Goal: Ask a question: Seek information or help from site administrators or community

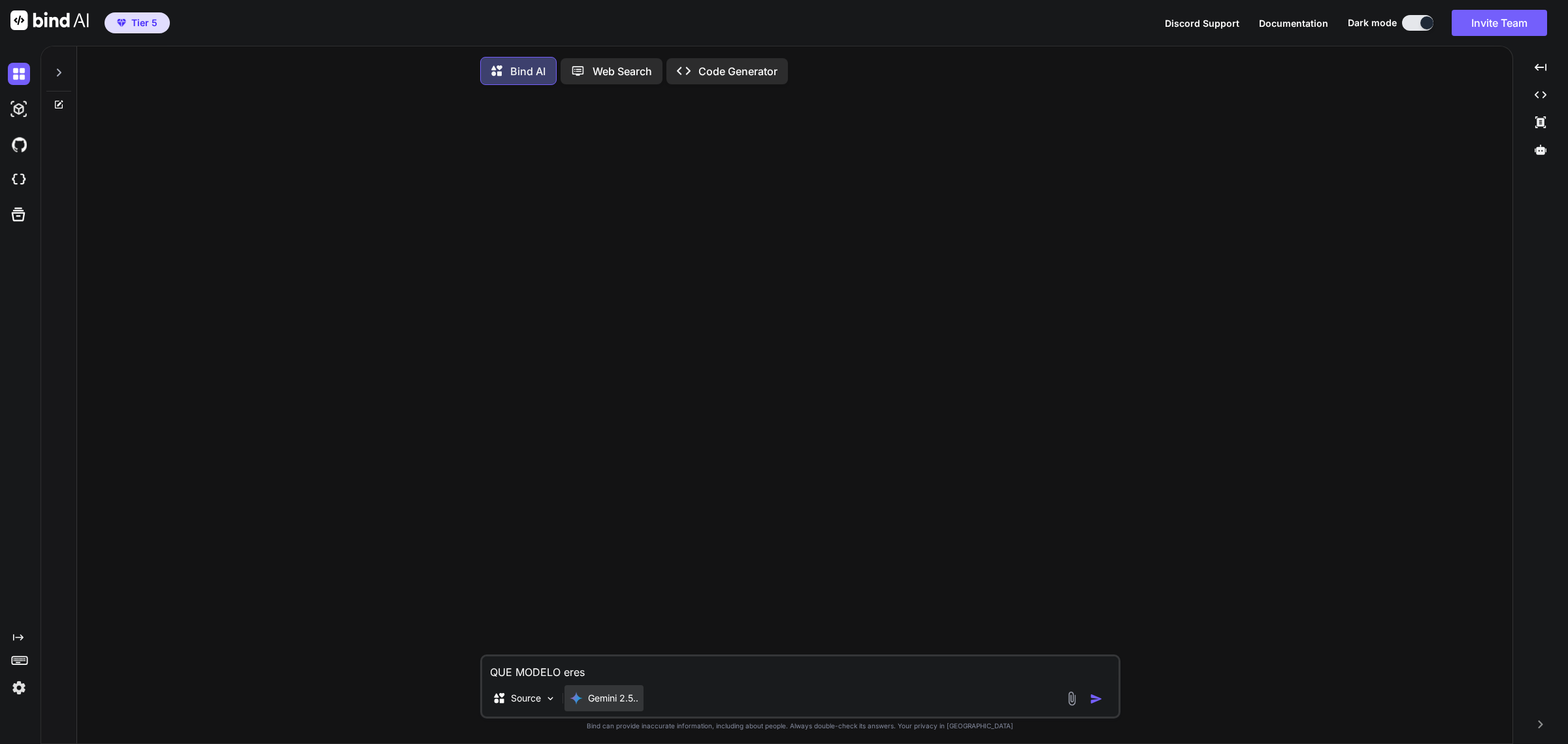
click at [623, 704] on p "Gemini 2.5.." at bounding box center [613, 698] width 50 height 13
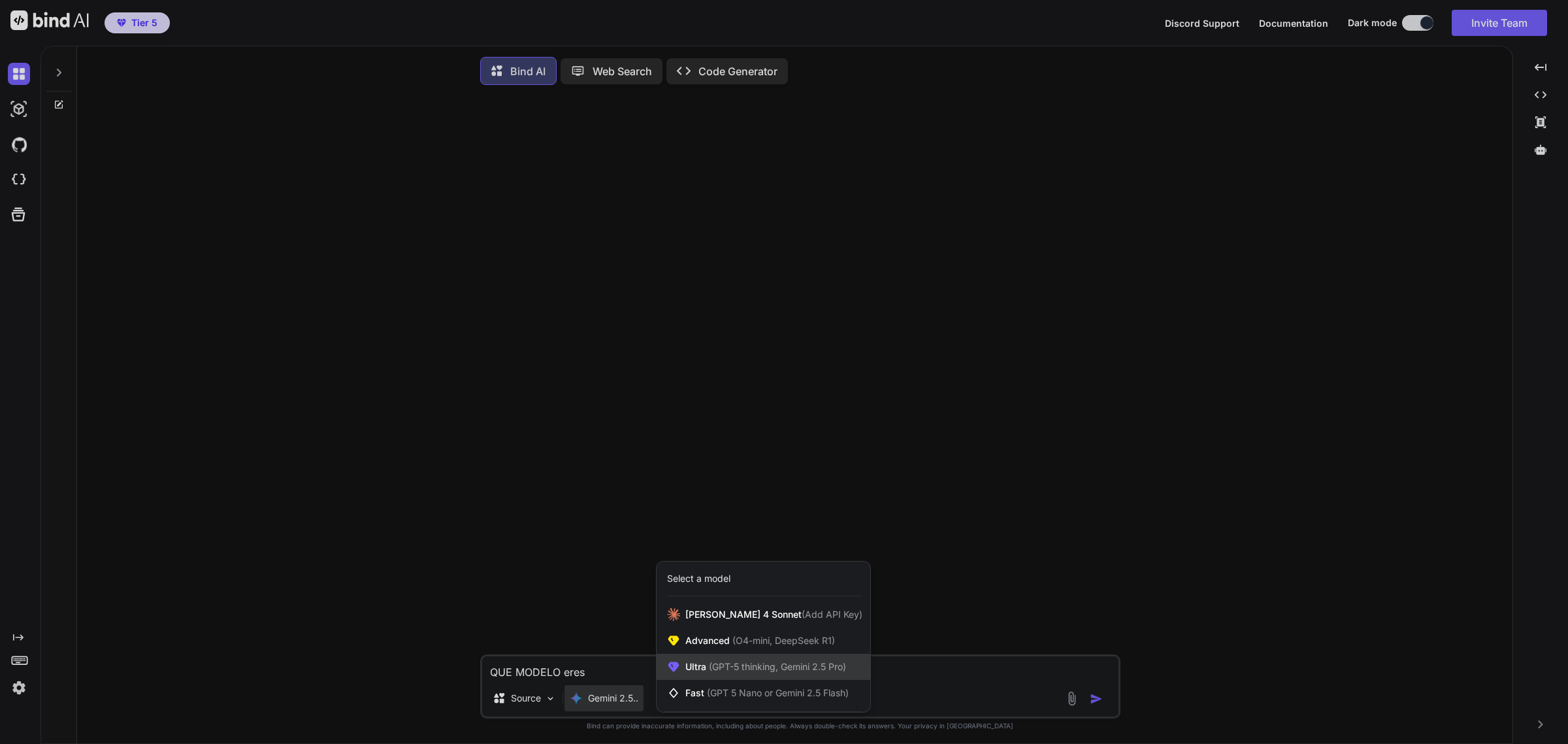
click at [703, 673] on span "Ultra (GPT-5 thinking, Gemini 2.5 Pro)" at bounding box center [765, 667] width 160 height 13
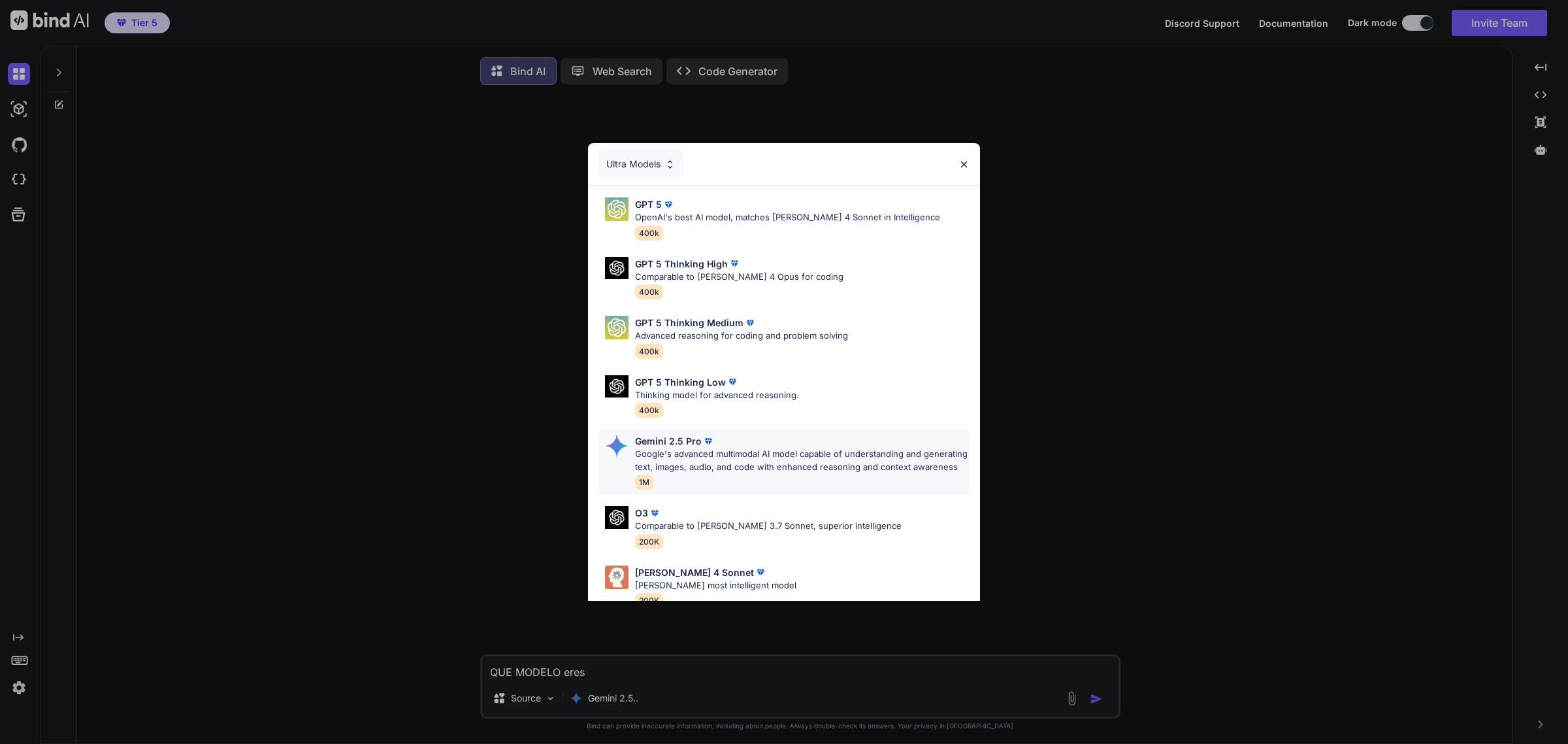
click at [766, 461] on p "Google's advanced multimodal AI model capable of understanding and generating t…" at bounding box center [802, 460] width 335 height 26
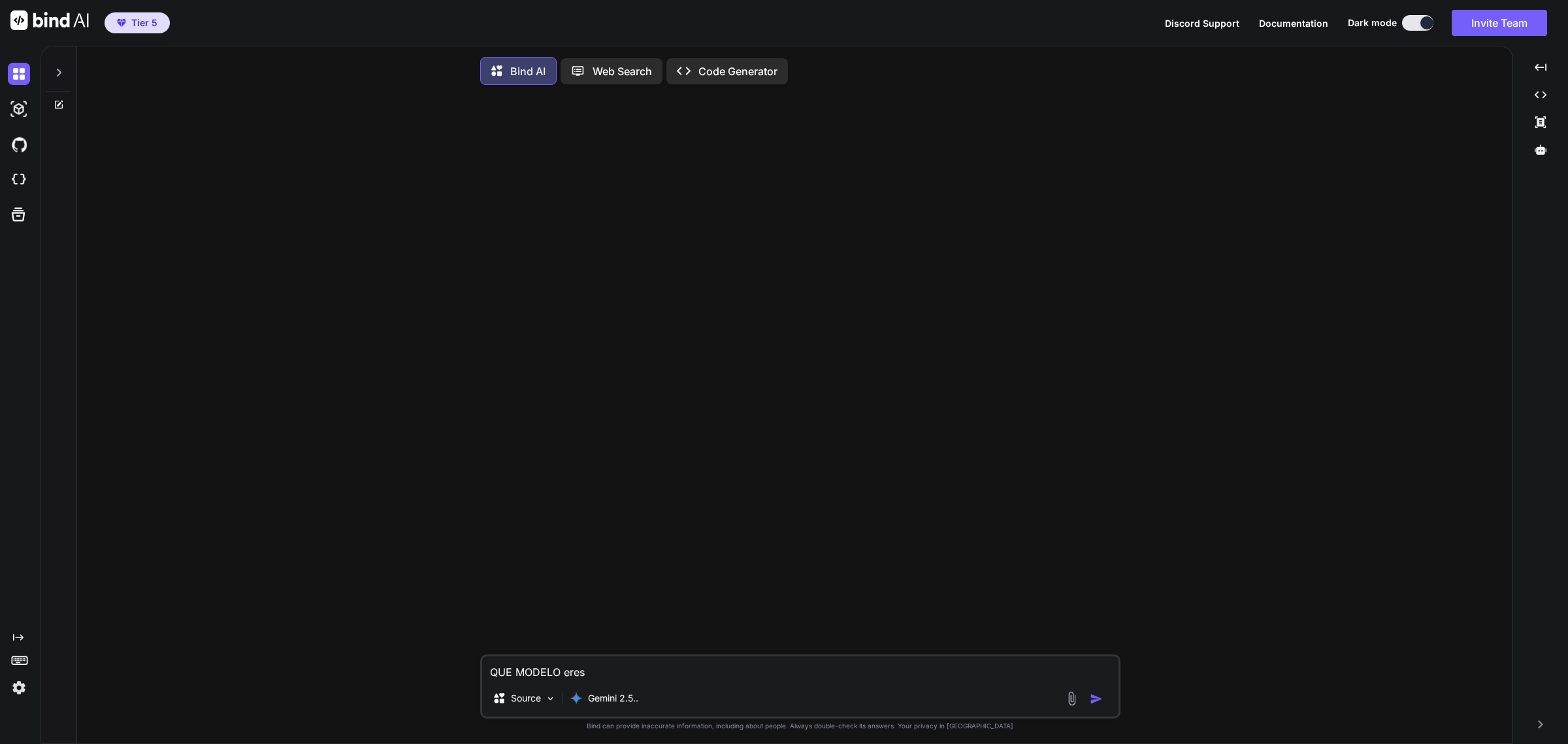
click at [1092, 697] on img "button" at bounding box center [1096, 699] width 13 height 13
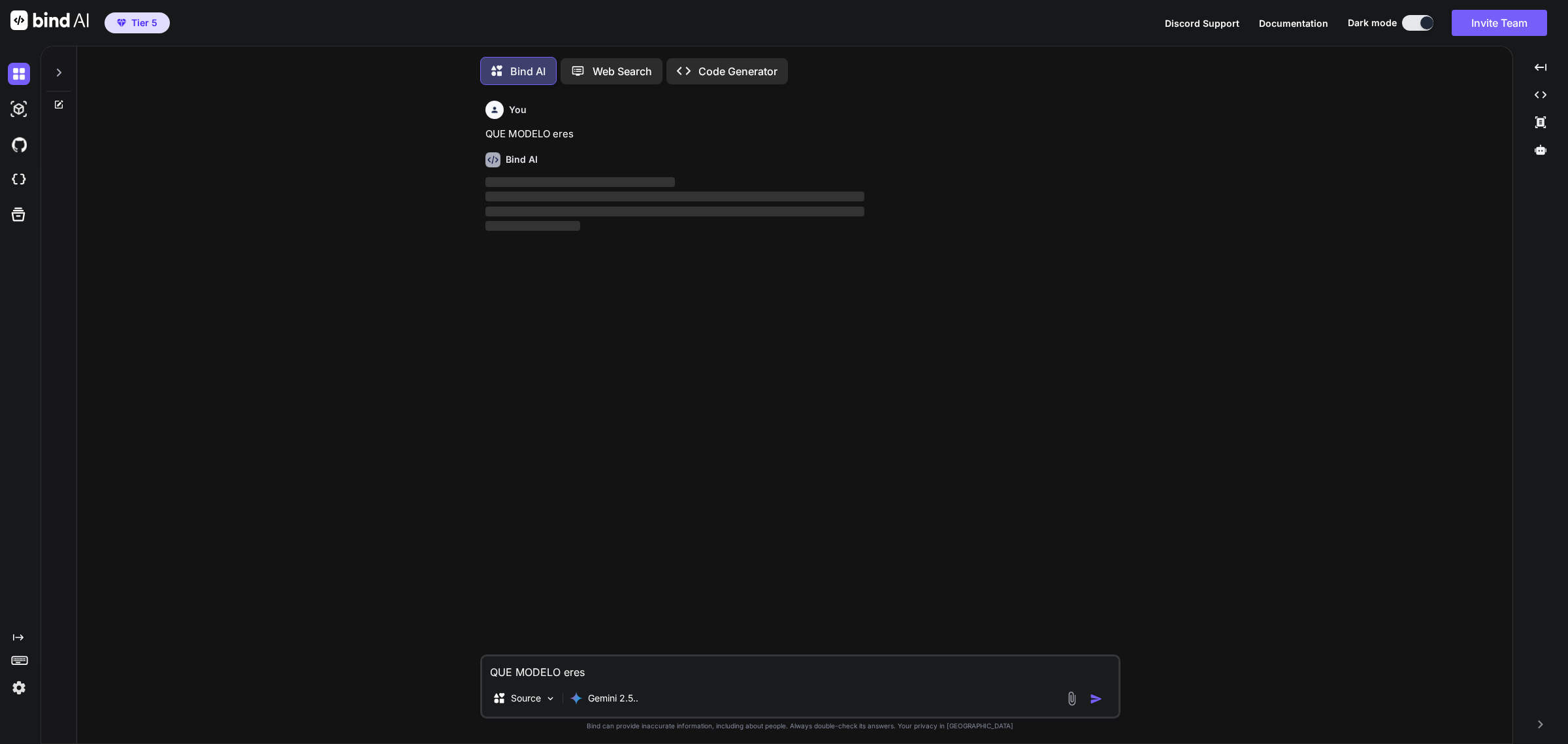
scroll to position [7, 0]
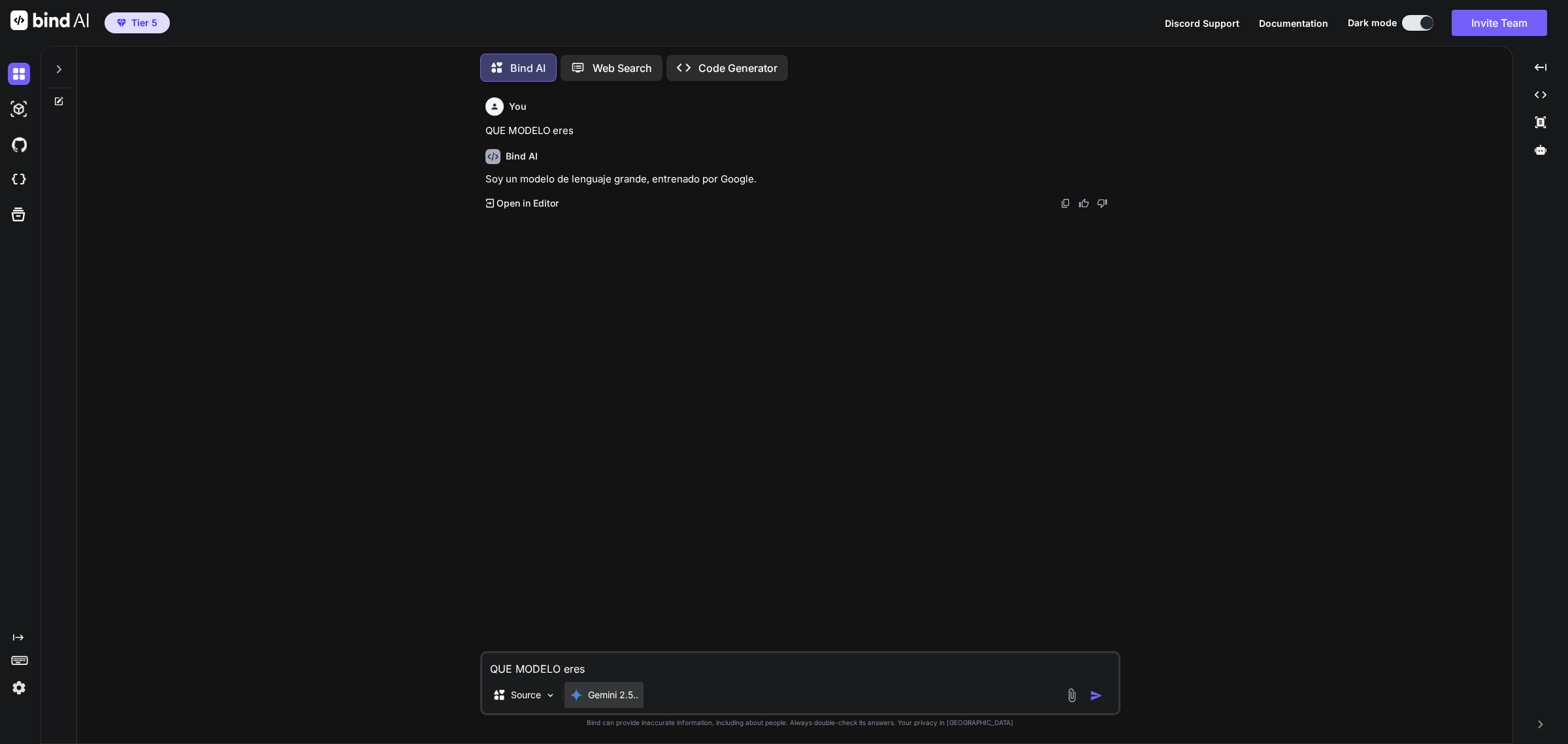
click at [635, 693] on p "Gemini 2.5.." at bounding box center [613, 695] width 50 height 13
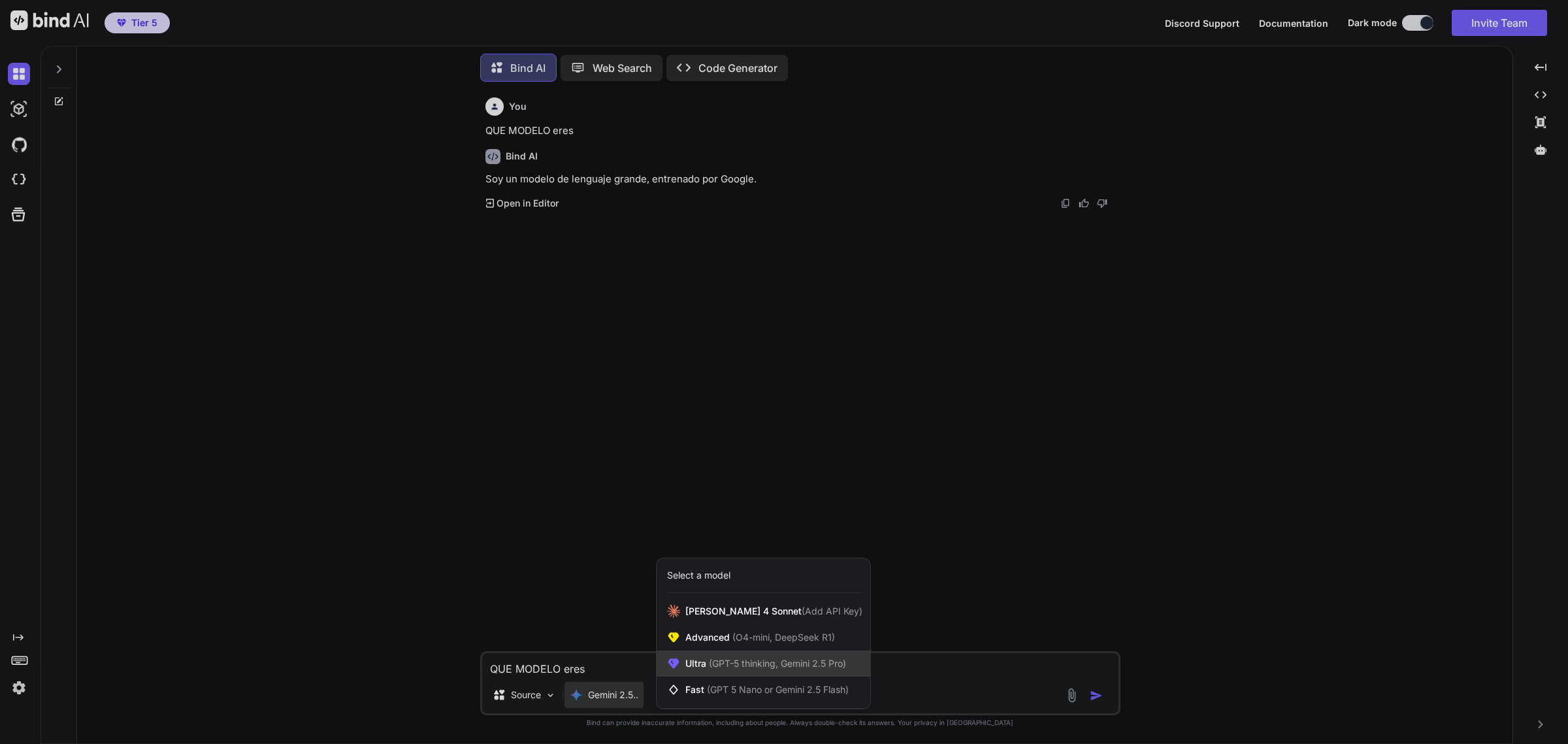
click at [814, 665] on span "(GPT-5 thinking, Gemini 2.5 Pro)" at bounding box center [776, 663] width 140 height 11
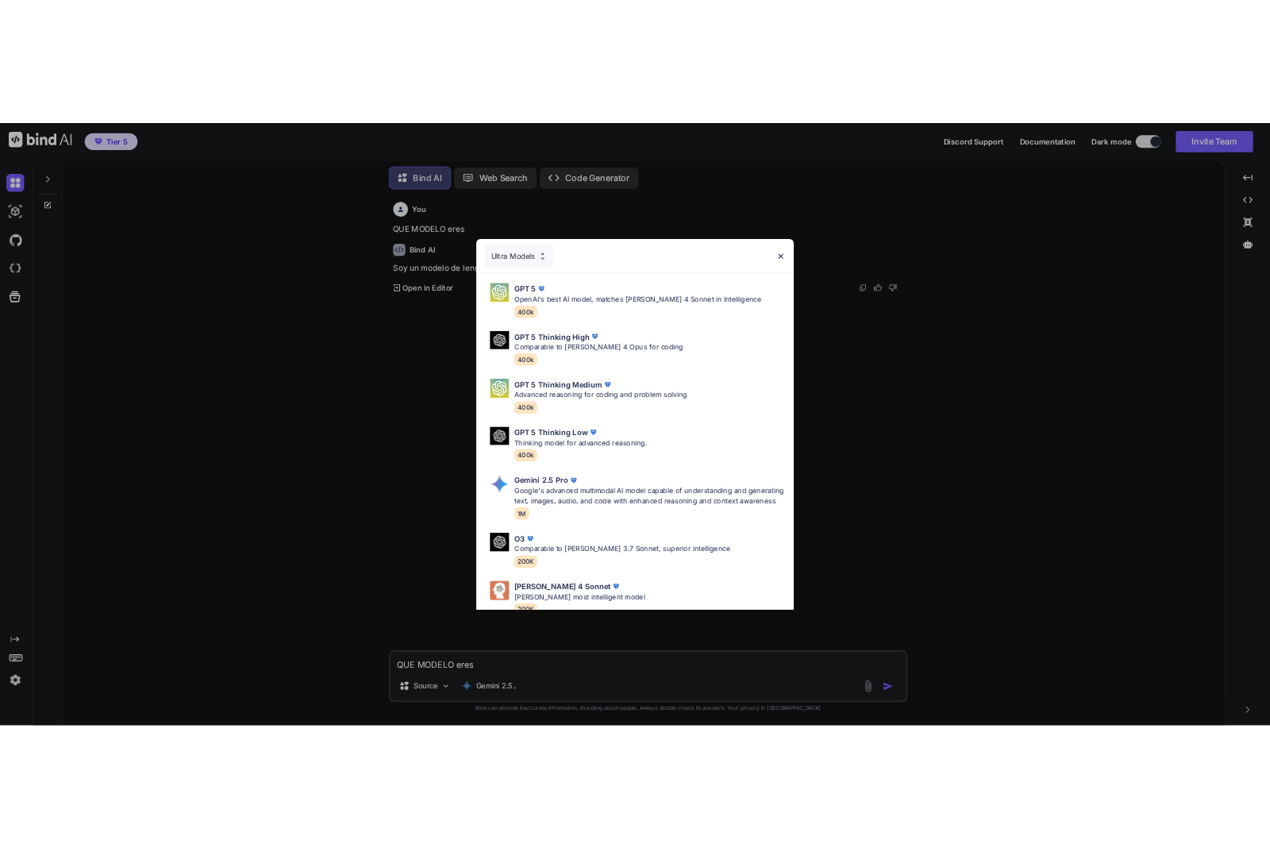
scroll to position [116, 0]
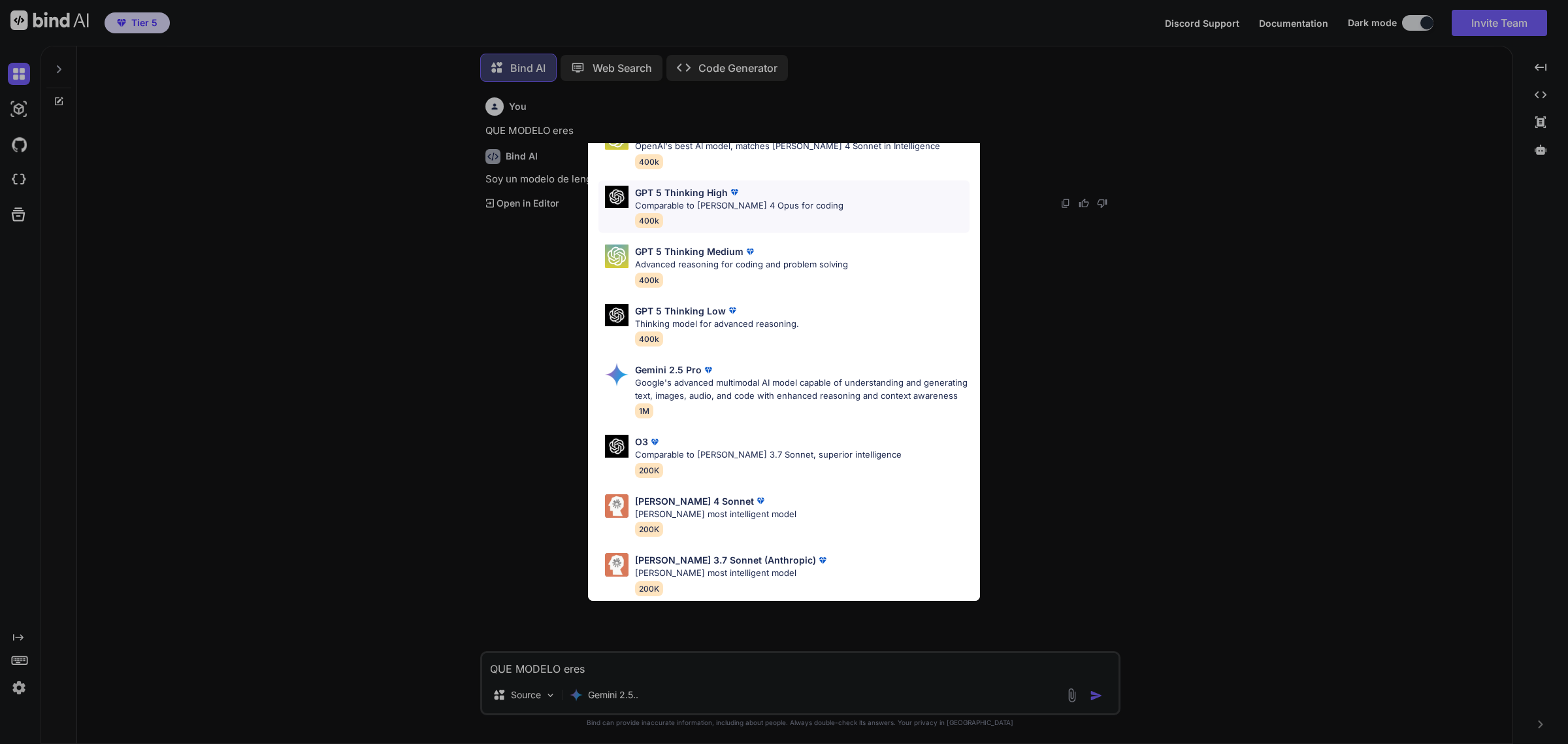
click at [765, 191] on div "GPT 5 Thinking High Comparable to Claude 4 Opus for coding 400k" at bounding box center [739, 207] width 208 height 43
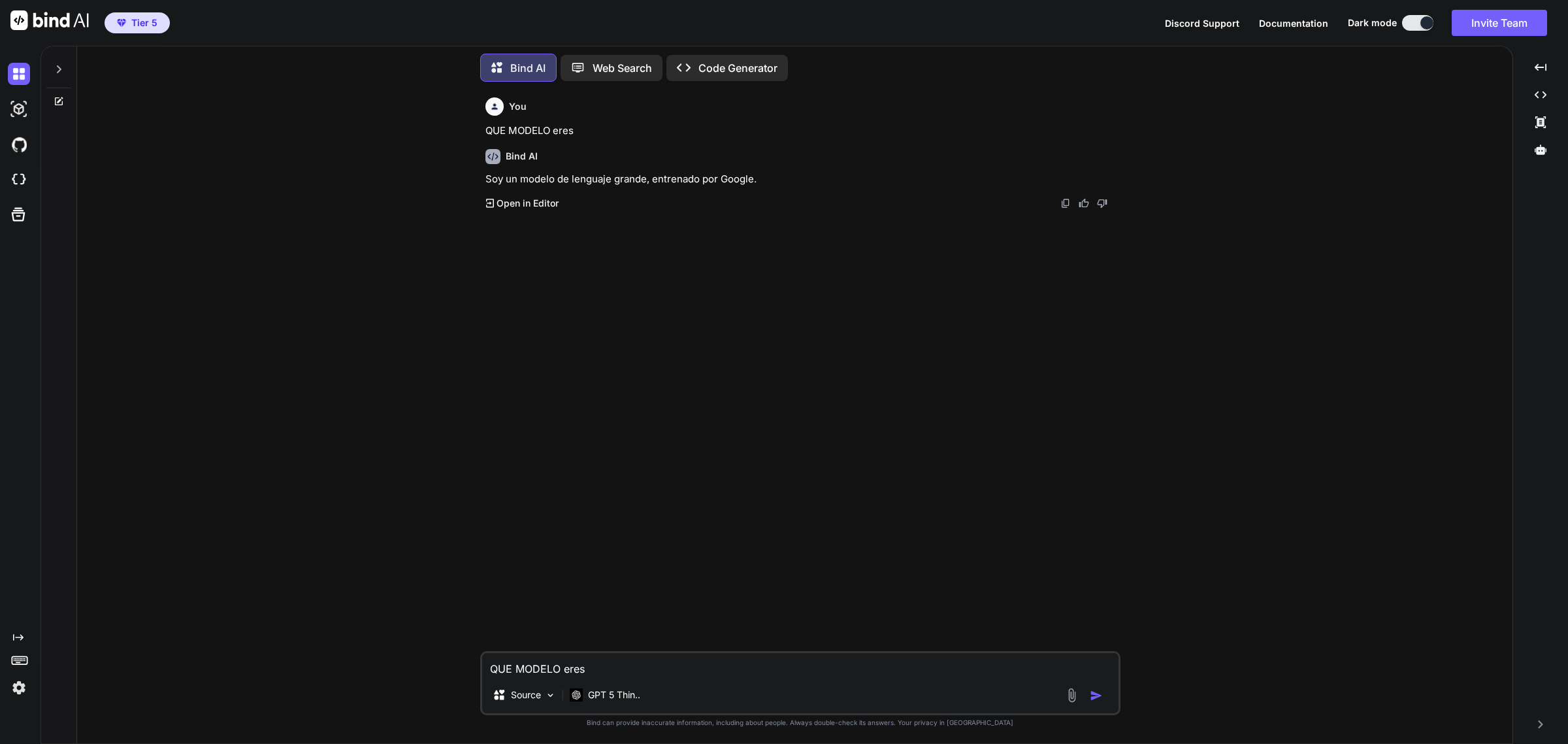
click at [680, 664] on textarea "QUE MODELO eres" at bounding box center [800, 664] width 636 height 24
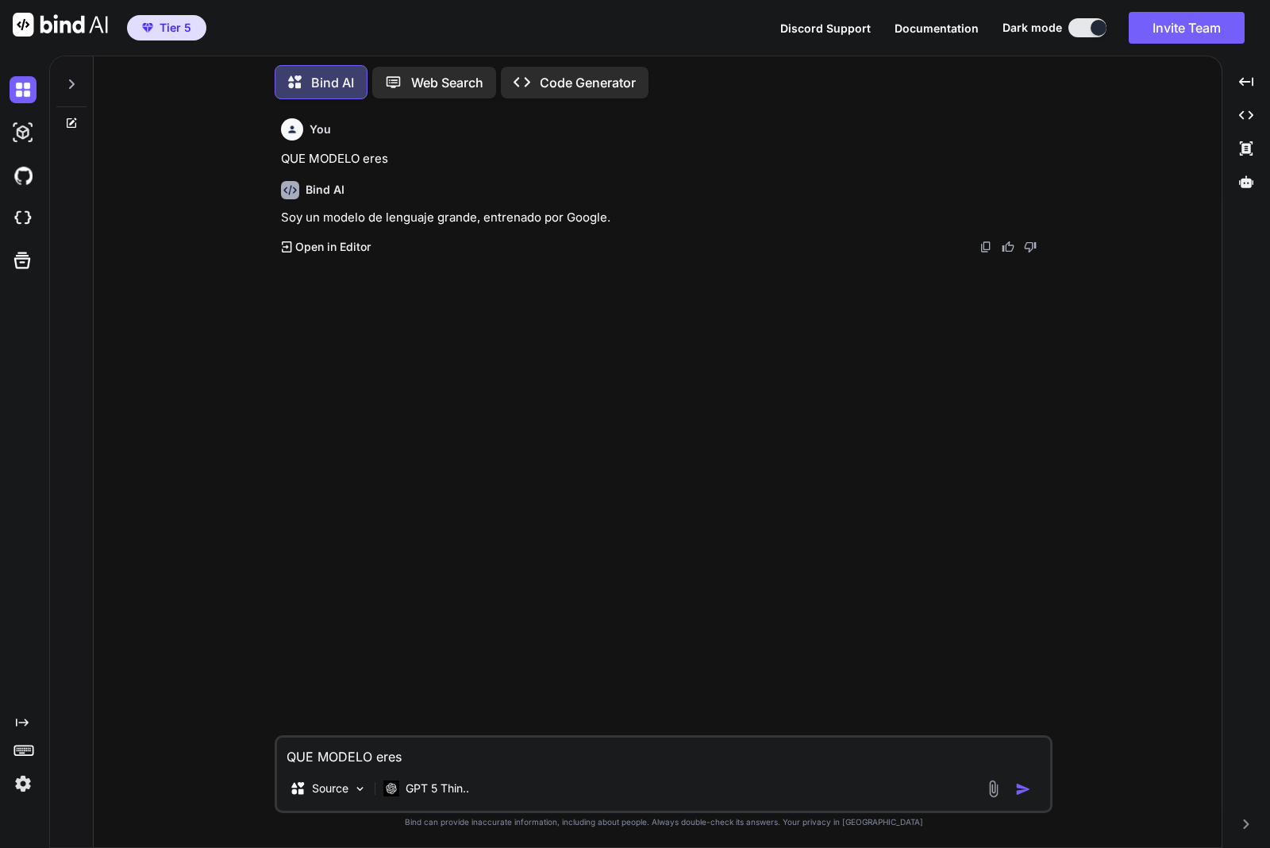
click at [557, 747] on textarea "QUE MODELO eres" at bounding box center [663, 752] width 773 height 29
click at [509, 756] on textarea "TENGO EL SIGUIENTE PROBLEMA:" at bounding box center [663, 752] width 773 height 29
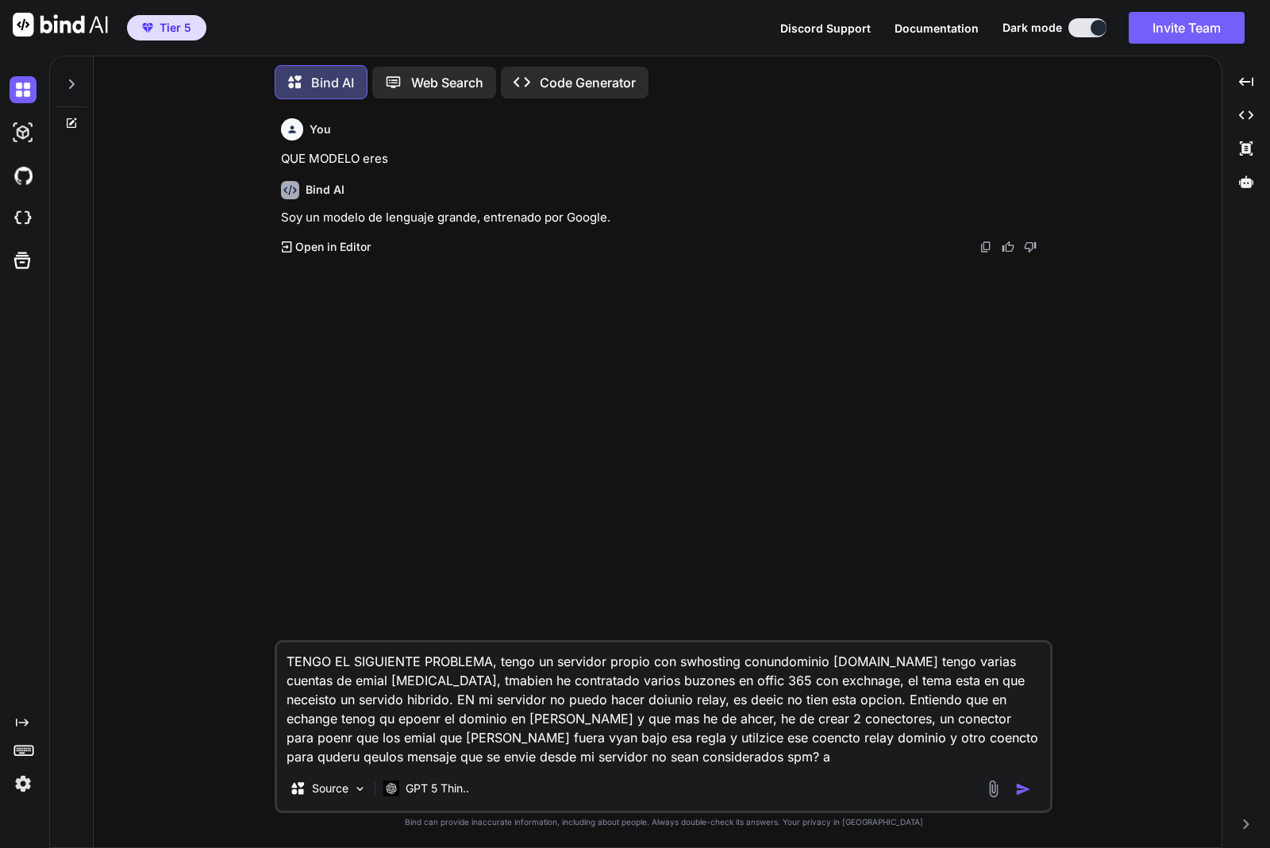
type textarea "TENGO EL SIGUIENTE PROBLEMA, tengo un servidor propio con swhosting conundomini…"
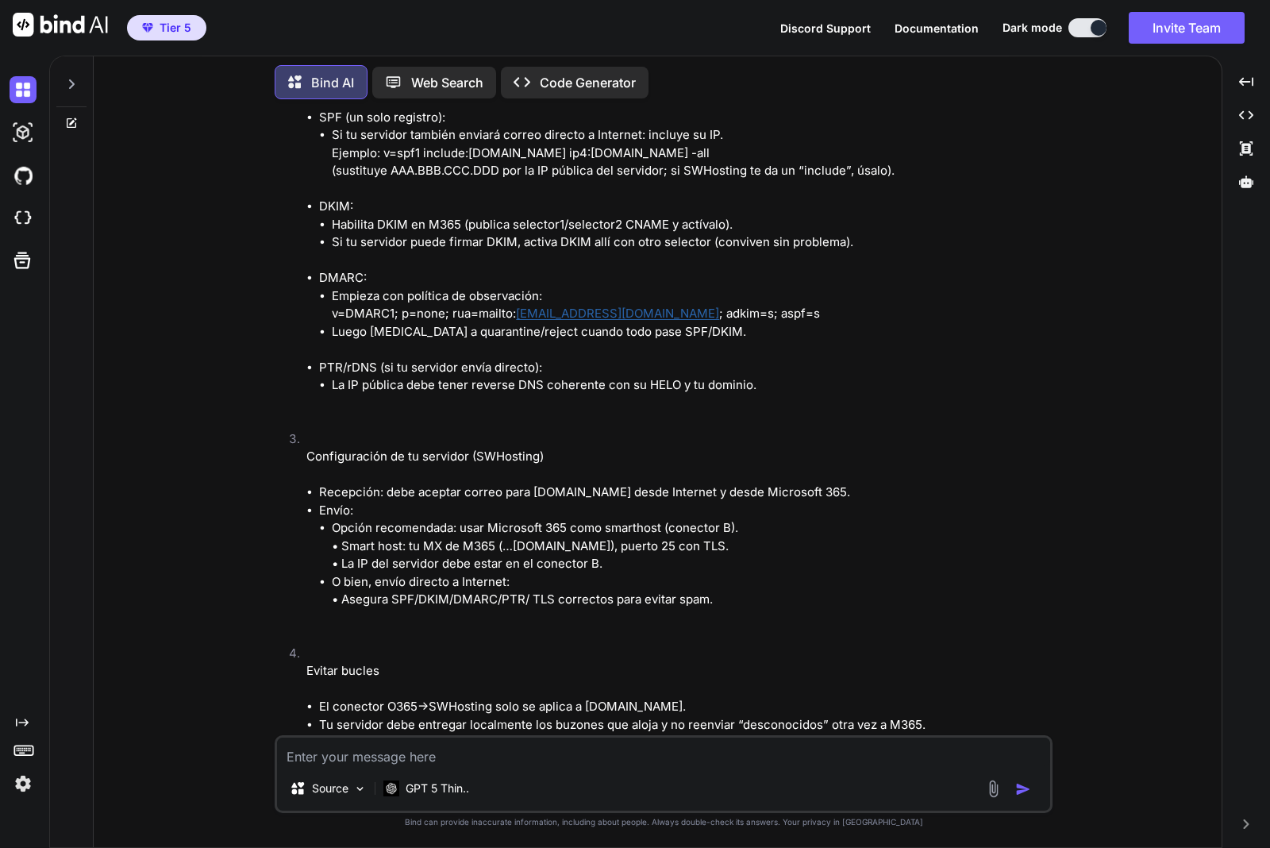
scroll to position [1040, 0]
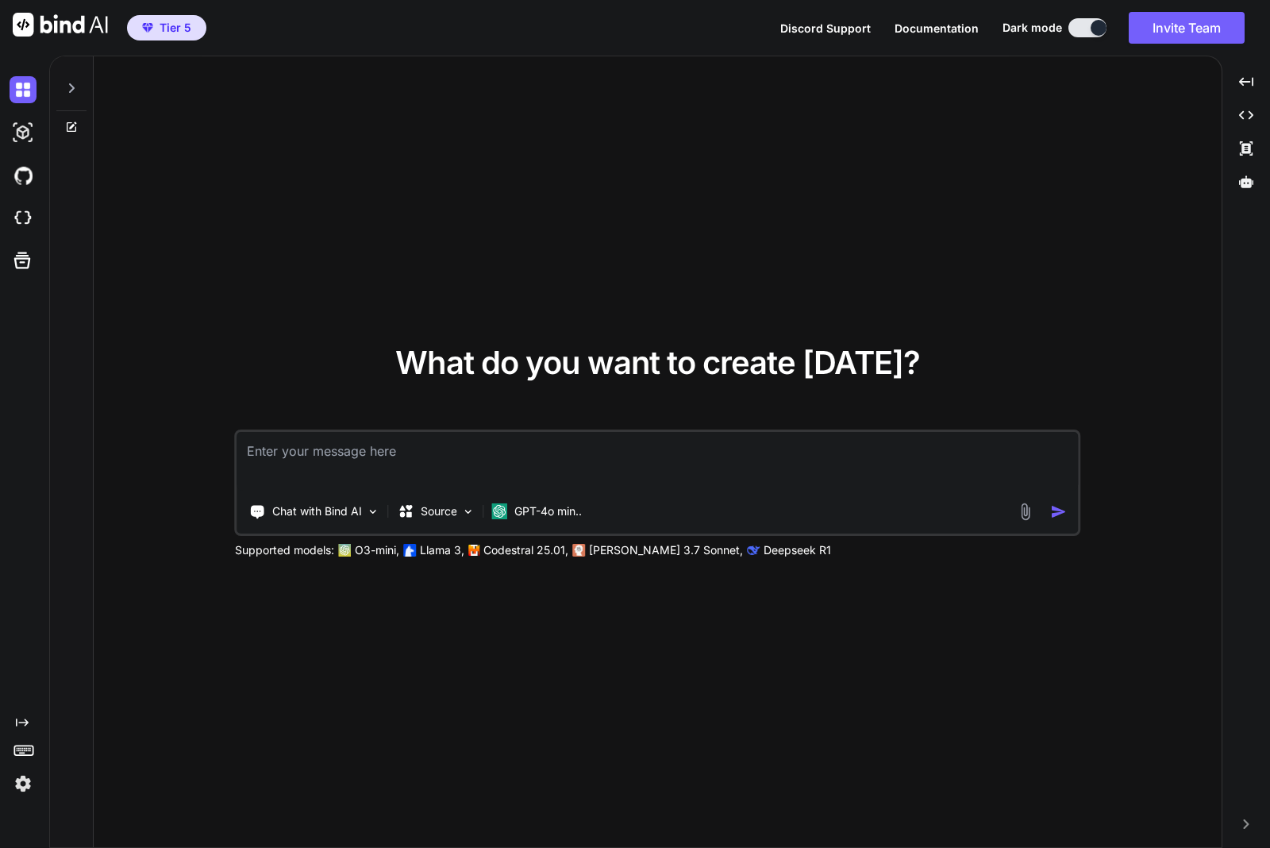
type textarea "x"
click at [21, 228] on img at bounding box center [23, 218] width 27 height 27
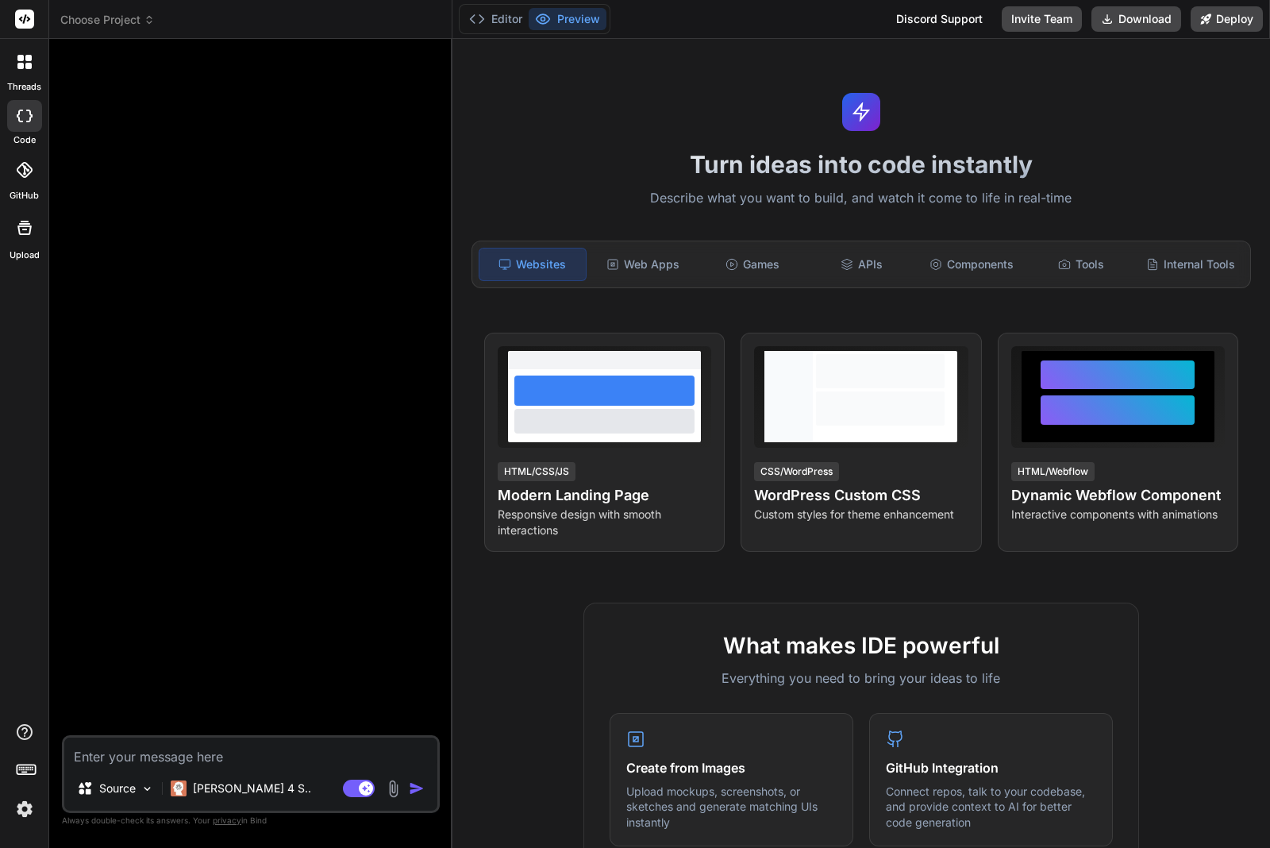
click at [137, 18] on span "Choose Project" at bounding box center [107, 20] width 94 height 16
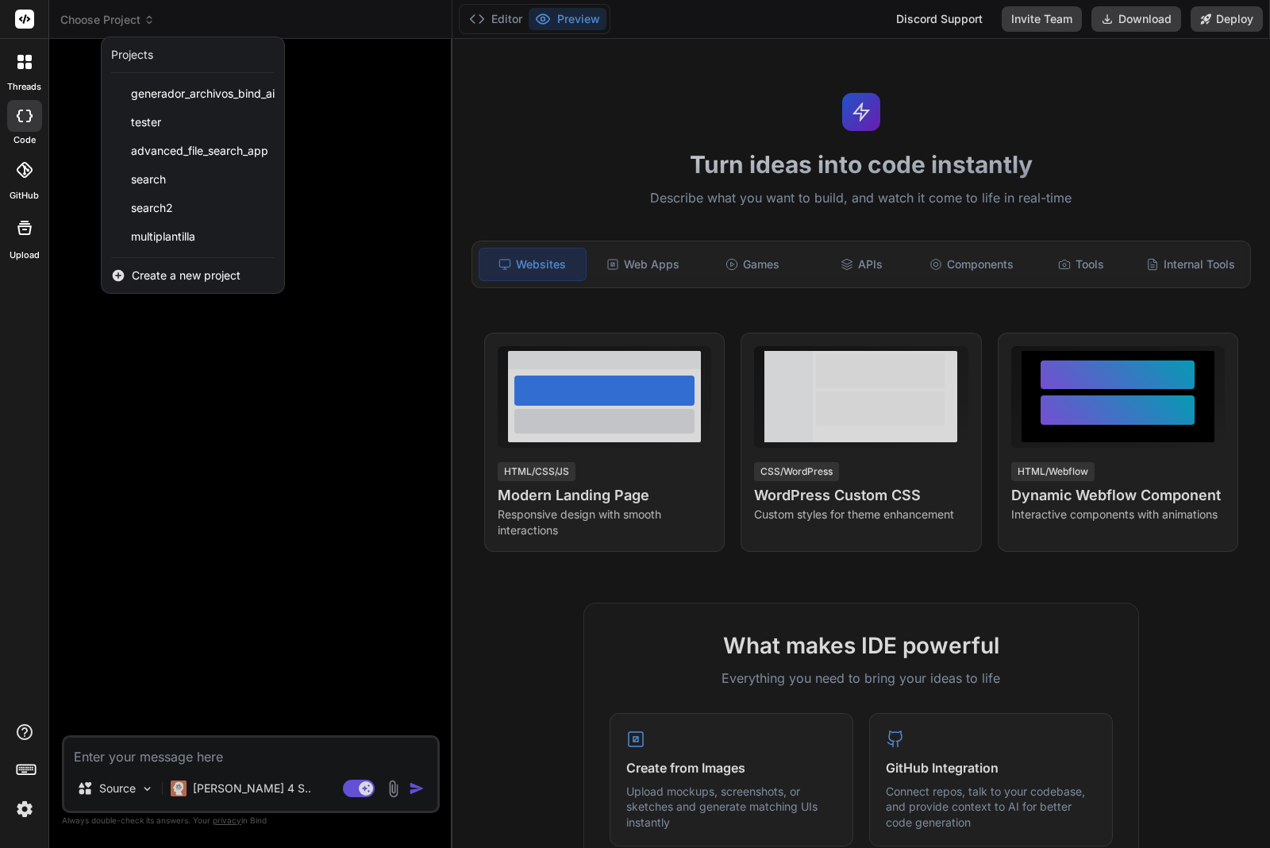
click at [176, 756] on div at bounding box center [635, 424] width 1270 height 848
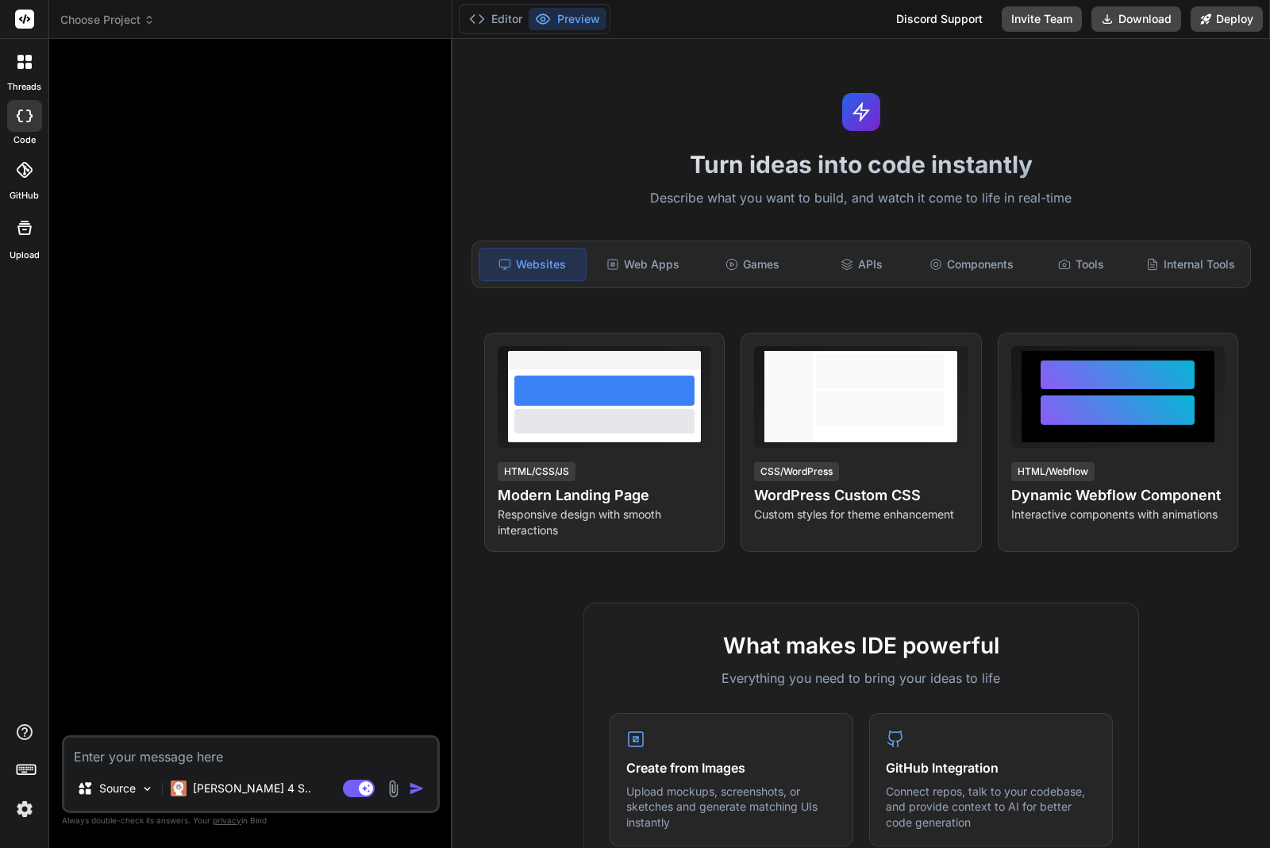
click at [156, 746] on textarea at bounding box center [250, 752] width 373 height 29
click at [227, 748] on textarea at bounding box center [250, 752] width 373 height 29
click at [161, 744] on textarea at bounding box center [250, 752] width 373 height 29
type textarea "x"
type textarea "t"
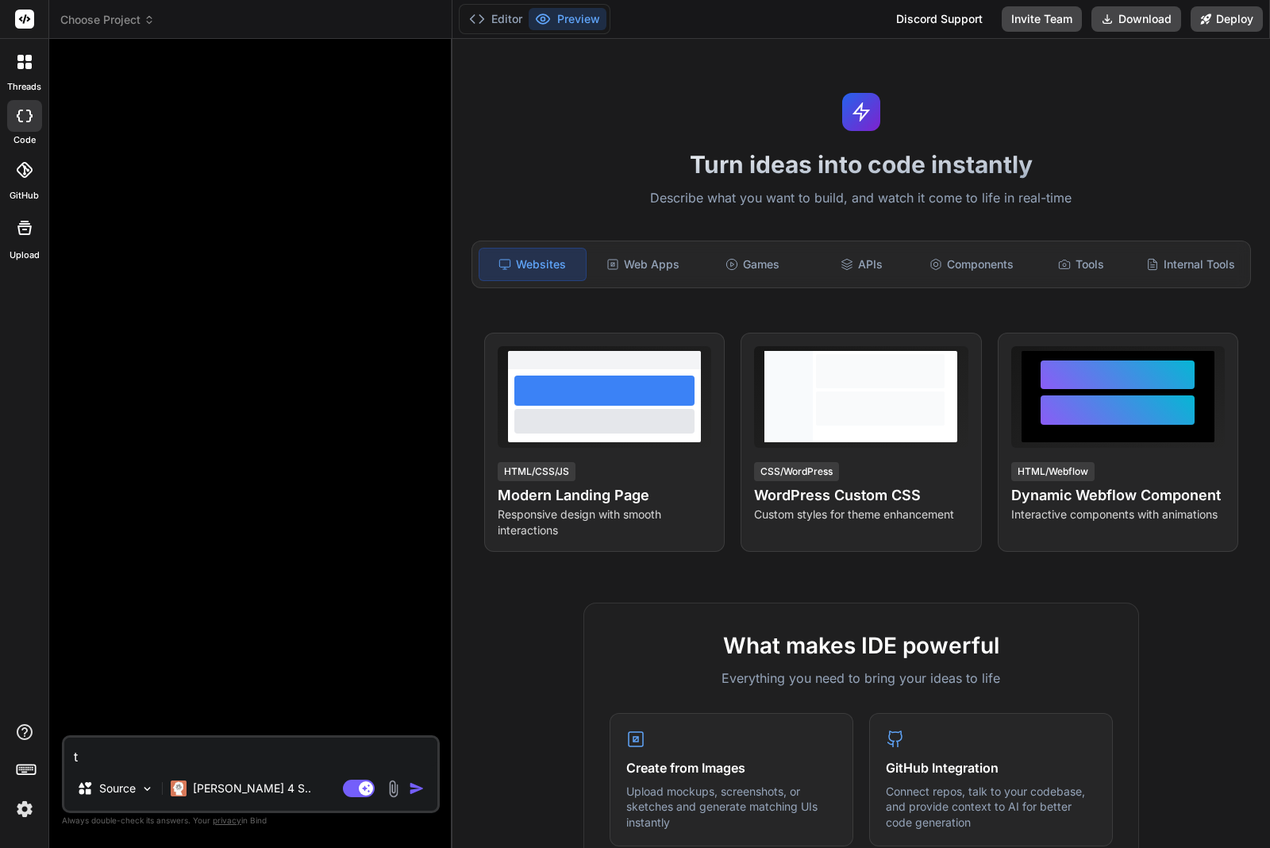
type textarea "x"
type textarea "te"
type textarea "x"
type textarea "ten"
type textarea "x"
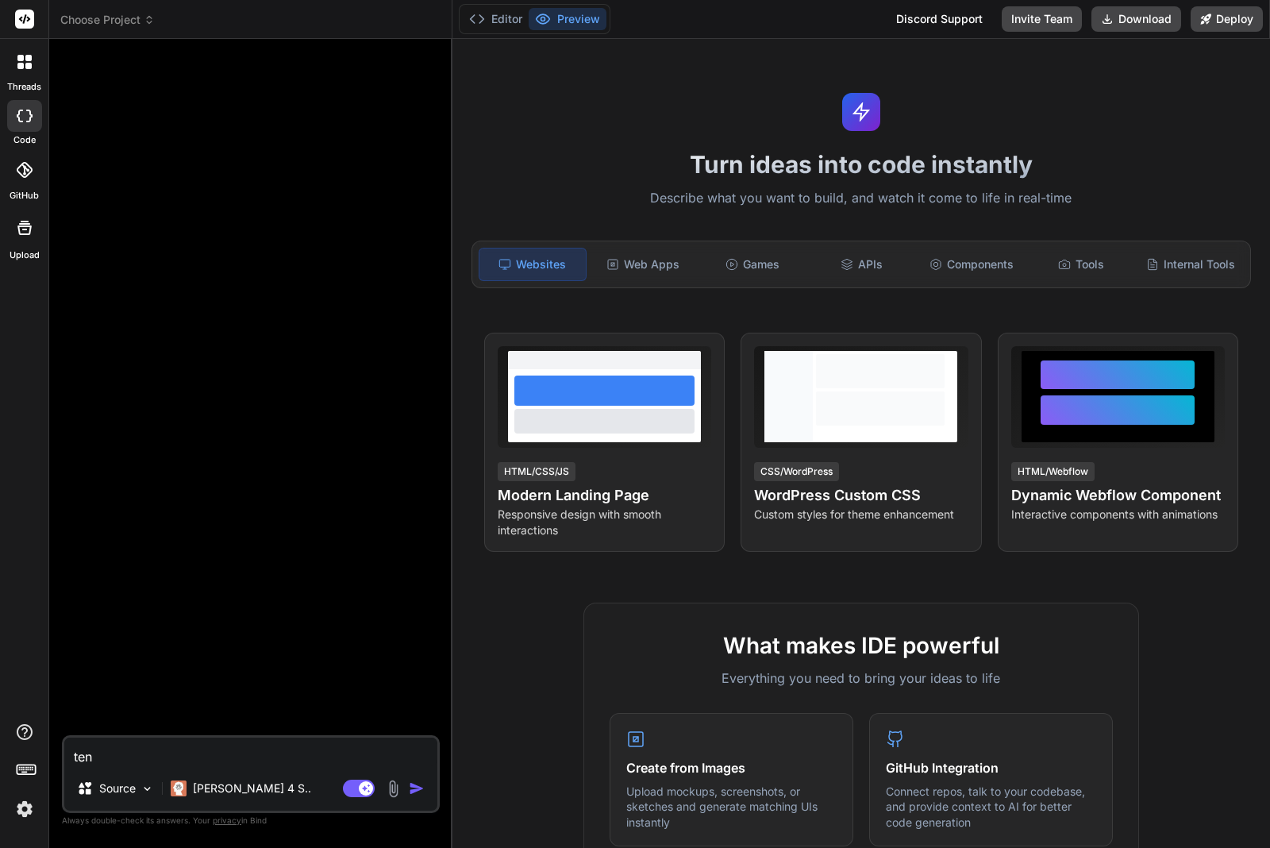
type textarea "teng"
type textarea "x"
type textarea "tengo"
type textarea "x"
type textarea "tengo"
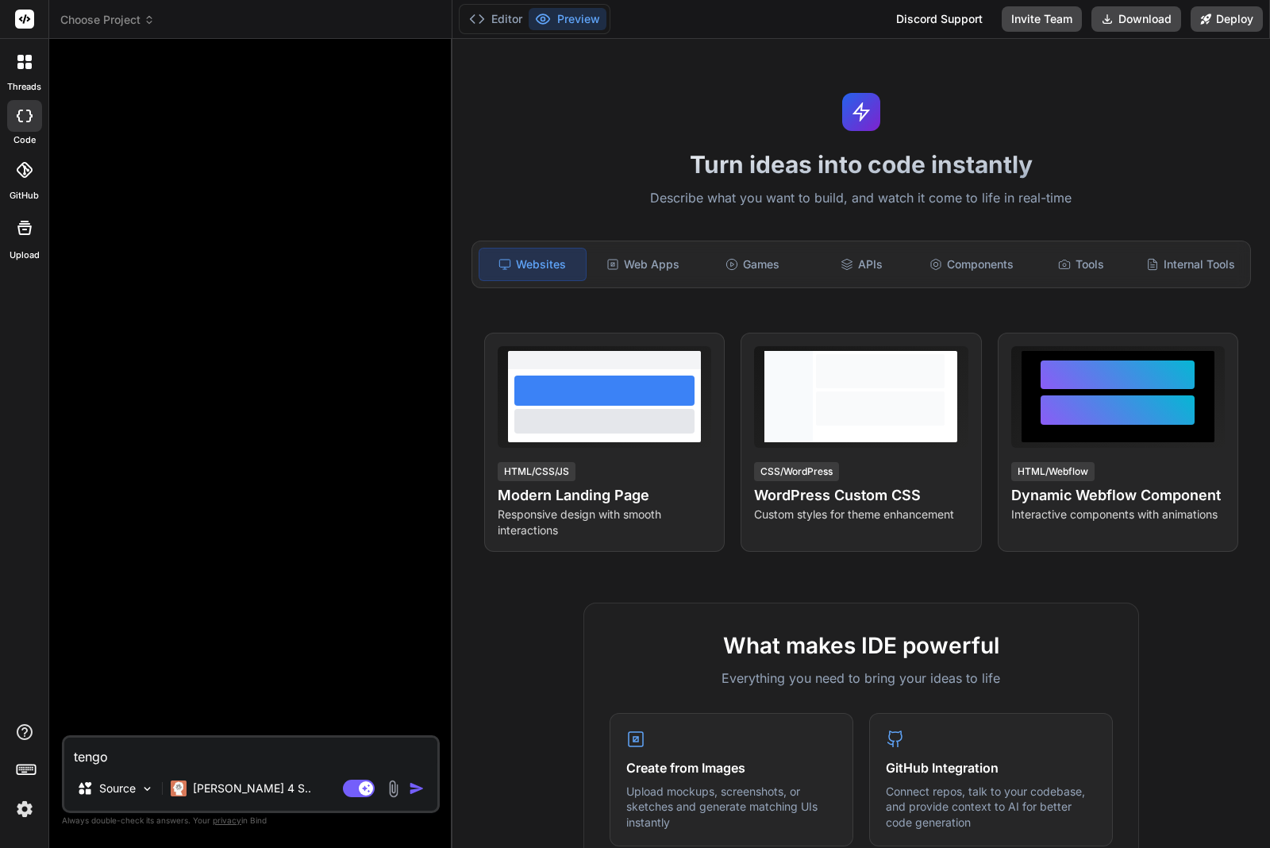
type textarea "x"
type textarea "tengo e"
type textarea "x"
type textarea "tengo es"
type textarea "x"
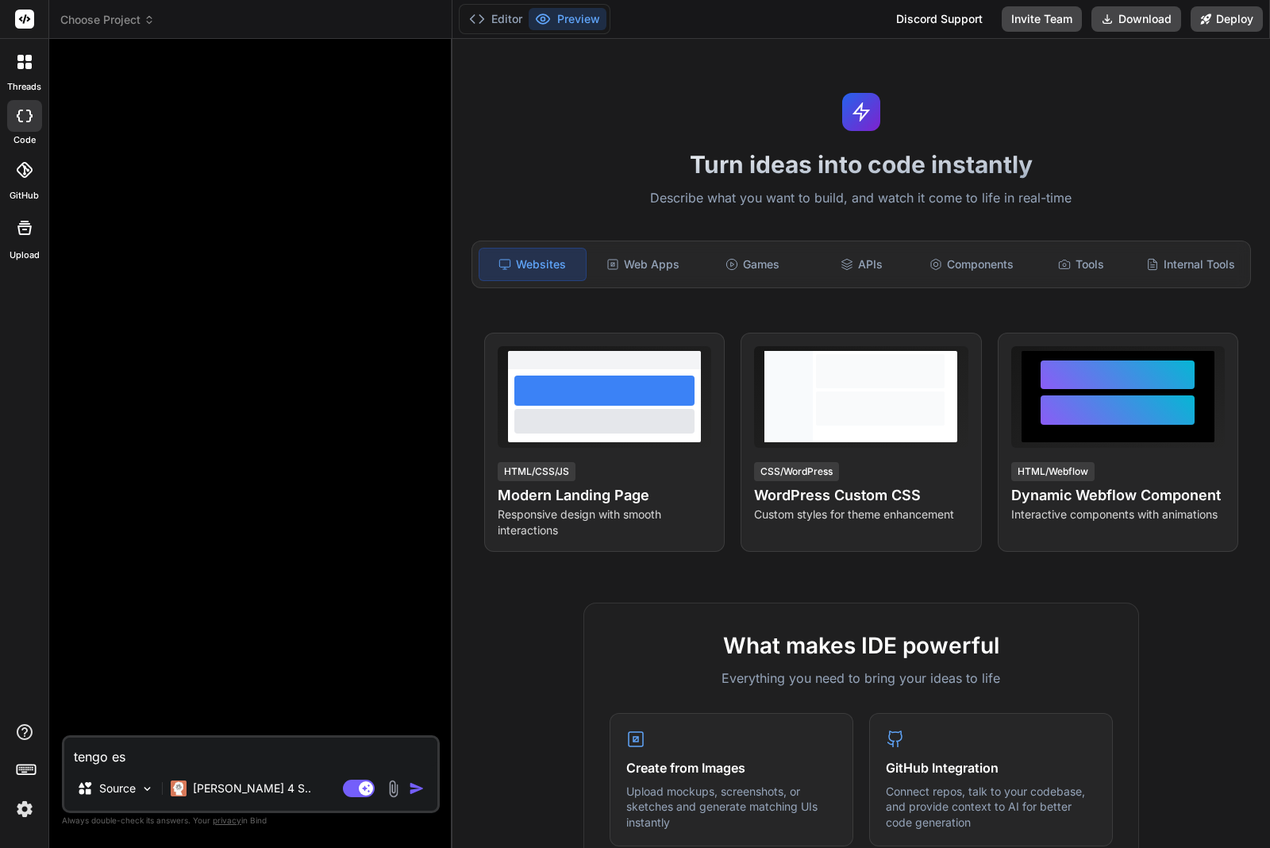
type textarea "tengo est"
type textarea "x"
type textarea "tengo este"
type textarea "x"
type textarea "tengo este"
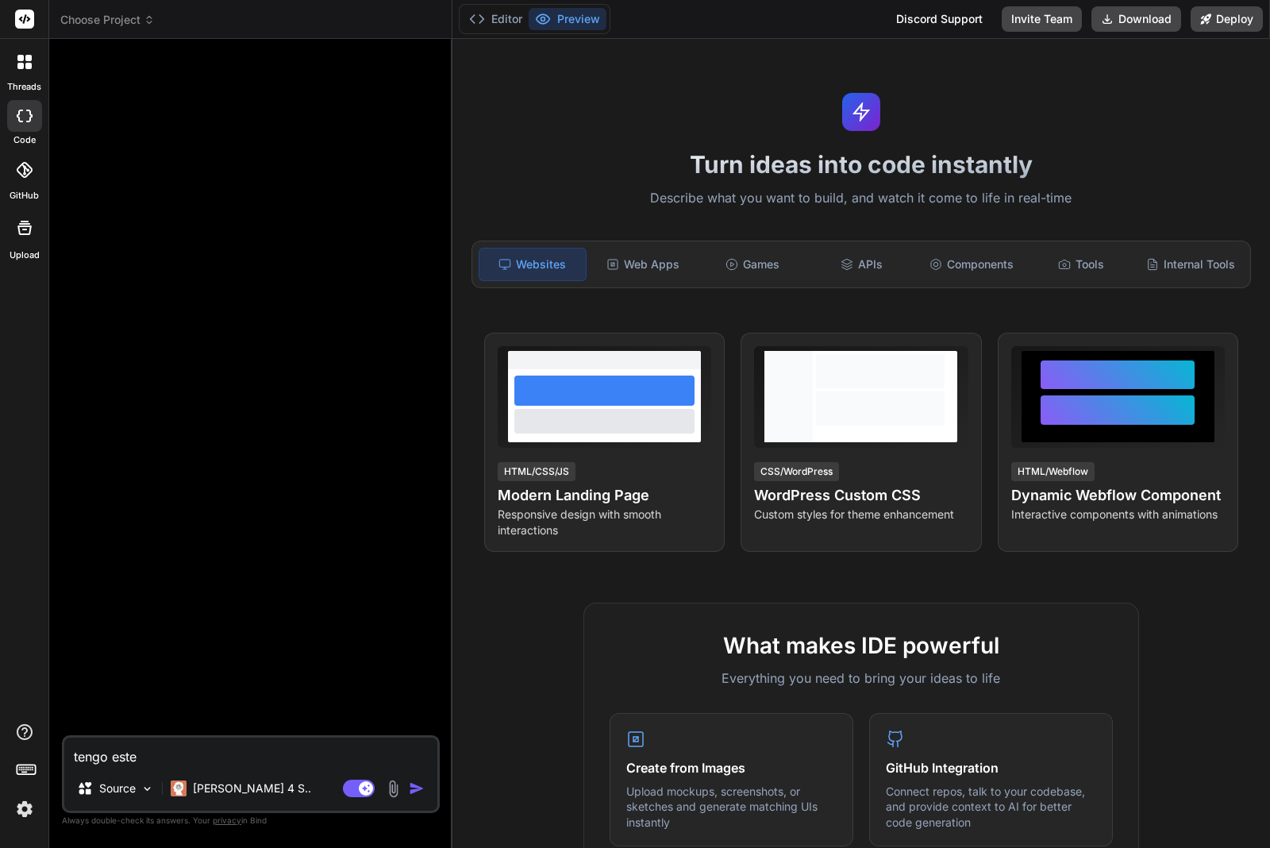
type textarea "x"
type textarea "tengo este c"
type textarea "x"
type textarea "tengo este co"
type textarea "x"
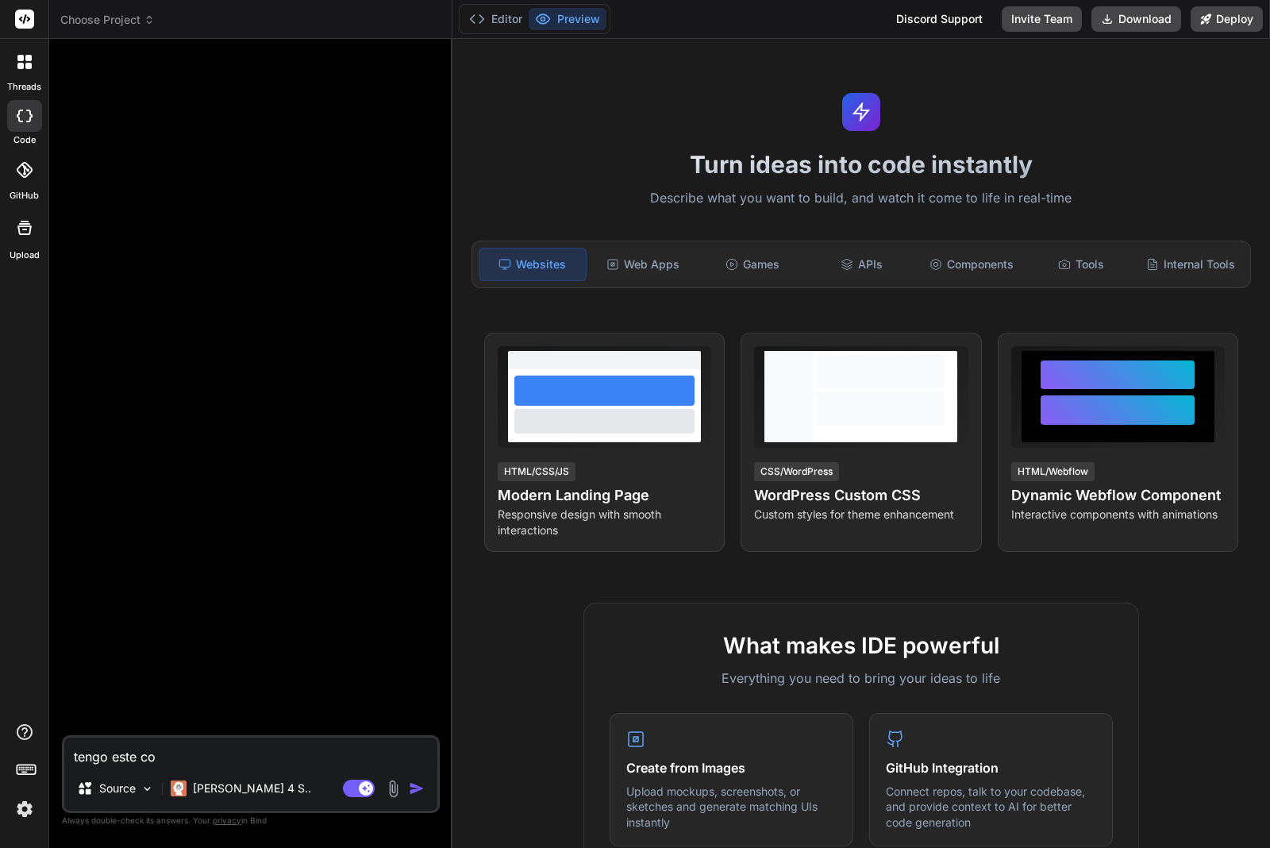
type textarea "tengo este cod"
type textarea "x"
type textarea "tengo este codi"
type textarea "x"
type textarea "tengo este codig"
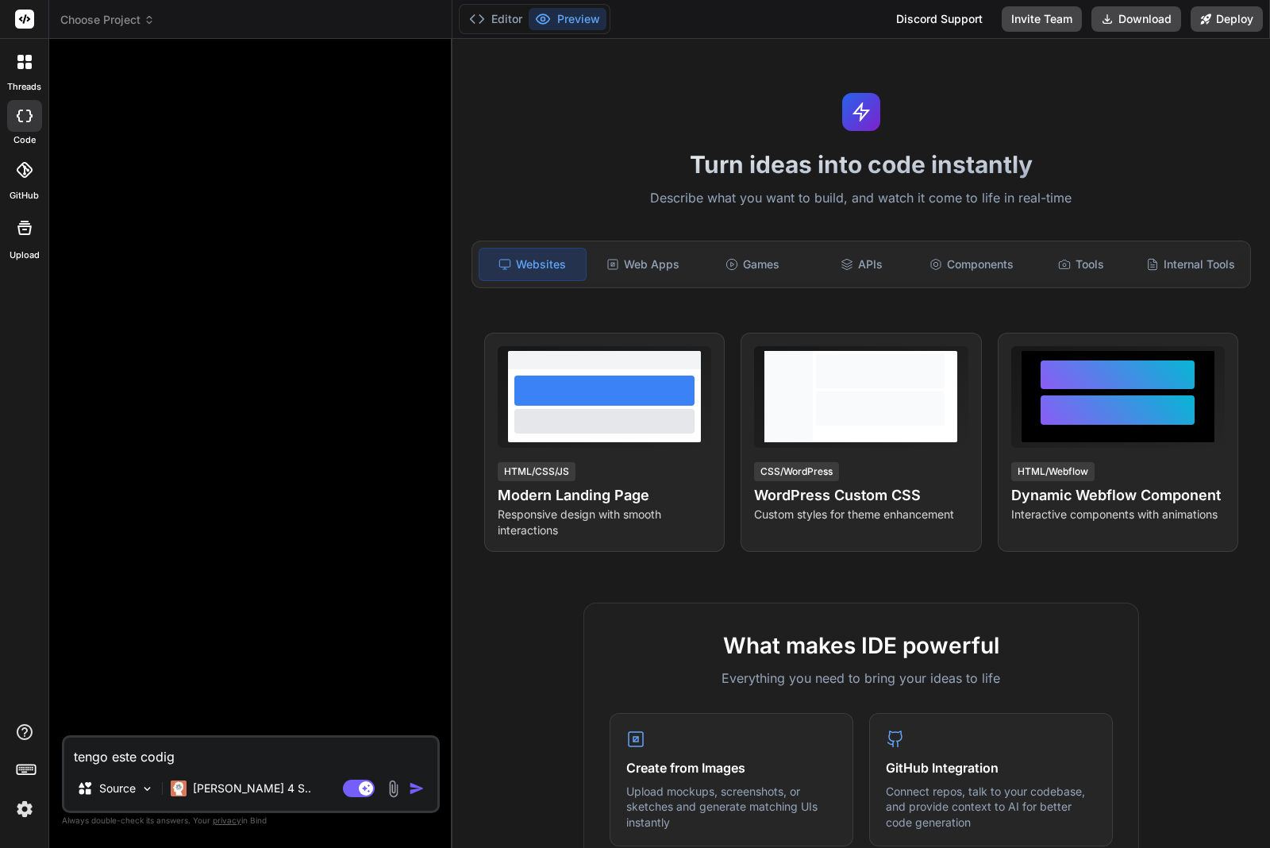
type textarea "x"
type textarea "tengo este codigo"
type textarea "x"
type textarea "tengo este codigo"
type textarea "x"
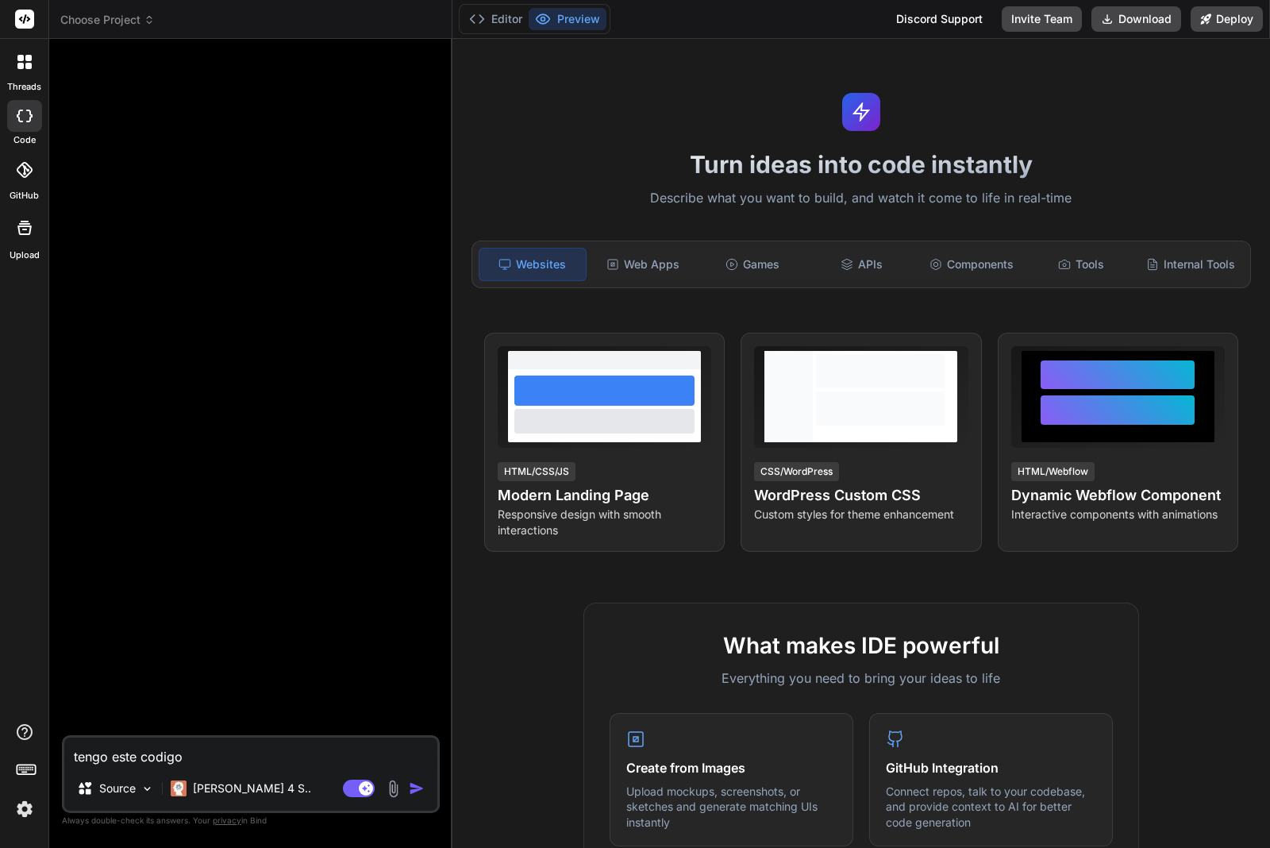
type textarea "tengo este codigo p"
type textarea "x"
type textarea "tengo este codigo pa"
type textarea "x"
type textarea "tengo este codigo par"
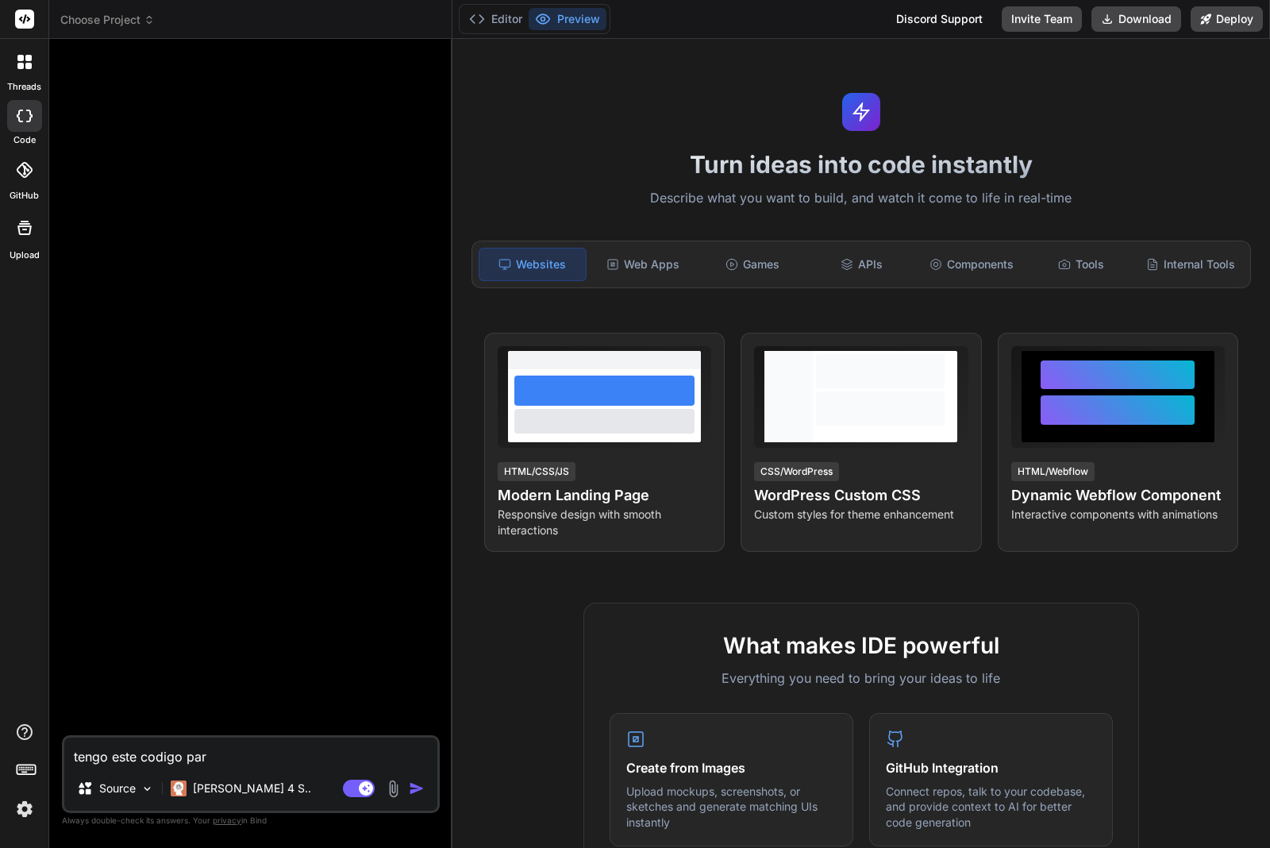
type textarea "x"
type textarea "tengo este codigo para"
type textarea "x"
type textarea "tengo este codigo para"
type textarea "x"
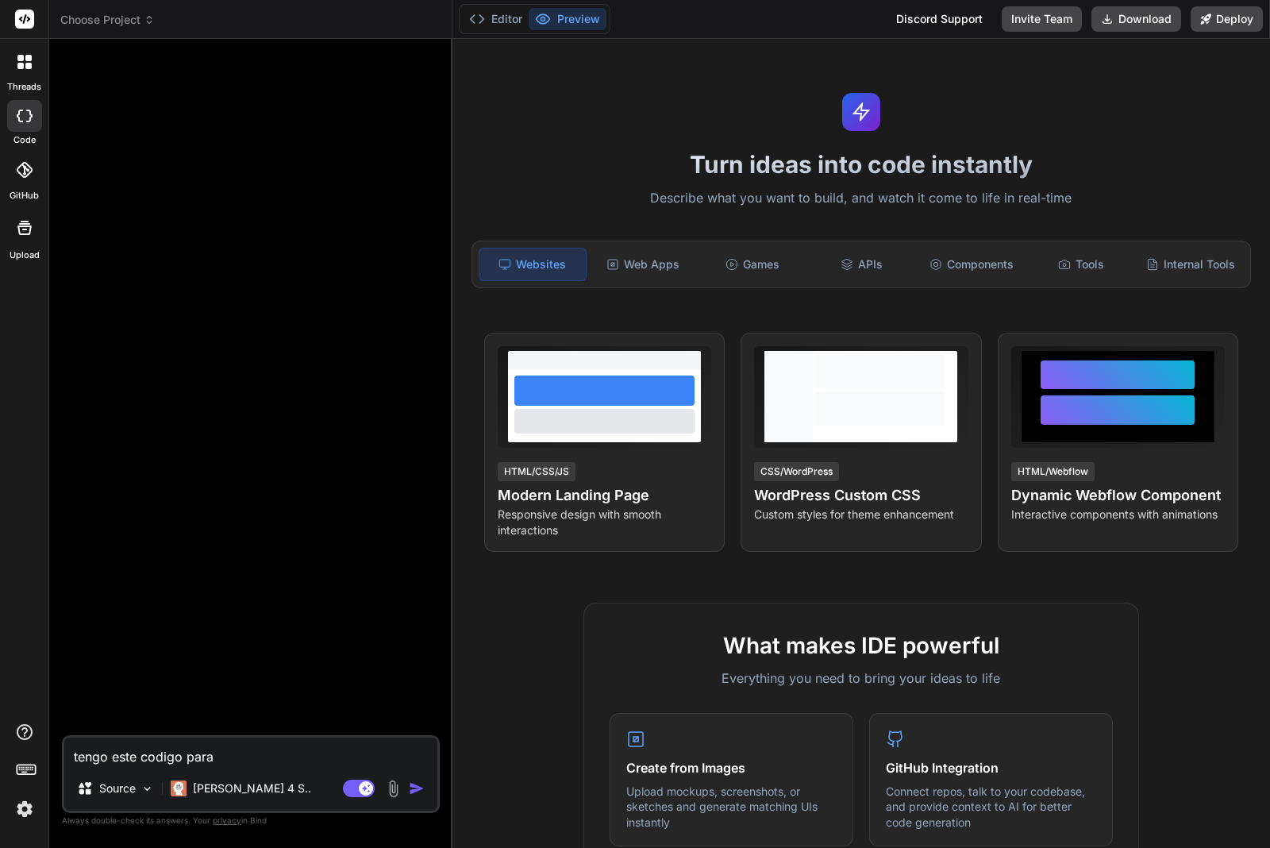
type textarea "tengo este codigo para m"
type textarea "x"
type textarea "tengo este codigo para mi"
type textarea "x"
type textarea "tengo este codigo para mi"
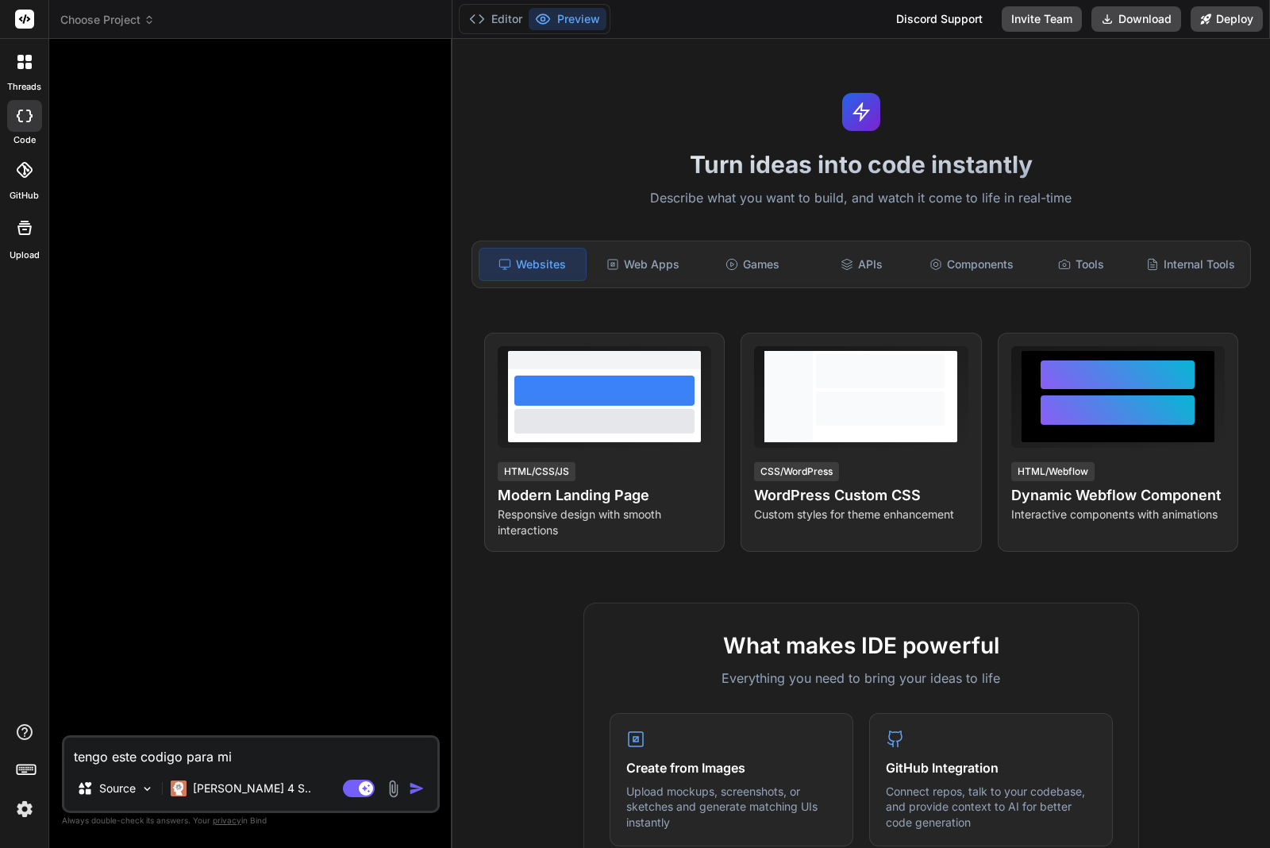
type textarea "x"
type textarea "tengo este codigo para mi s"
type textarea "x"
type textarea "tengo este codigo para mi sc"
type textarea "x"
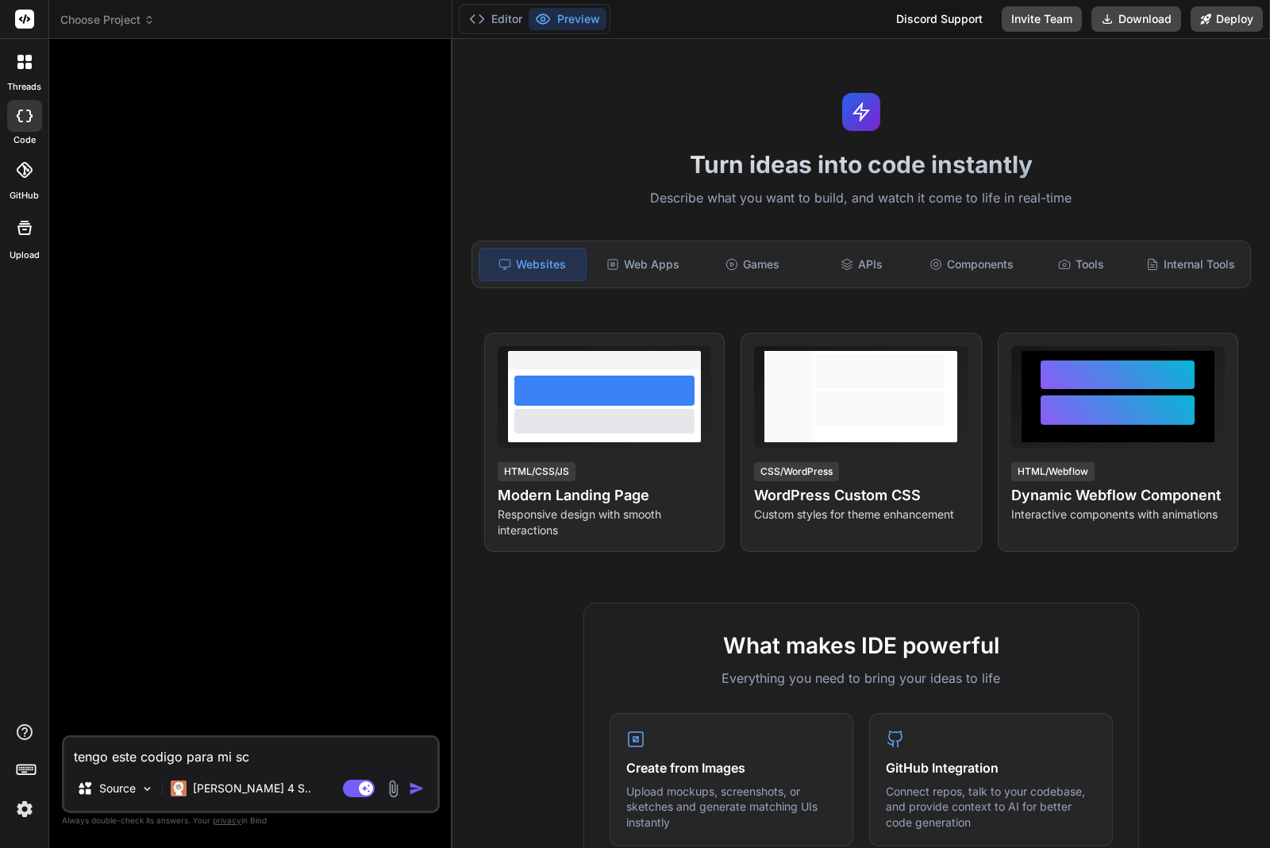
type textarea "tengo este codigo para mi scr"
type textarea "x"
type textarea "tengo este codigo para mi scri"
type textarea "x"
type textarea "tengo este codigo para mi scrip"
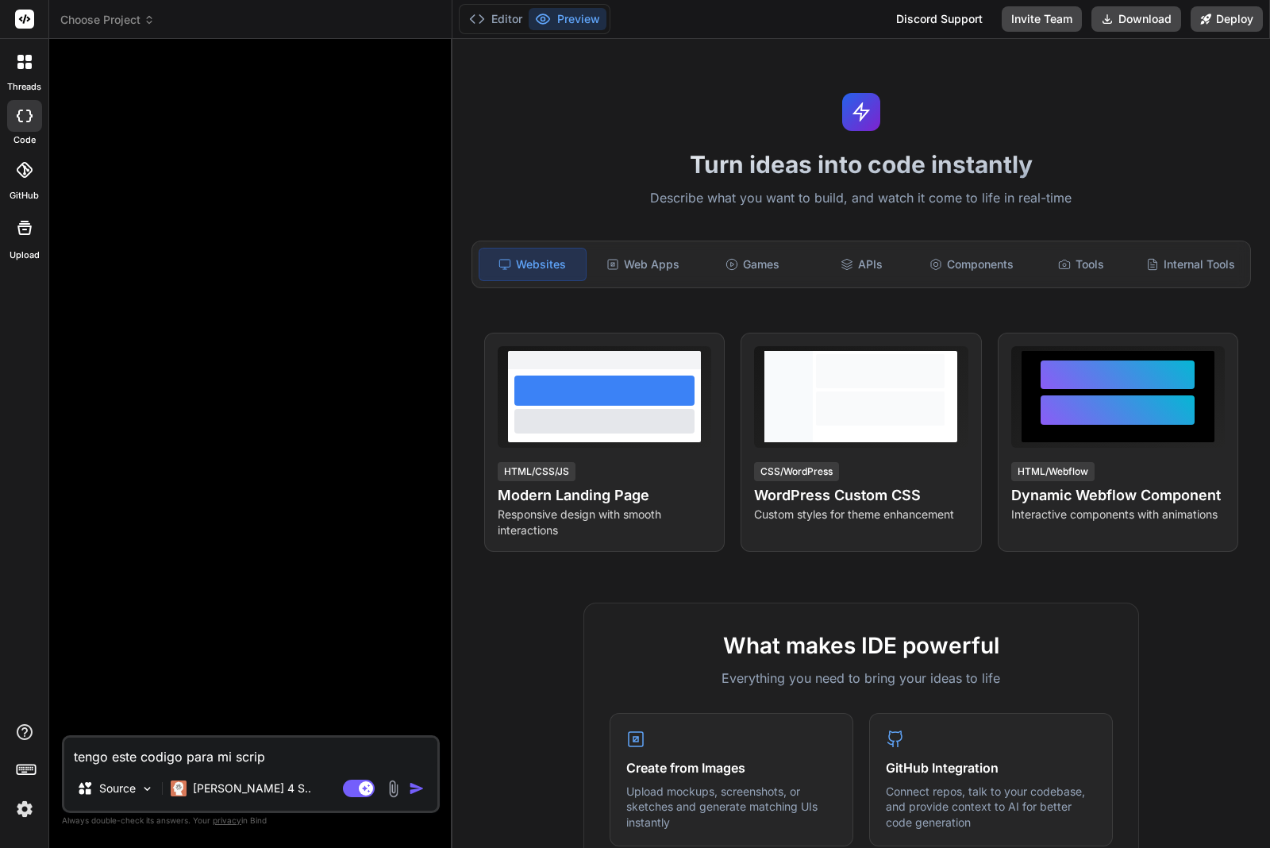
type textarea "x"
type textarea "tengo este codigo para mi script"
type textarea "x"
type textarea "tengo este codigo para mi script"
type textarea "x"
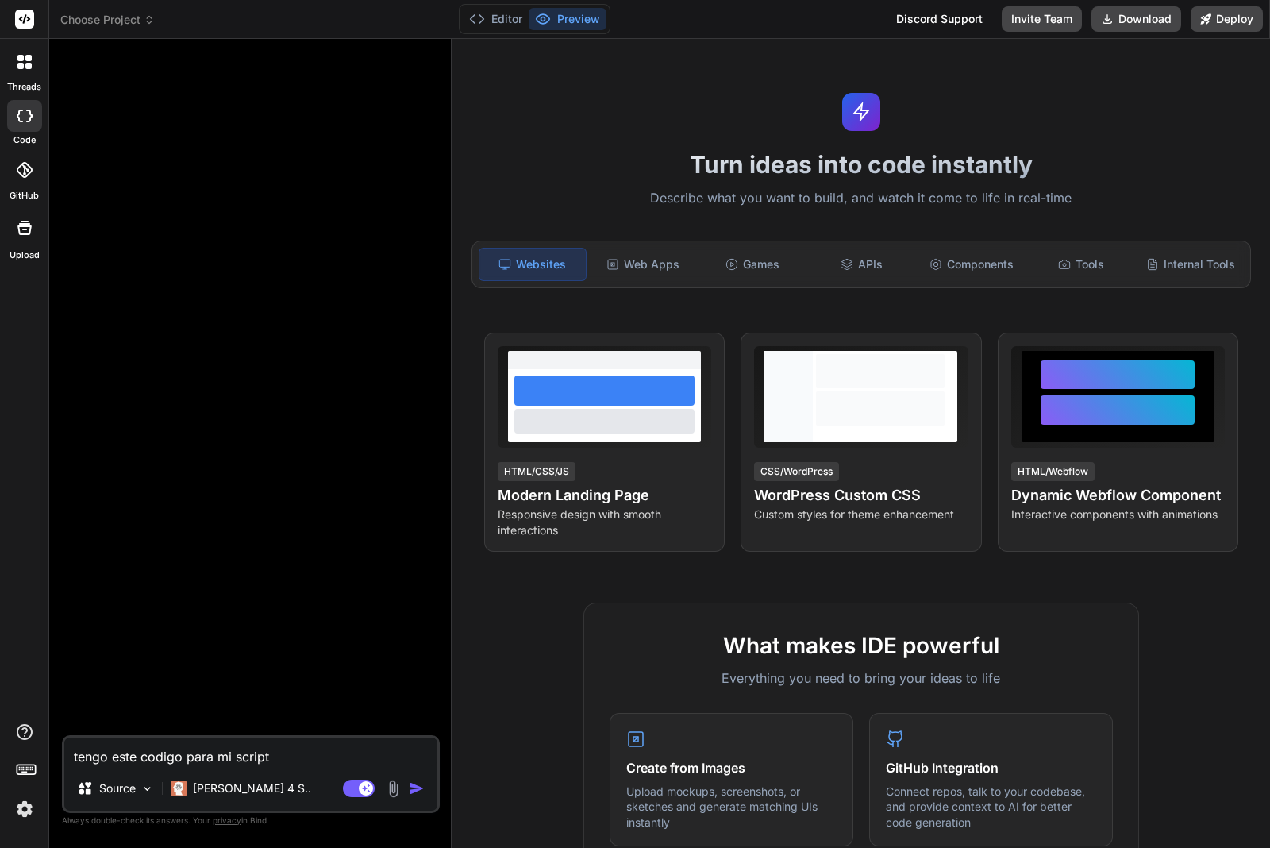
type textarea "tengo este codigo para mi script d"
type textarea "x"
type textarea "tengo este codigo para mi script de"
type textarea "x"
type textarea "tengo este codigo para mi script de"
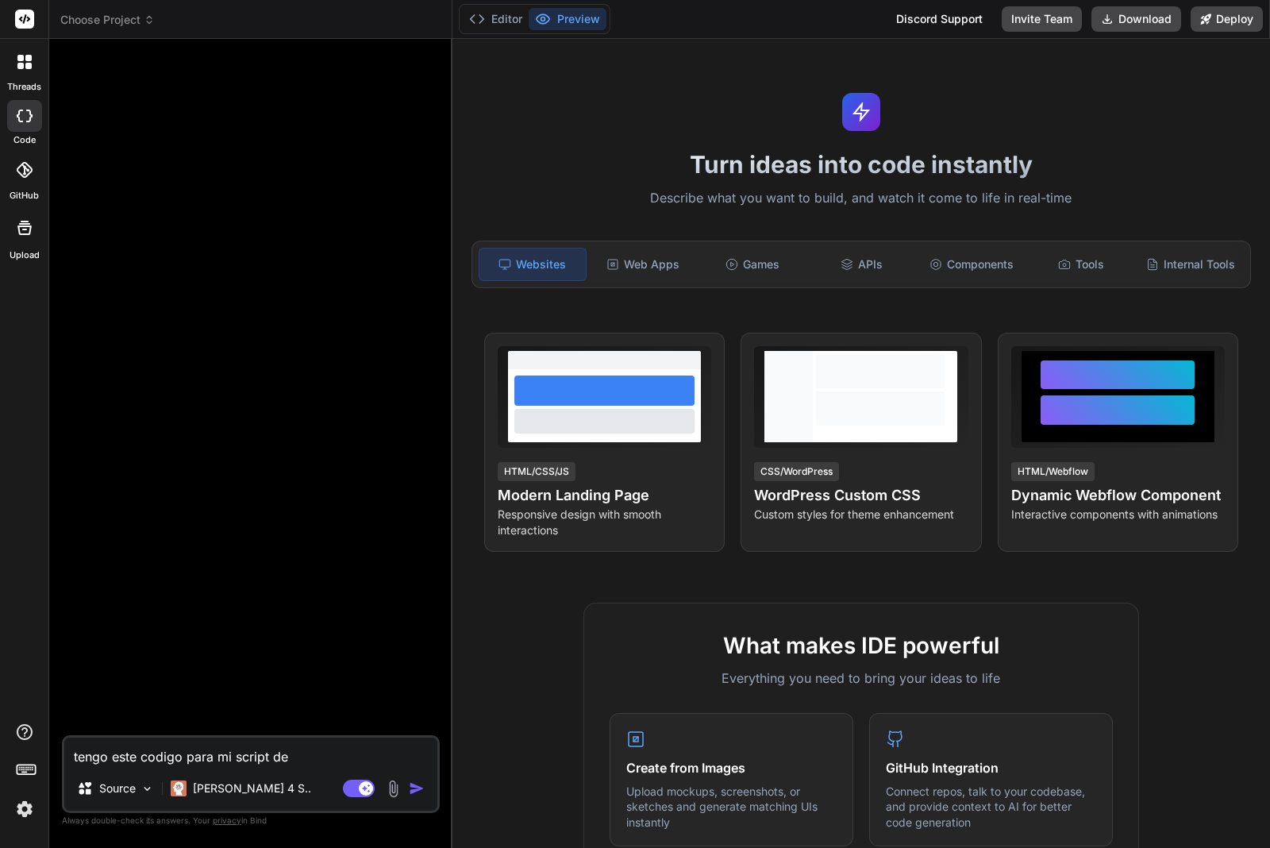
type textarea "x"
type textarea "tengo este codigo para mi script de i"
type textarea "x"
type textarea "tengo este codigo para mi script de id"
type textarea "x"
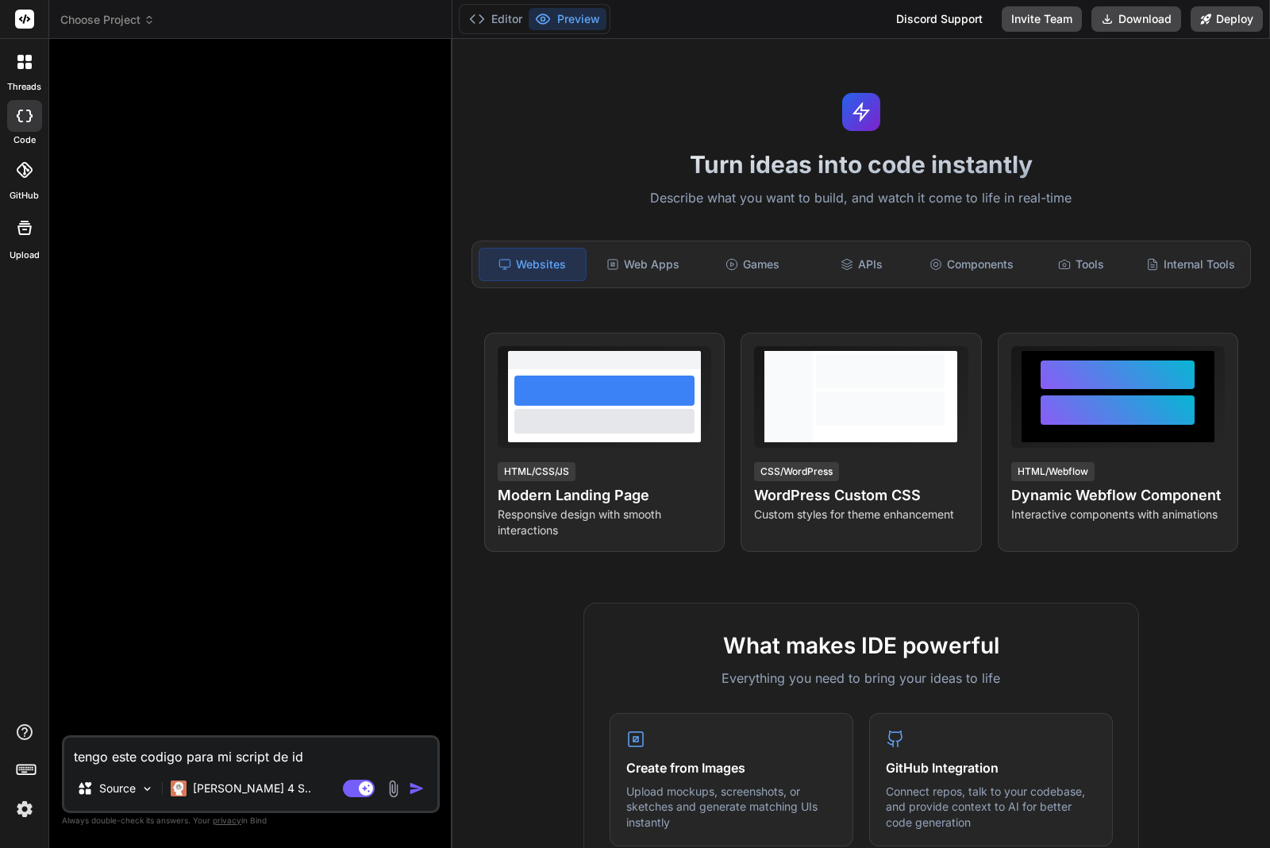
type textarea "tengo este codigo para mi script de idn"
type textarea "x"
type textarea "tengo este codigo para mi script de idne"
type textarea "x"
type textarea "tengo este codigo para mi script de idnes"
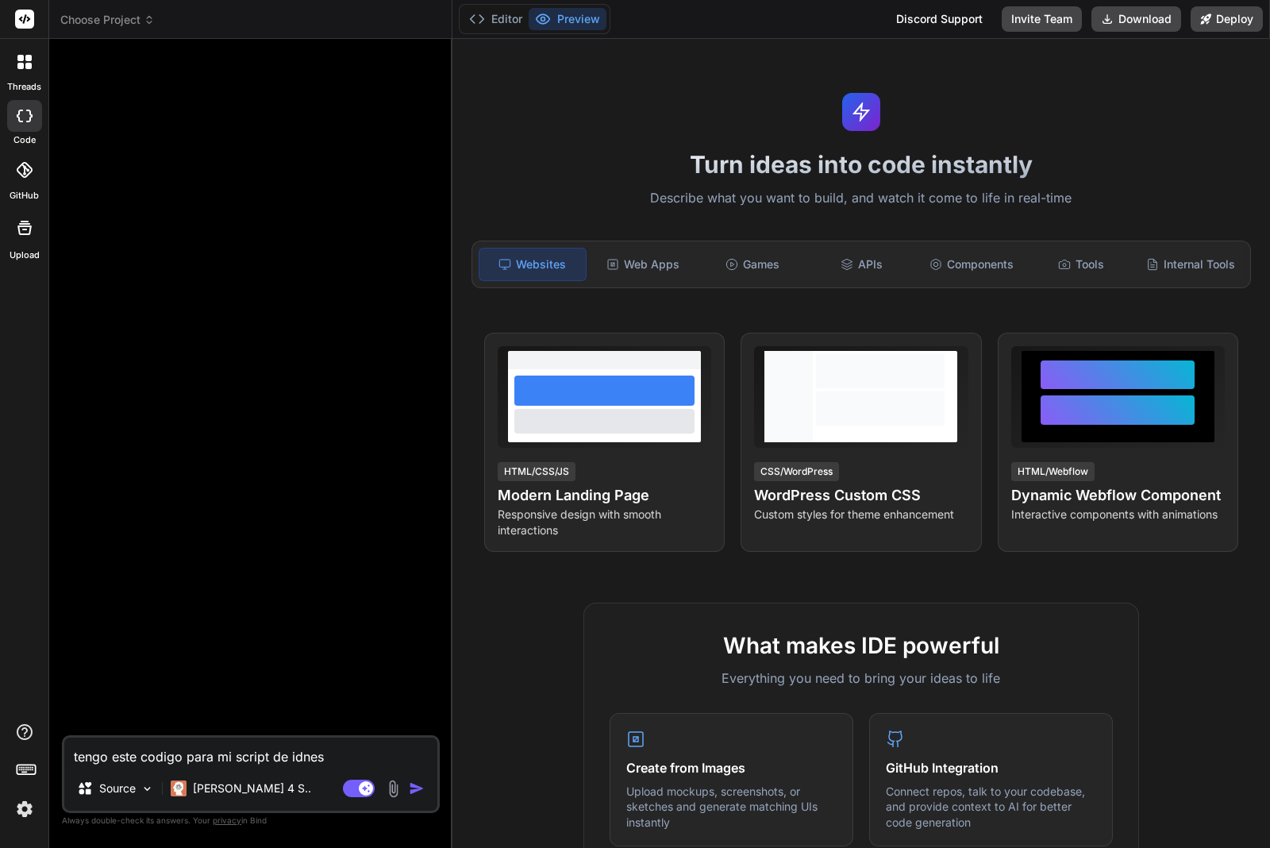
type textarea "x"
type textarea "tengo este codigo para mi script de idnesi"
type textarea "x"
type textarea "tengo este codigo para mi script de idnesig"
type textarea "x"
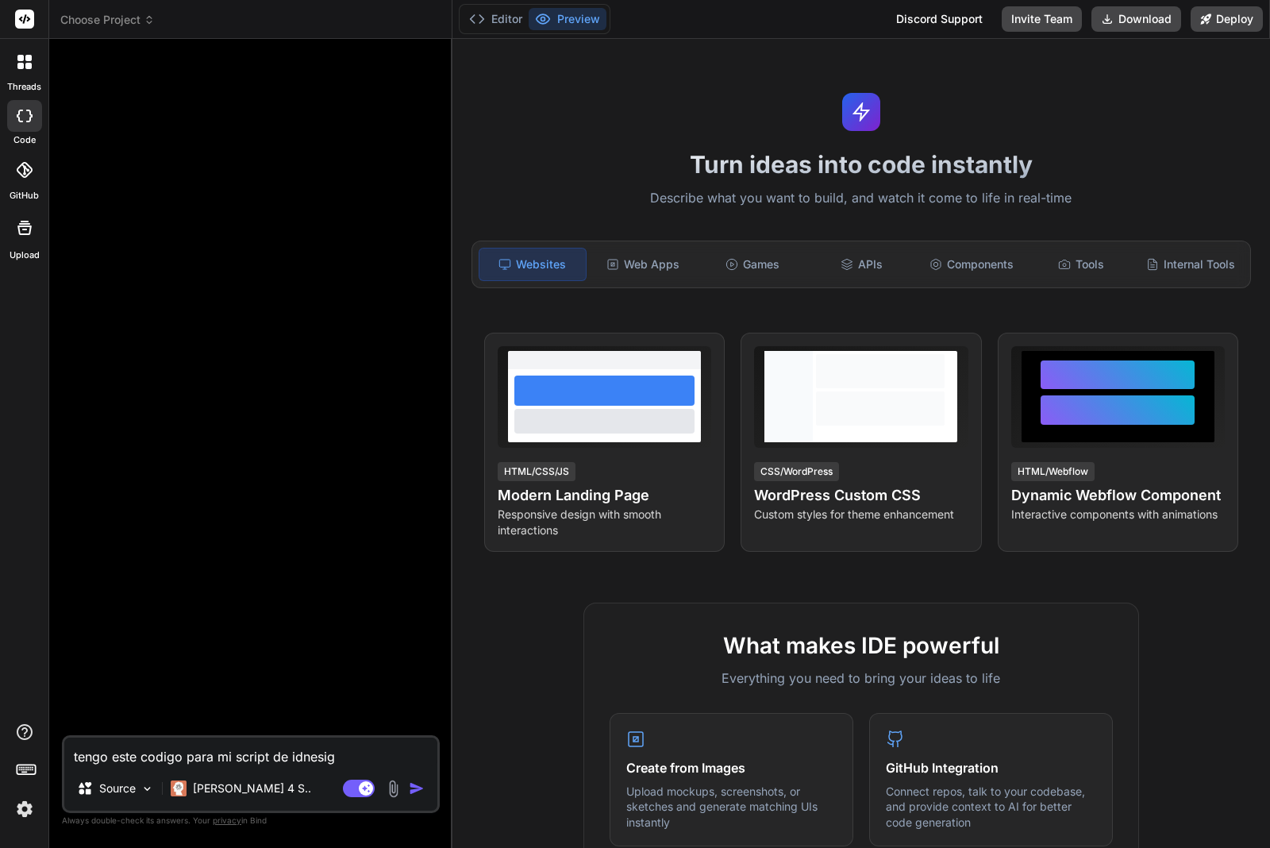
type textarea "tengo este codigo para mi script de idnesign"
type textarea "x"
type textarea "tengo este codigo para mi script de idnesign"
type textarea "x"
type textarea "tengo este codigo para mi script de idnesign m"
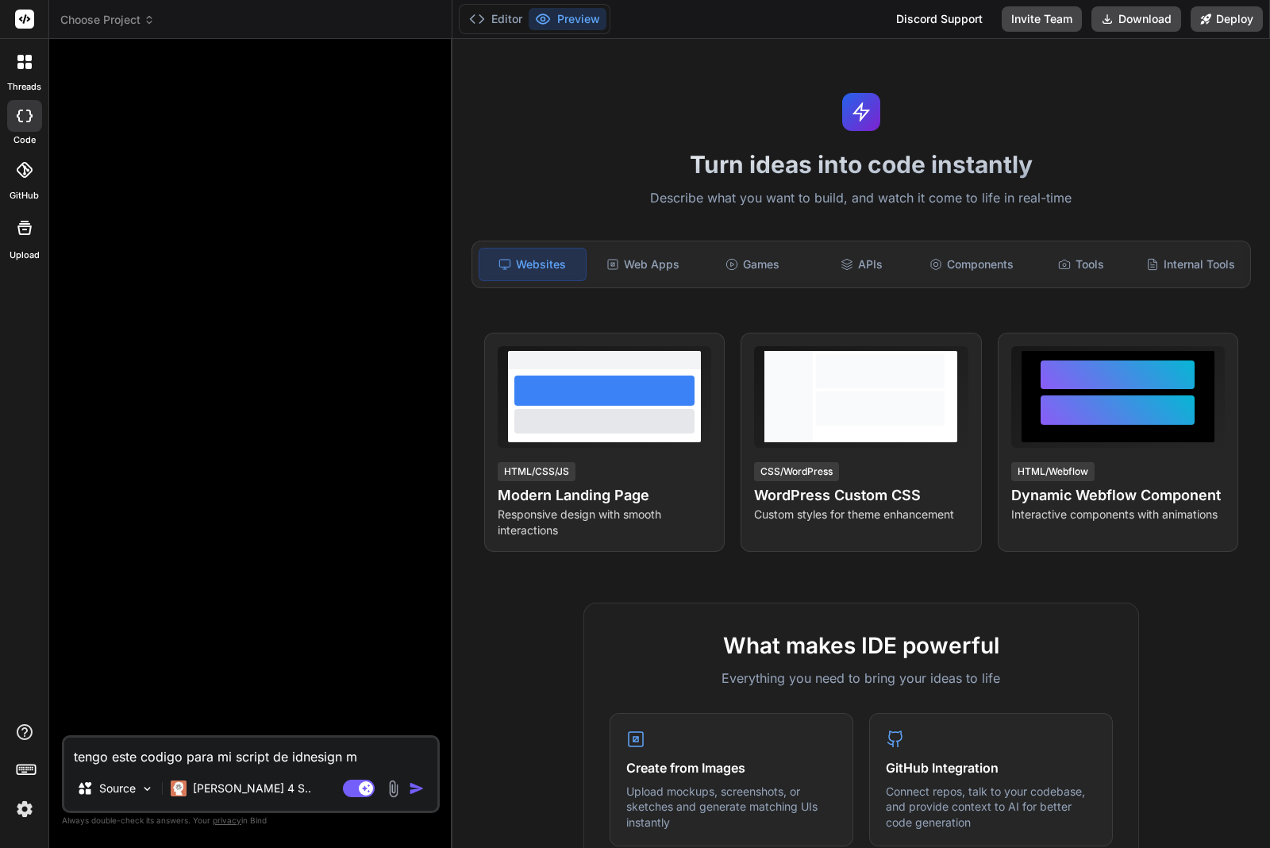
type textarea "x"
type textarea "tengo este codigo para mi script de idnesign mo"
type textarea "x"
type textarea "tengo este codigo para mi script de idnesign mof"
type textarea "x"
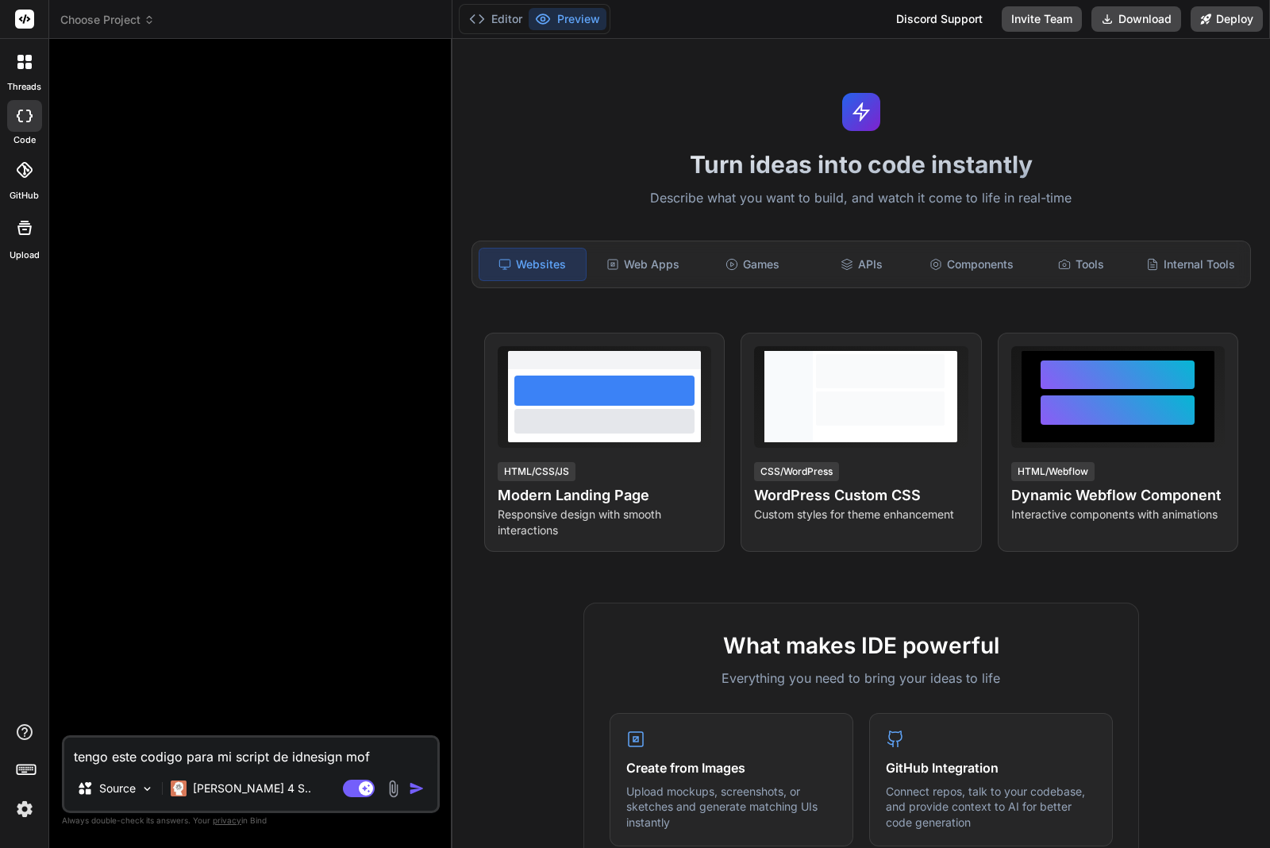
type textarea "tengo este codigo para mi script de idnesign mo"
type textarea "x"
type textarea "tengo este codigo para mi script de idnesign mod"
type textarea "x"
type textarea "tengo este codigo para mi script de idnesign modu"
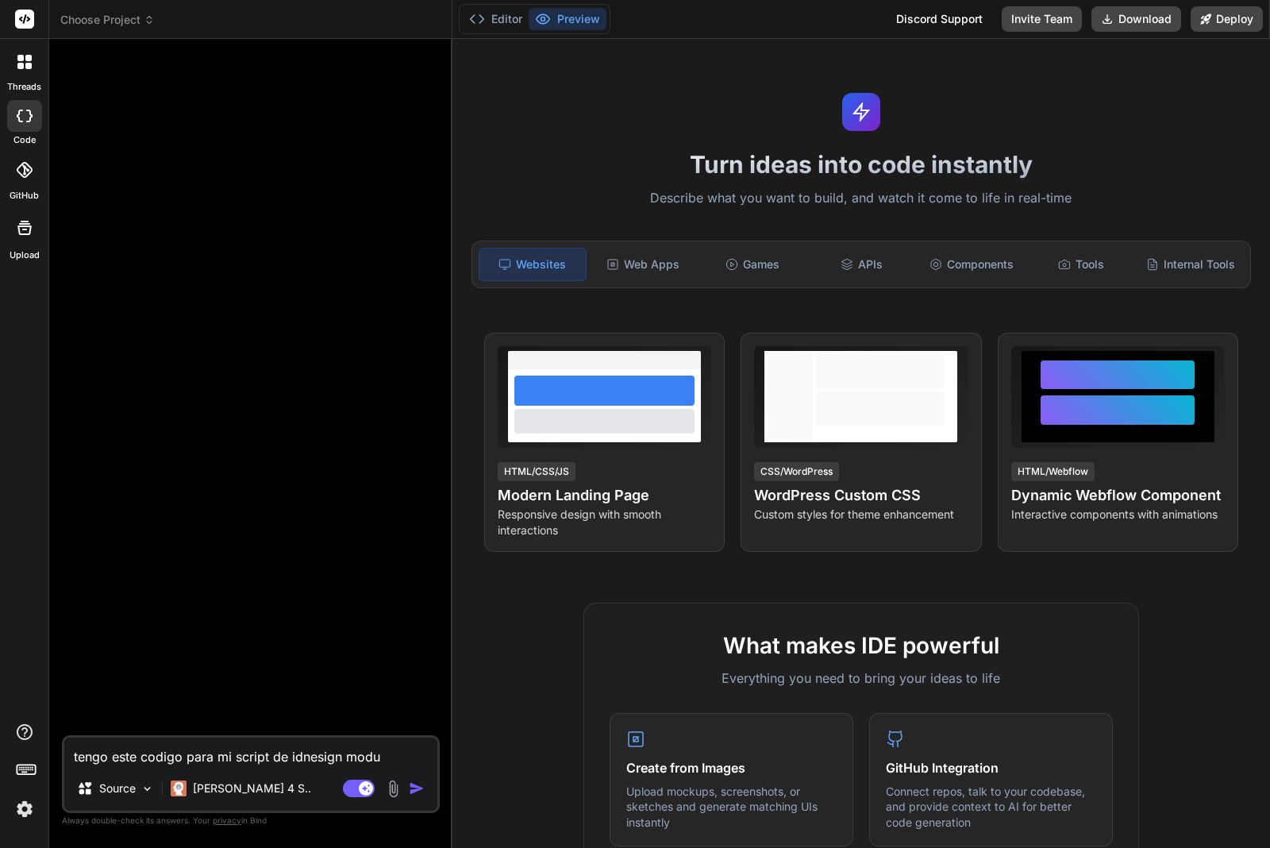
type textarea "x"
type textarea "tengo este codigo para mi script de idnesign modul"
type textarea "x"
type textarea "tengo este codigo para mi script de idnesign modula"
type textarea "x"
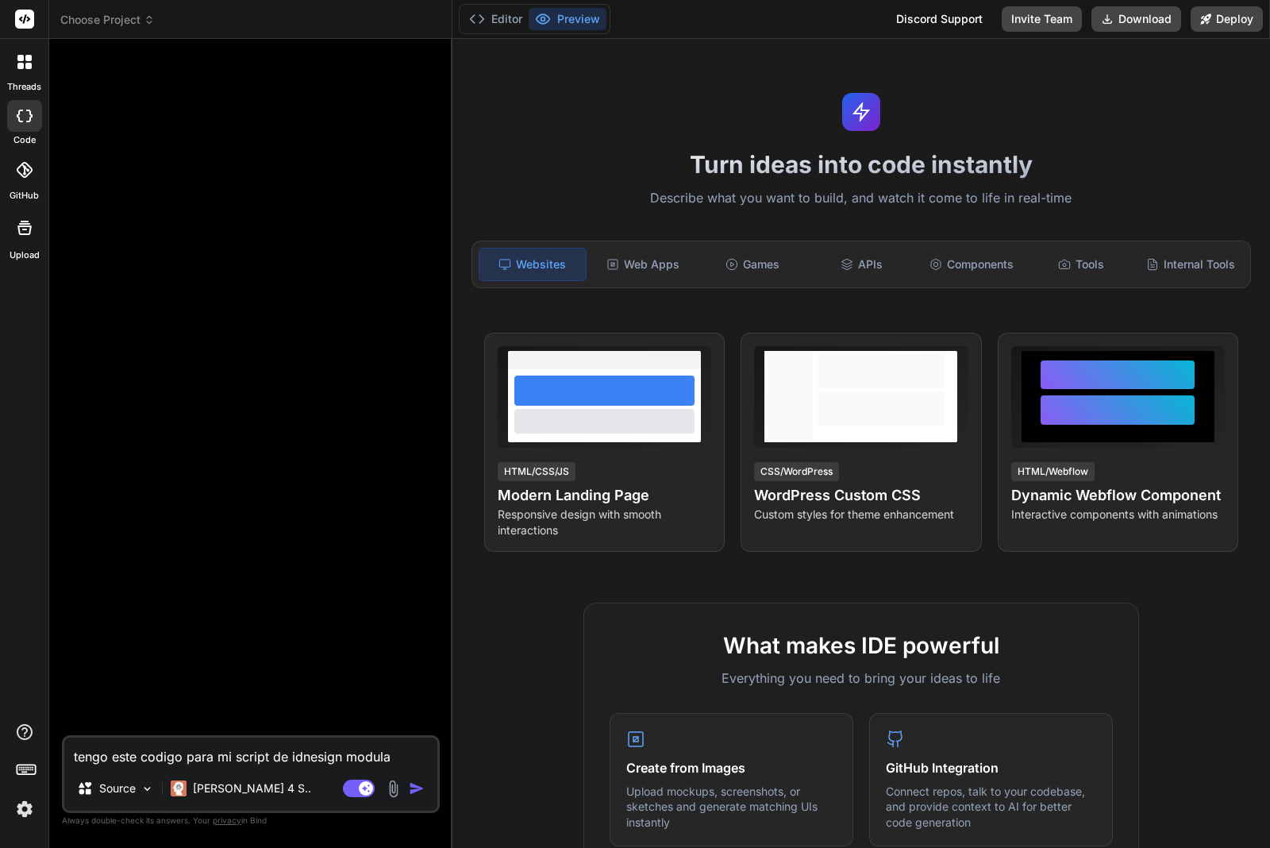
type textarea "tengo este codigo para mi script de idnesign modular"
type textarea "x"
type textarea "tengo este codigo para mi script de idnesign modular"
type textarea "x"
type textarea "tengo este codigo para mi script de idnesign modular ,"
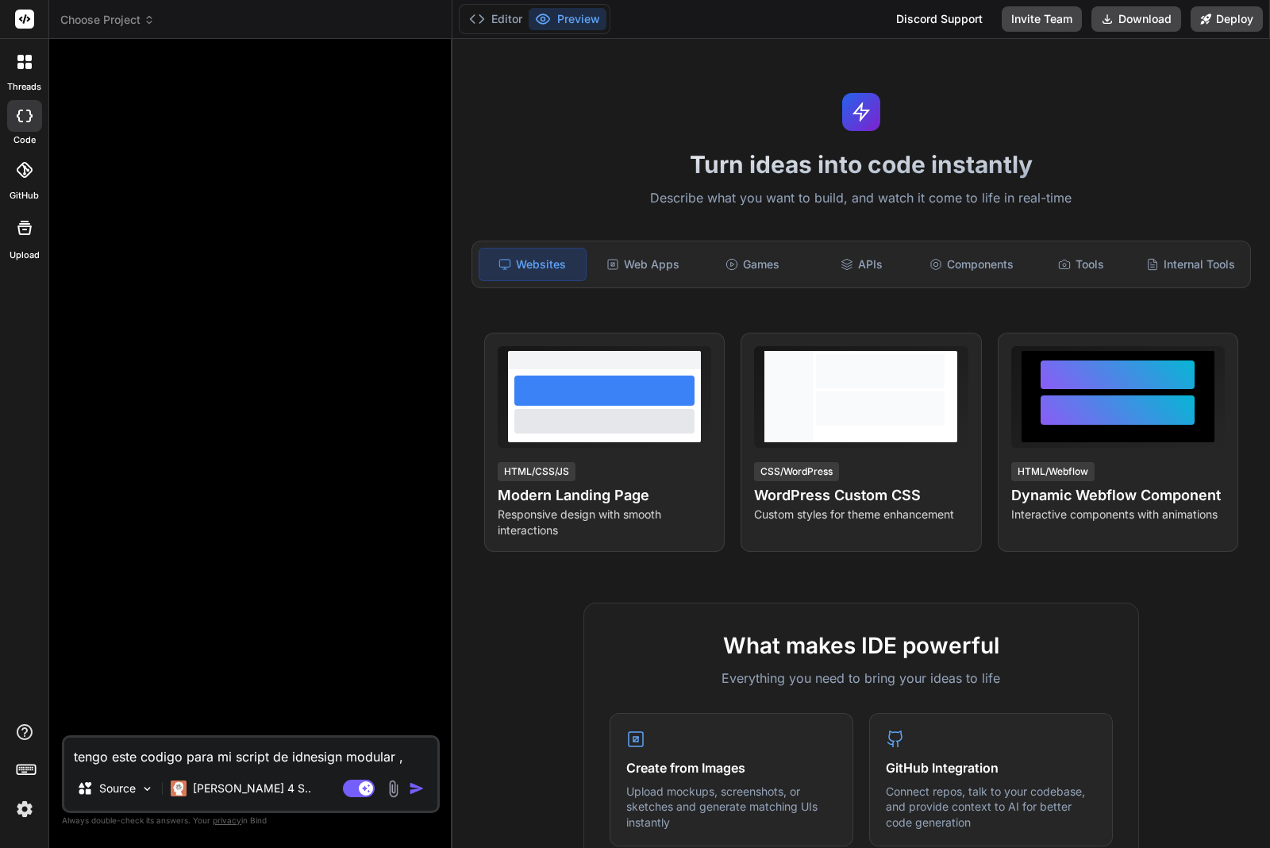
type textarea "x"
type textarea "tengo este codigo para mi script de idnesign modular ,m"
type textarea "x"
type textarea "tengo este codigo para mi script de idnesign modular ,ma"
type textarea "x"
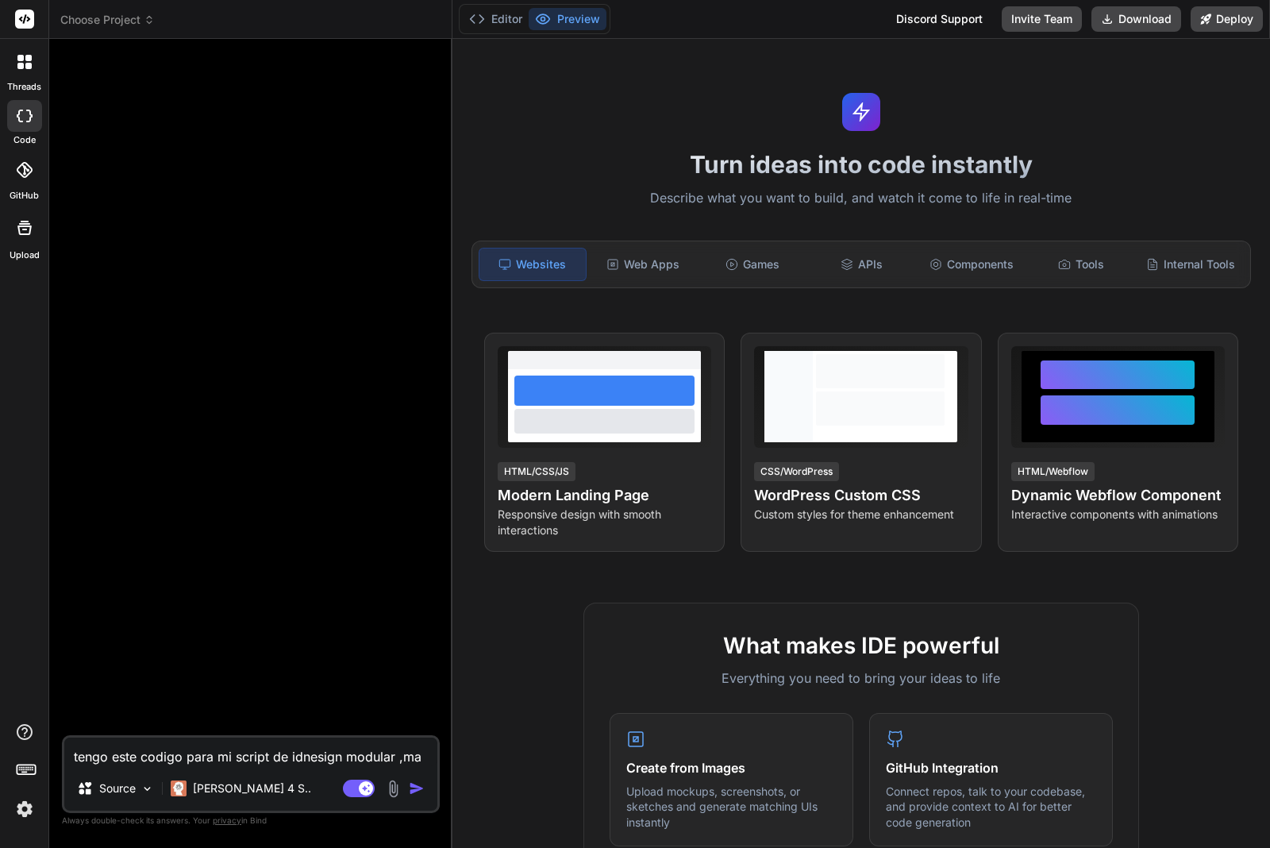
type textarea "tengo este codigo para mi script de idnesign modular ,ma"
type textarea "x"
type textarea "tengo este codigo para mi script de idnesign modular ,ma r"
type textarea "x"
type textarea "tengo este codigo para mi script de idnesign modular ,ma rc"
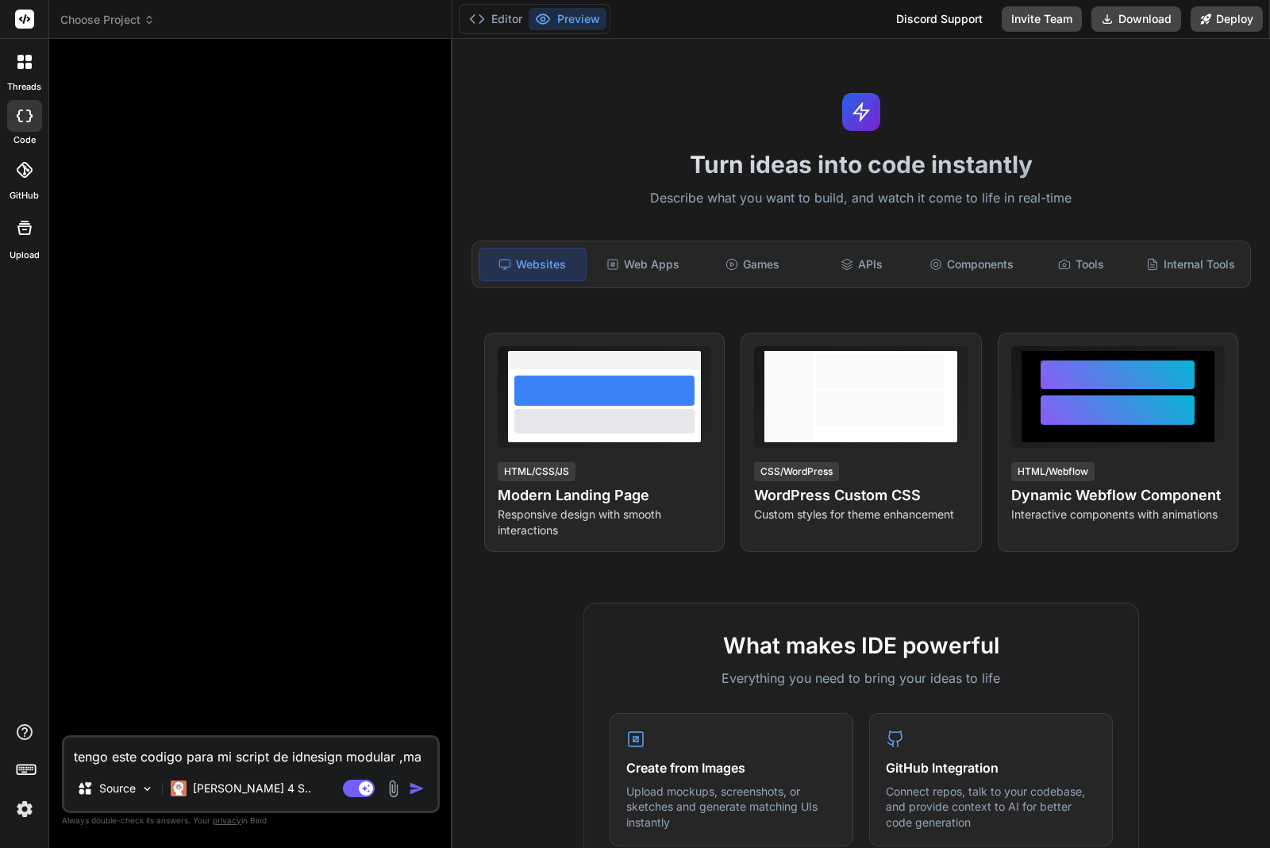
type textarea "x"
type textarea "tengo este codigo para mi script de idnesign modular ,ma rch"
type textarea "x"
type textarea "tengo este codigo para mi script de idnesign modular ,ma rchi"
type textarea "x"
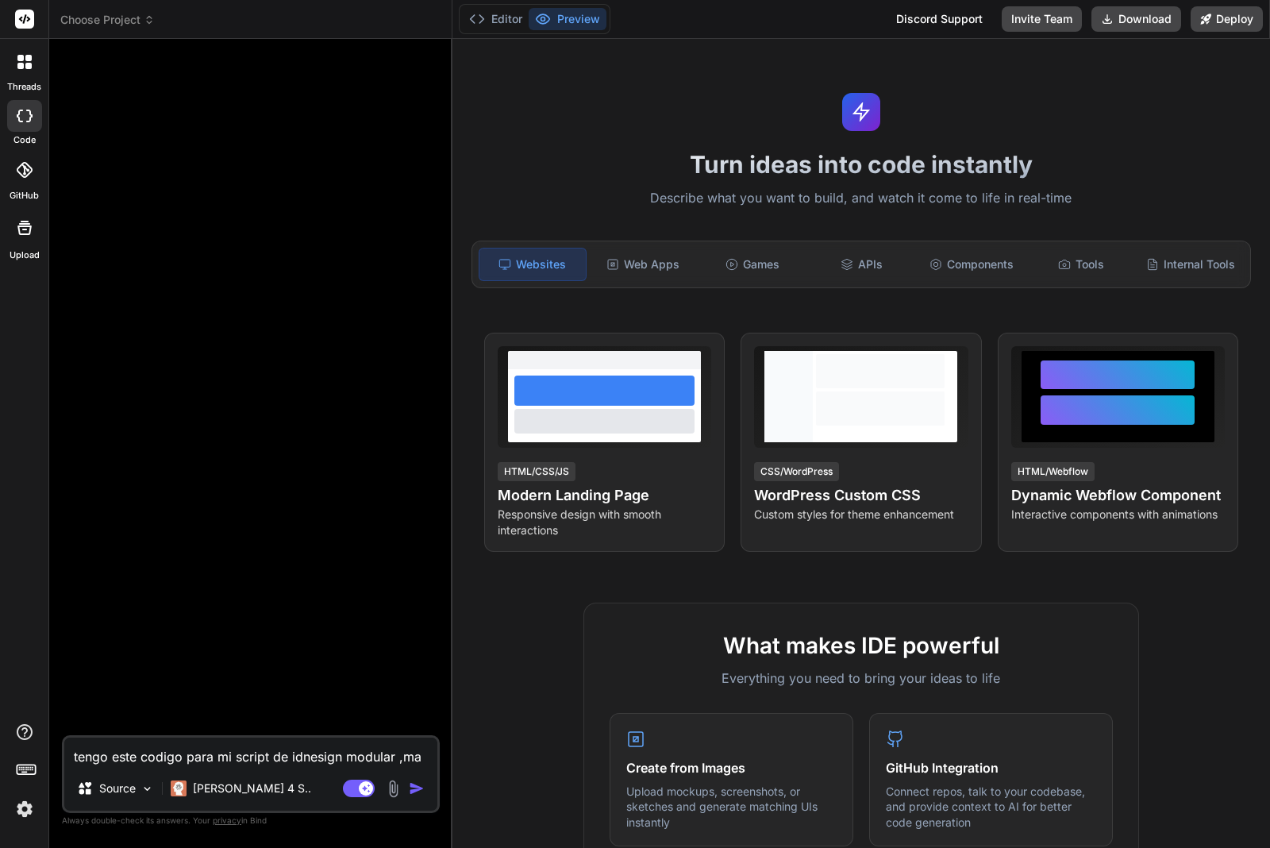
type textarea "tengo este codigo para mi script de idnesign modular ,ma rchiv"
type textarea "x"
type textarea "tengo este codigo para mi script de idnesign modular ,ma rchivo"
type textarea "x"
type textarea "tengo este codigo para mi script de idnesign modular ,ma rchivo"
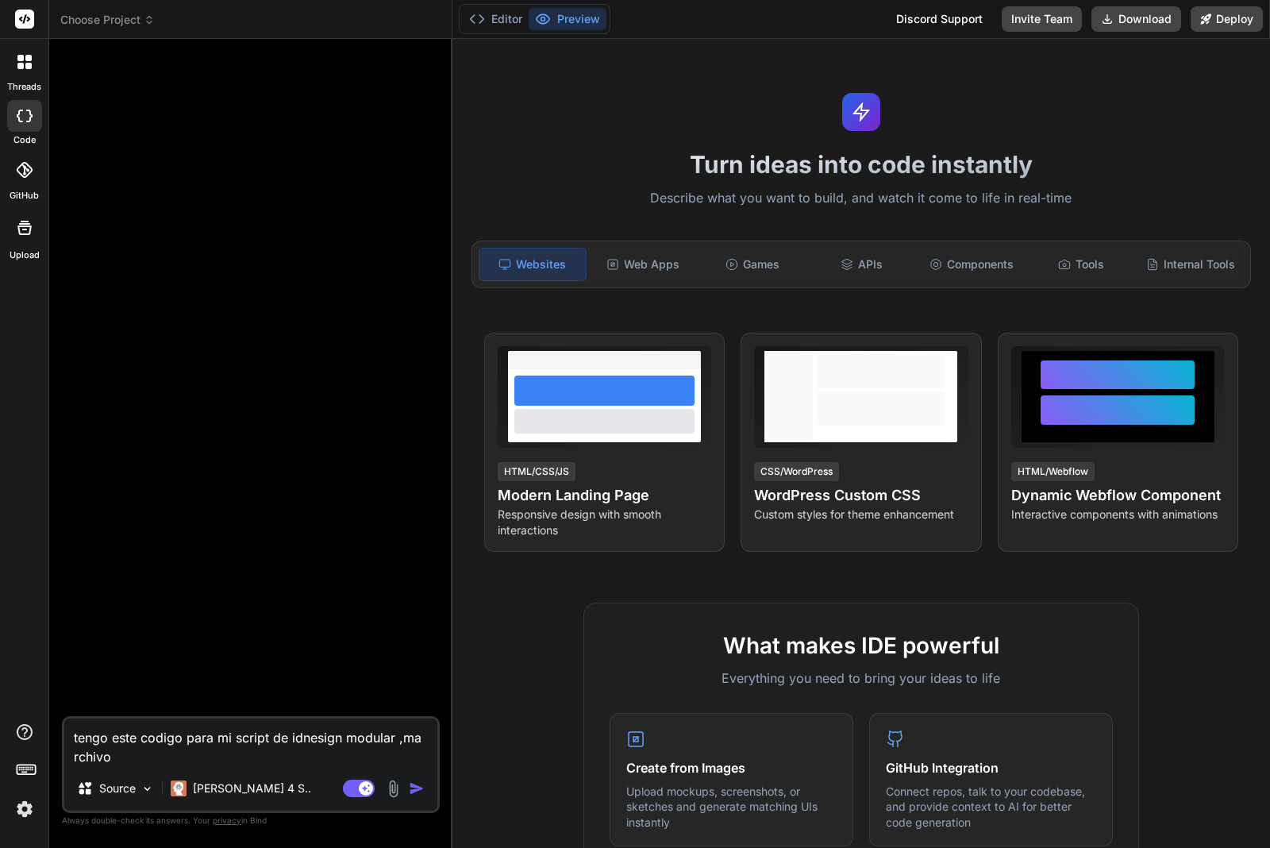
type textarea "x"
type textarea "tengo este codigo para mi script de idnesign modular ,ma rchivo p"
type textarea "x"
type textarea "tengo este codigo para mi script de idnesign modular ,ma rchivo pr"
type textarea "x"
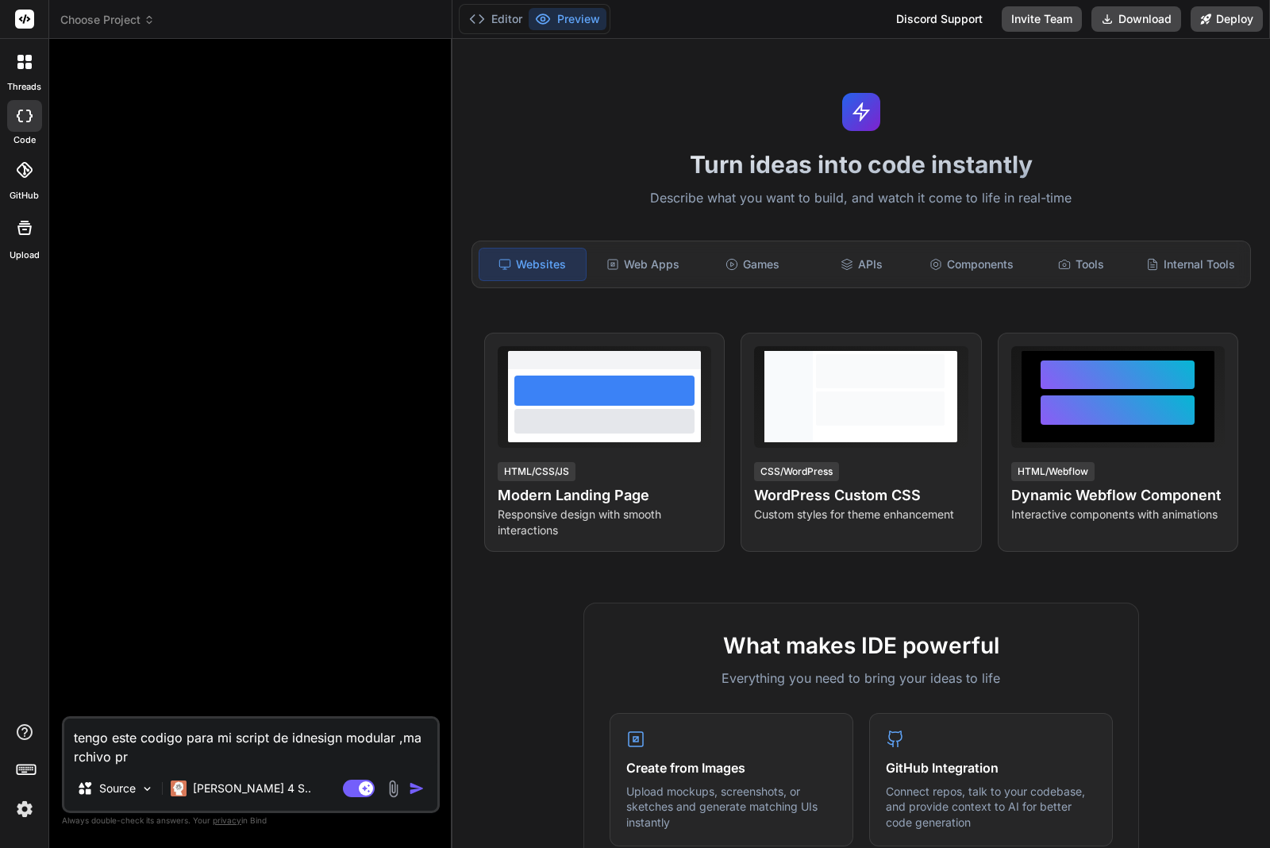
type textarea "tengo este codigo para mi script de idnesign modular ,ma rchivo pri"
type textarea "x"
type textarea "tengo este codigo para mi script de idnesign modular ,ma rchivo pric"
type textarea "x"
type textarea "tengo este codigo para mi script de idnesign modular ,ma rchivo pricn"
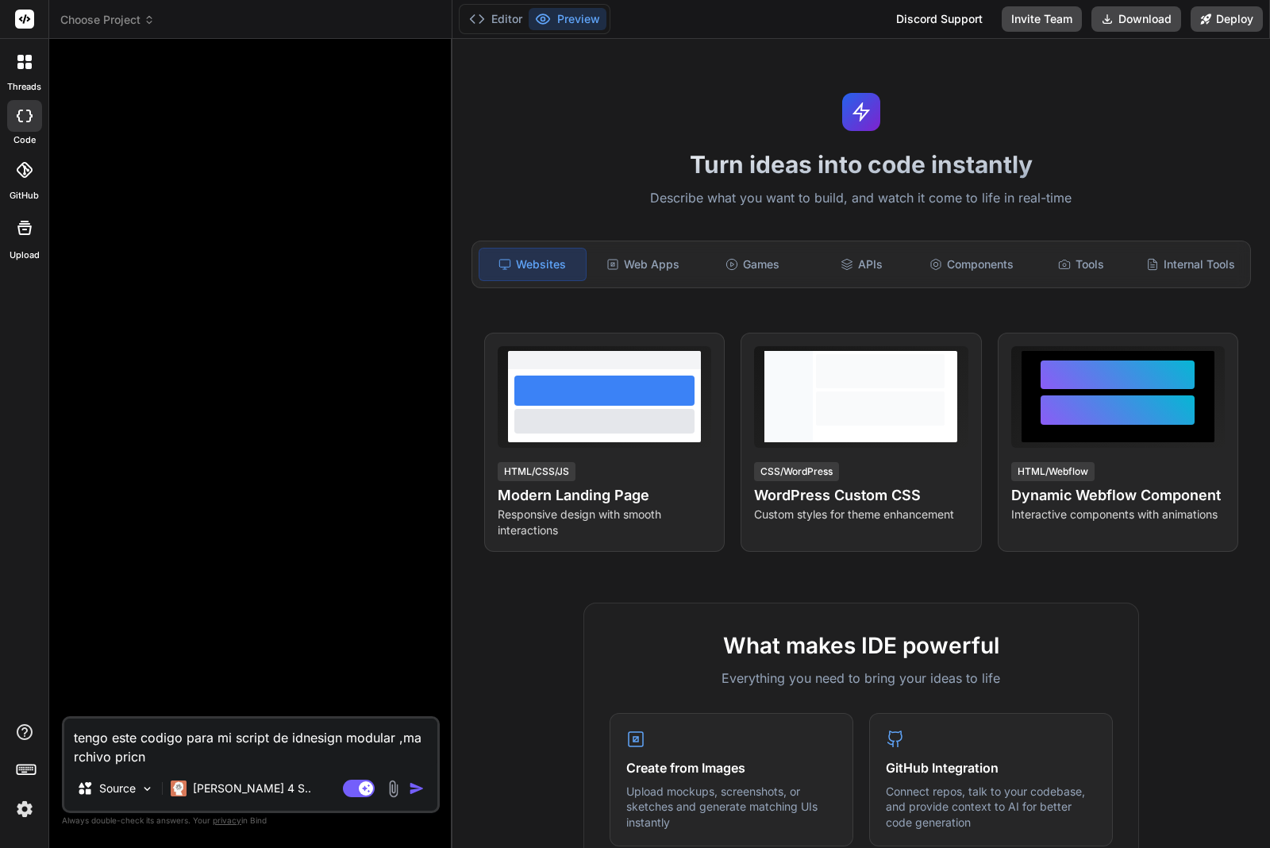
type textarea "x"
type textarea "tengo este codigo para mi script de idnesign modular ,ma rchivo pricni"
type textarea "x"
type textarea "tengo este codigo para mi script de idnesign modular ,ma rchivo pricnip"
type textarea "x"
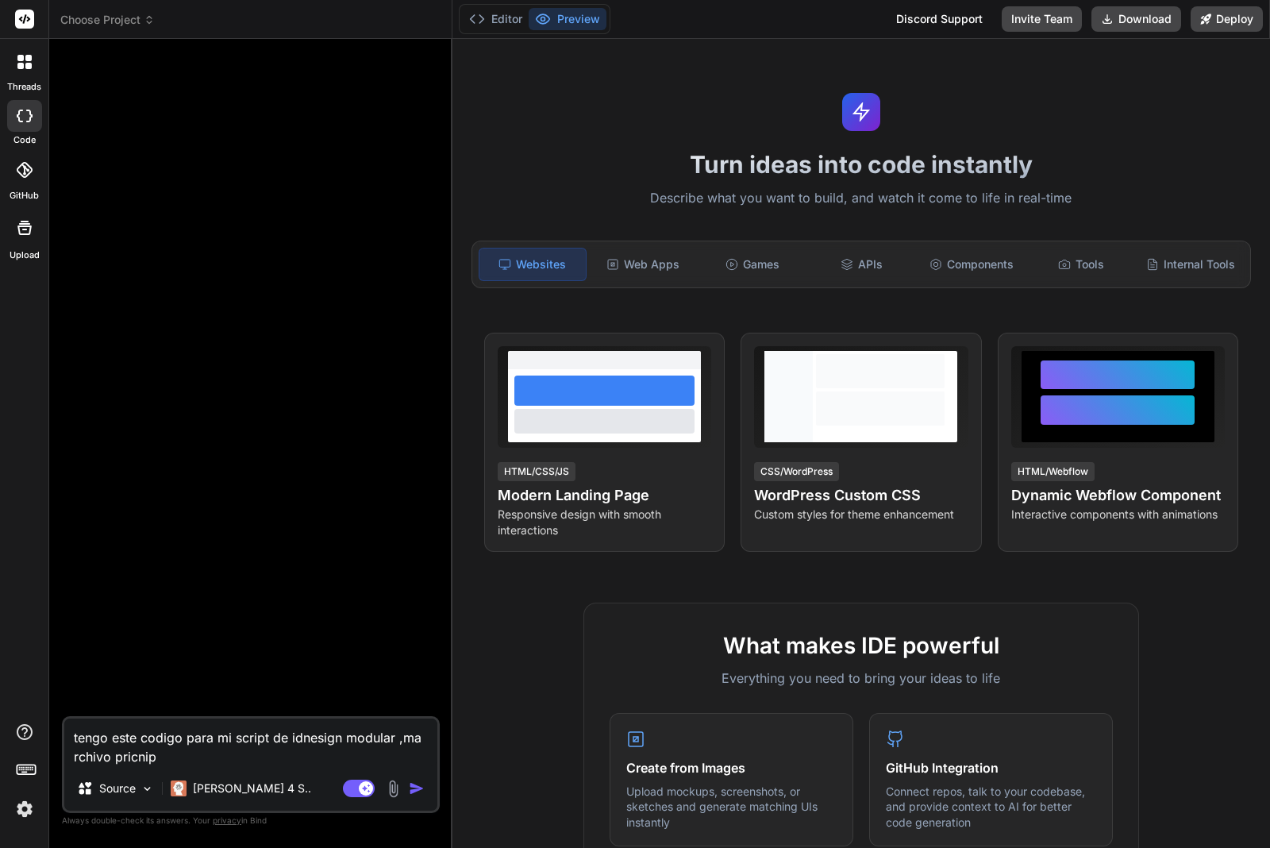
type textarea "tengo este codigo para mi script de idnesign modular ,ma rchivo pricnipa"
type textarea "x"
type textarea "tengo este codigo para mi script de idnesign modular ,ma rchivo pricnipal"
type textarea "x"
type textarea "tengo este codigo para mi script de idnesign modular ,ma rchivo pricnipal"
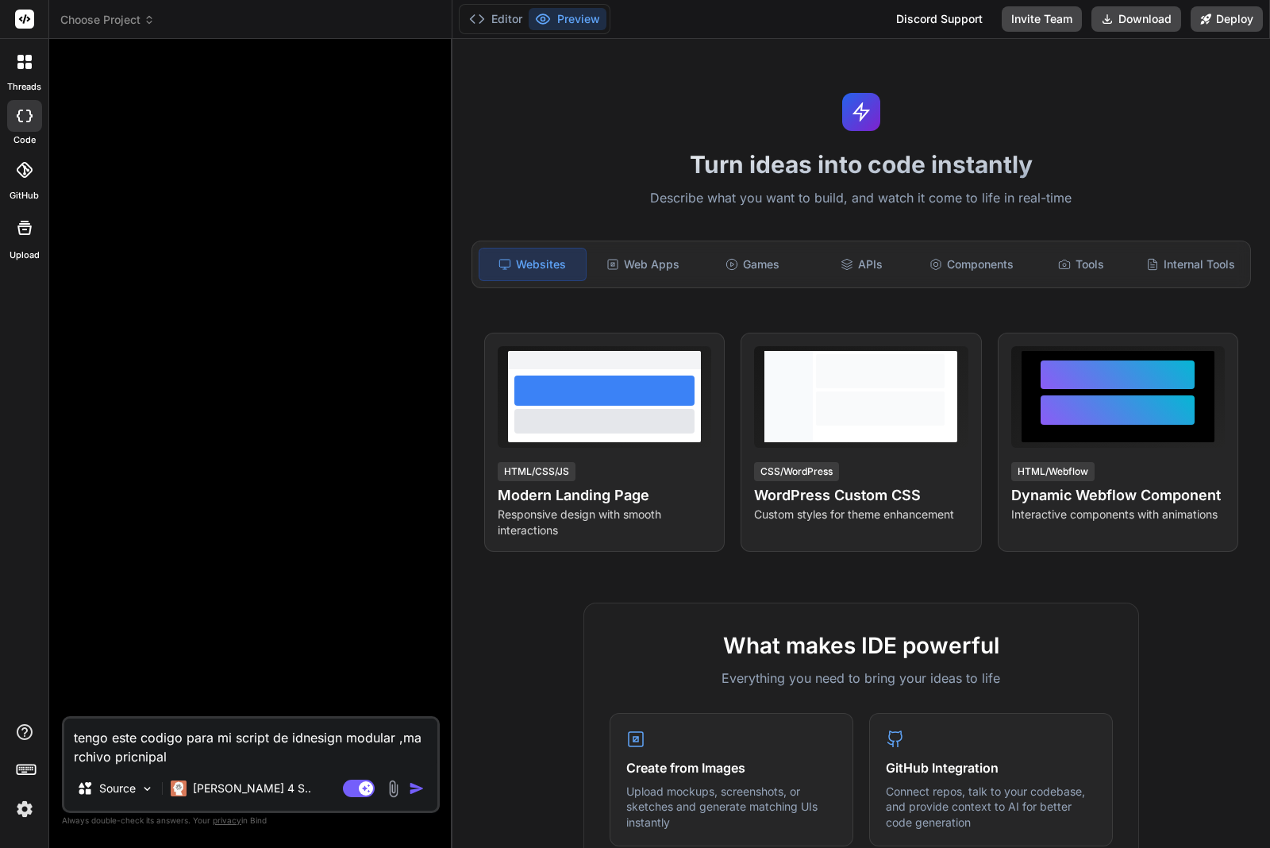
type textarea "x"
type textarea "tengo este codigo para mi script de idnesign modular ,ma rchivo pricnipal ."
type textarea "x"
type textarea "tengo este codigo para mi script de idnesign modular ,ma rchivo pricnipal ."
type textarea "x"
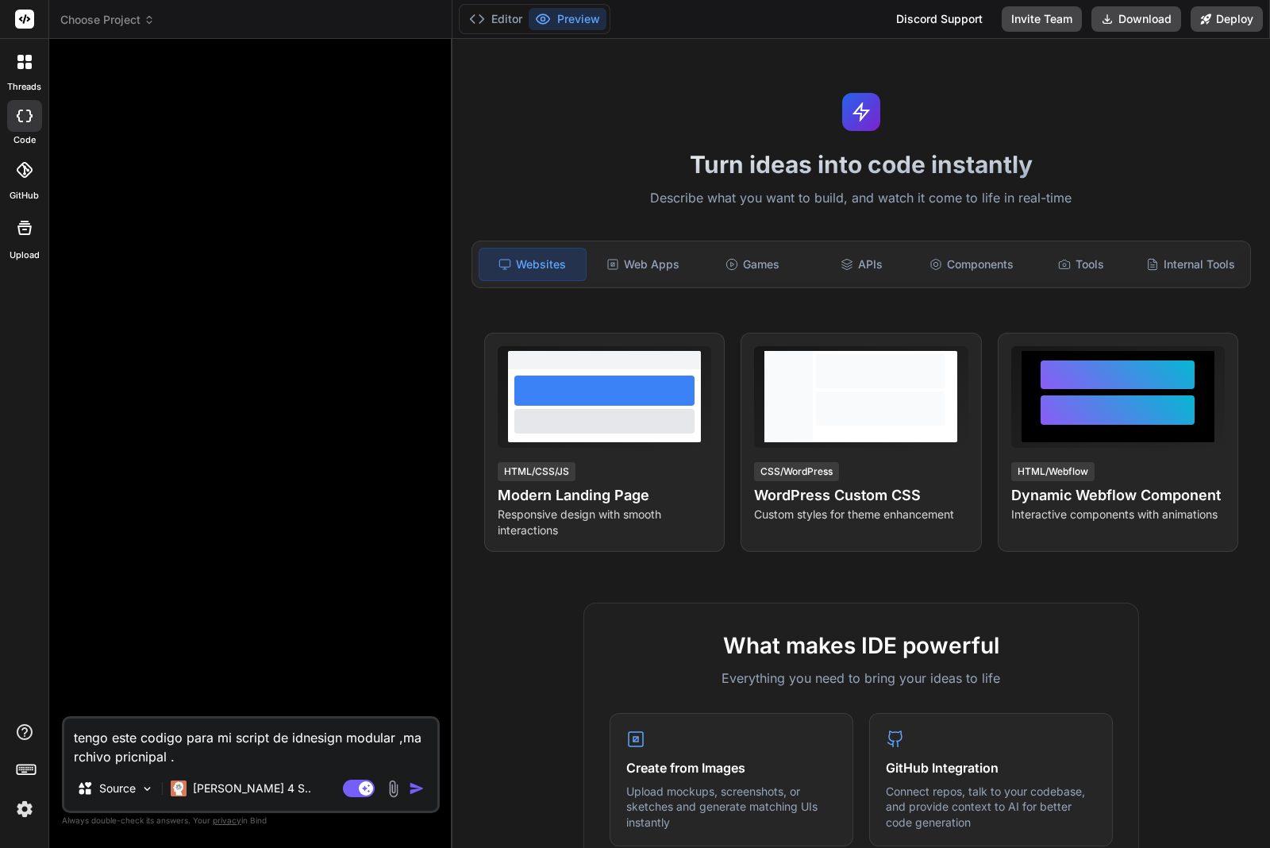
type textarea "tengo este codigo para mi script de idnesign modular ,ma rchivo pricnipal ."
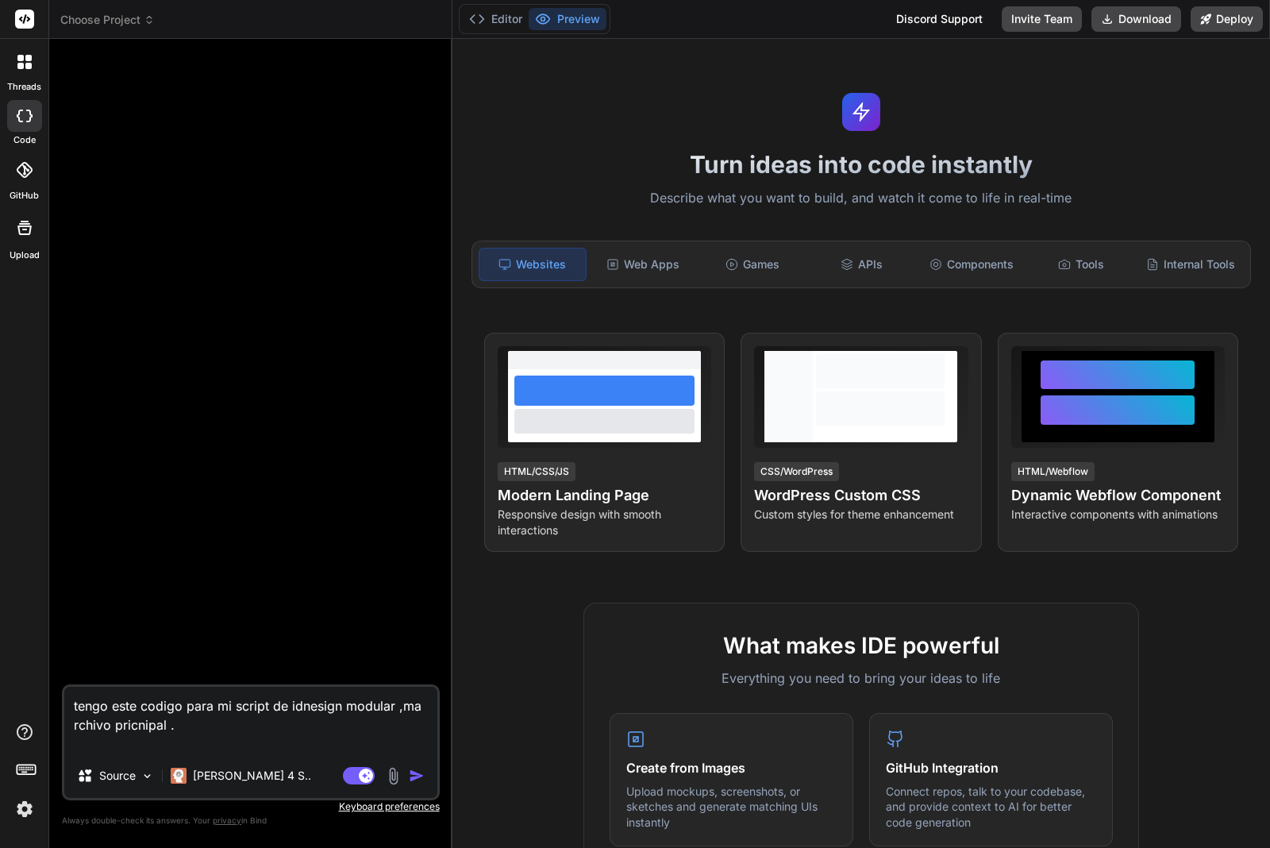
paste textarea "// ============================================================================…"
type textarea "x"
type textarea "tengo este codigo para mi script de idnesign modular ,ma rchivo pricnipal . // …"
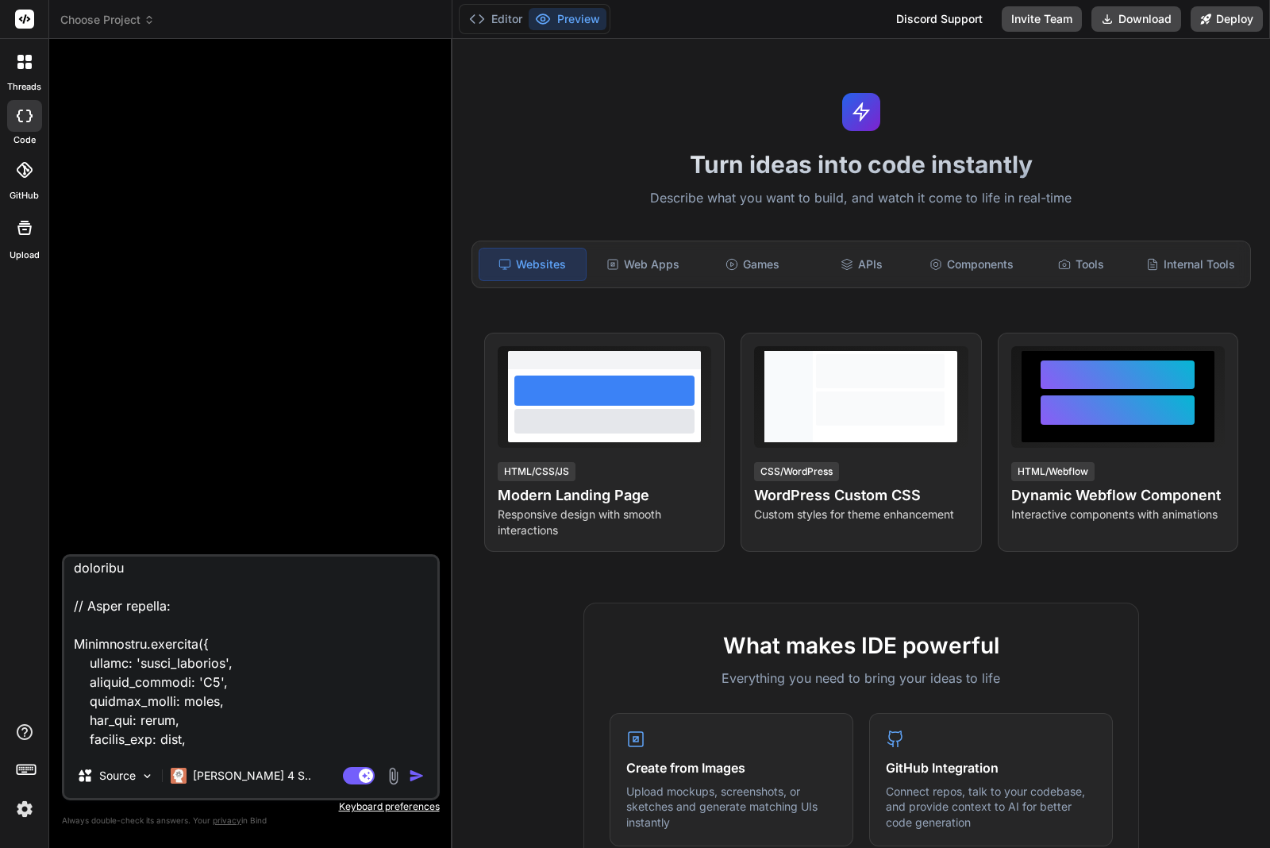
type textarea "x"
type textarea "tengo este codigo para mi script de idnesign modular ,ma rchivo pricnipal . // …"
type textarea "x"
type textarea "tengo este codigo para mi script de idnesign modular ,ma rchivo pricnipal . // …"
click at [168, 743] on textarea at bounding box center [250, 655] width 373 height 197
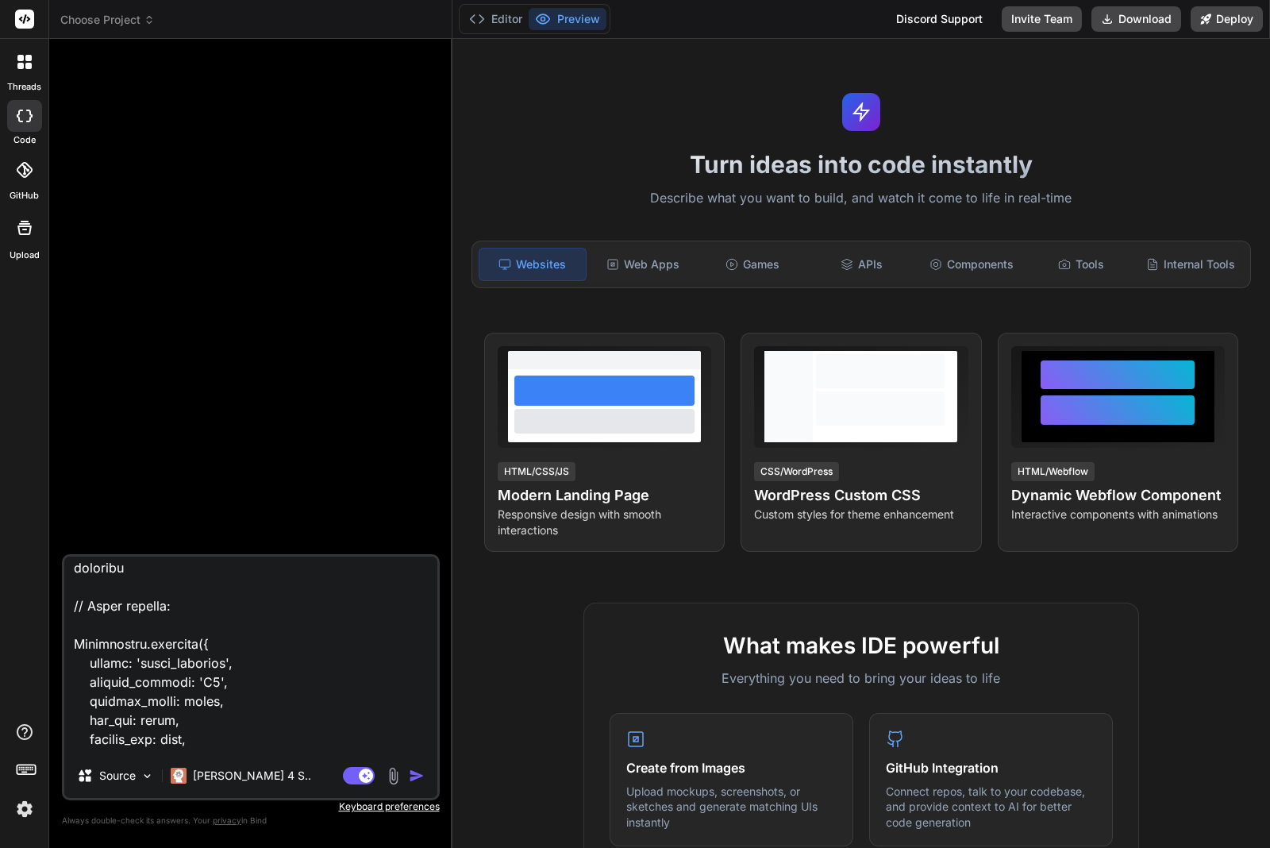
type textarea "x"
type textarea "tengo este codigo para mi script de idnesign modular ,ma rchivo pricnipal . // …"
type textarea "x"
type textarea "tengo este codigo para mi script de idnesign modular ,ma rchivo pricnipal . // …"
type textarea "x"
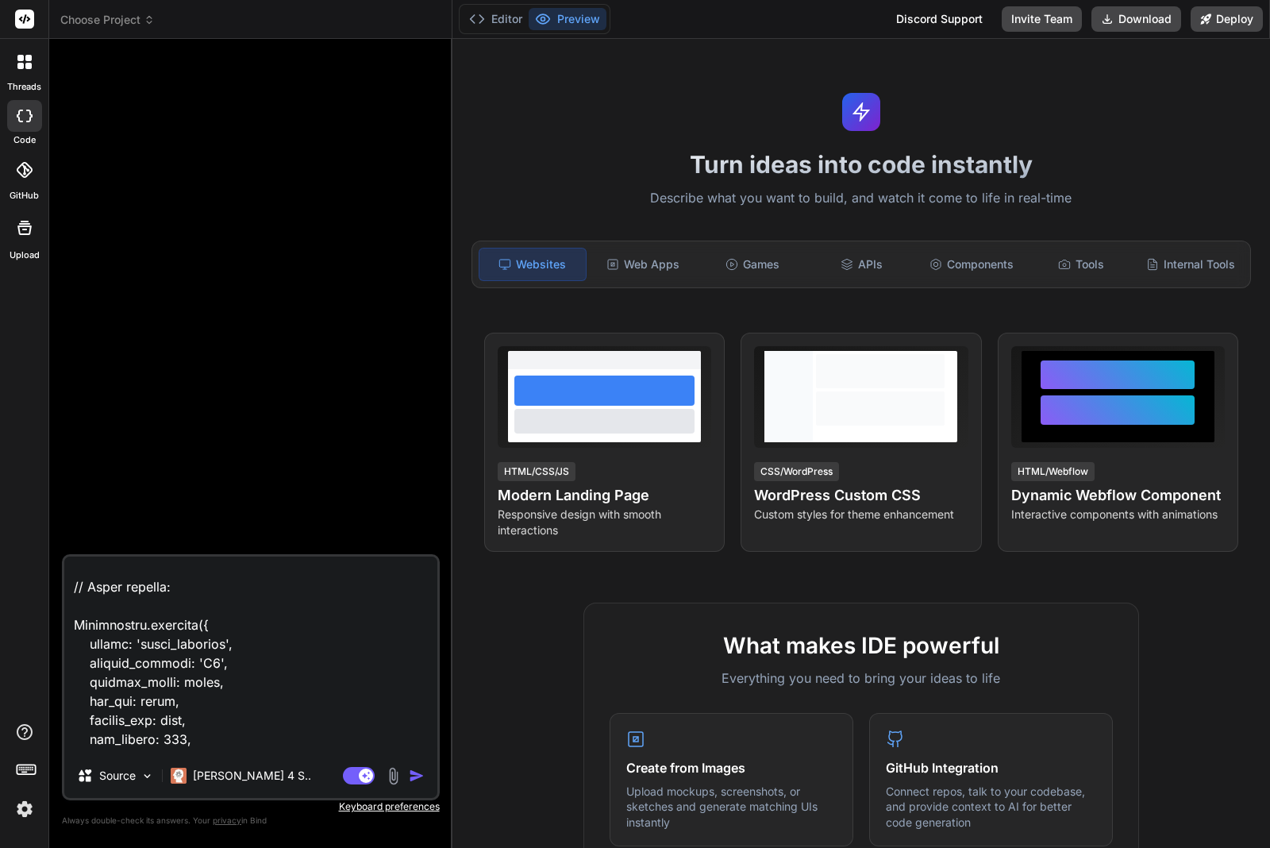
type textarea "tengo este codigo para mi script de idnesign modular ,ma rchivo pricnipal . // …"
type textarea "x"
type textarea "tengo este codigo para mi script de idnesign modular ,ma rchivo pricnipal . // …"
type textarea "x"
type textarea "tengo este codigo para mi script de idnesign modular ,ma rchivo pricnipal . // …"
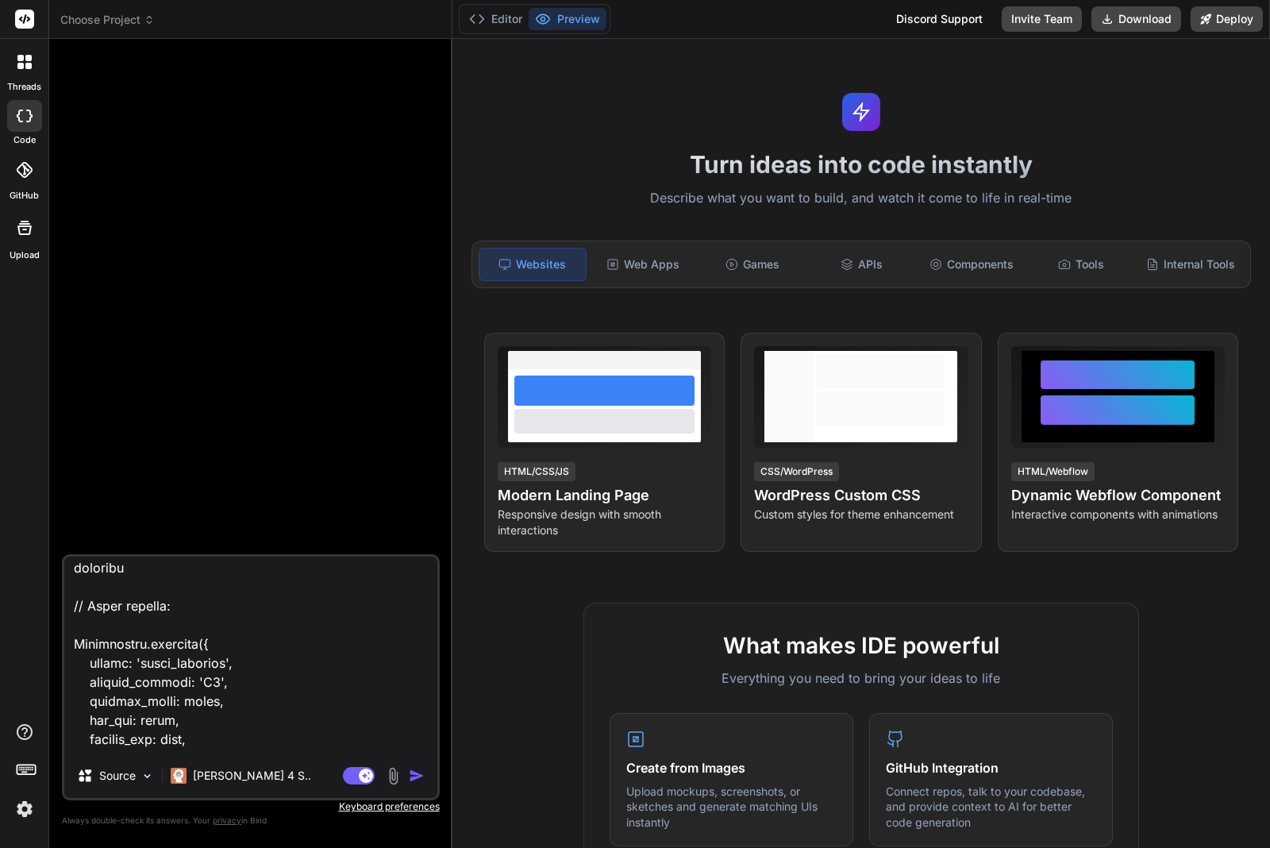
type textarea "x"
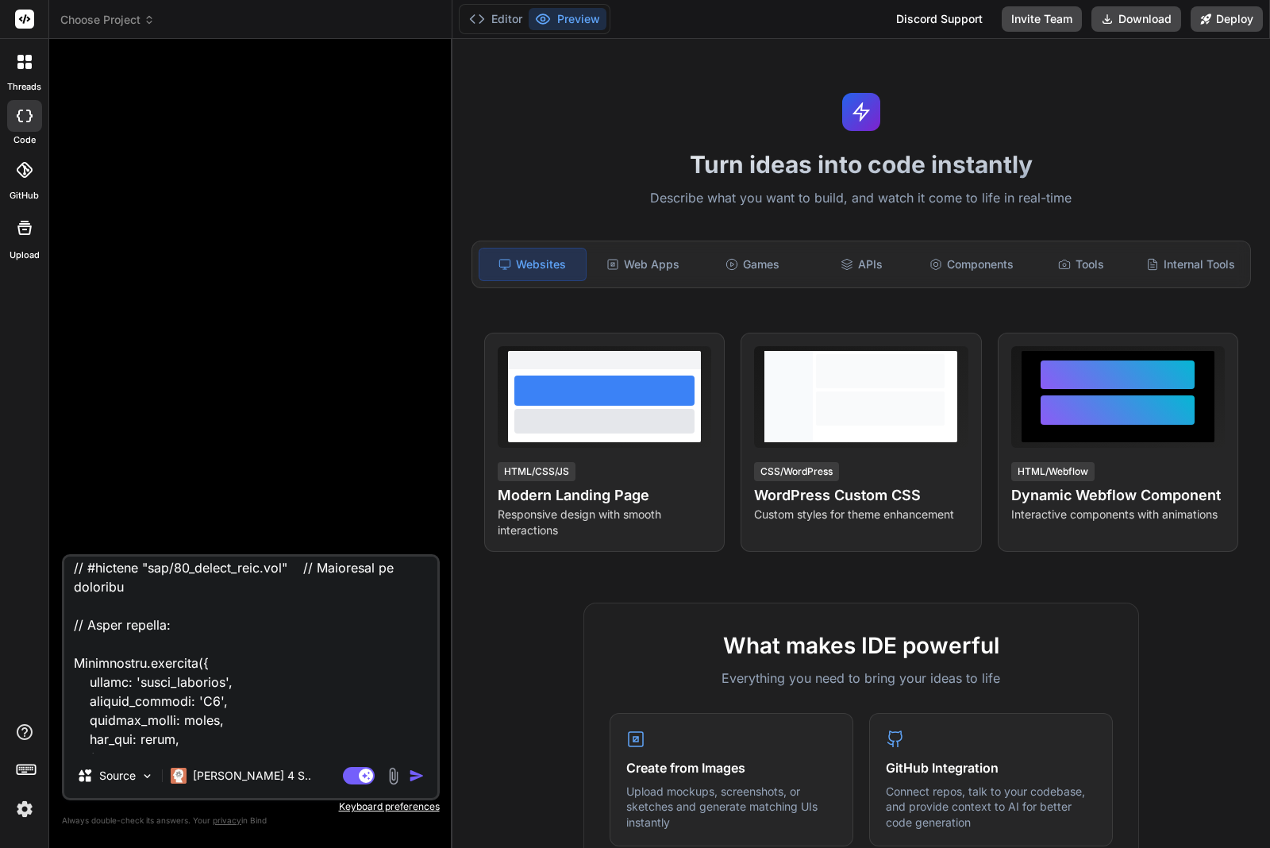
type textarea "tengo este codigo para mi script de idnesign modular ,ma rchivo pricnipal . // …"
click at [164, 745] on textarea at bounding box center [250, 655] width 373 height 197
paste textarea "// ============================================================================…"
type textarea "x"
type textarea "tengo este codigo para mi script de idnesign modular ,ma rchivo pricnipal . // …"
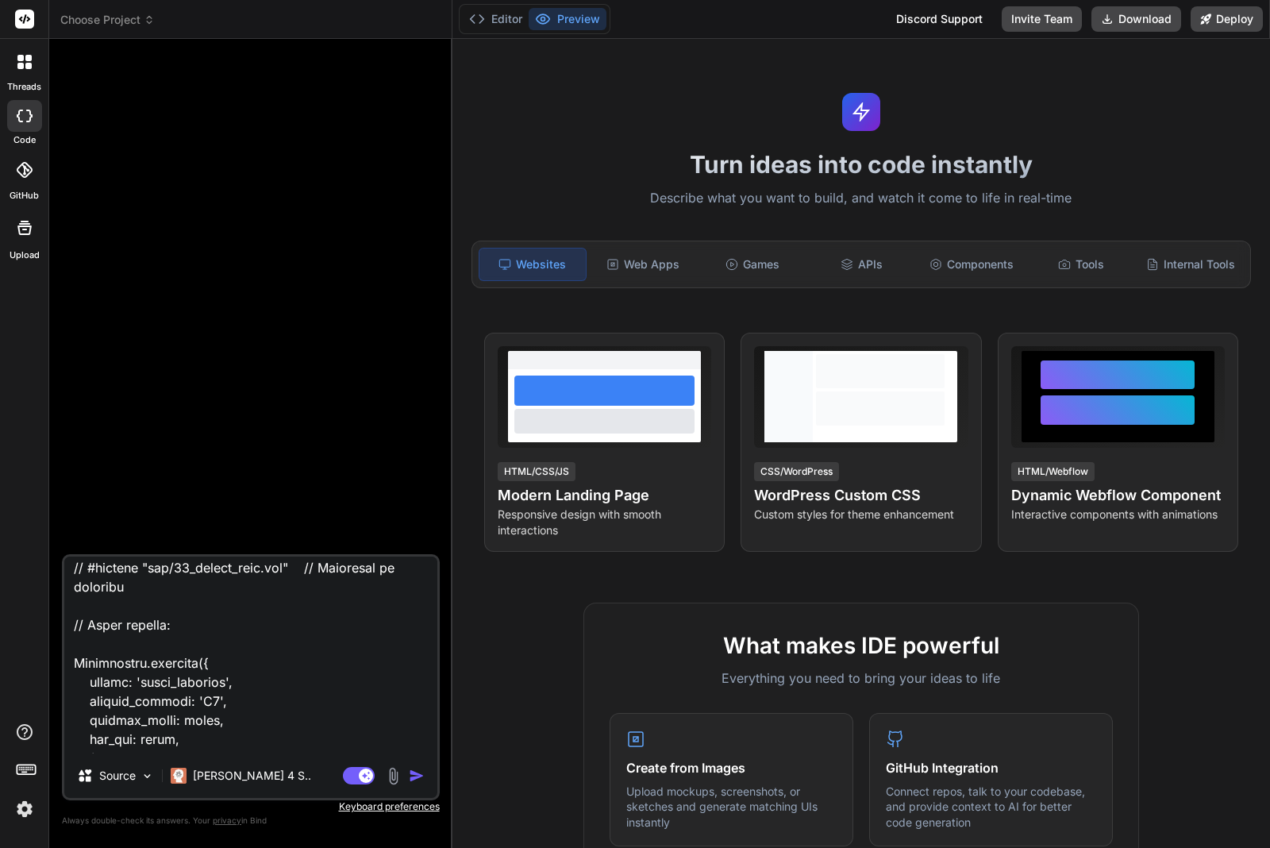
scroll to position [28699, 0]
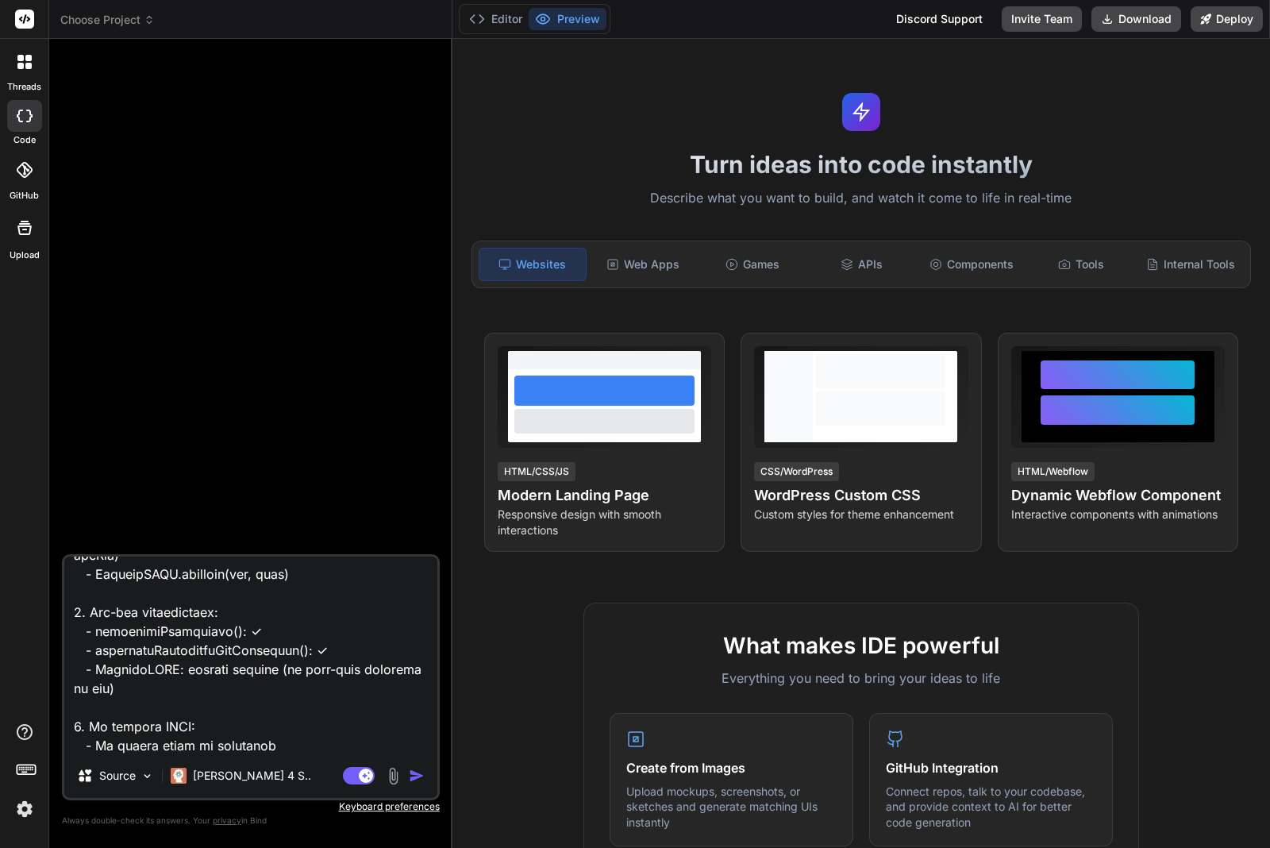
type textarea "x"
type textarea "tengo este codigo para mi script de idnesign modular ,ma rchivo pricnipal . // …"
type textarea "x"
type textarea "tengo este codigo para mi script de idnesign modular ,ma rchivo pricnipal . // …"
type textarea "x"
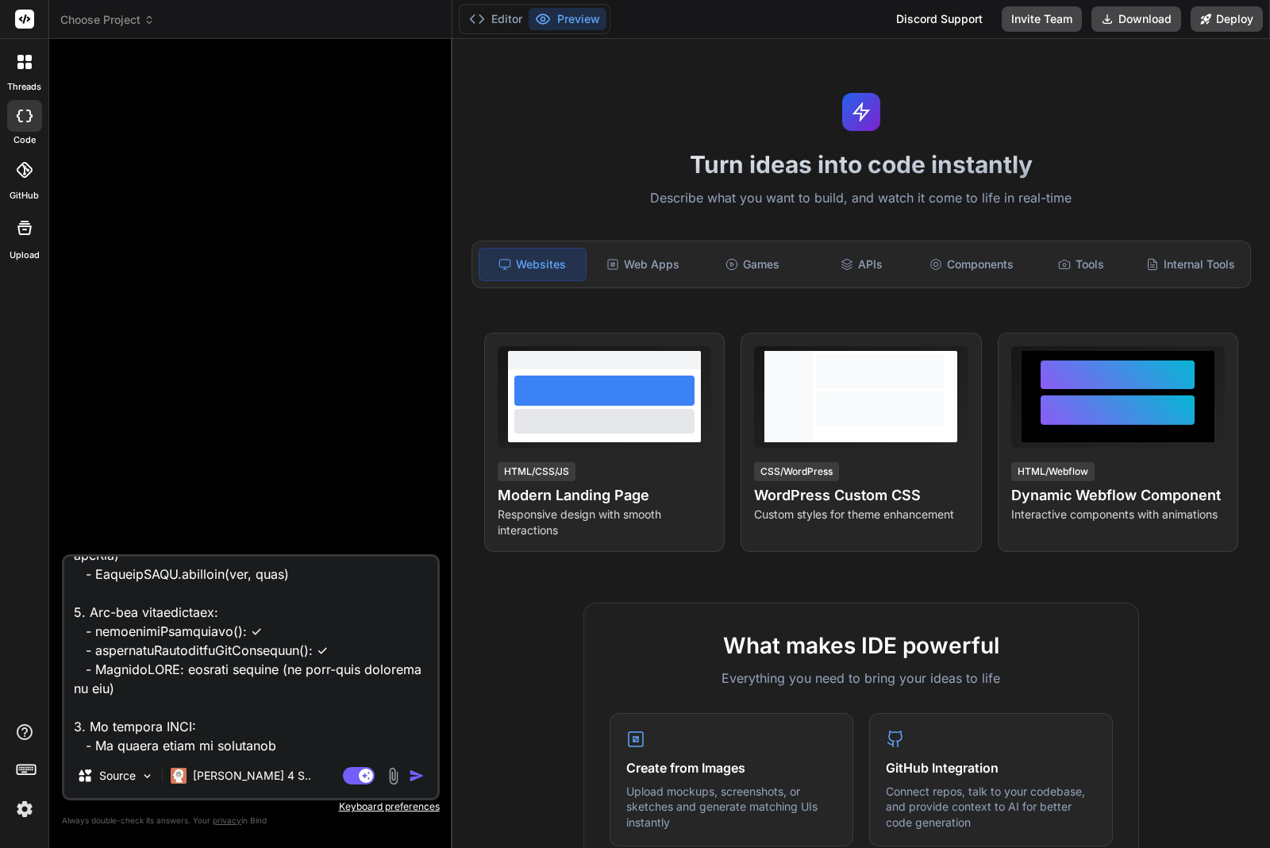
type textarea "tengo este codigo para mi script de idnesign modular ,ma rchivo pricnipal . // …"
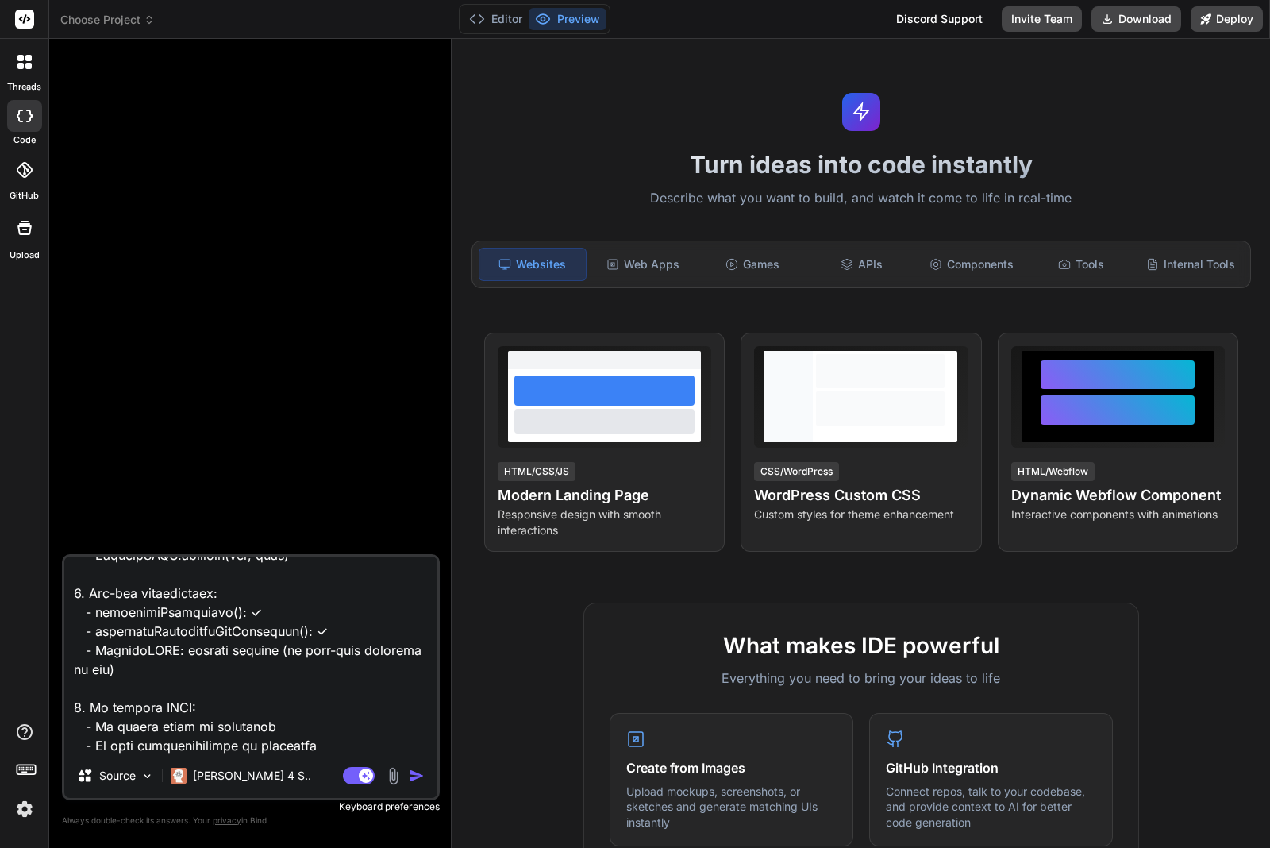
type textarea "x"
type textarea "tengo este codigo para mi script de idnesign modular ,ma rchivo pricnipal . // …"
type textarea "x"
type textarea "tengo este codigo para mi script de idnesign modular ,ma rchivo pricnipal . // …"
type textarea "x"
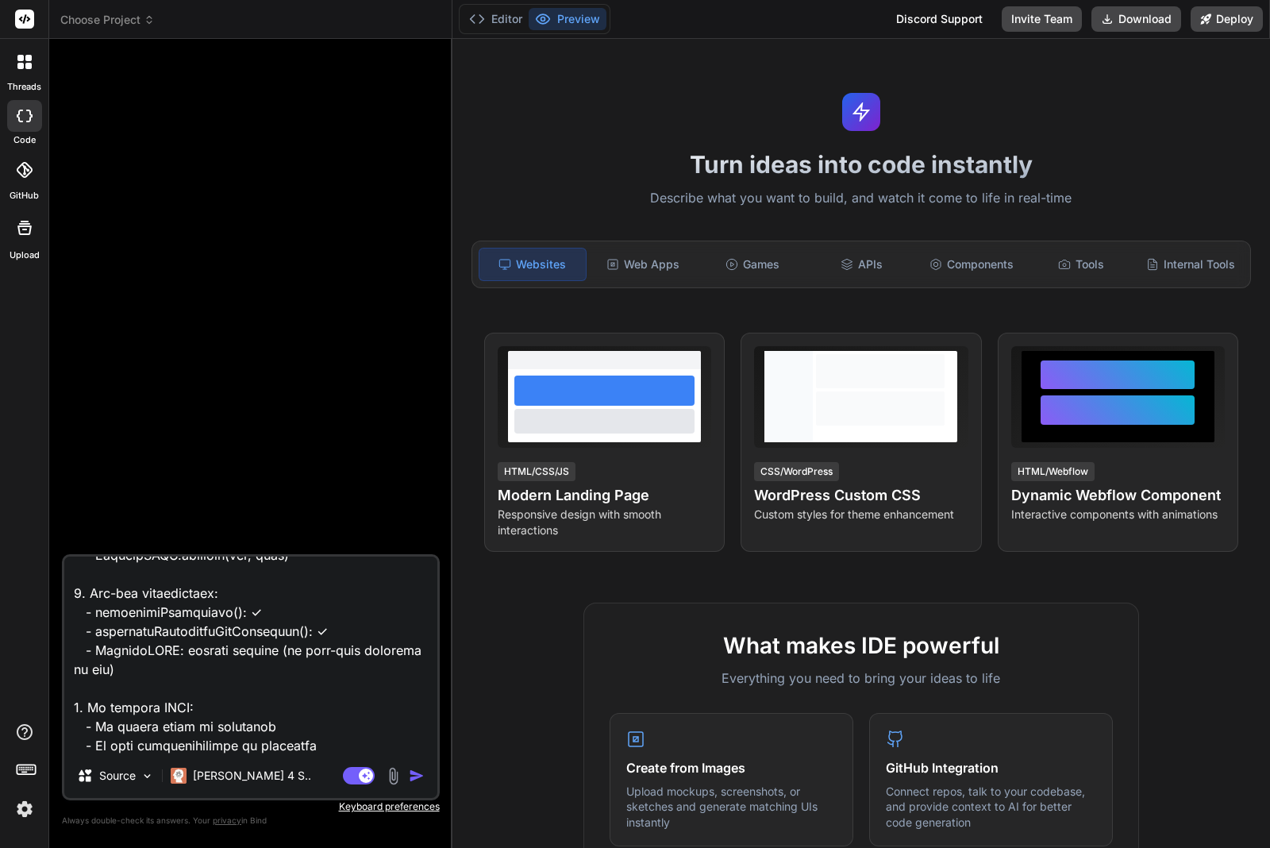
type textarea "tengo este codigo para mi script de idnesign modular ,ma rchivo pricnipal . // …"
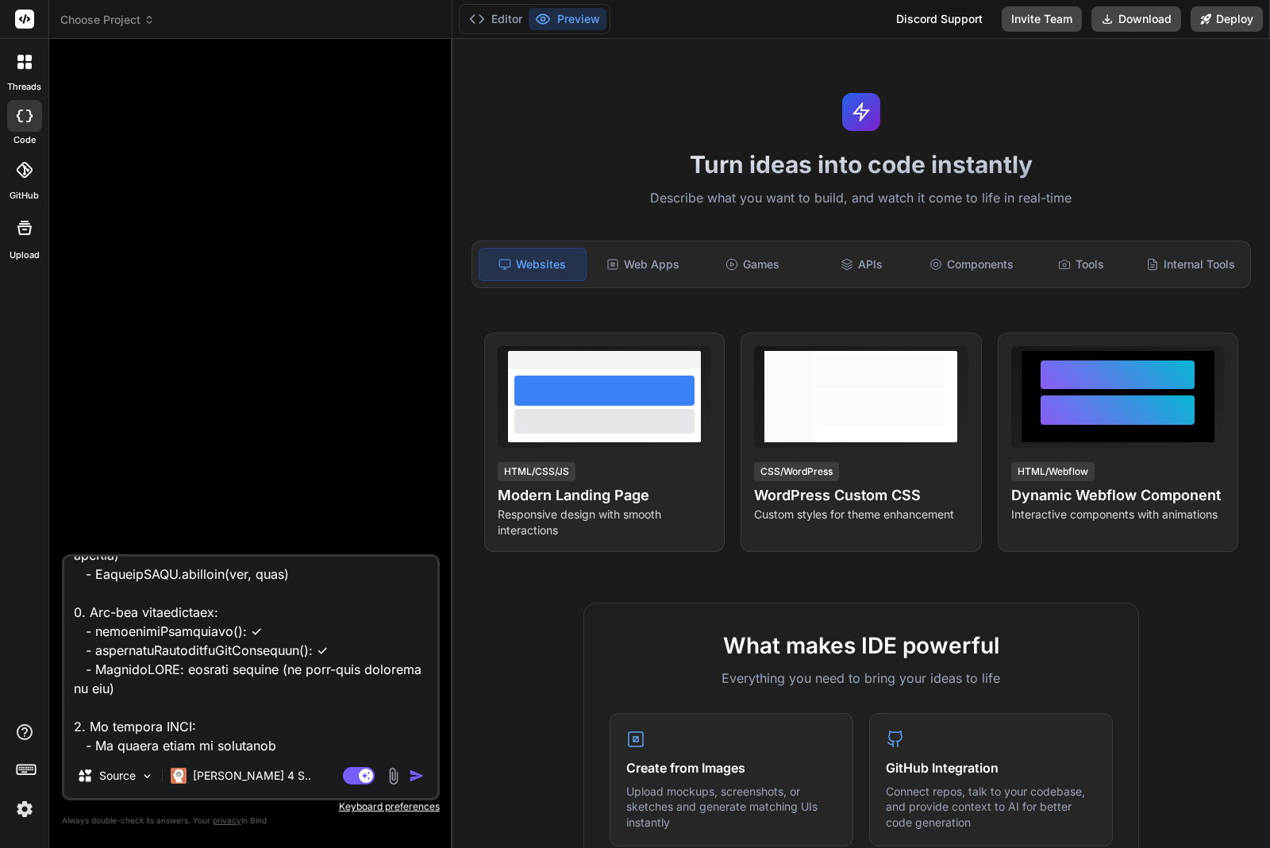
type textarea "x"
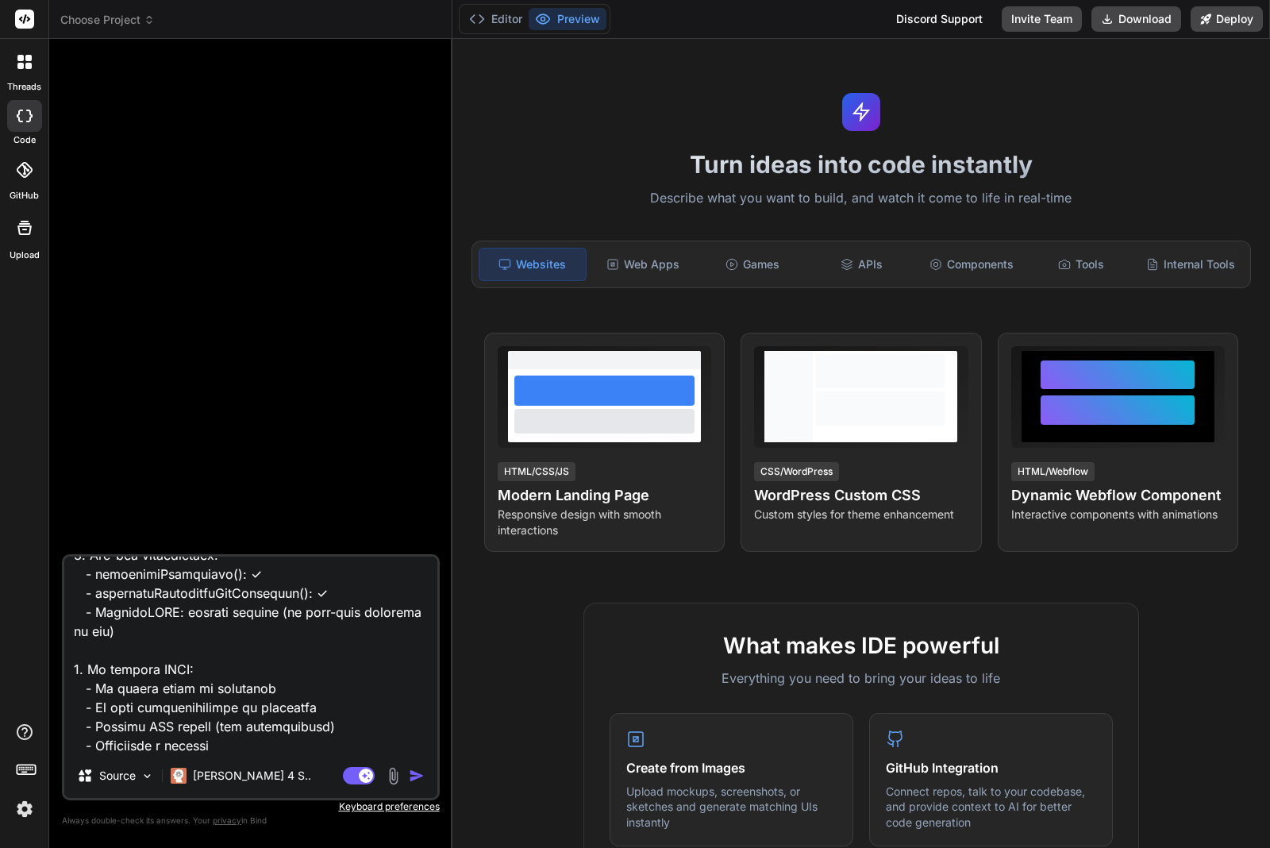
type textarea "tengo este codigo para mi script de idnesign modular ,ma rchivo pricnipal . // …"
click at [183, 736] on textarea at bounding box center [250, 655] width 373 height 197
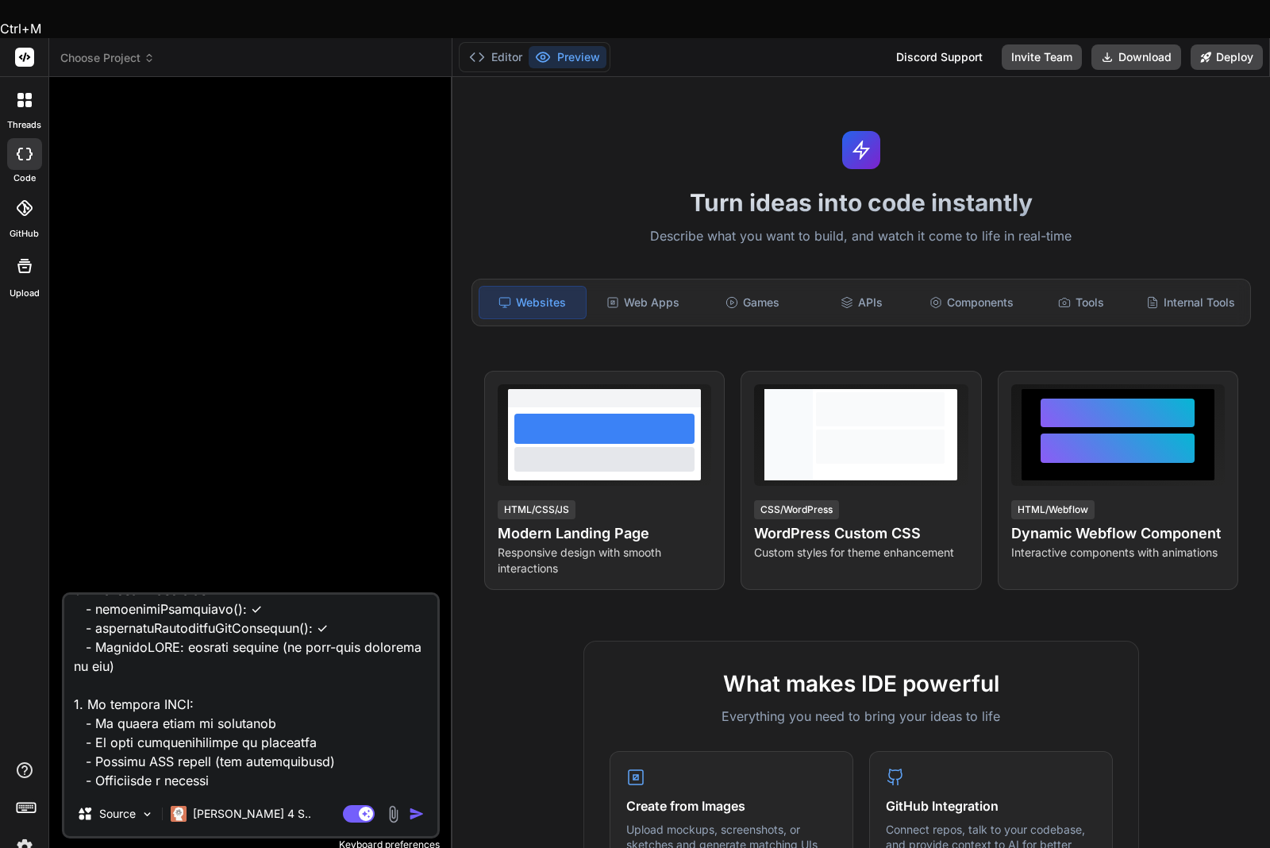
click at [183, 749] on textarea at bounding box center [250, 693] width 373 height 197
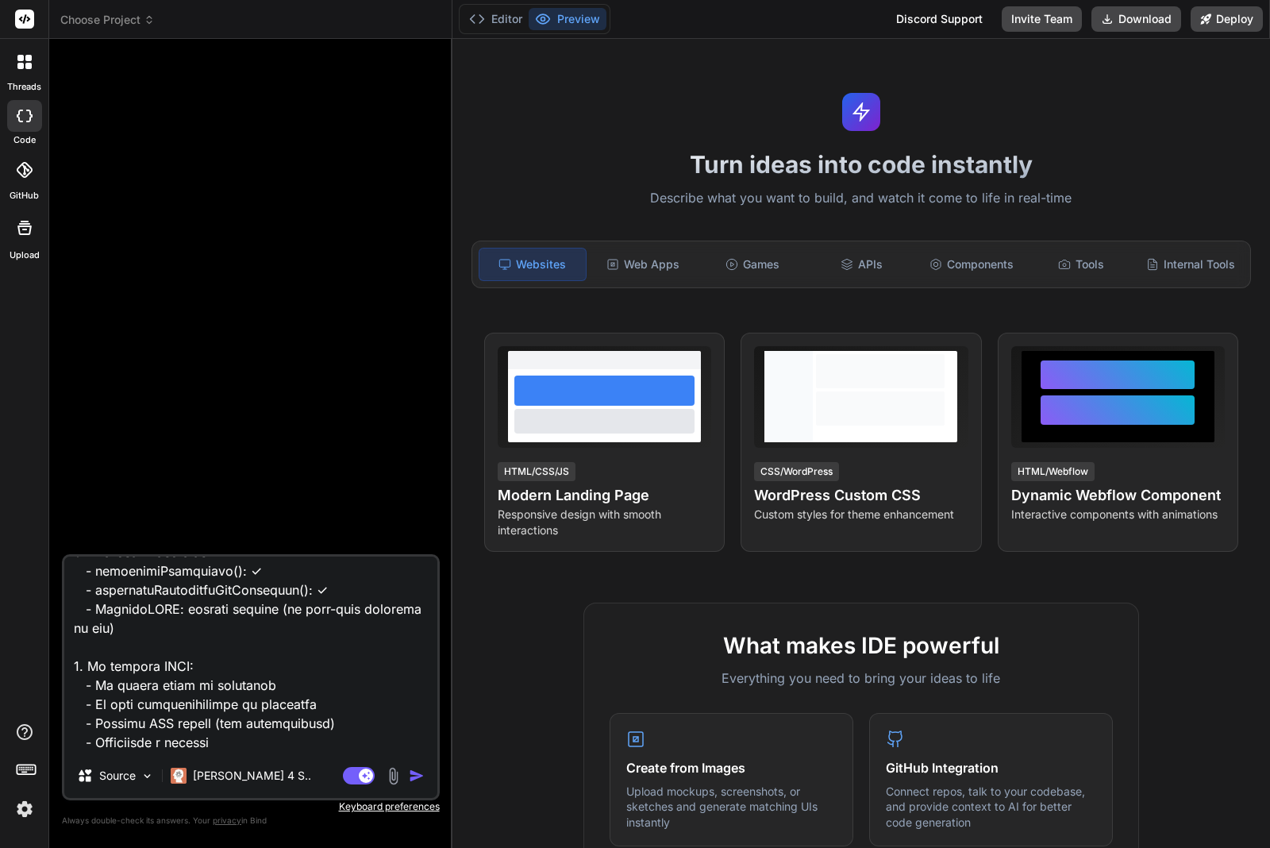
paste textarea "// ============================================================================…"
type textarea "x"
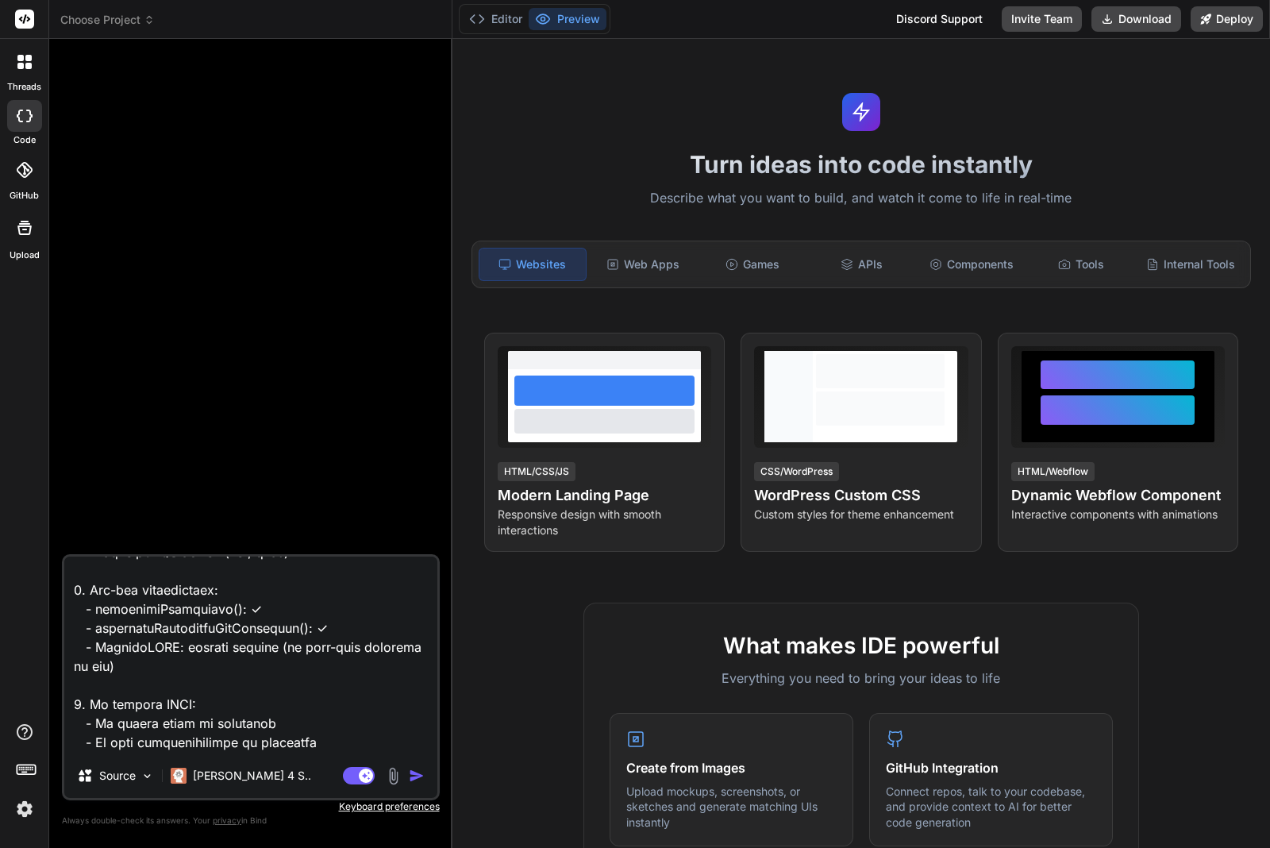
scroll to position [42486, 0]
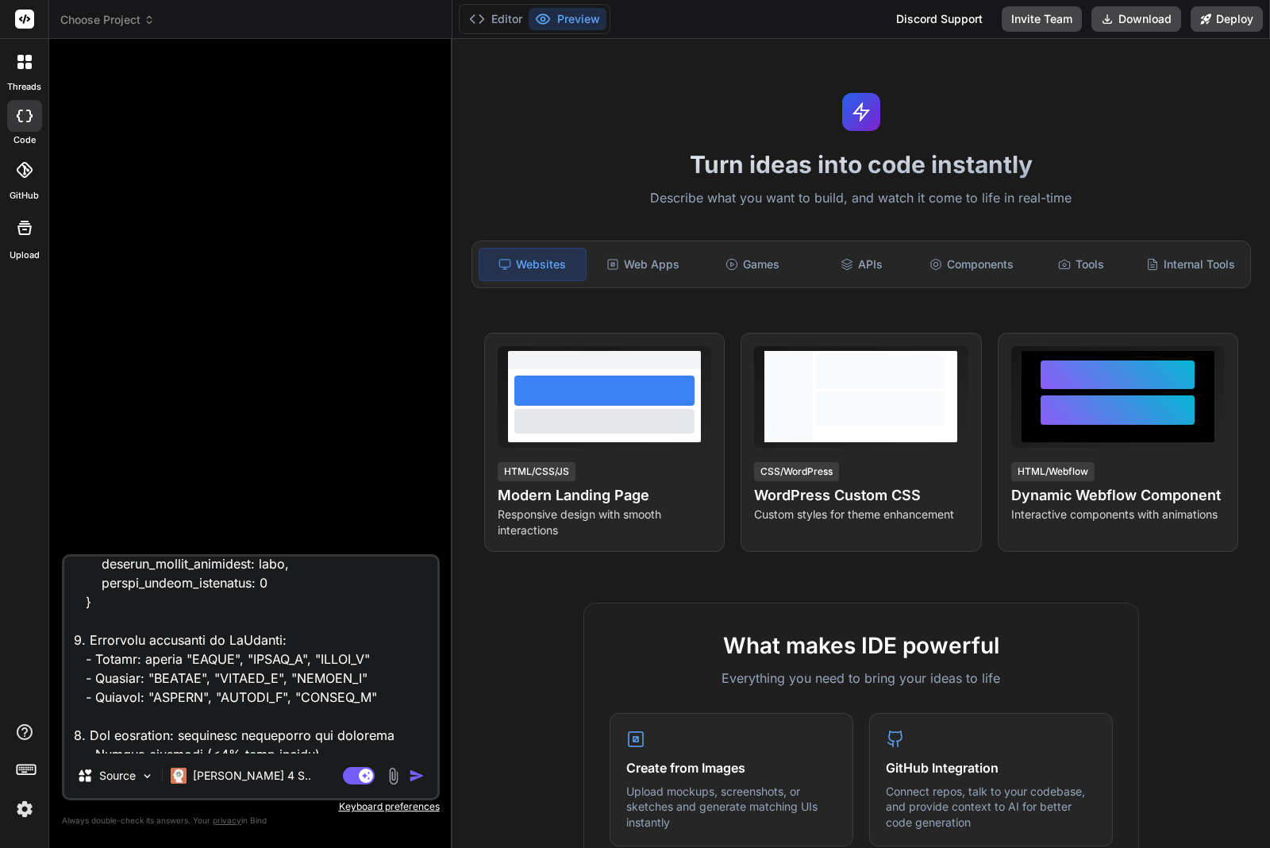
type textarea "tengo este codigo para mi script de idnesign modular ,ma rchivo pricnipal . // …"
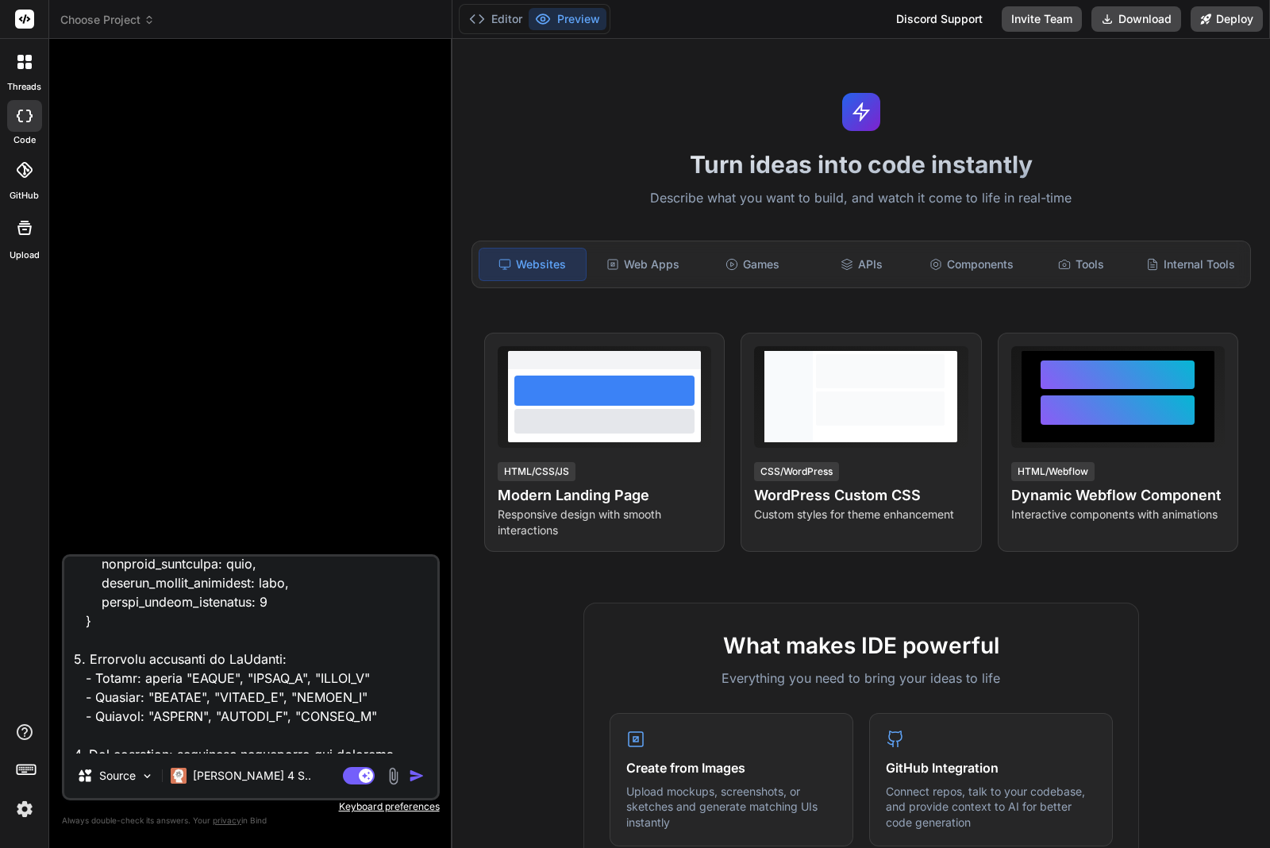
type textarea "x"
type textarea "tengo este codigo para mi script de idnesign modular ,ma rchivo pricnipal . // …"
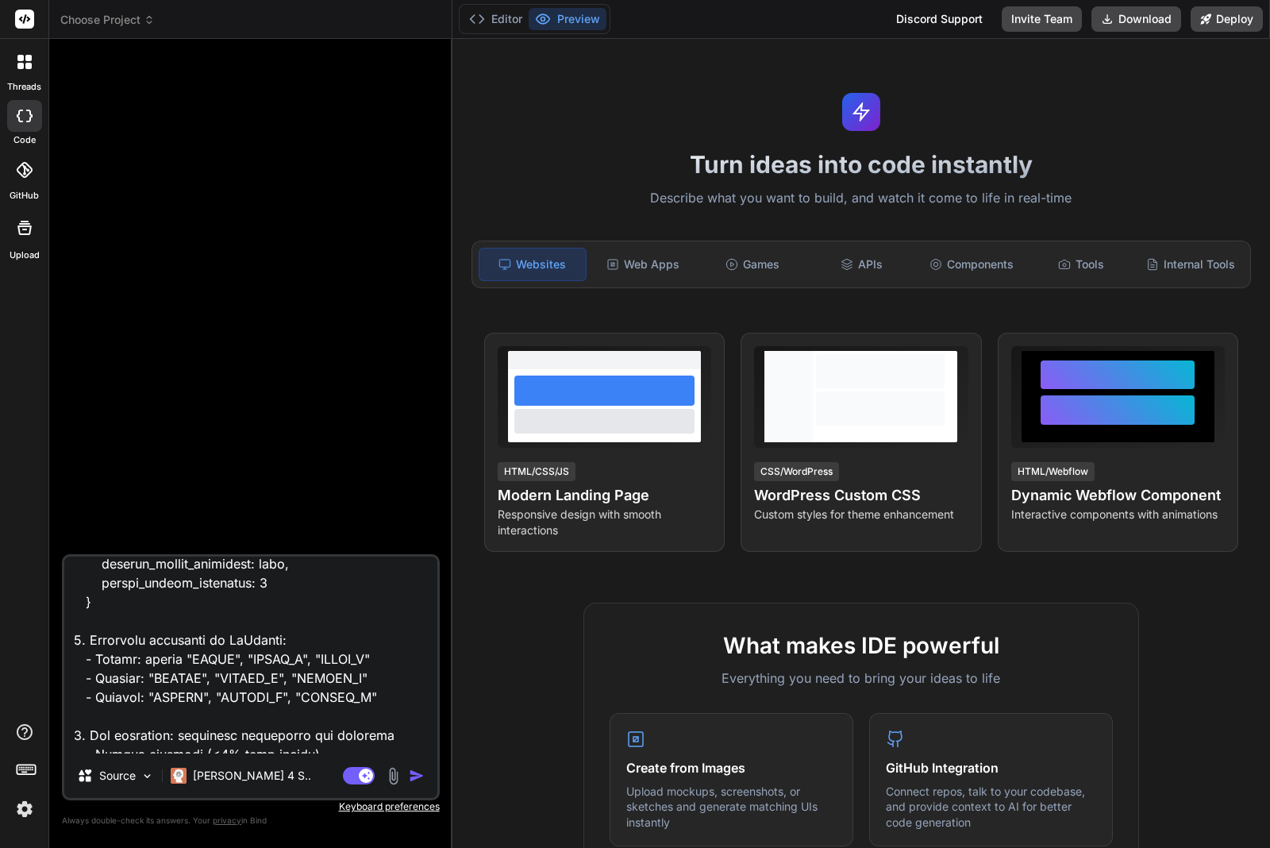
type textarea "x"
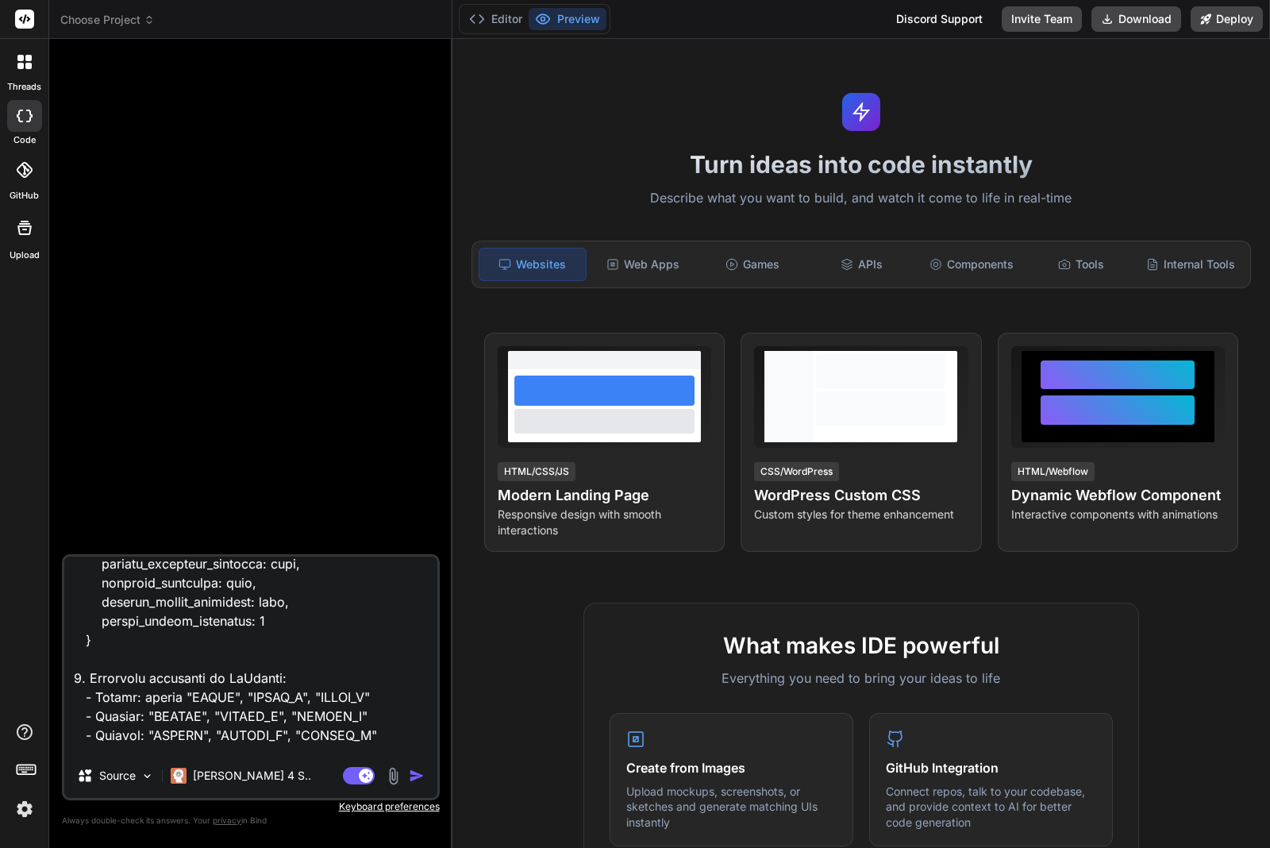
type textarea "tengo este codigo para mi script de idnesign modular ,ma rchivo pricnipal . // …"
click at [243, 737] on textarea at bounding box center [250, 655] width 373 height 197
paste textarea "// ============================================================================…"
type textarea "x"
type textarea "tengo este codigo para mi script de idnesign modular ,ma rchivo pricnipal . // …"
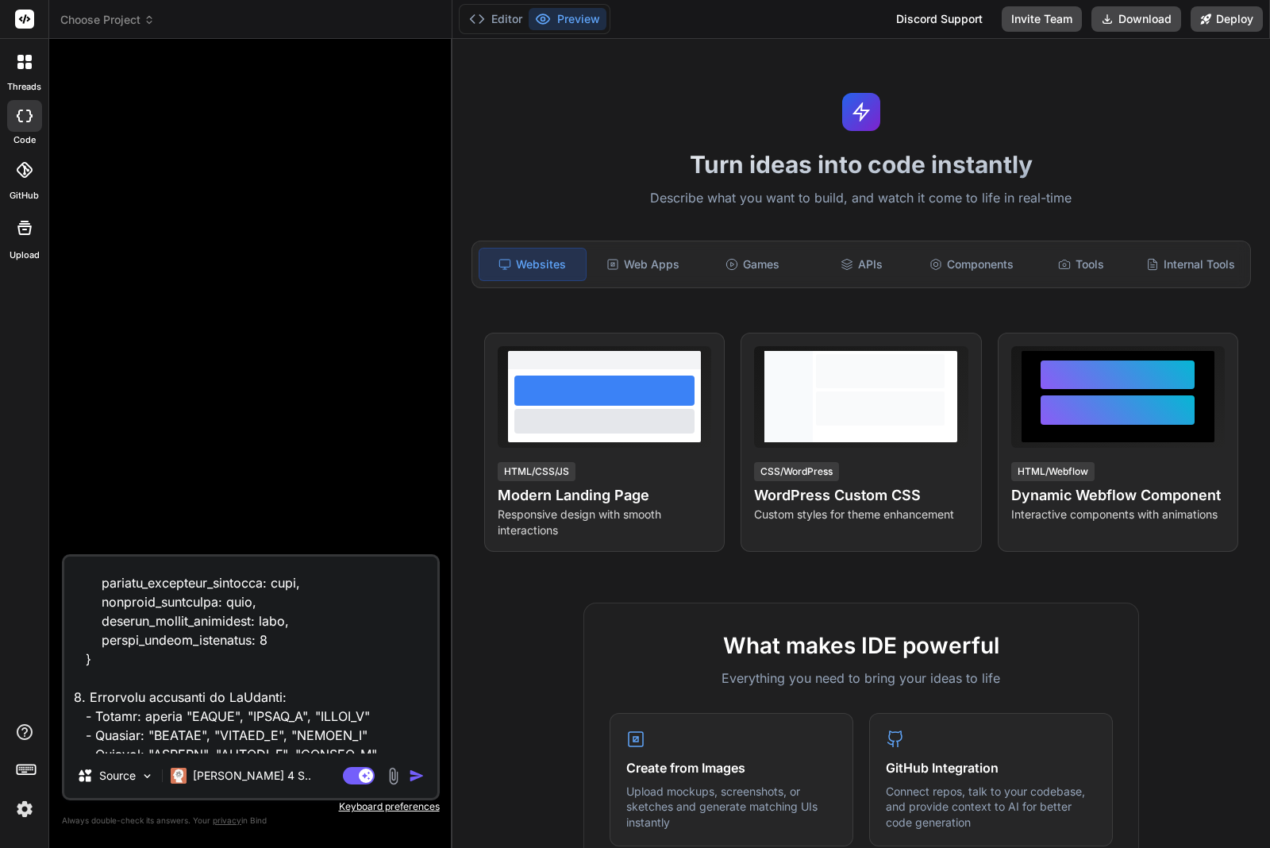
scroll to position [57929, 0]
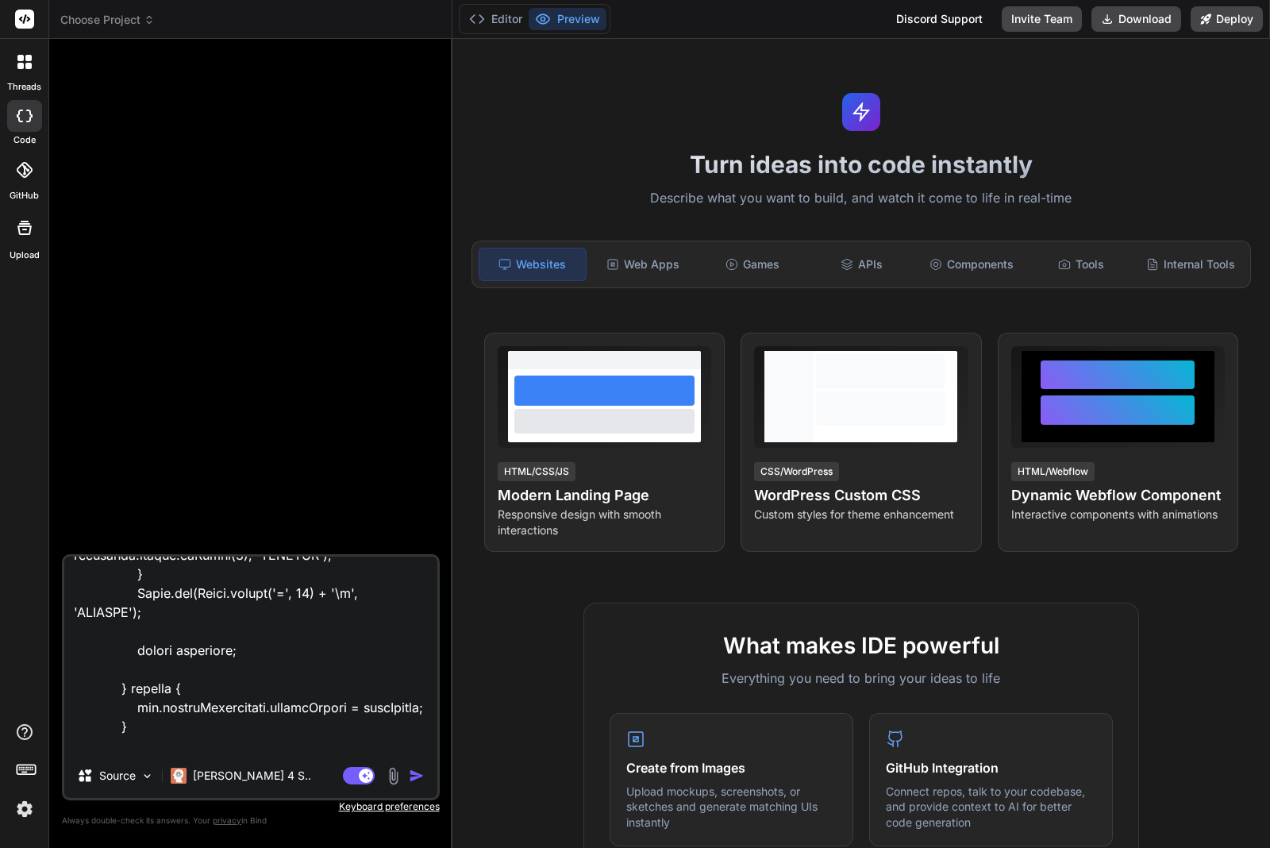
click at [131, 737] on textarea at bounding box center [250, 655] width 373 height 197
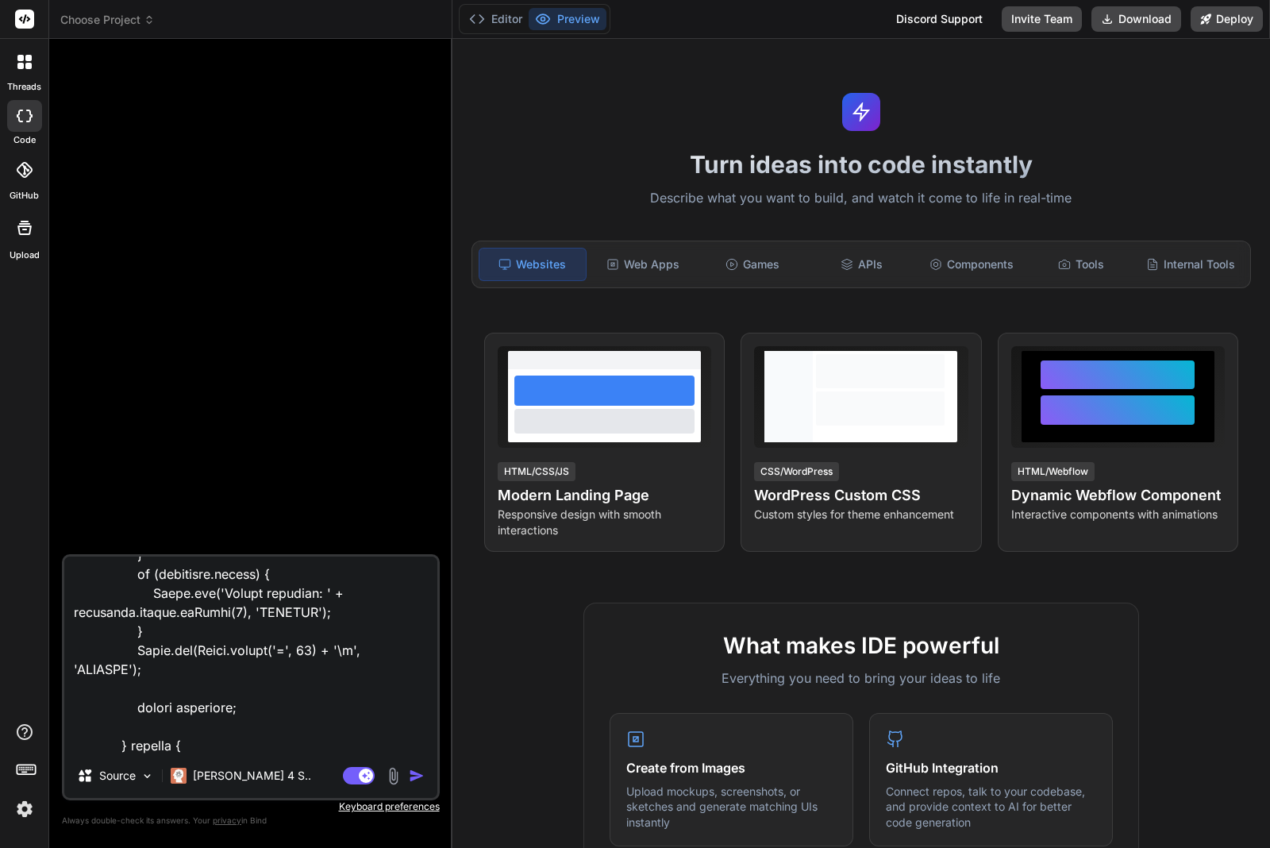
paste textarea "'cuaderno_cosido', 'revista_grapa' ]); ddPreset.selection = 1; // libro_encolad…"
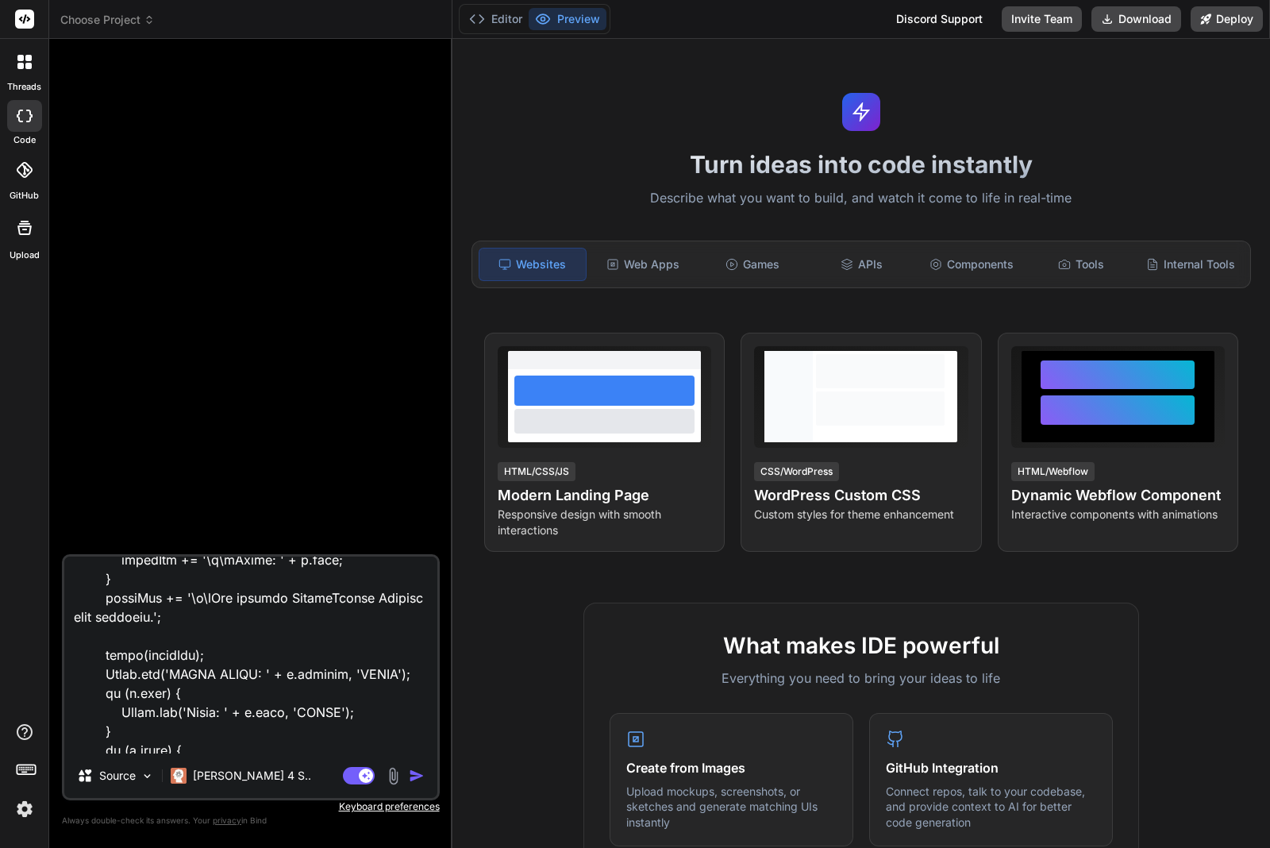
scroll to position [64500, 0]
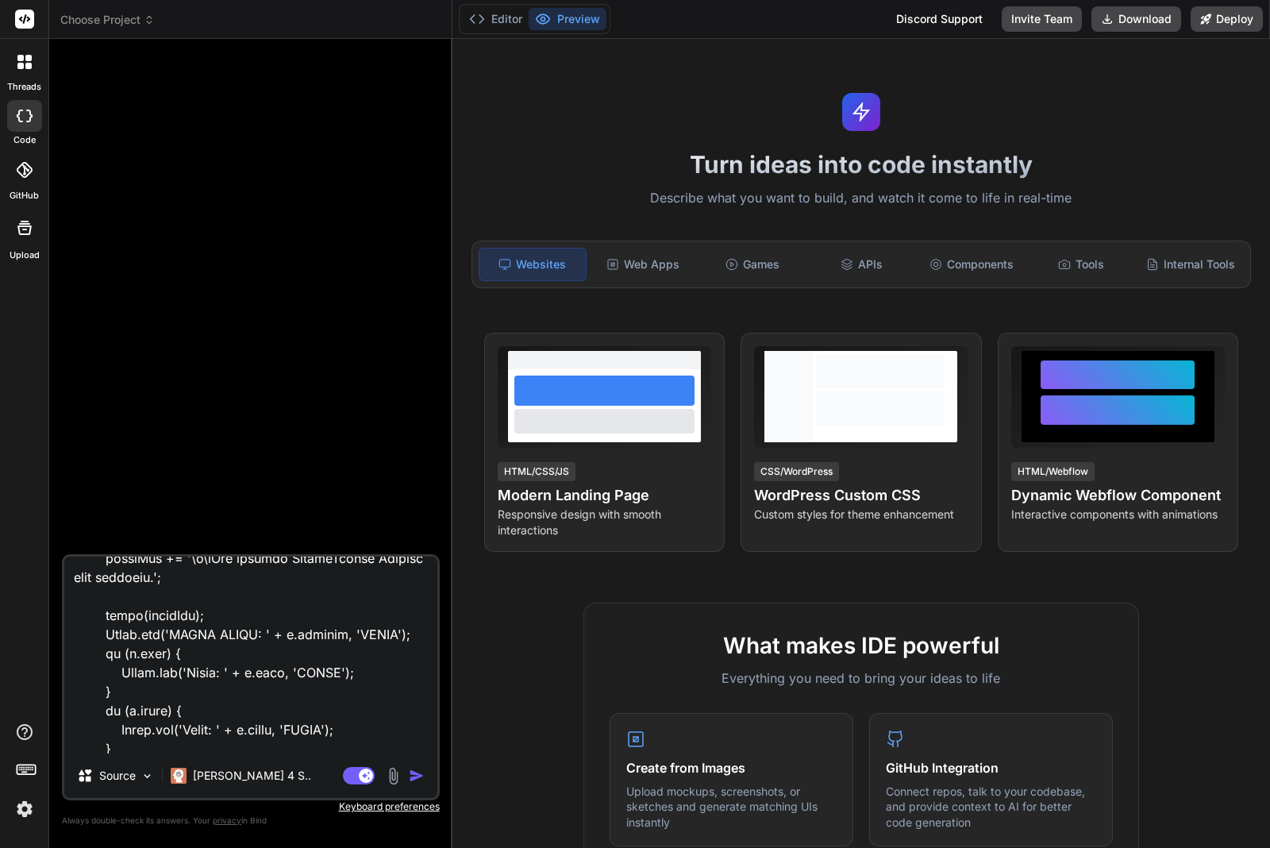
click at [295, 728] on textarea at bounding box center [250, 655] width 373 height 197
paste textarea "// ============================================================================…"
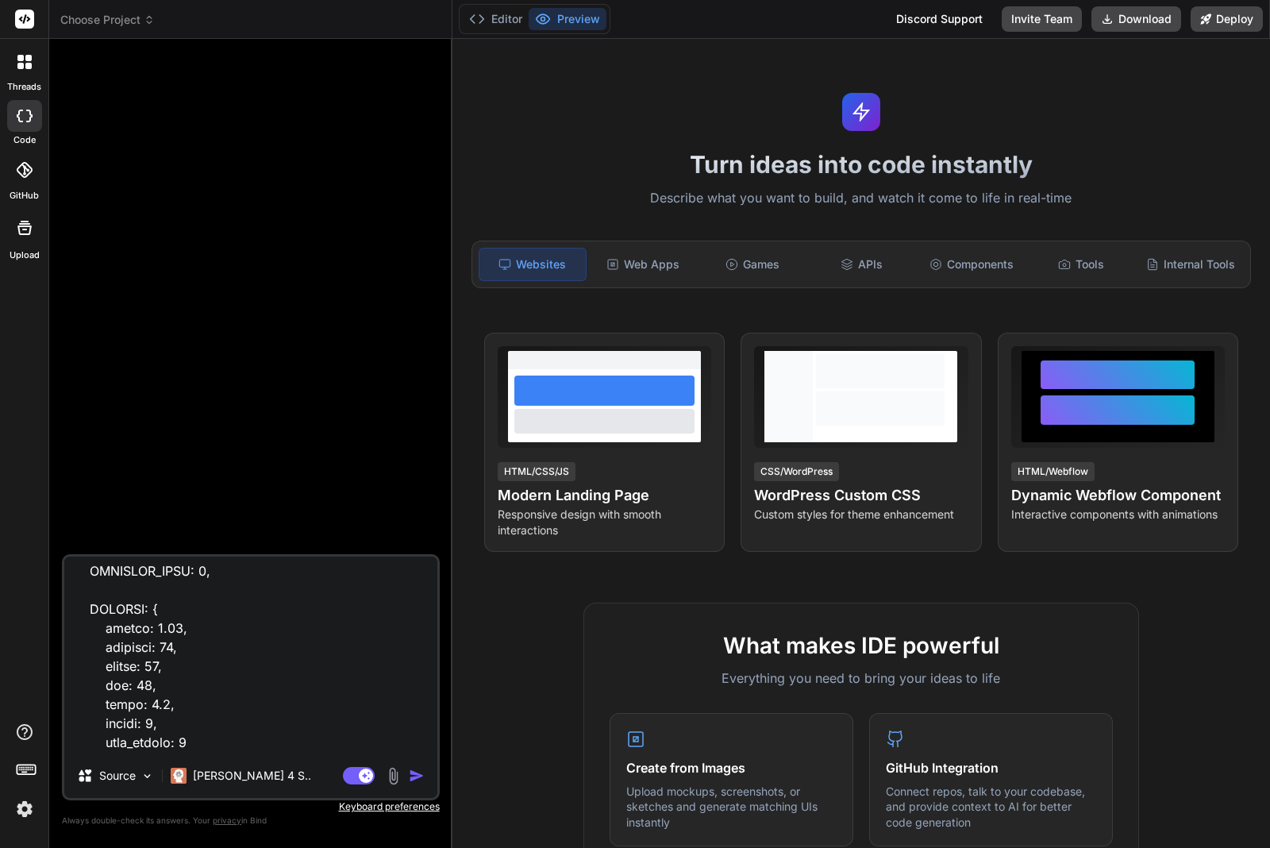
scroll to position [0, 0]
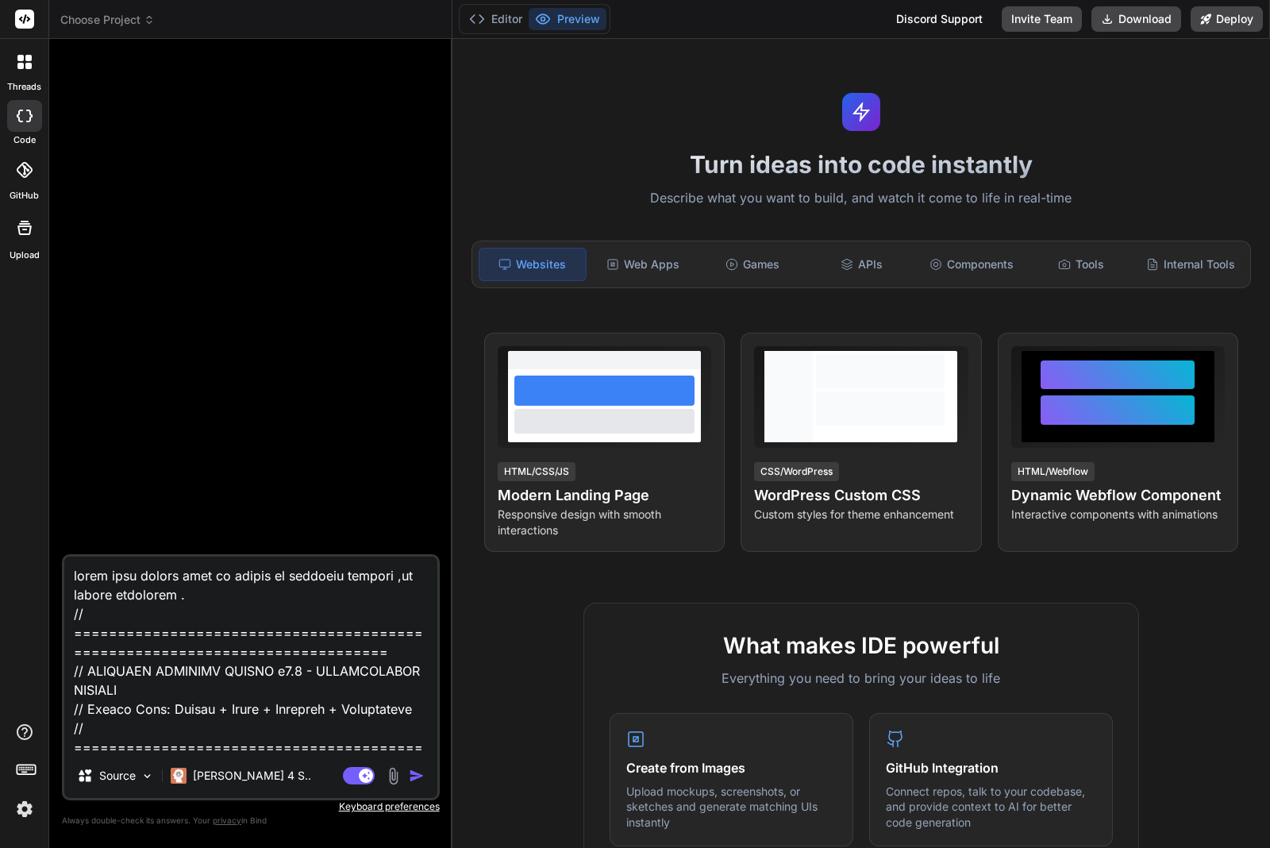
click at [272, 605] on textarea at bounding box center [250, 655] width 373 height 197
click at [414, 573] on textarea at bounding box center [250, 655] width 373 height 197
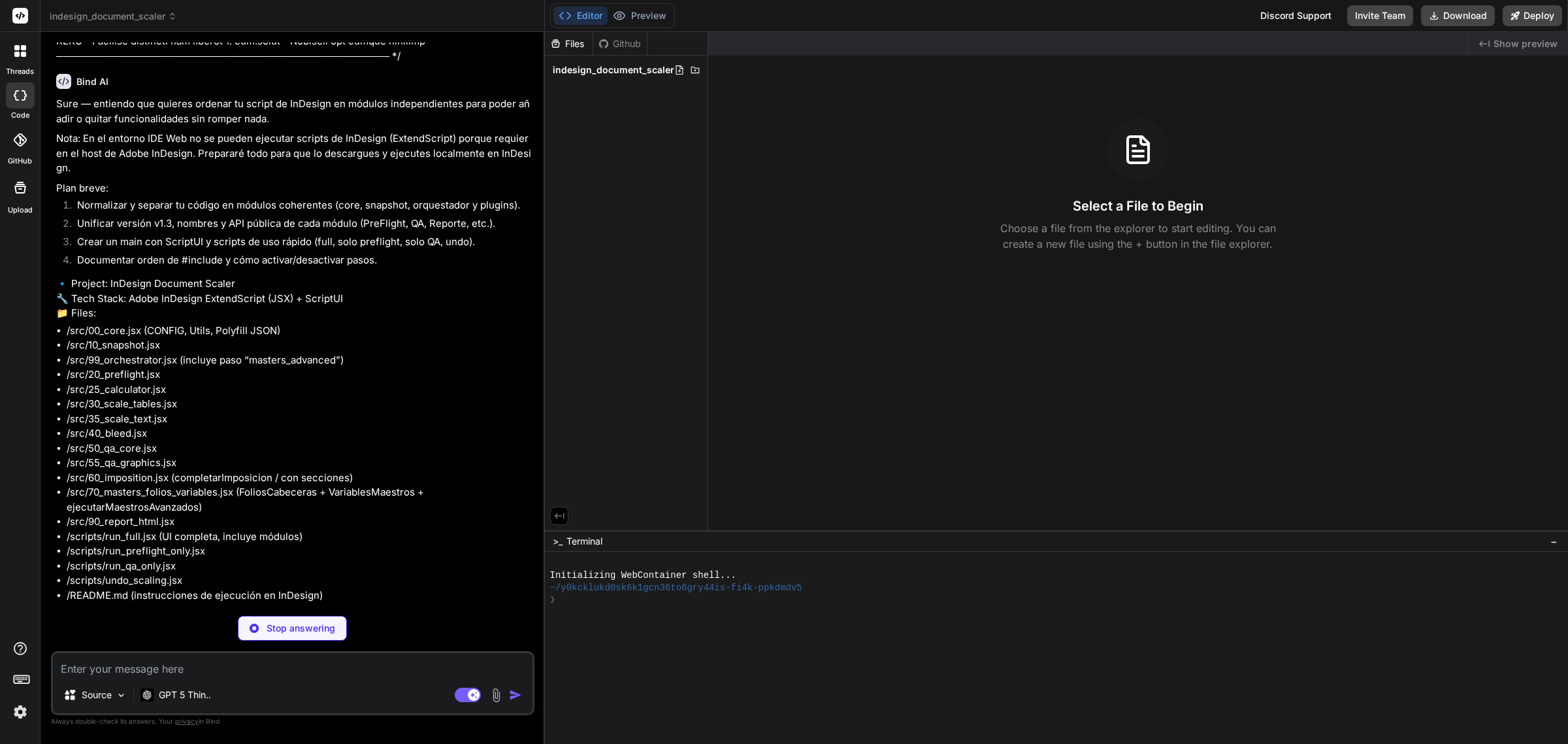
scroll to position [26617, 0]
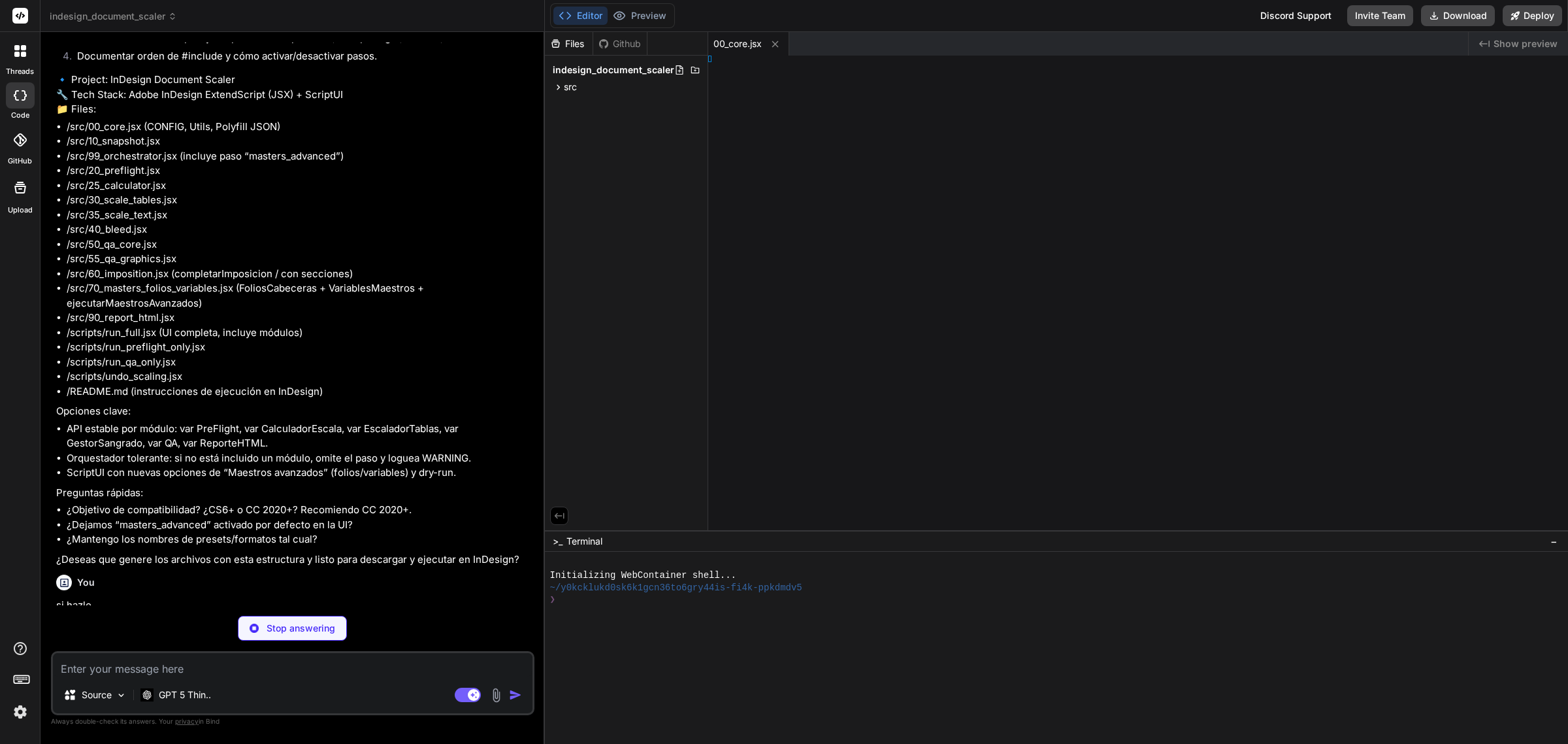
type textarea "x"
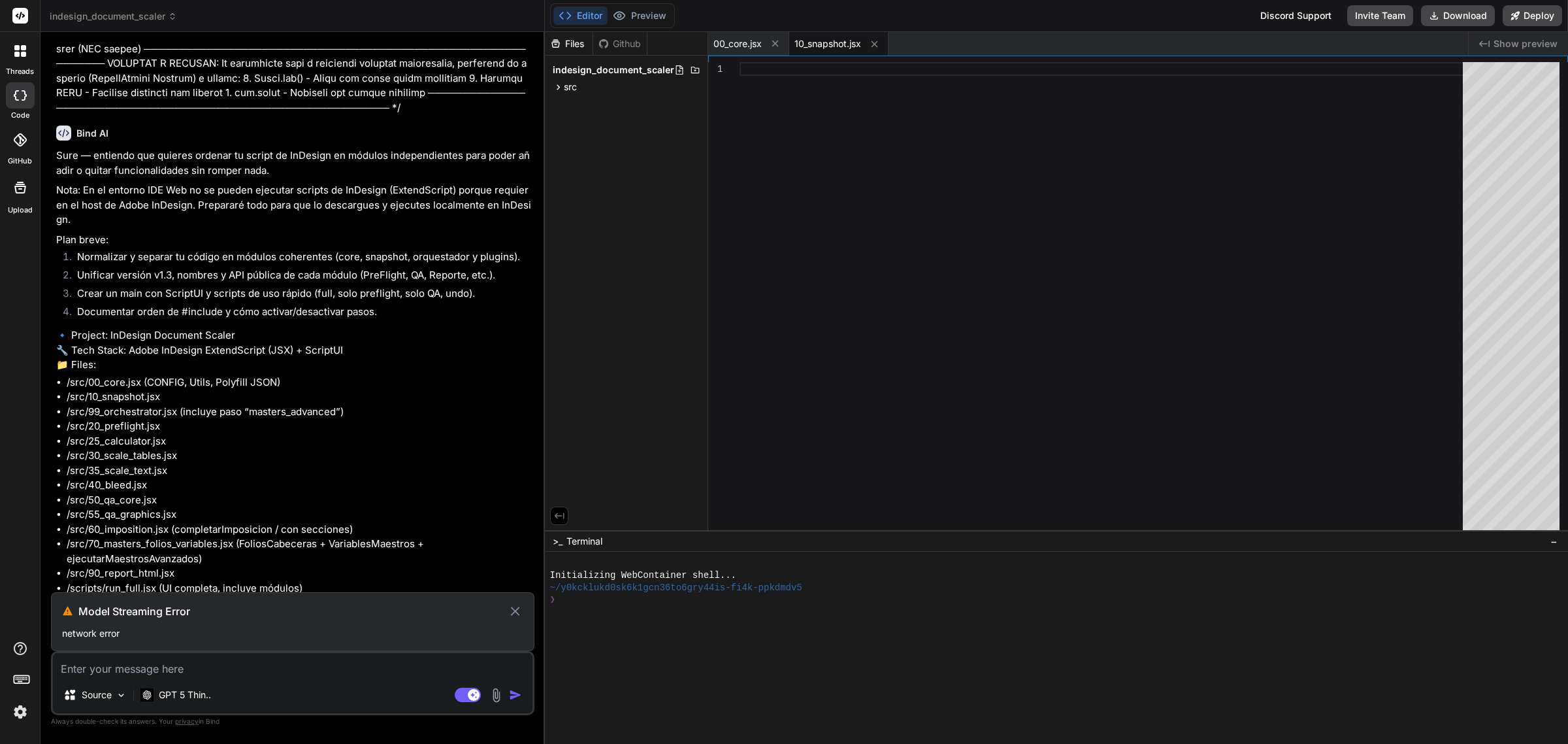
scroll to position [26430, 0]
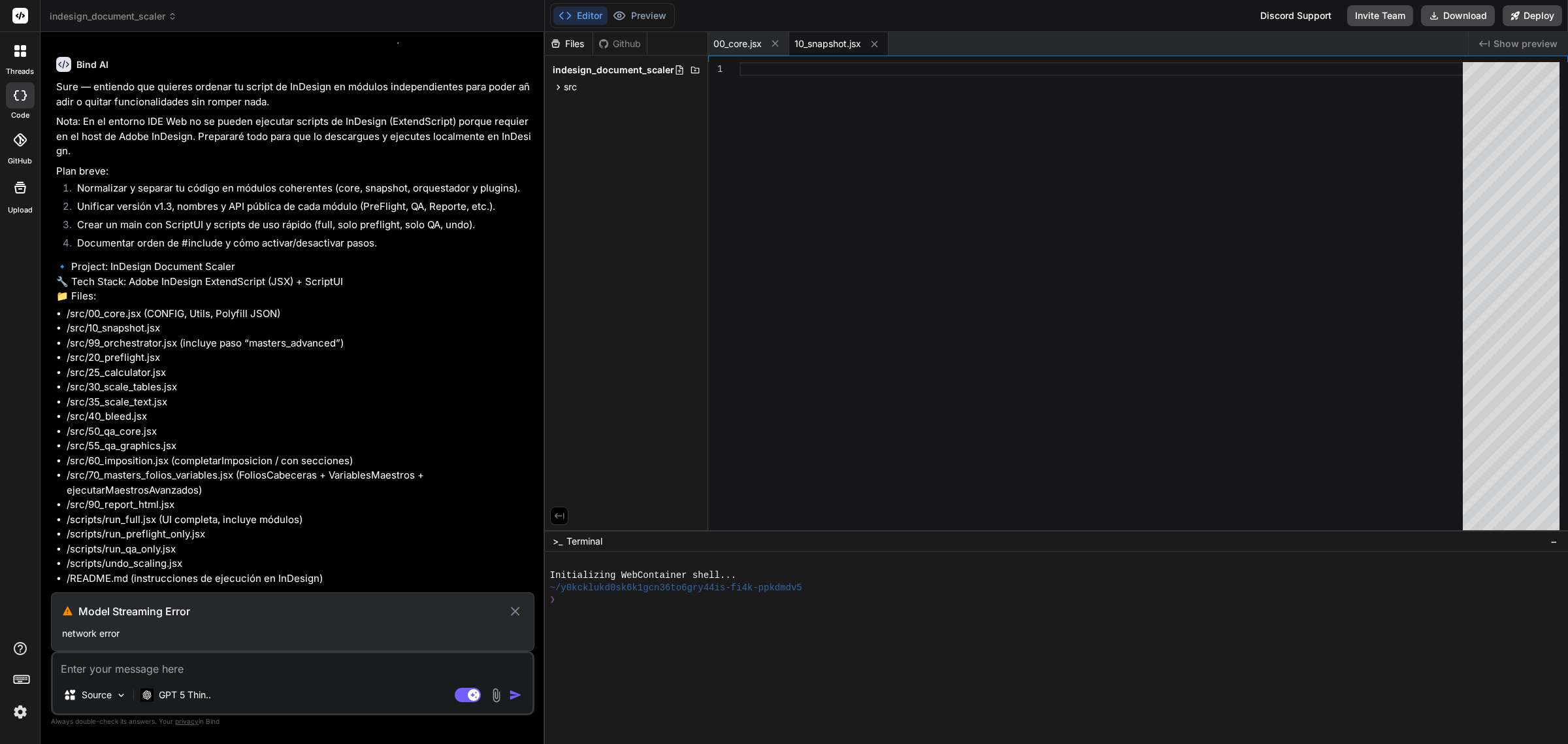
click at [262, 665] on textarea at bounding box center [292, 664] width 480 height 24
type textarea "c"
type textarea "x"
type textarea "co"
type textarea "x"
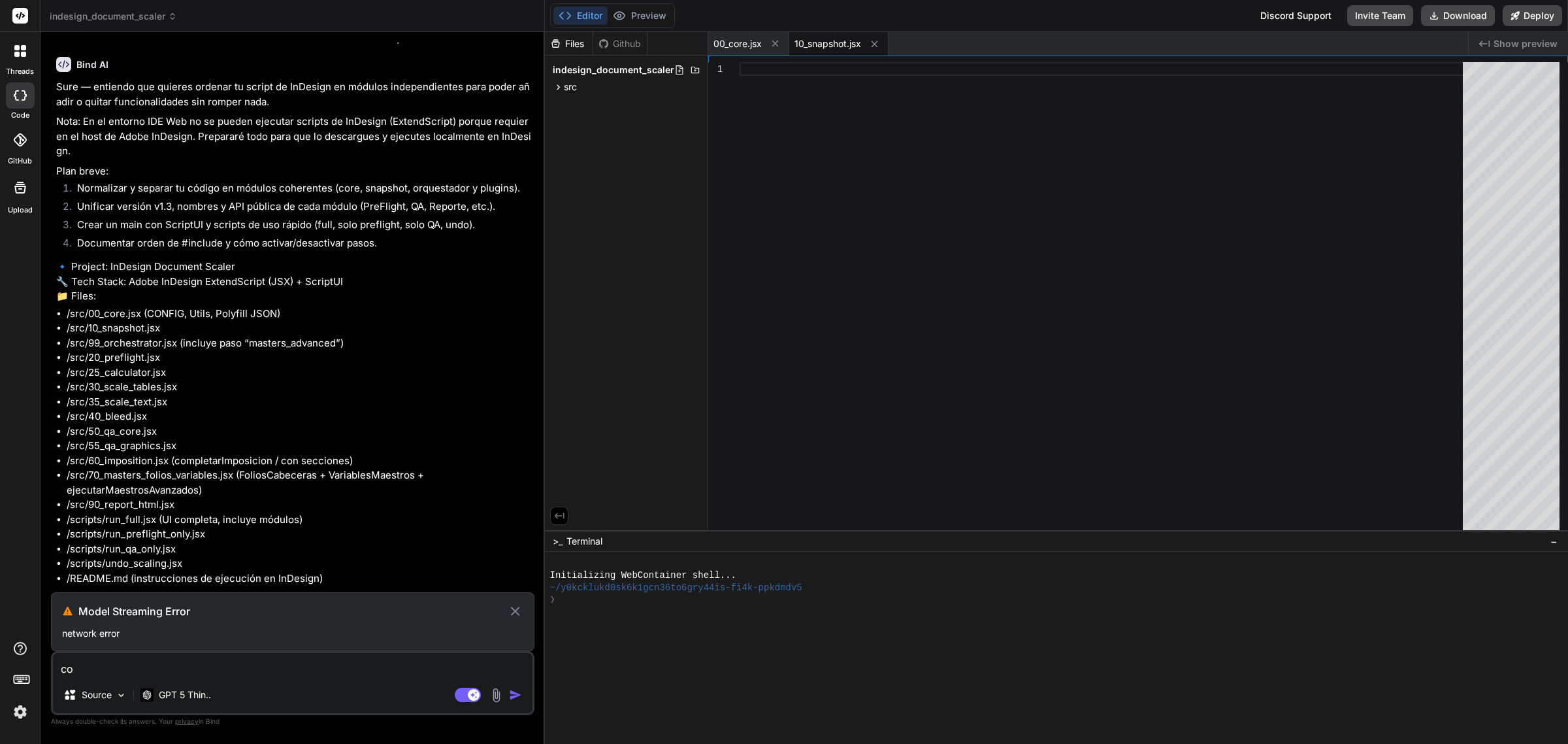
type textarea "con"
type textarea "x"
type textarea "cont"
type textarea "x"
type textarea "conti"
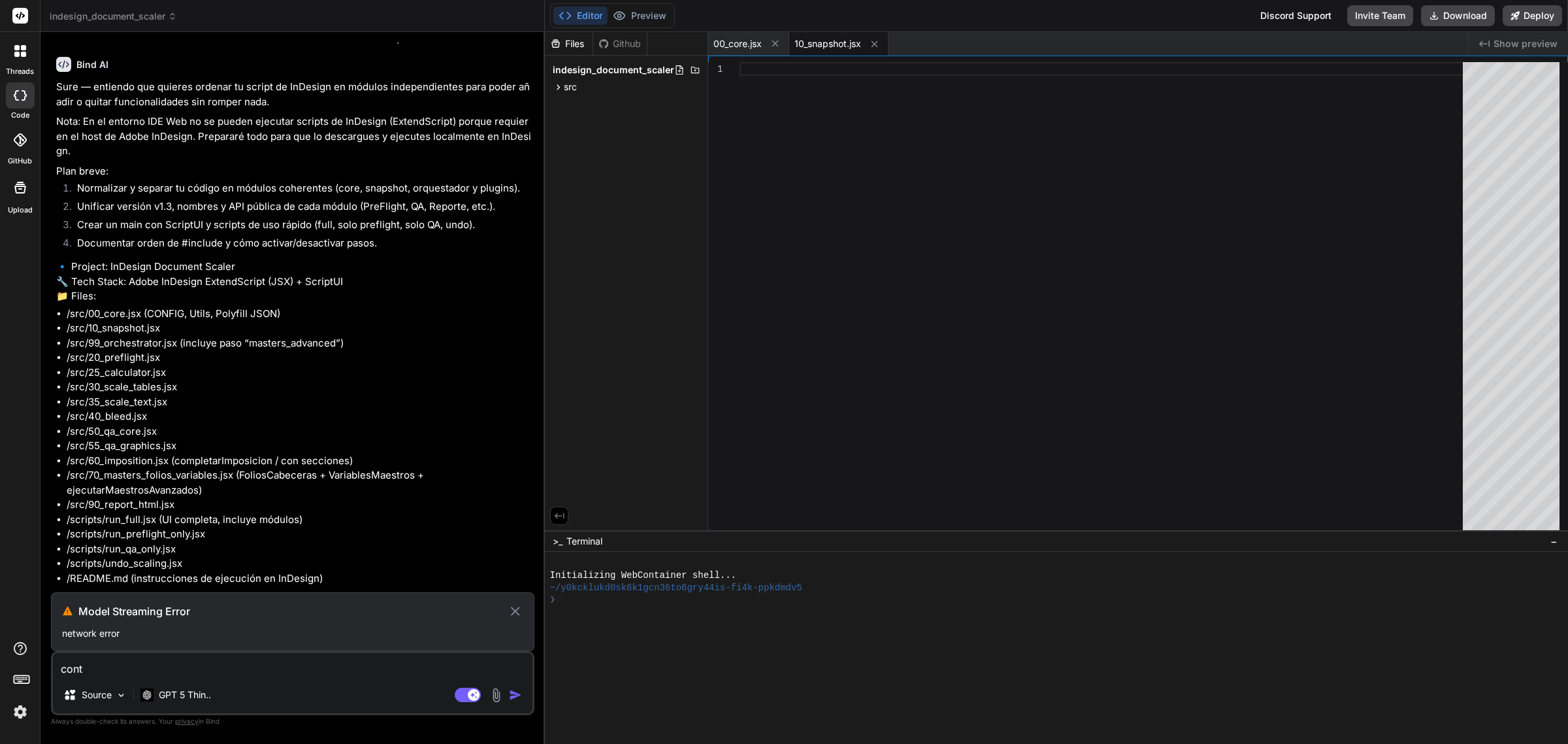
type textarea "x"
type textarea "contin"
type textarea "x"
type textarea "continu"
type textarea "x"
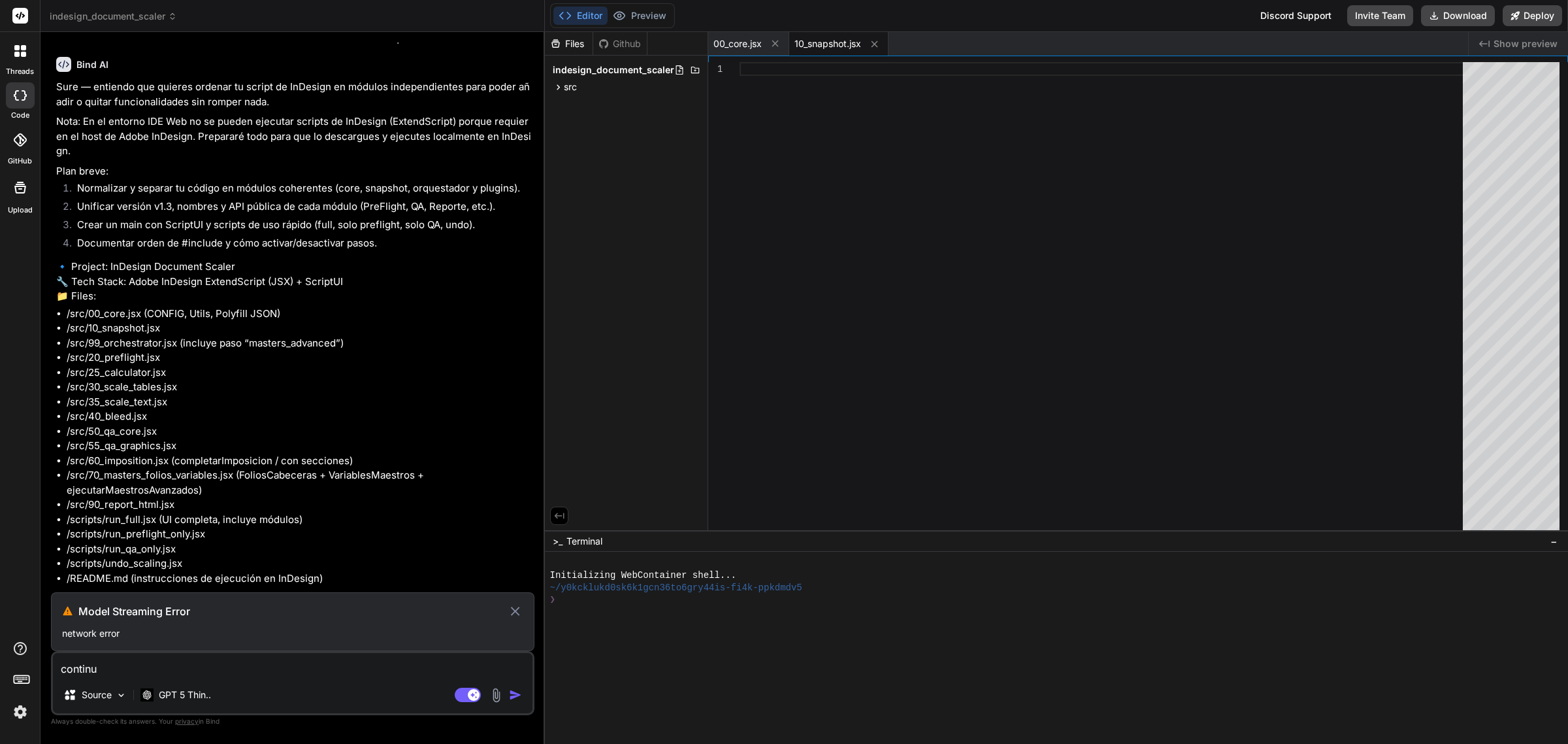
type textarea "continua"
type textarea "x"
type textarea "continua"
type textarea "x"
type textarea "continua d"
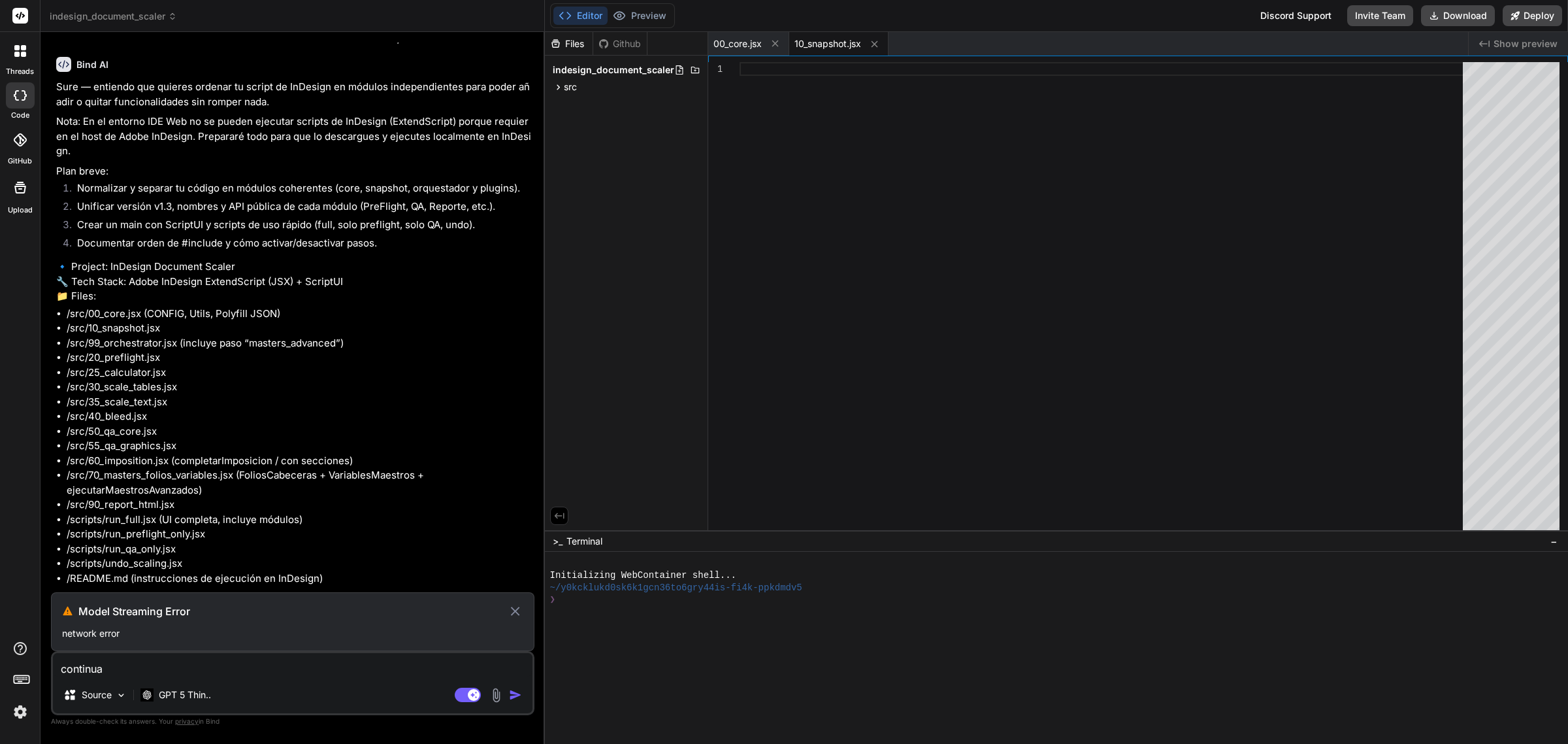
type textarea "x"
type textarea "continua de"
type textarea "x"
type textarea "continua deo"
type textarea "x"
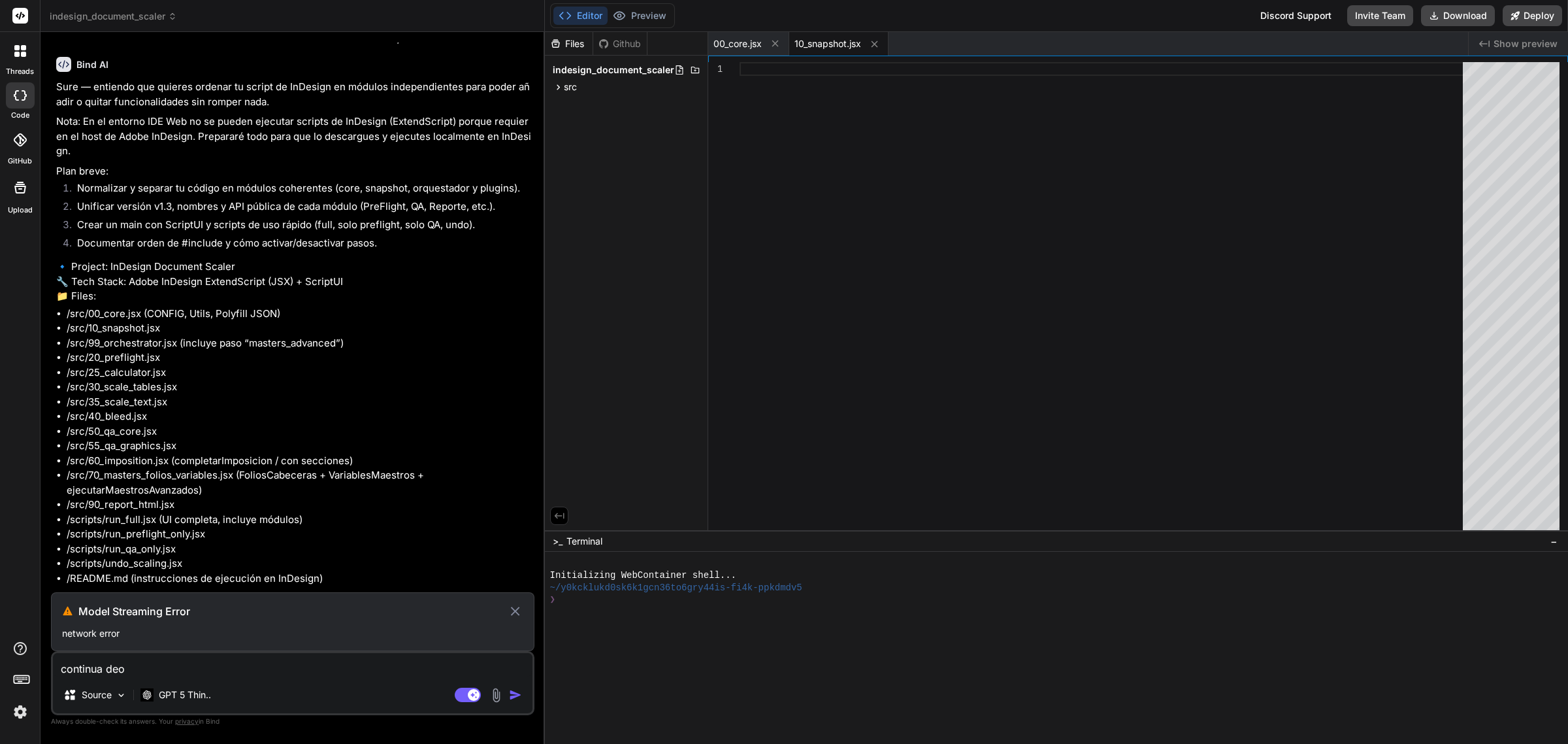
type textarea "continua deon"
type textarea "x"
type textarea "continua deond"
type textarea "x"
type textarea "continua deond"
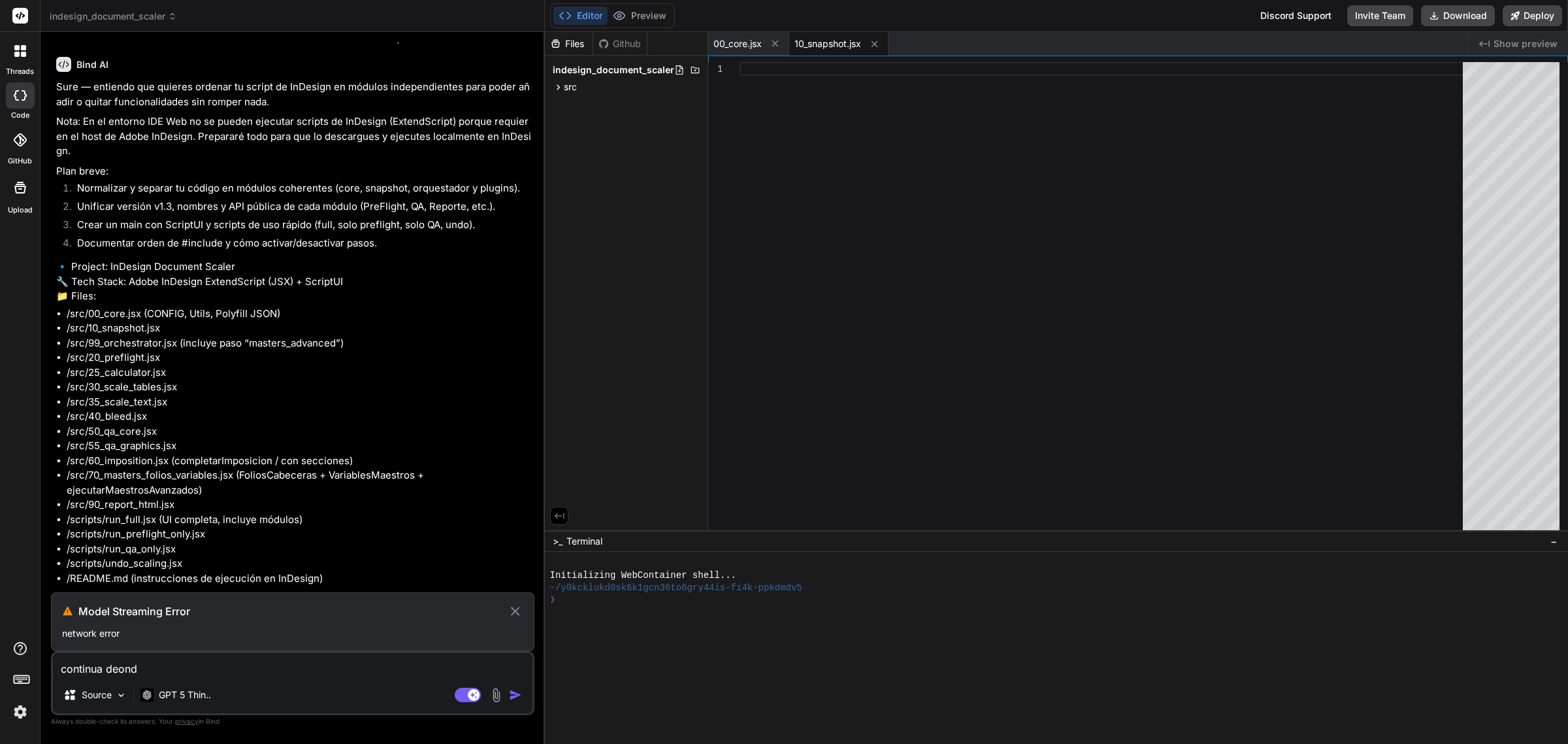
type textarea "x"
type textarea "continua deond e"
type textarea "x"
type textarea "continua deond el"
type textarea "x"
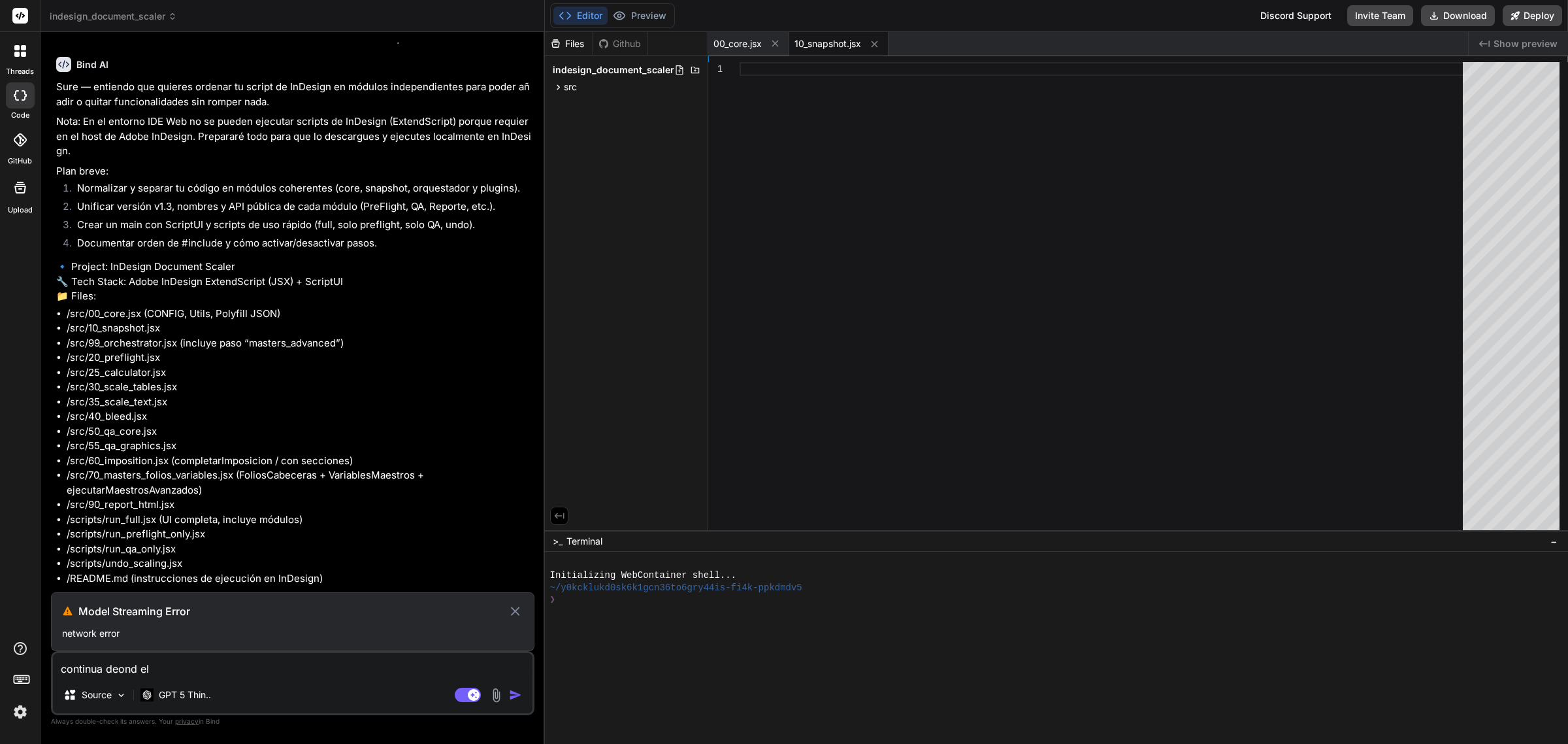
type textarea "continua deond elo"
type textarea "x"
type textarea "continua deond elo"
type textarea "x"
type textarea "continua deond elo d"
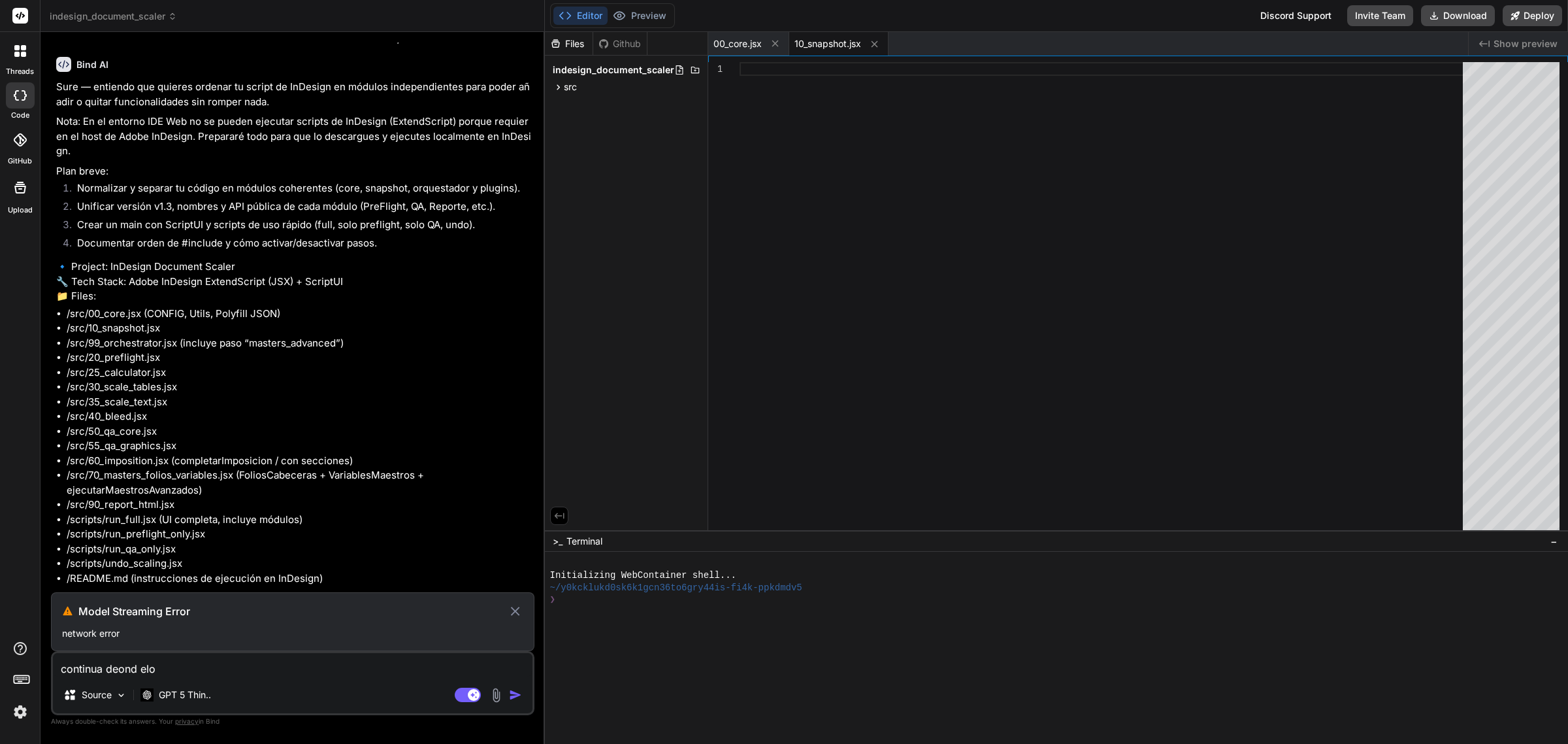
type textarea "x"
type textarea "continua deond elo de"
type textarea "x"
type textarea "continua deond elo dej"
type textarea "x"
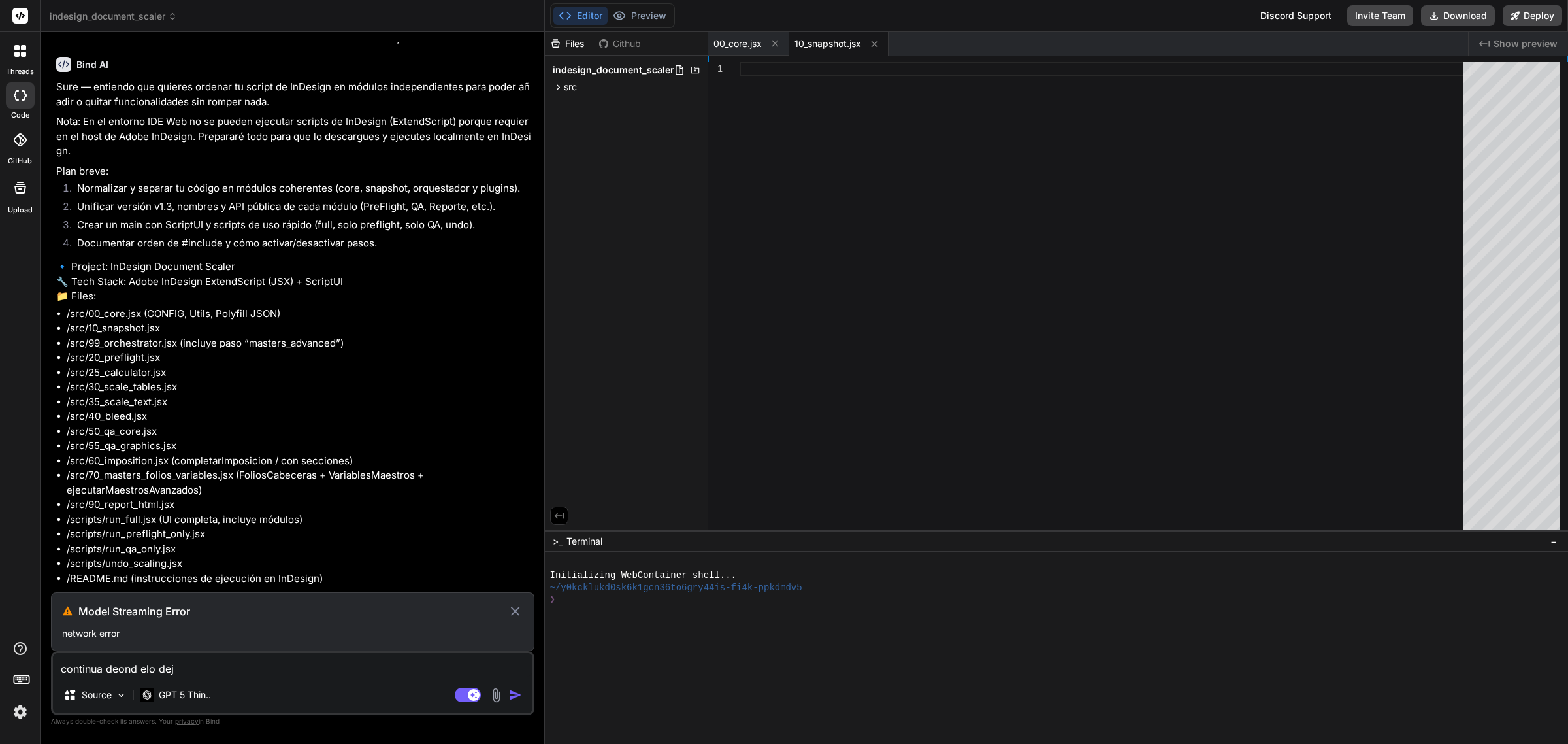
type textarea "continua deond elo deja"
type textarea "x"
type textarea "continua deond elo dejas"
type textarea "x"
type textarea "continua deond elo dejast"
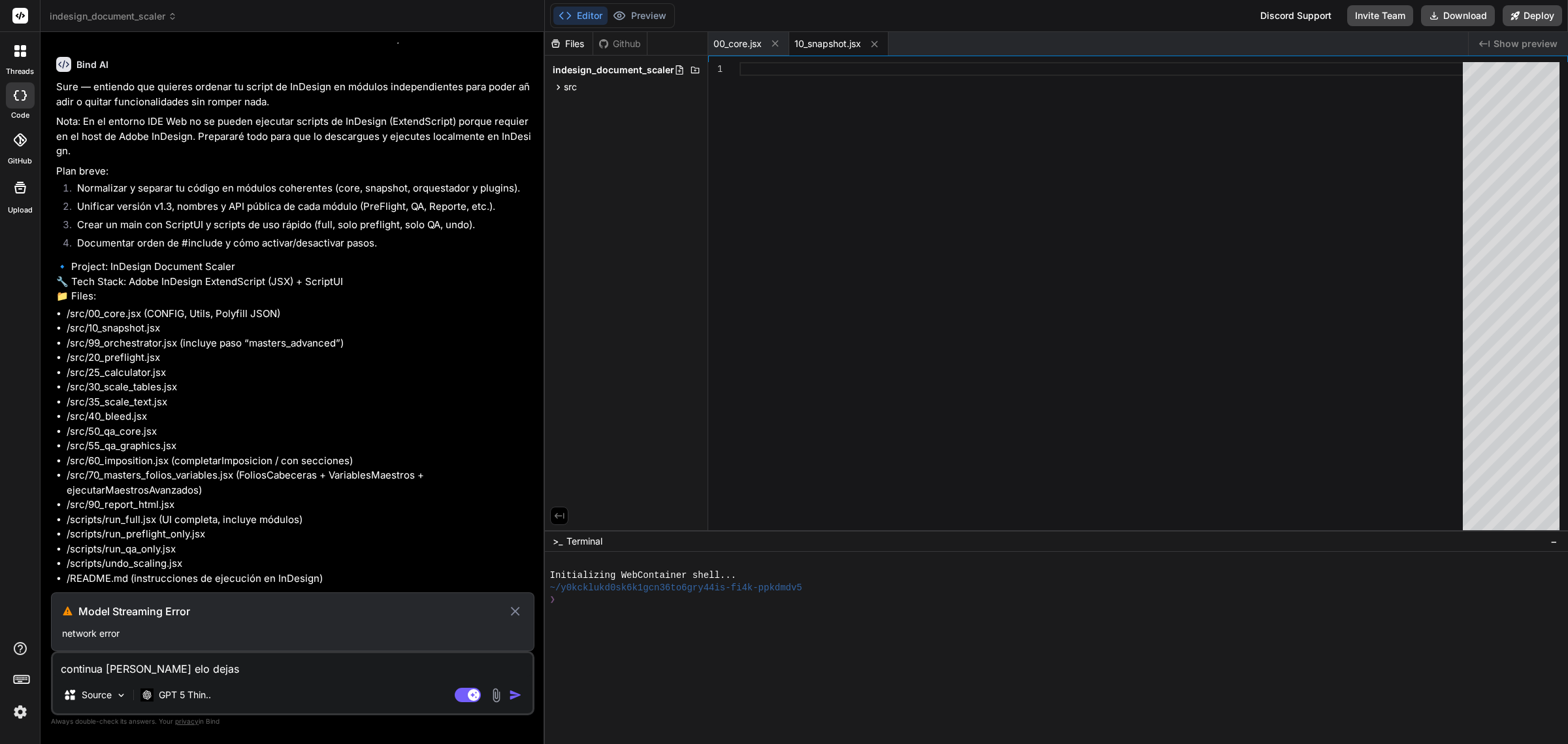
type textarea "x"
type textarea "continua deond elo dejaste"
type textarea "x"
type textarea "continua deond elo dejaste"
type textarea "x"
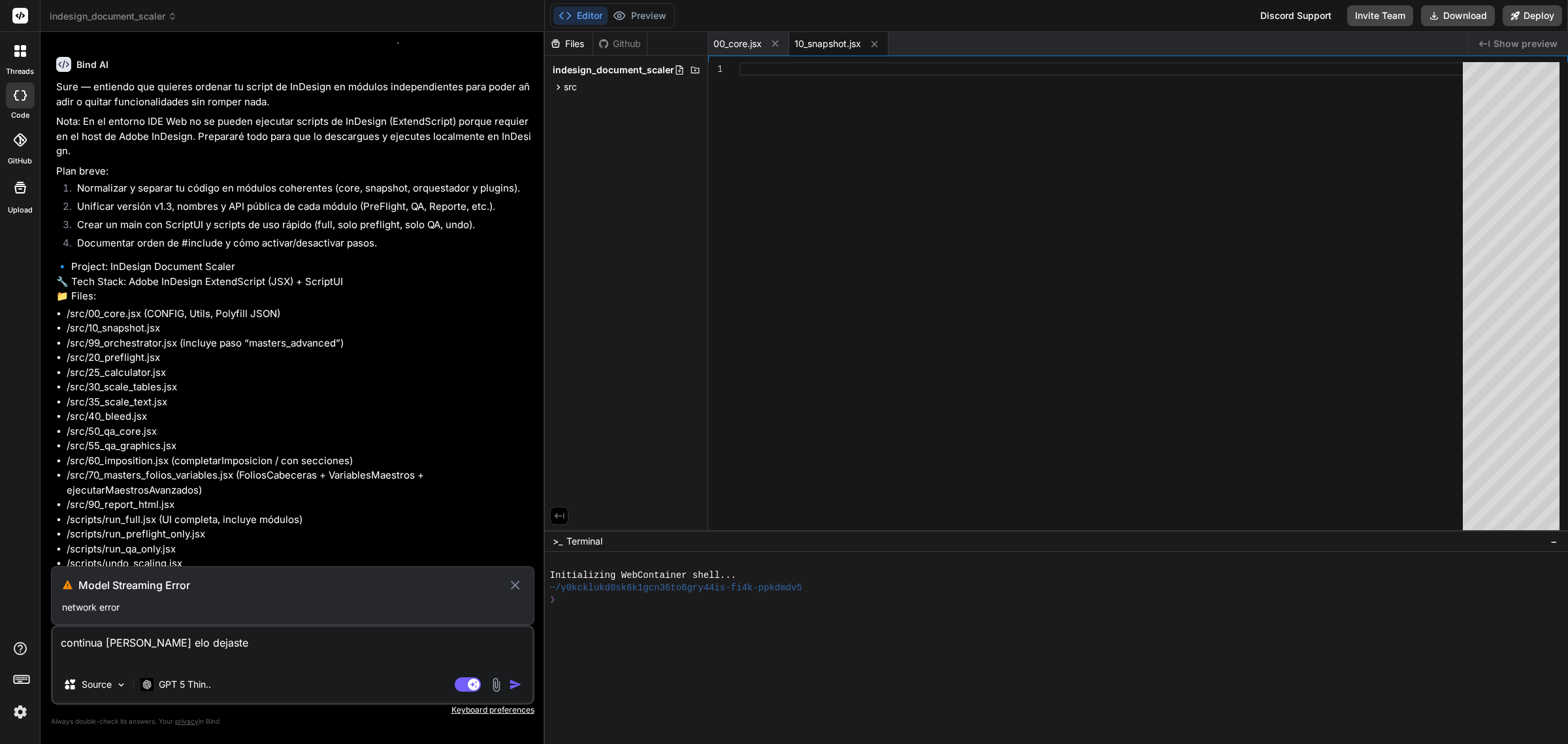
click at [244, 652] on textarea "continua deond elo dejaste" at bounding box center [292, 646] width 480 height 40
click at [252, 640] on textarea "continua deond elo dejaste" at bounding box center [292, 646] width 480 height 40
type textarea "continua deond elo dejast"
type textarea "x"
type textarea "continua deond elo dejast"
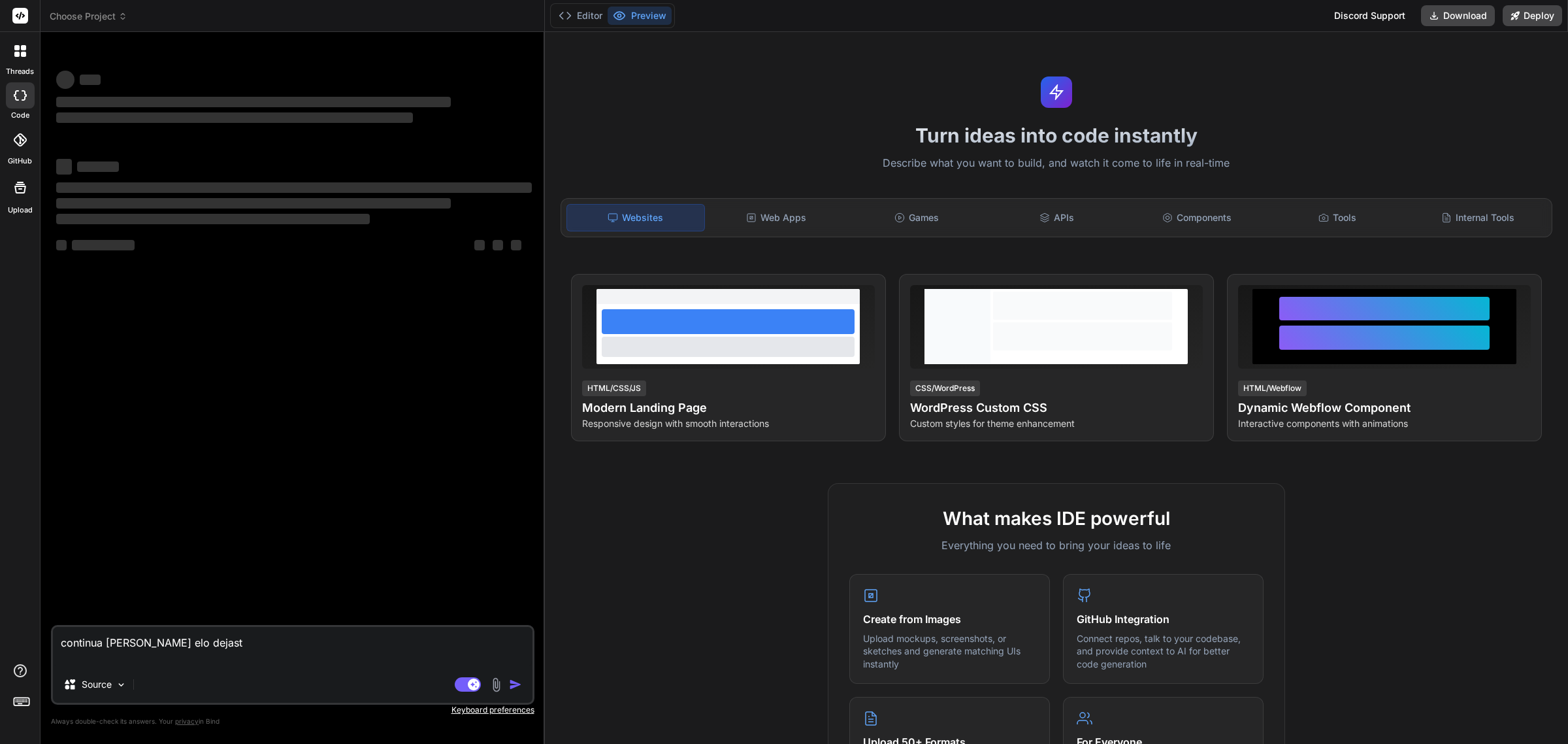
type textarea "x"
click at [230, 647] on textarea "continua deond elo dejast" at bounding box center [292, 646] width 480 height 40
type textarea "continua deond elo dejas"
type textarea "x"
type textarea "continua deond elo dejas"
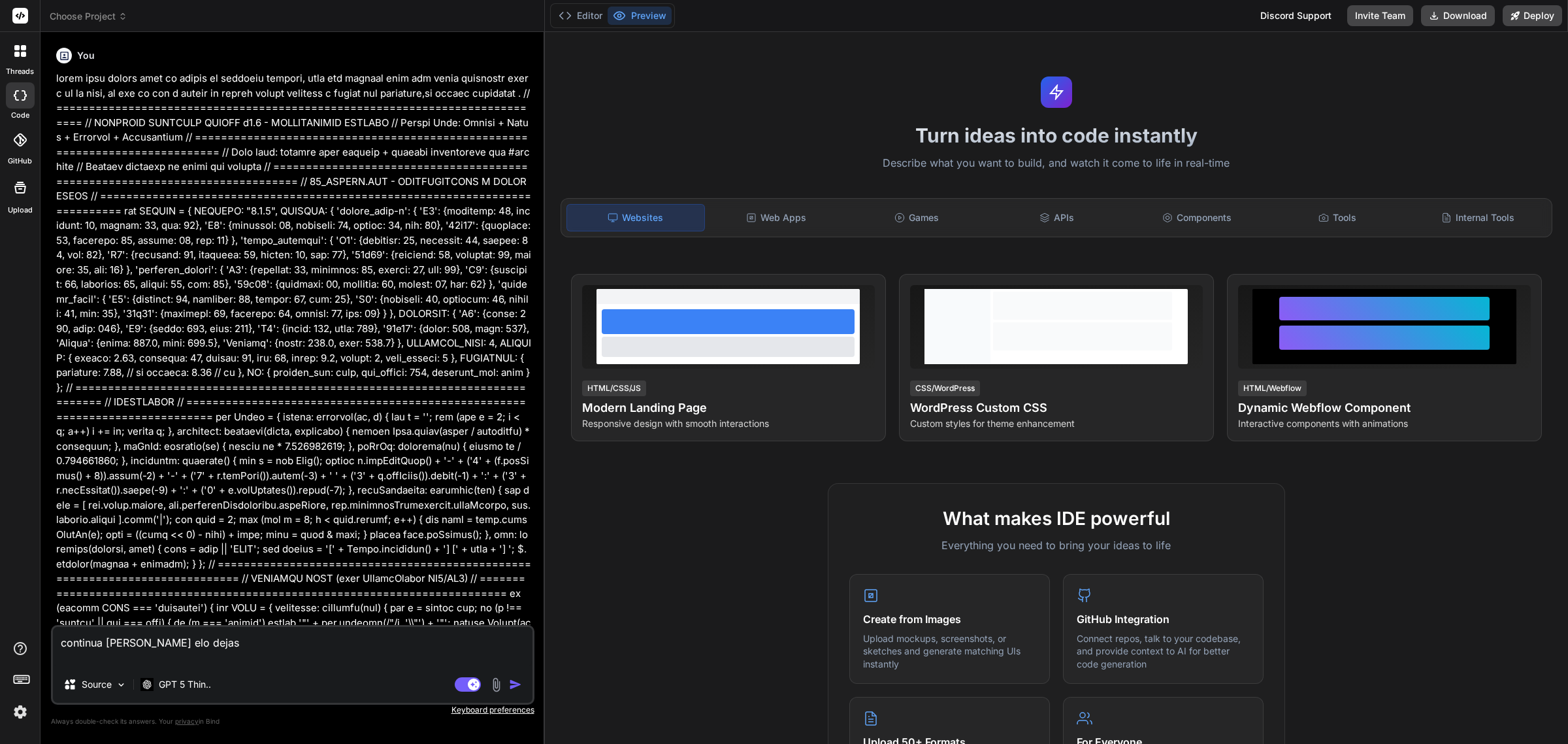
scroll to position [245, 0]
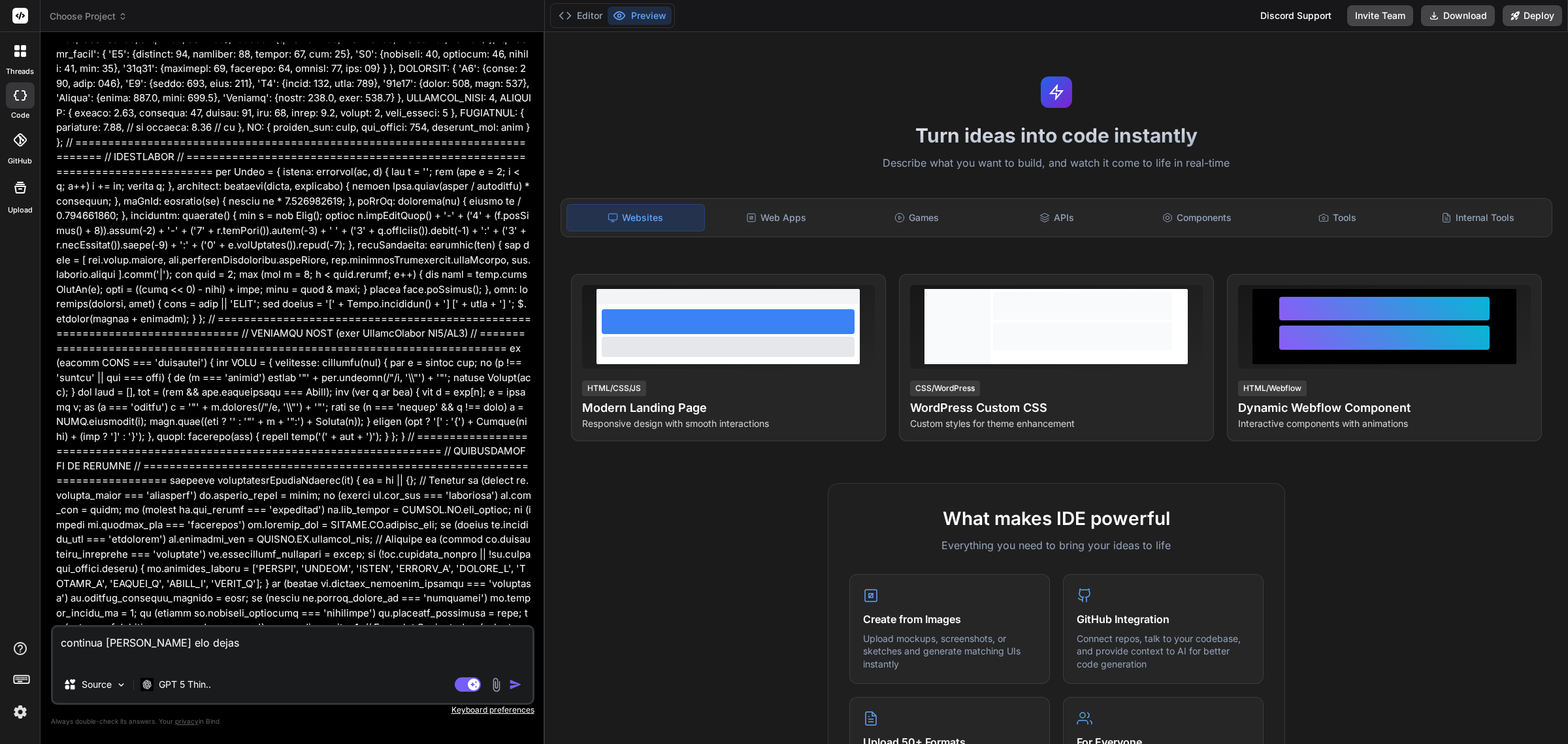
type textarea "x"
click at [579, 11] on button "Editor" at bounding box center [580, 16] width 54 height 18
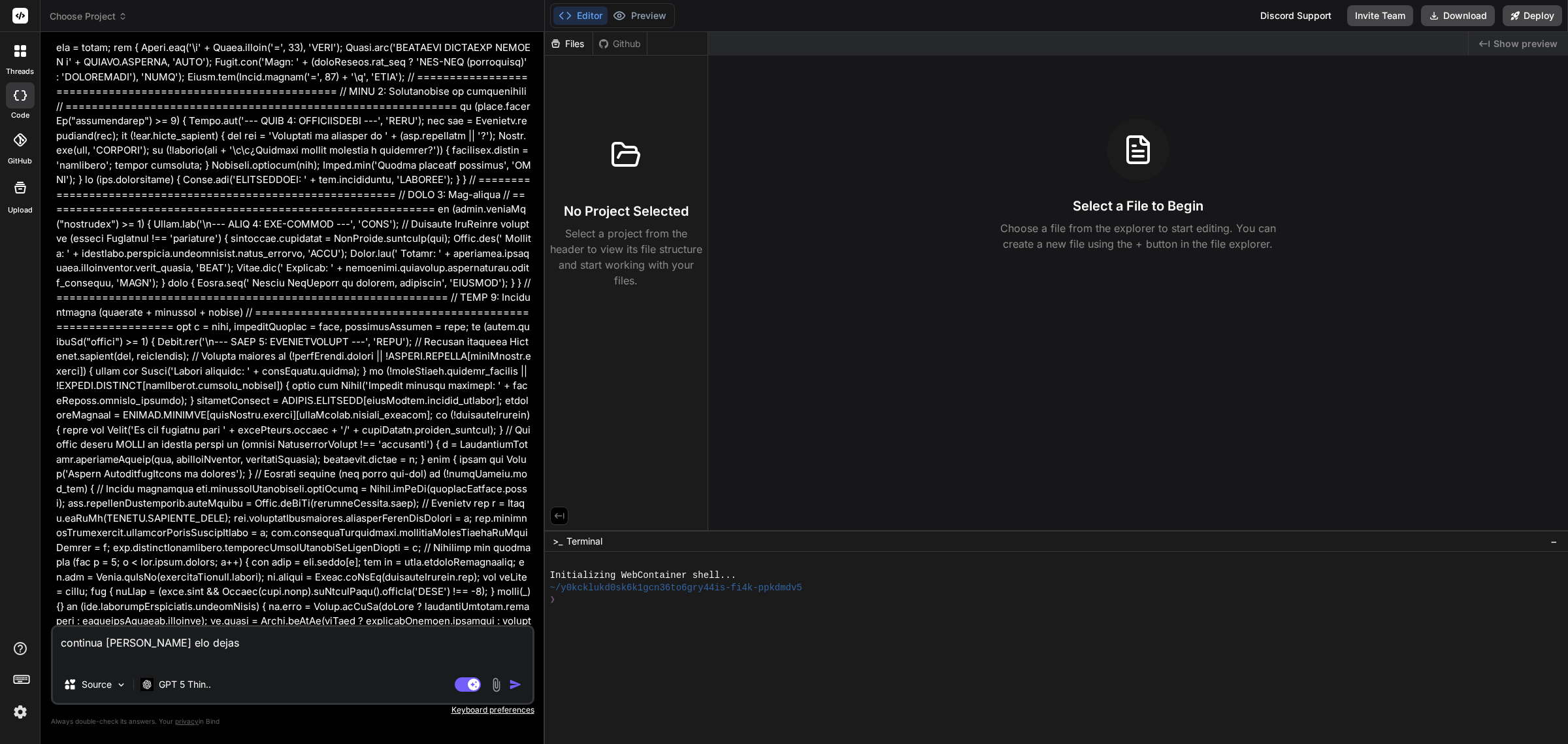
scroll to position [1960, 0]
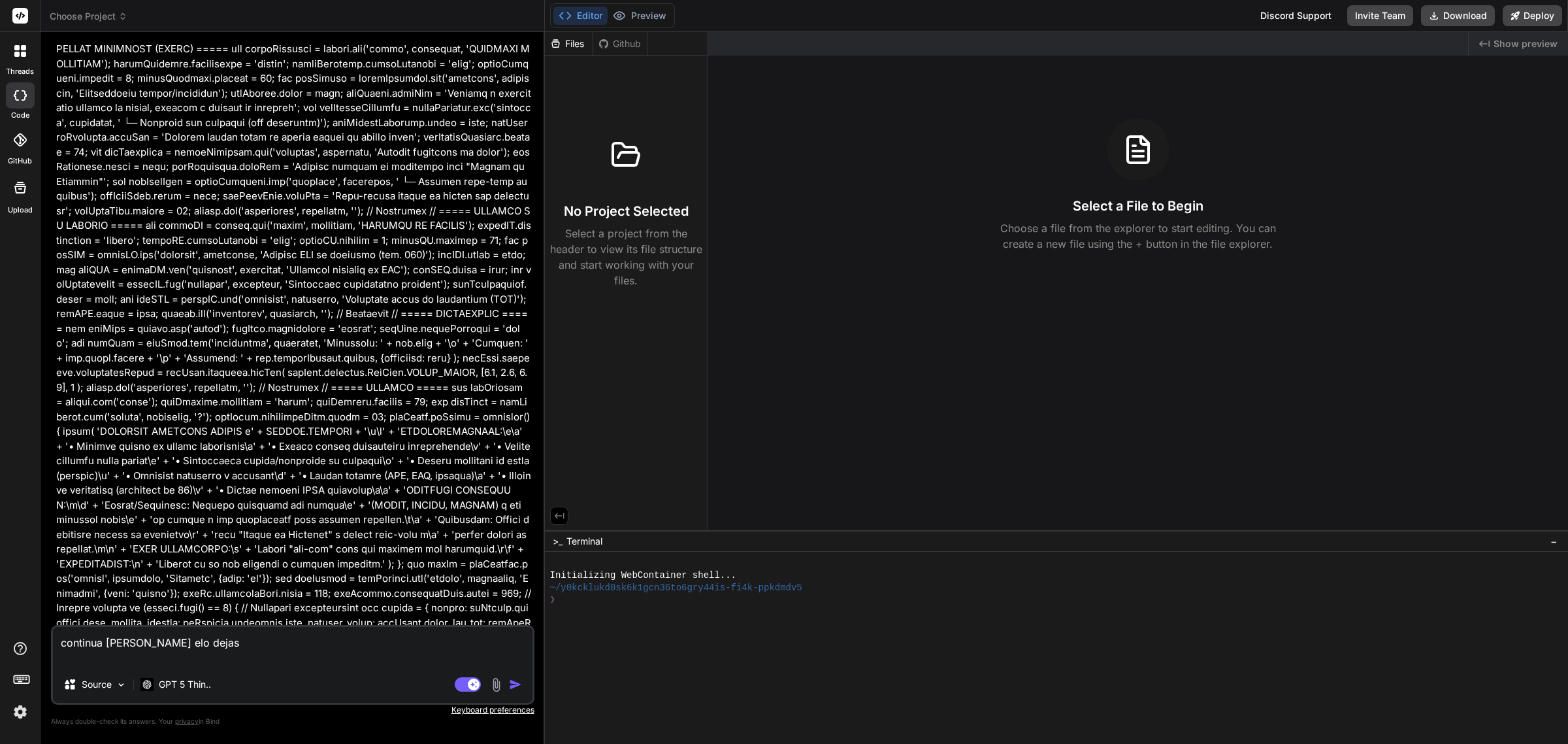
scroll to position [13255, 0]
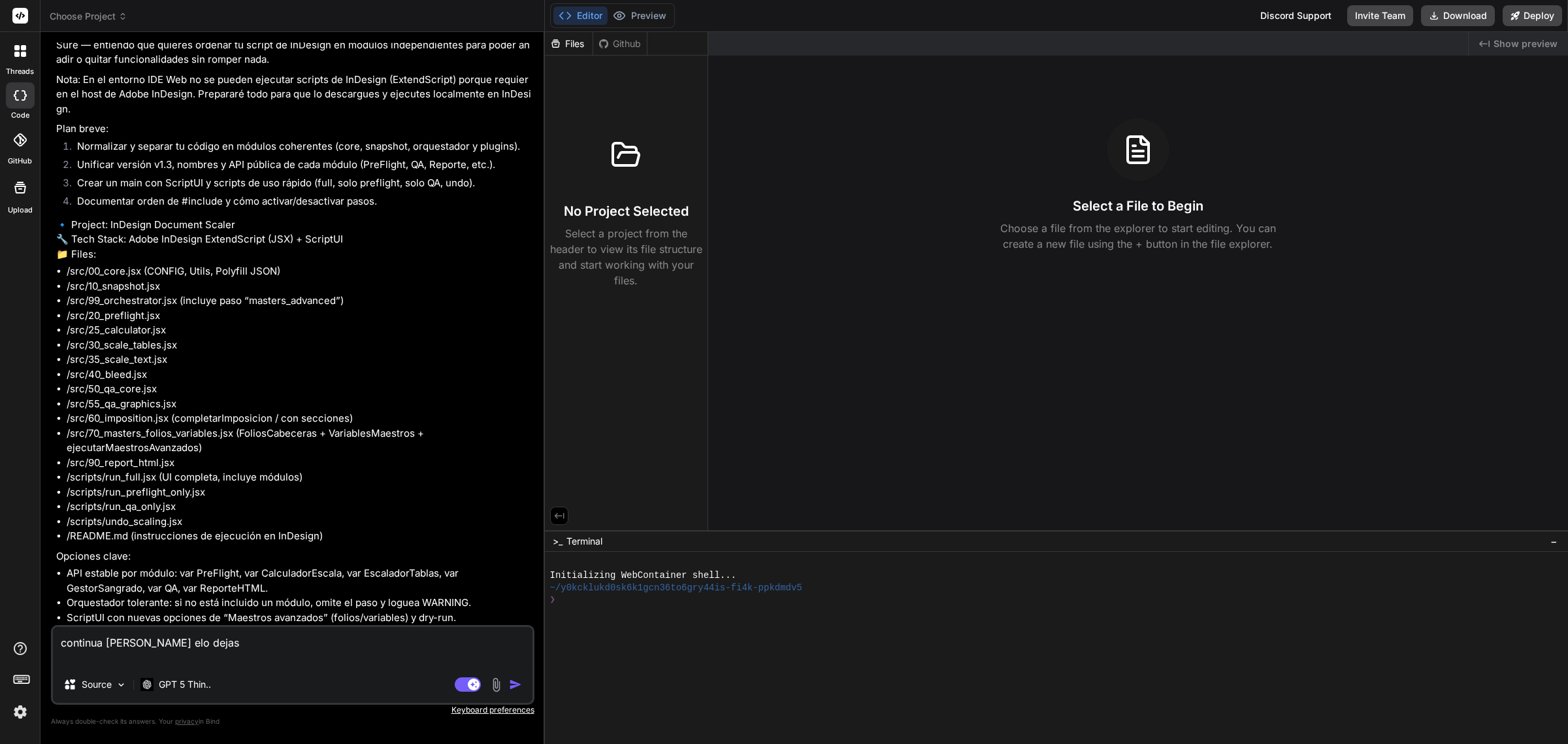
click at [193, 645] on textarea "continua deond elo dejas" at bounding box center [292, 646] width 480 height 40
type textarea "continua deond elo dejas"
type textarea "x"
type textarea "continua deond elo dejas c"
type textarea "x"
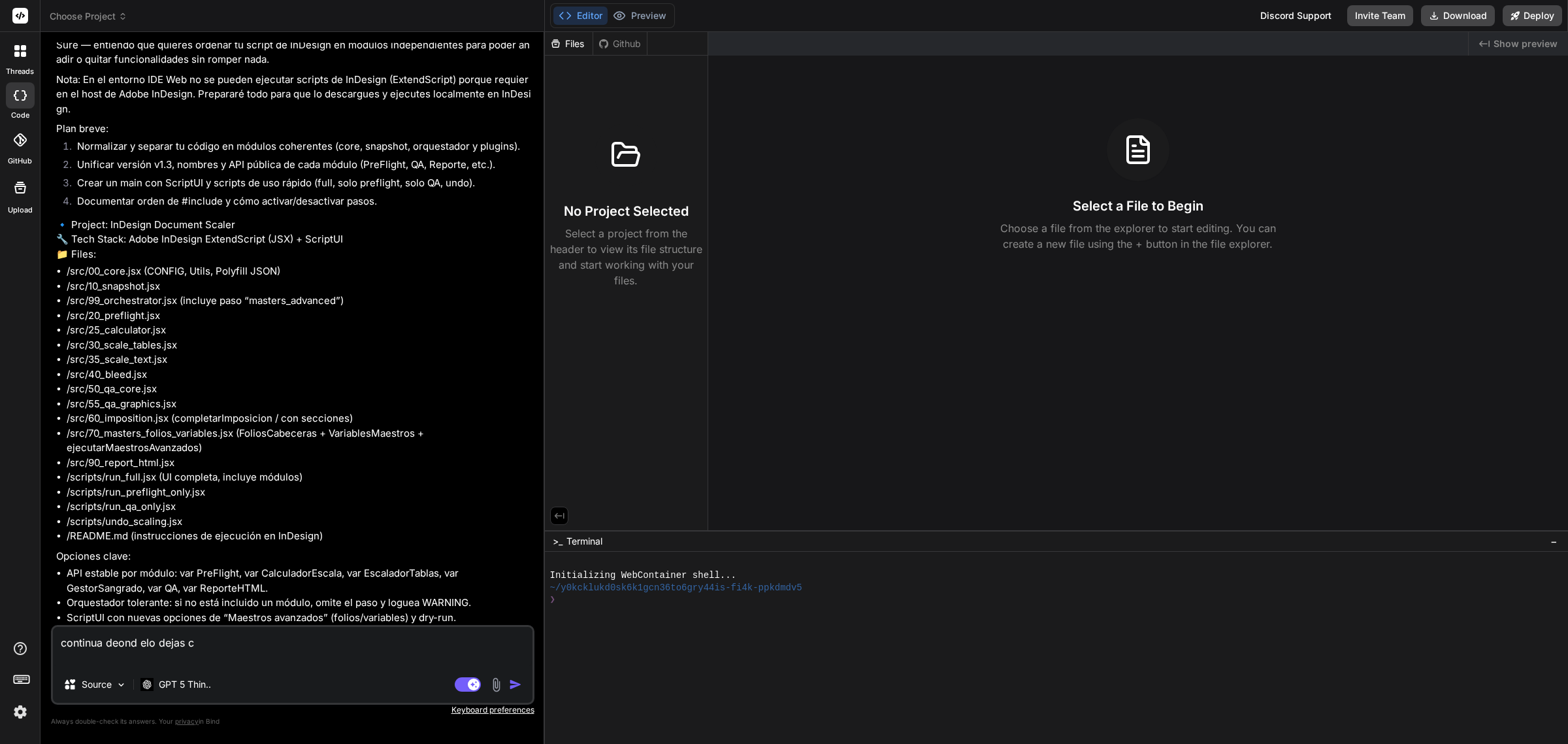
type textarea "continua deond elo dejas cr"
type textarea "x"
type textarea "continua deond elo dejas cre"
type textarea "x"
type textarea "continua deond elo dejas crea"
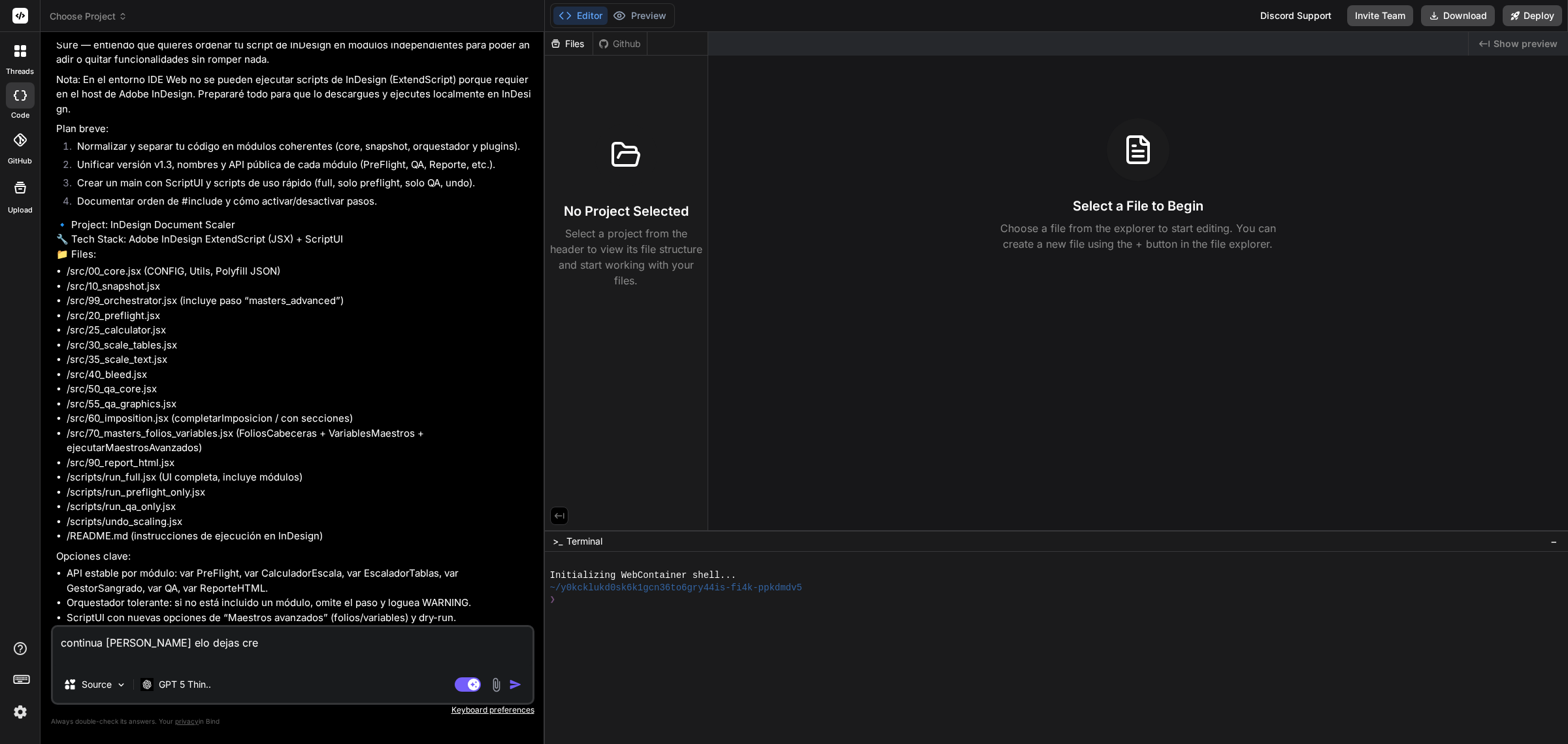
type textarea "x"
type textarea "continua deond elo dejas crea"
type textarea "x"
type textarea "continua deond elo dejas crea l"
type textarea "x"
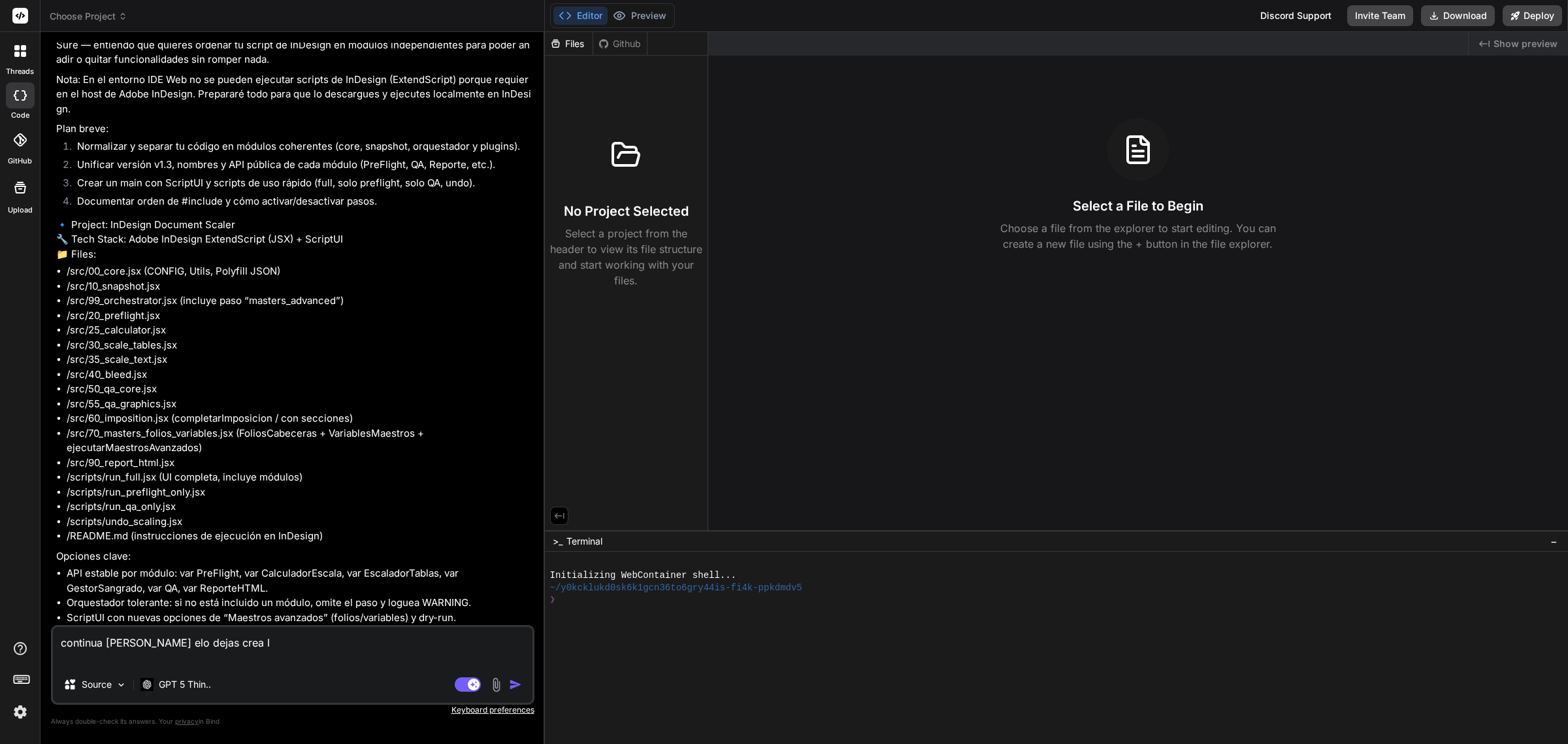
type textarea "continua deond elo dejas crea lo"
type textarea "x"
type textarea "continua deond elo dejas crea los"
type textarea "x"
type textarea "continua deond elo dejas crea los"
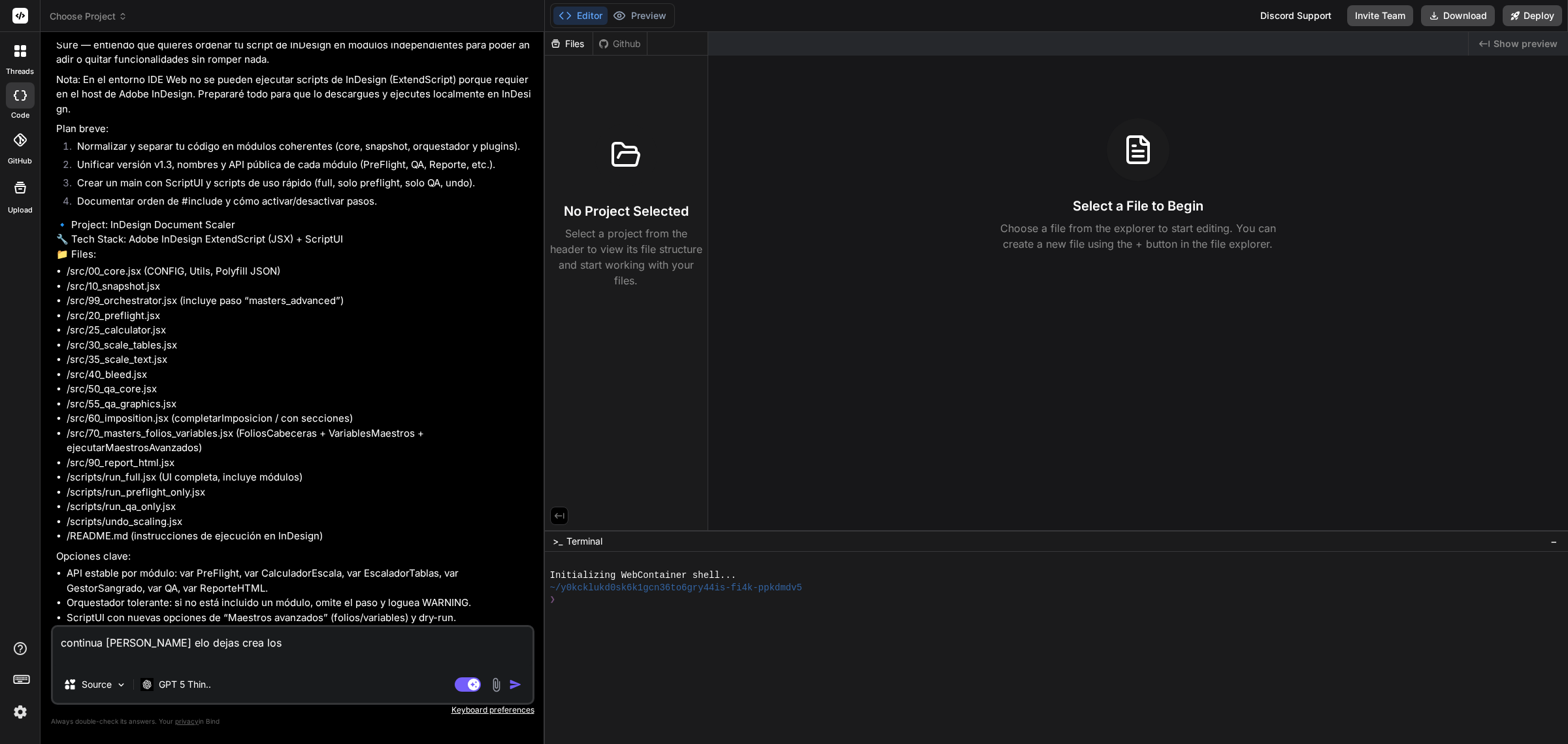
type textarea "x"
type textarea "continua deond elo dejas crea los a"
type textarea "x"
type textarea "continua deond elo dejas crea los ar"
type textarea "x"
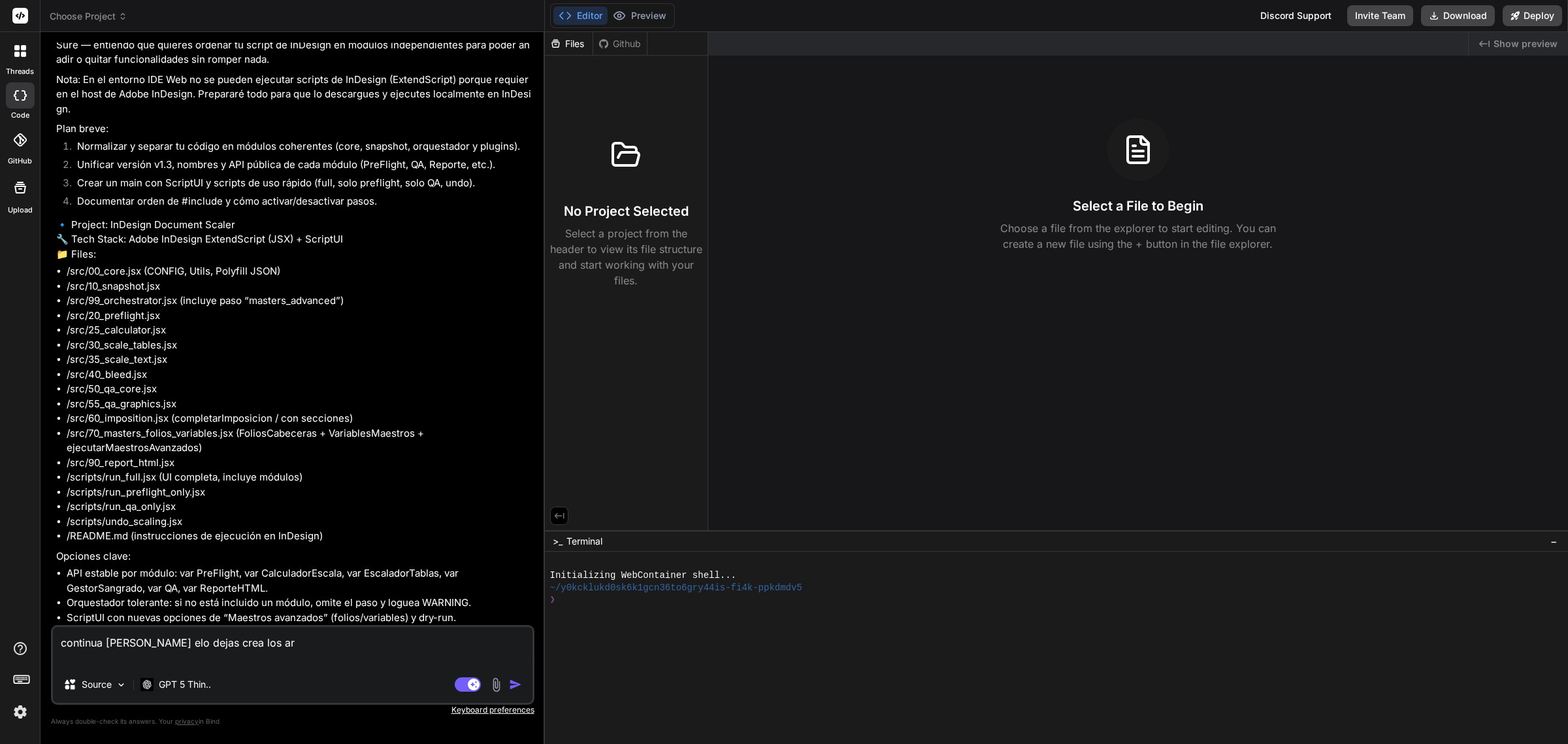
type textarea "continua deond elo dejas crea los arc"
type textarea "x"
type textarea "continua deond elo dejas crea los arch"
type textarea "x"
type textarea "continua deond elo dejas crea los archi"
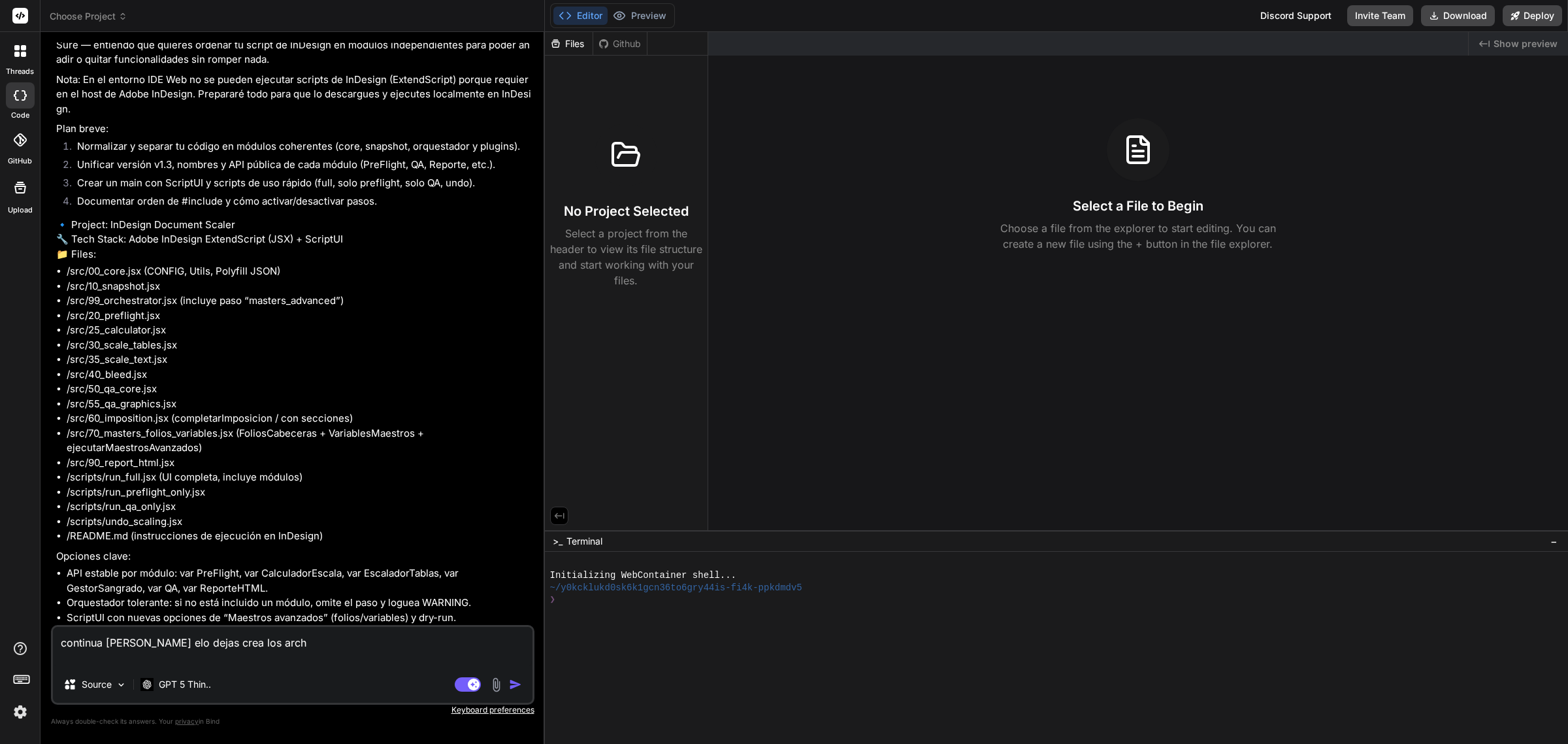
type textarea "x"
type textarea "continua deond elo dejas crea los archiv"
type textarea "x"
type textarea "continua deond elo dejas crea los archivo"
type textarea "x"
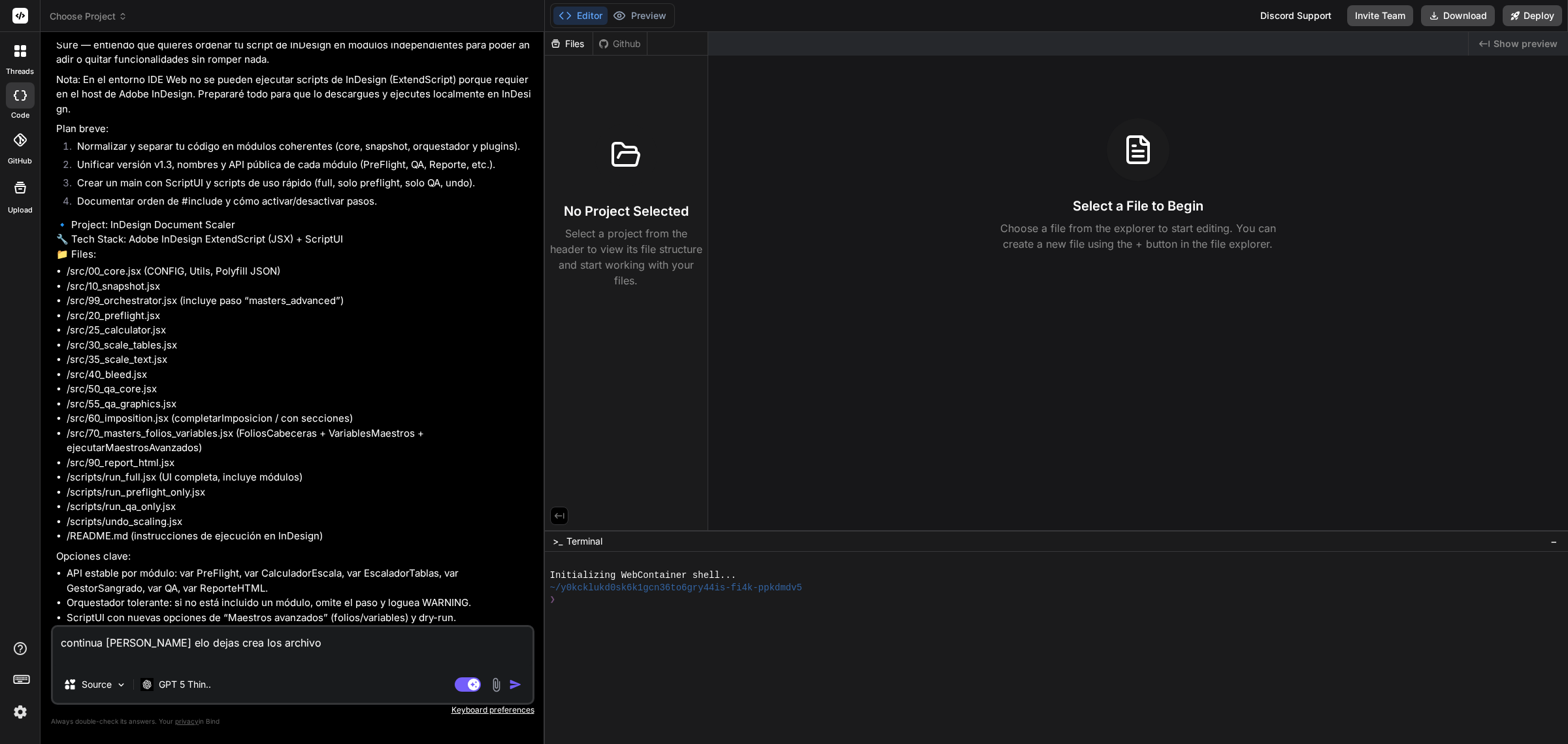
type textarea "continua deond elo dejas crea los archivos"
type textarea "x"
type textarea "continua deond elo dejas crea los archivos,"
type textarea "x"
type textarea "continua deond elo dejas crea los archivos,"
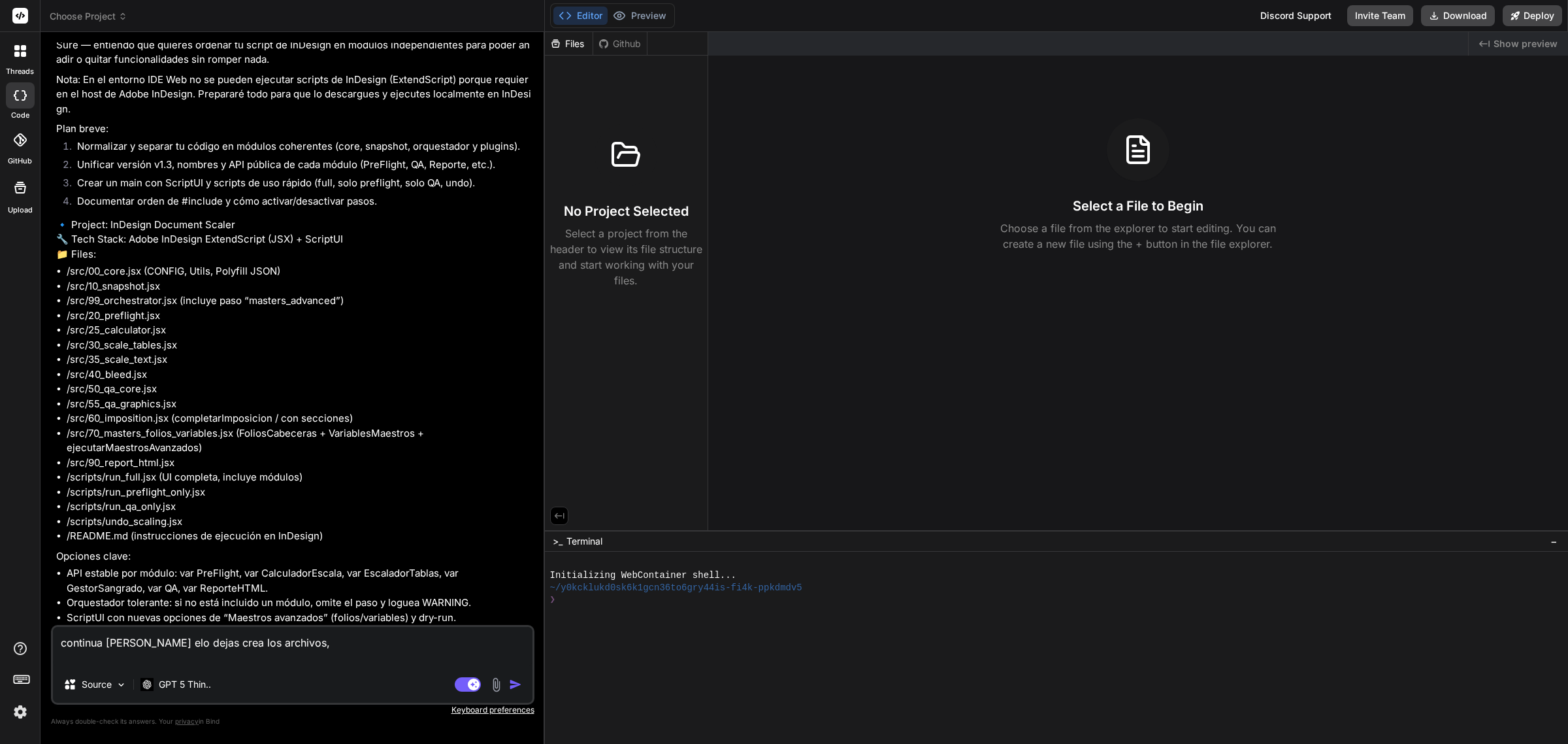
type textarea "x"
type textarea "continua deond elo dejas crea los archivos, c"
type textarea "x"
type textarea "continua deond elo dejas crea los archivos, co"
type textarea "x"
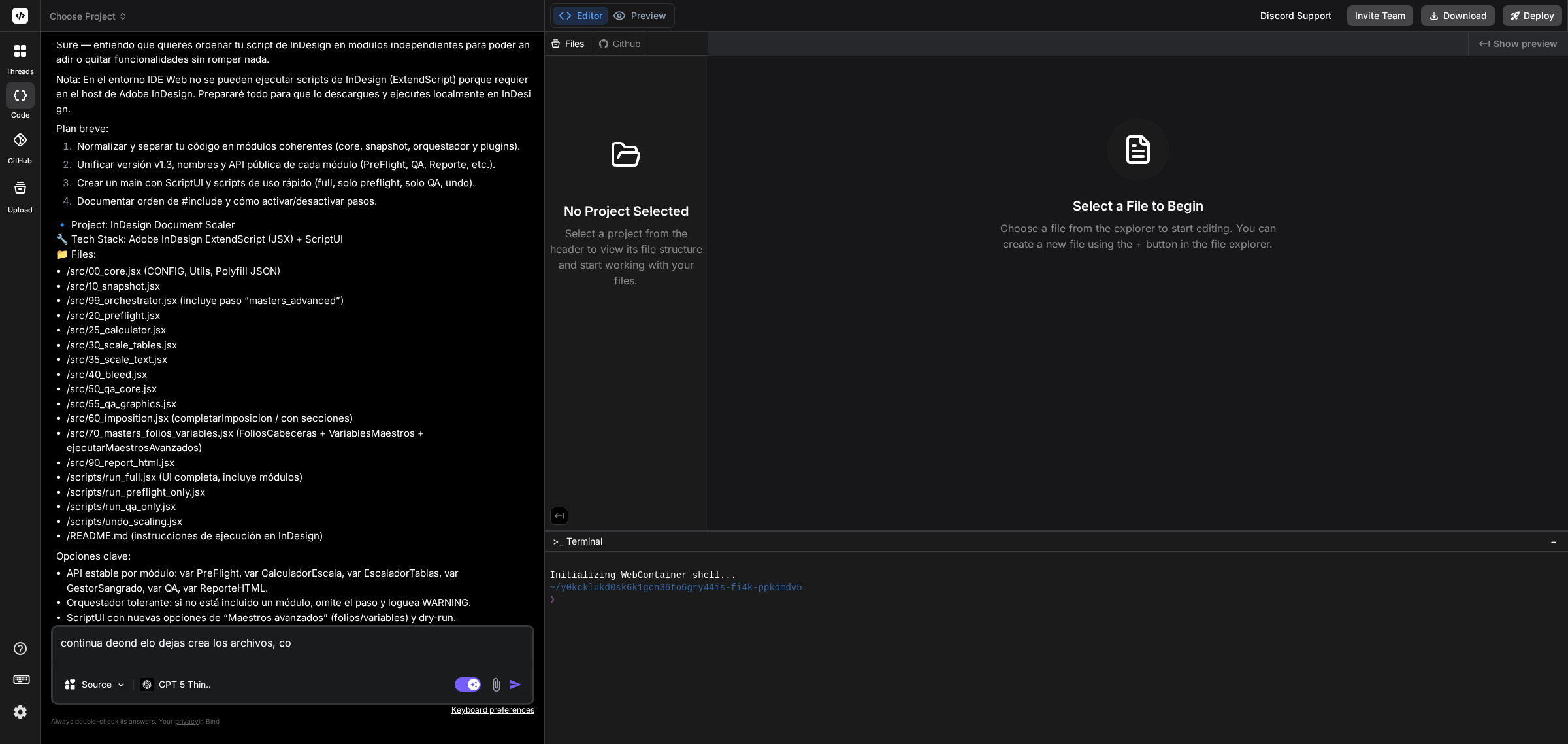
type textarea "continua deond elo dejas crea los archivos, com"
type textarea "x"
type textarea "continua deond elo dejas crea los archivos, comp"
type textarea "x"
type textarea "continua deond elo dejas crea los archivos, compa"
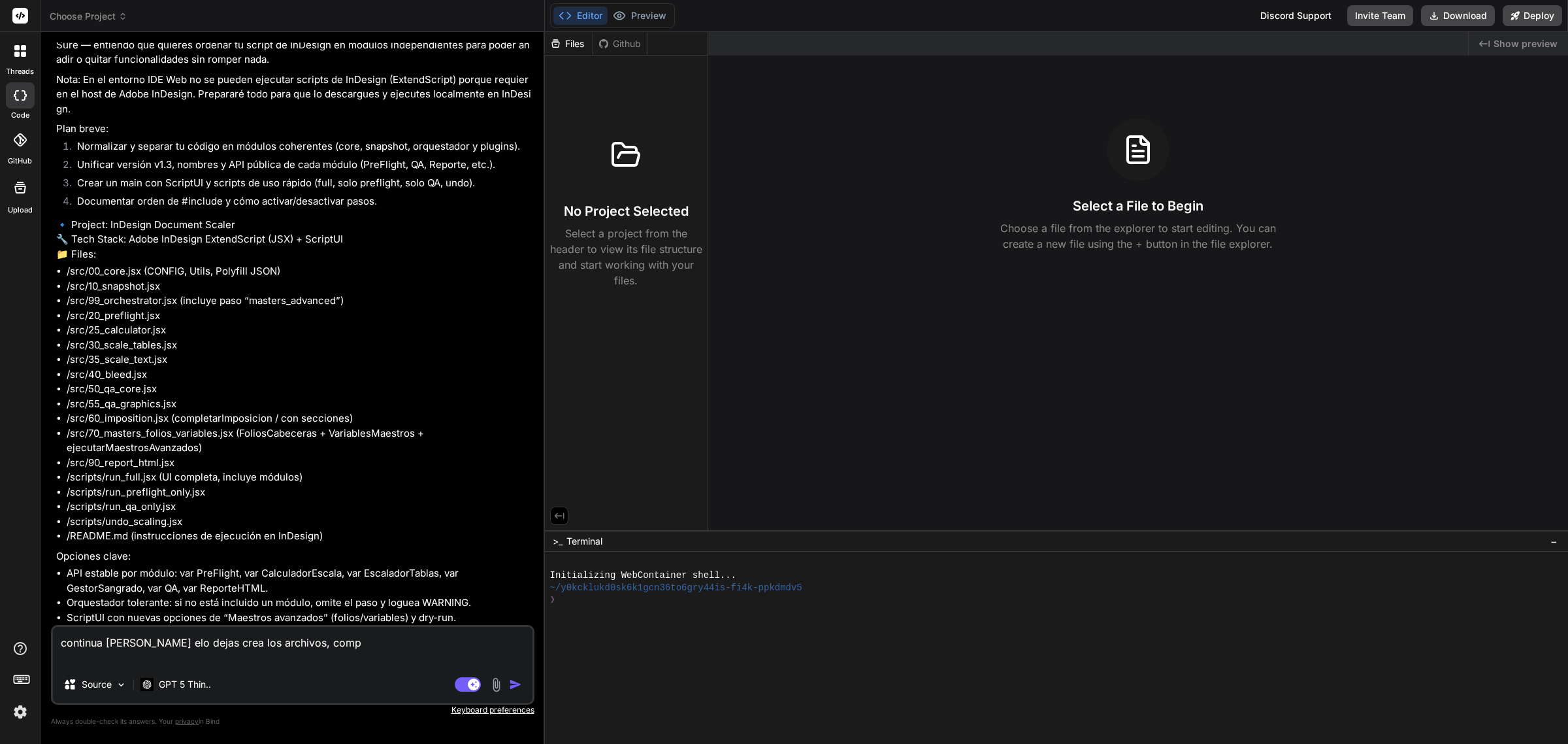
type textarea "x"
type textarea "continua deond elo dejas crea los archivos, compat"
type textarea "x"
type textarea "continua deond elo dejas crea los archivos, compati"
type textarea "x"
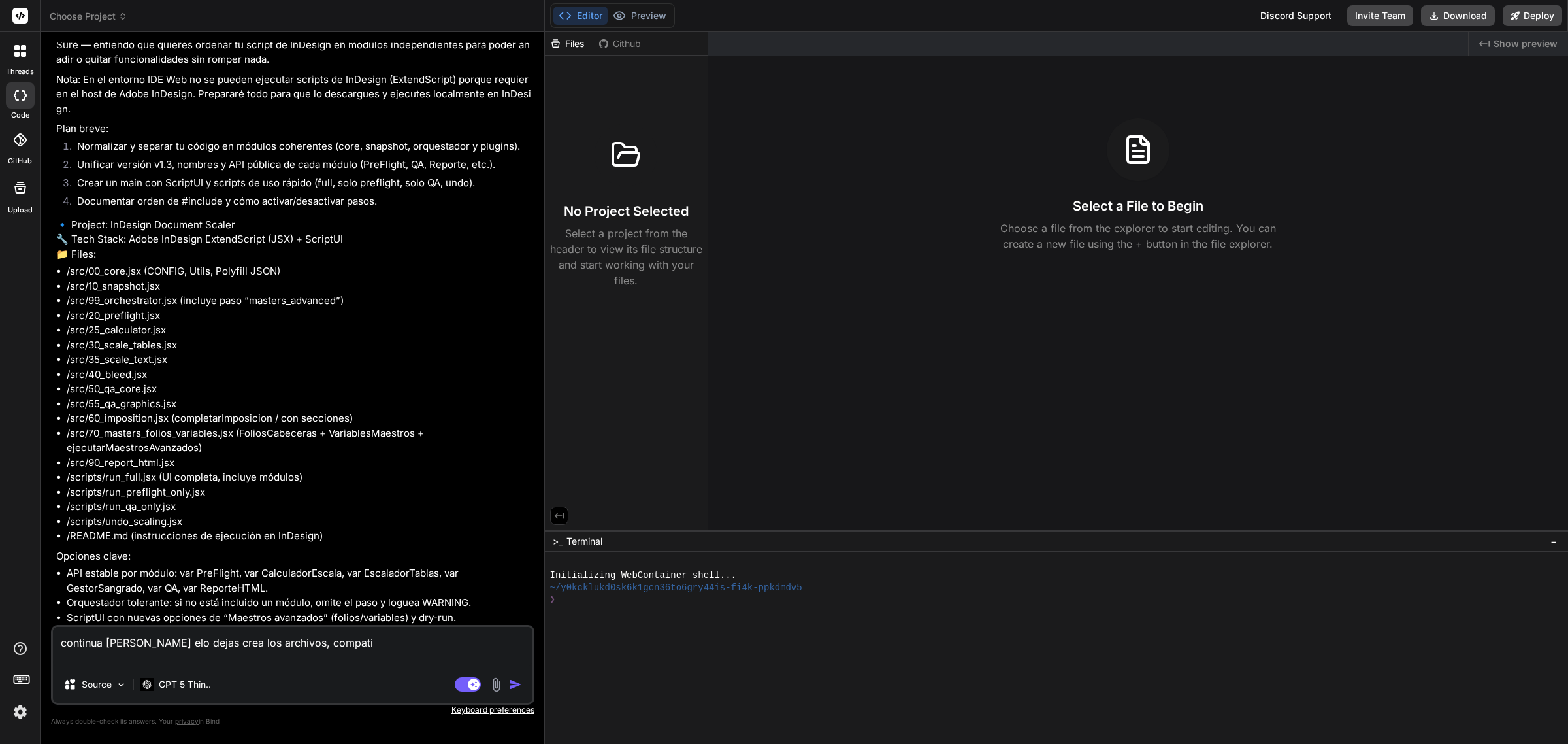
type textarea "continua deond elo dejas crea los archivos, compatit"
type textarea "x"
type textarea "continua deond elo dejas crea los archivos, compatiti"
type textarea "x"
type textarea "continua deond elo dejas crea los archivos, compatitib"
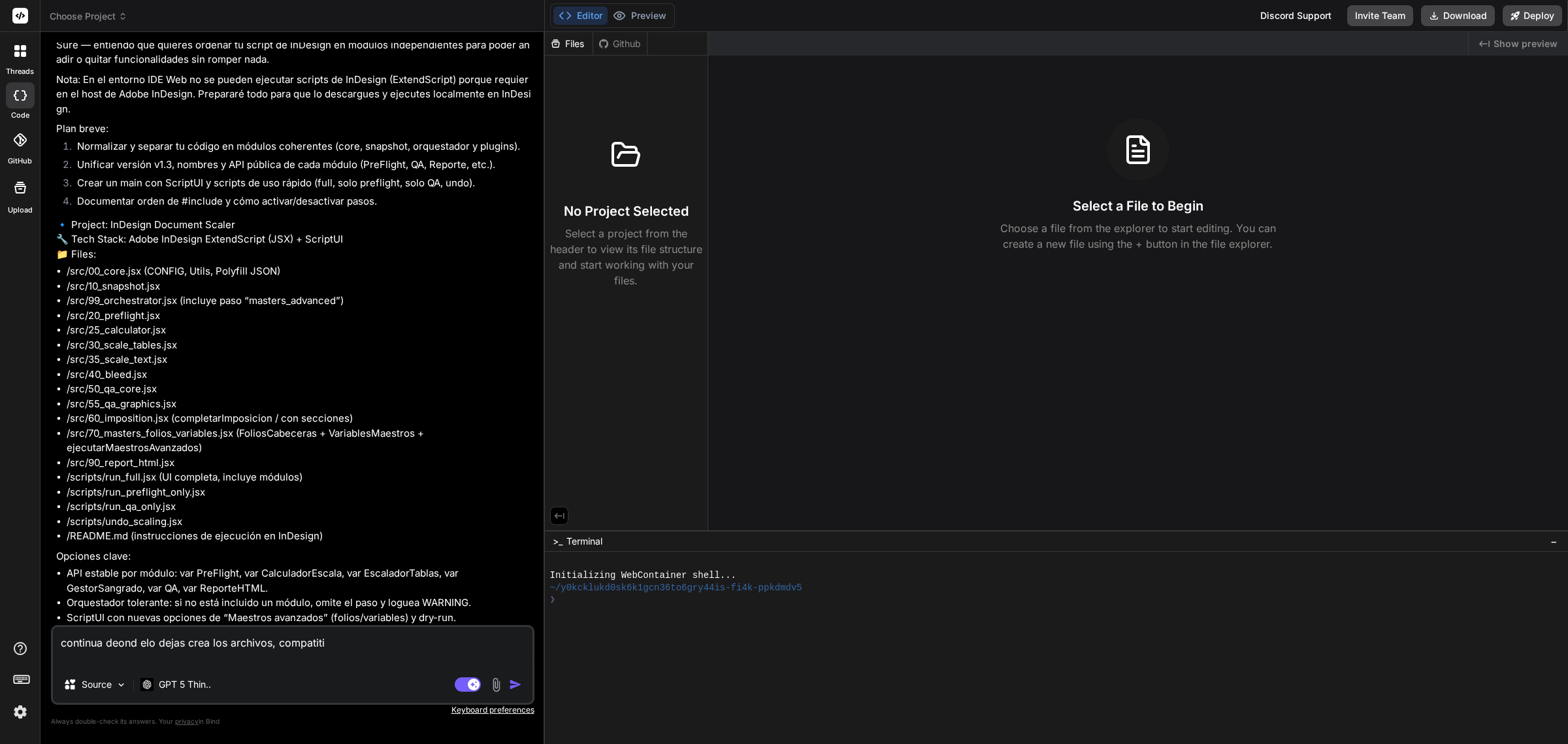
type textarea "x"
type textarea "continua deond elo dejas crea los archivos, compatitibi"
type textarea "x"
type textarea "continua deond elo dejas crea los archivos, compatitibil"
type textarea "x"
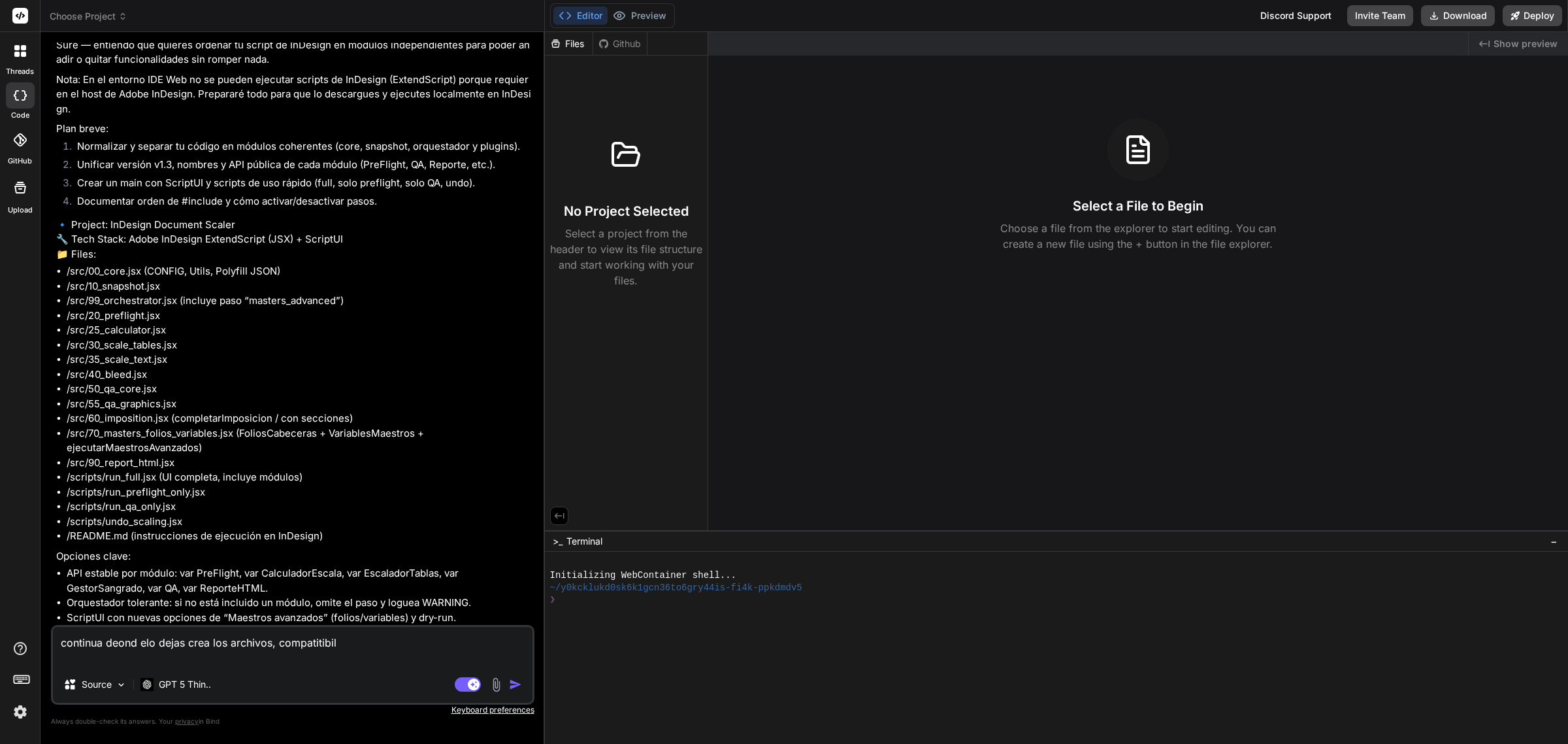
type textarea "continua deond elo dejas crea los archivos, compatitibila"
type textarea "x"
type textarea "continua deond elo dejas crea los archivos, compatitibilad"
type textarea "x"
type textarea "continua deond elo dejas crea los archivos, compatitibilad"
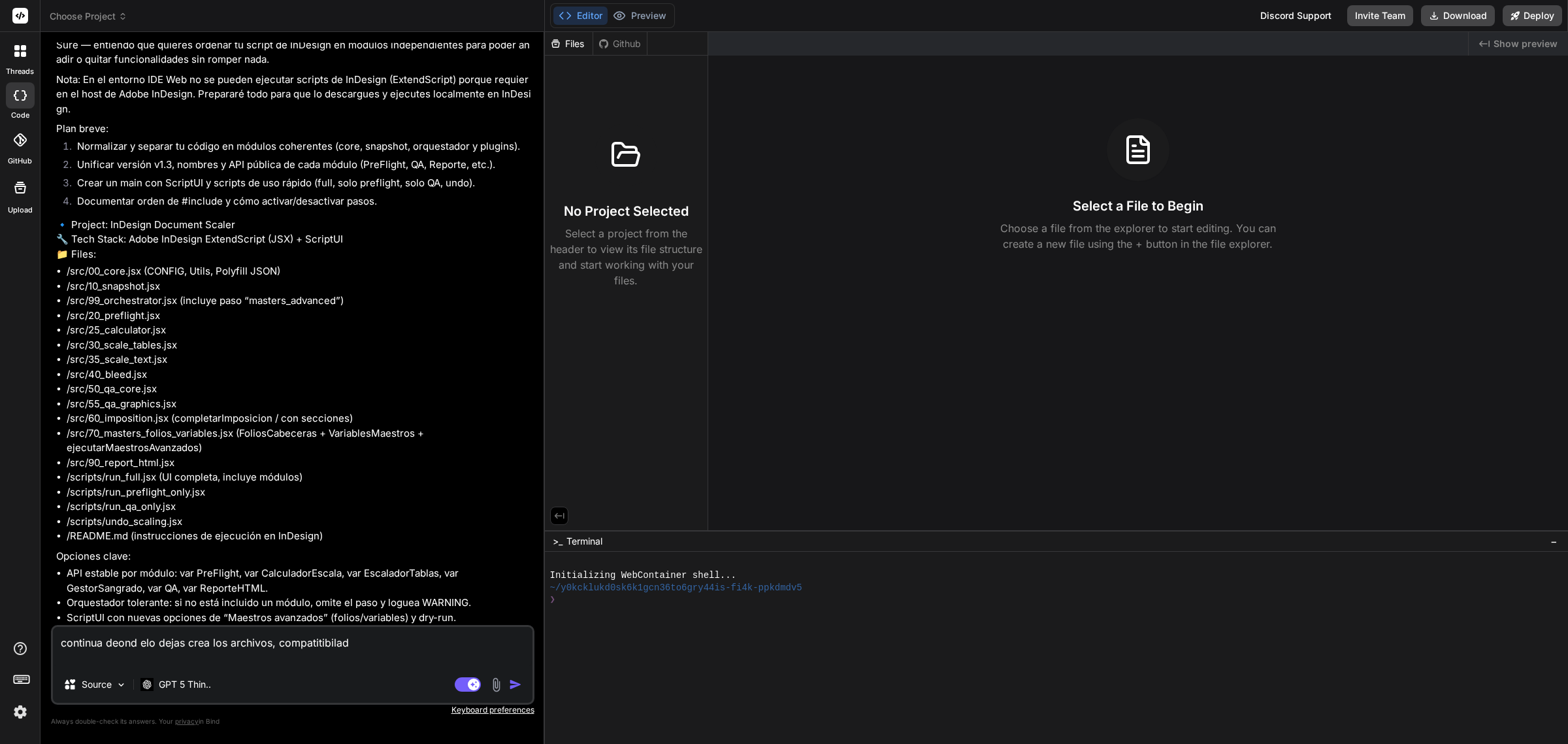
type textarea "x"
type textarea "continua deond elo dejas crea los archivos, compatitibilad d"
type textarea "x"
type textarea "continua deond elo dejas crea los archivos, compatitibilad de"
type textarea "x"
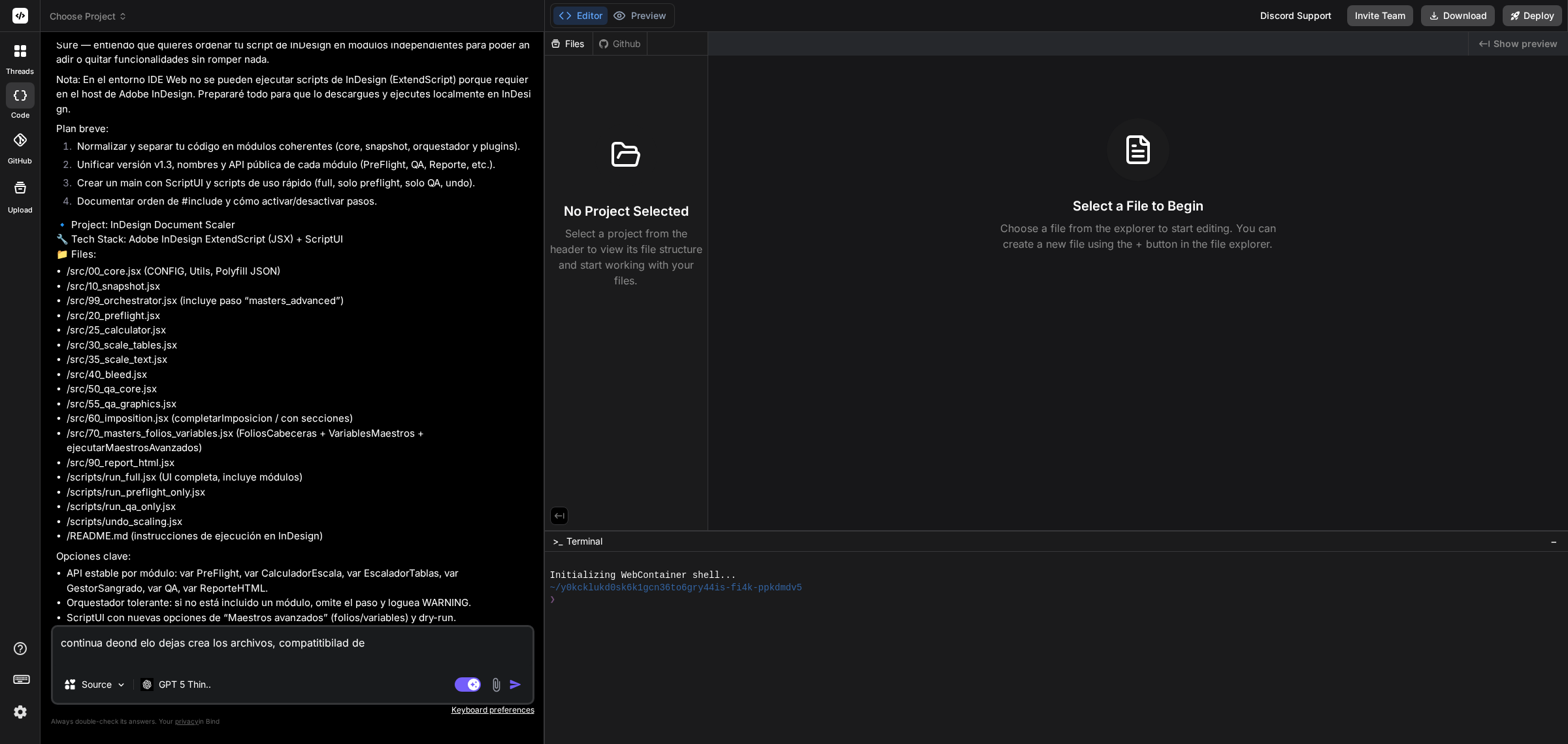
type textarea "continua deond elo dejas crea los archivos, compatitibilad ded"
type textarea "x"
type textarea "continua deond elo dejas crea los archivos, compatitibilad dede"
type textarea "x"
type textarea "continua deond elo dejas crea los archivos, compatitibilad dede"
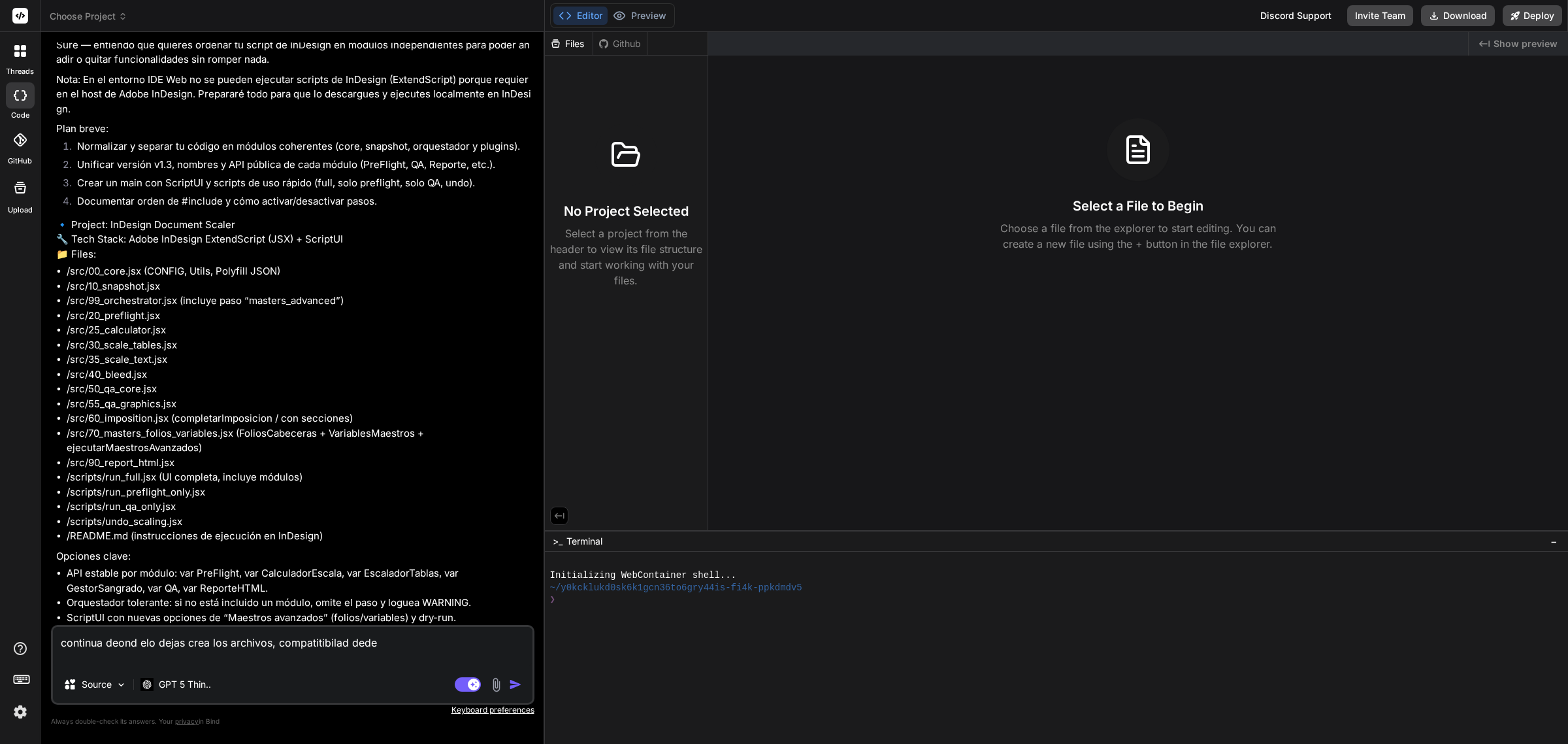
type textarea "x"
type textarea "continua deond elo dejas crea los archivos, compatitibilad dede 2"
type textarea "x"
type textarea "continua deond elo dejas crea los archivos, compatitibilad dede 20"
type textarea "x"
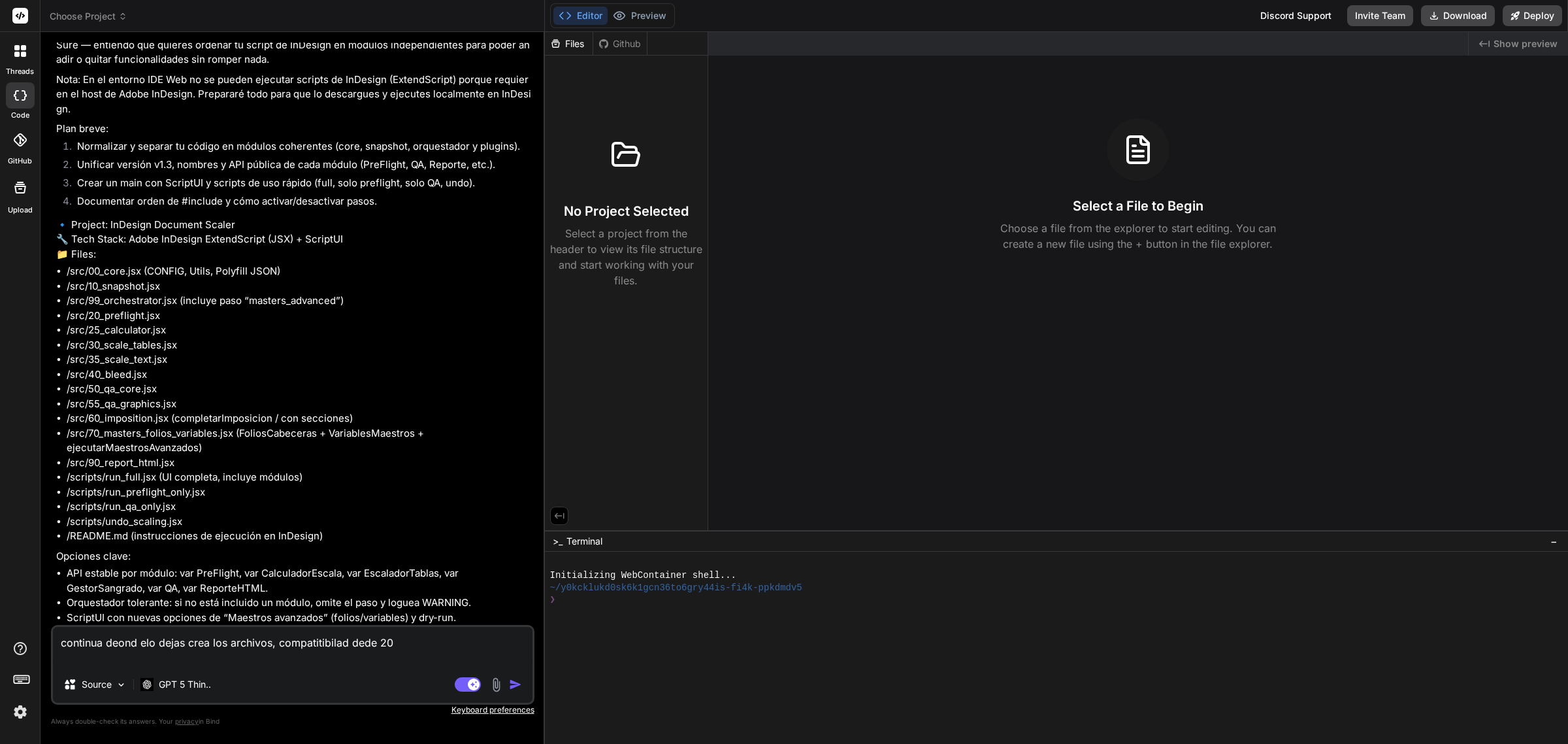
type textarea "continua deond elo dejas crea los archivos, compatitibilad dede 202"
type textarea "x"
type textarea "continua deond elo dejas crea los archivos, compatitibilad dede 2022"
type textarea "x"
drag, startPoint x: 118, startPoint y: 582, endPoint x: 212, endPoint y: 579, distance: 94.0
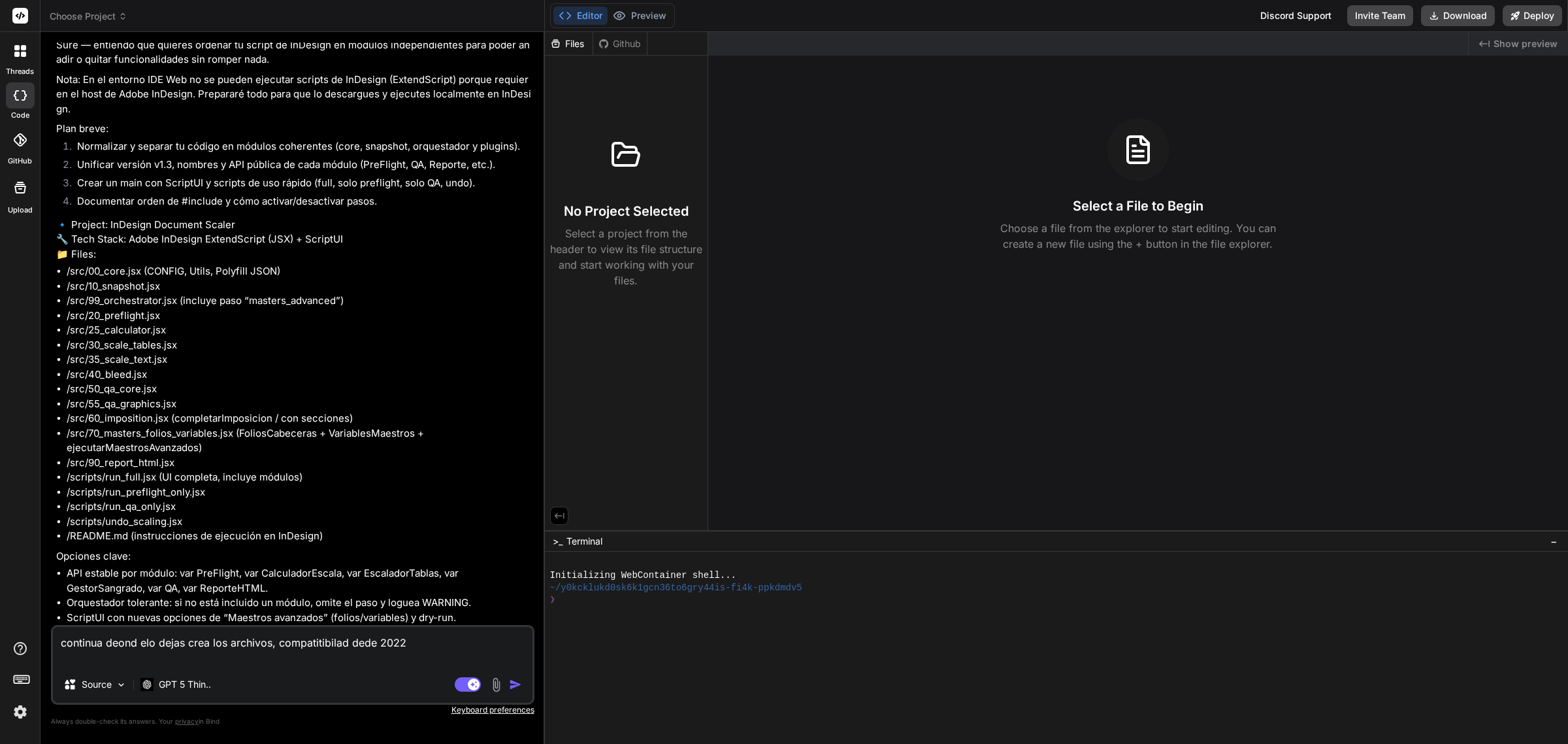
click at [212, 662] on li "¿Dejamos “masters_advanced” activado por defecto en la UI?" at bounding box center [299, 669] width 465 height 15
copy li "masters_advanced”"
click at [445, 645] on textarea "continua deond elo dejas crea los archivos, compatitibilad dede 2022" at bounding box center [292, 646] width 480 height 40
type textarea "continua deond elo dejas crea los archivos, compatitibilad dede 2022,"
type textarea "x"
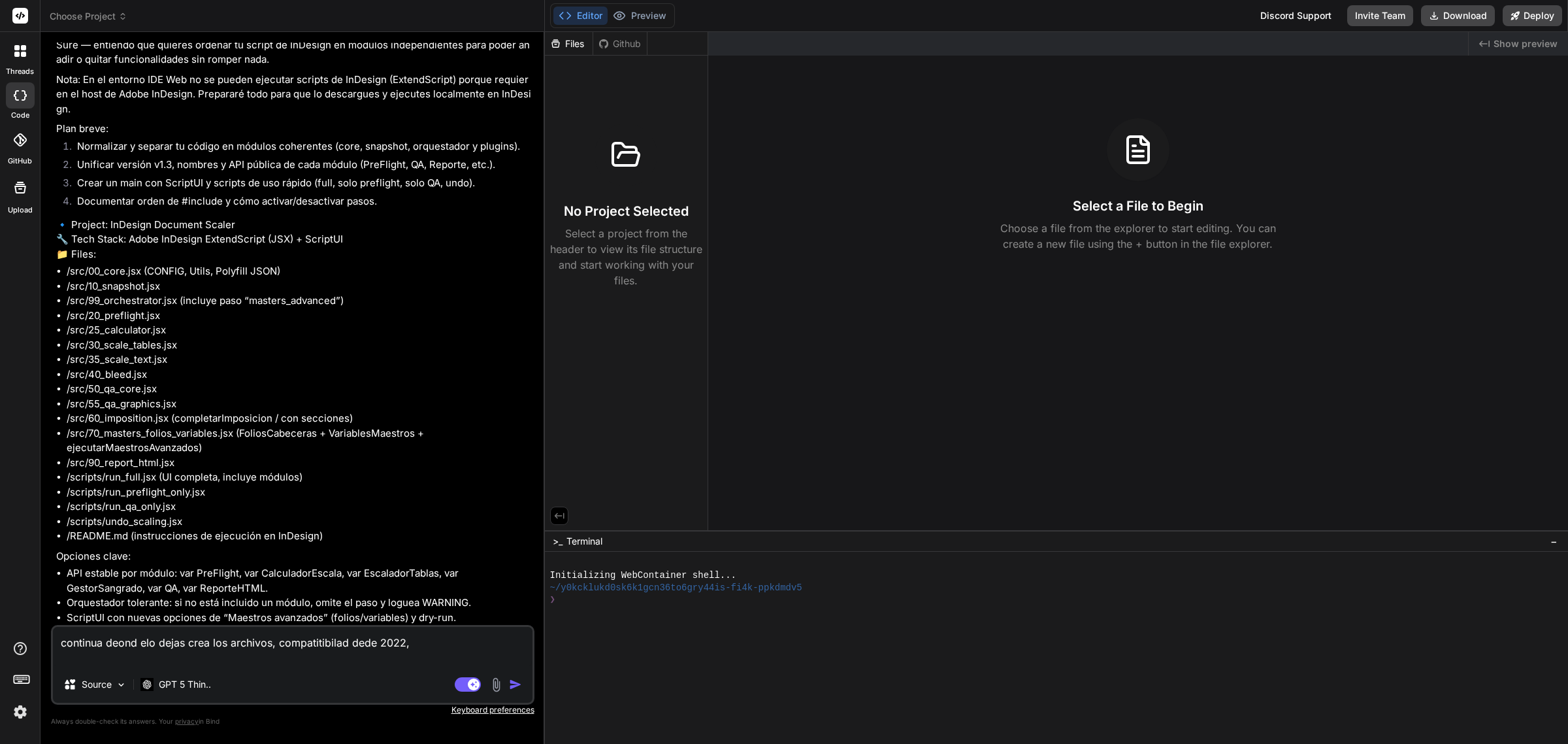
type textarea "continua deond elo dejas crea los archivos, compatitibilad dede 2022,"
type textarea "x"
paste textarea "masters_advanced”"
type textarea "continua deond elo dejas crea los archivos, compatitibilad dede 2022, masters_a…"
type textarea "x"
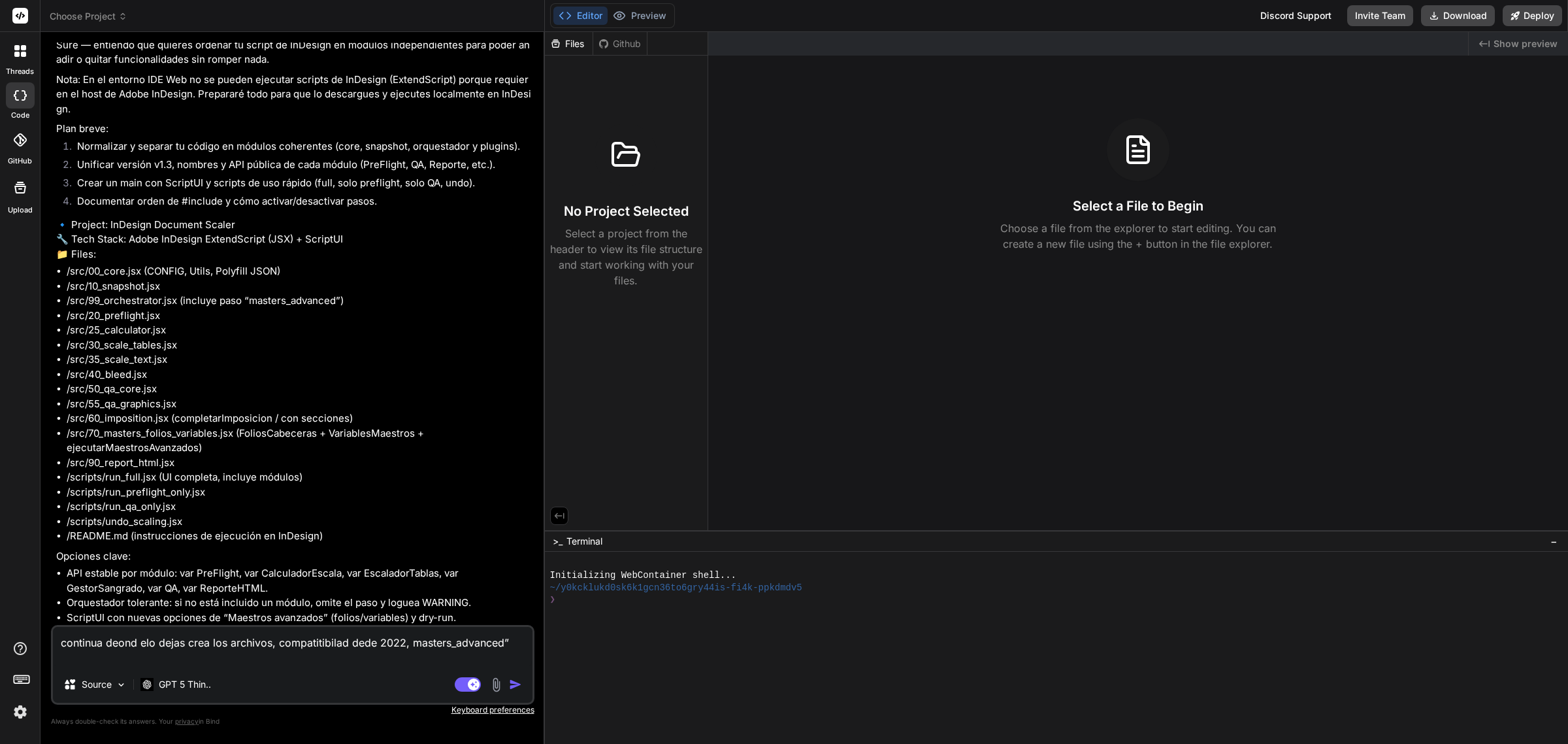
type textarea "continua deond elo dejas crea los archivos, compatitibilad dede 2022, masters_a…"
type textarea "x"
type textarea "continua deond elo dejas crea los archivos, compatitibilad dede 2022, masters_a…"
type textarea "x"
type textarea "continua deond elo dejas crea los archivos, compatitibilad dede 2022, masters_a…"
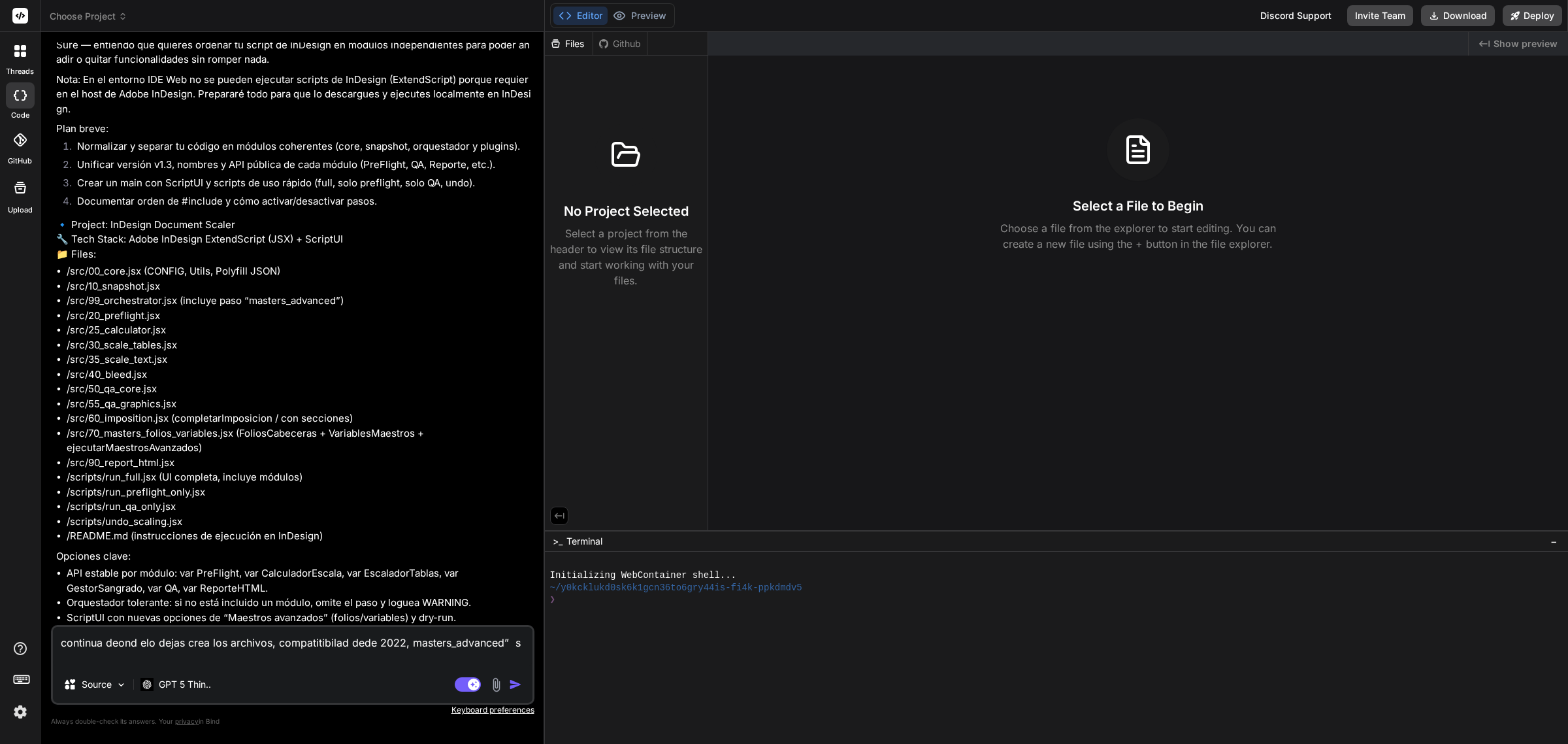
type textarea "x"
type textarea "continua deond elo dejas crea los archivos, compatitibilad dede 2022, masters_a…"
type textarea "x"
type textarea "continua deond elo dejas crea los archivos, compatitibilad dede 2022, masters_a…"
type textarea "x"
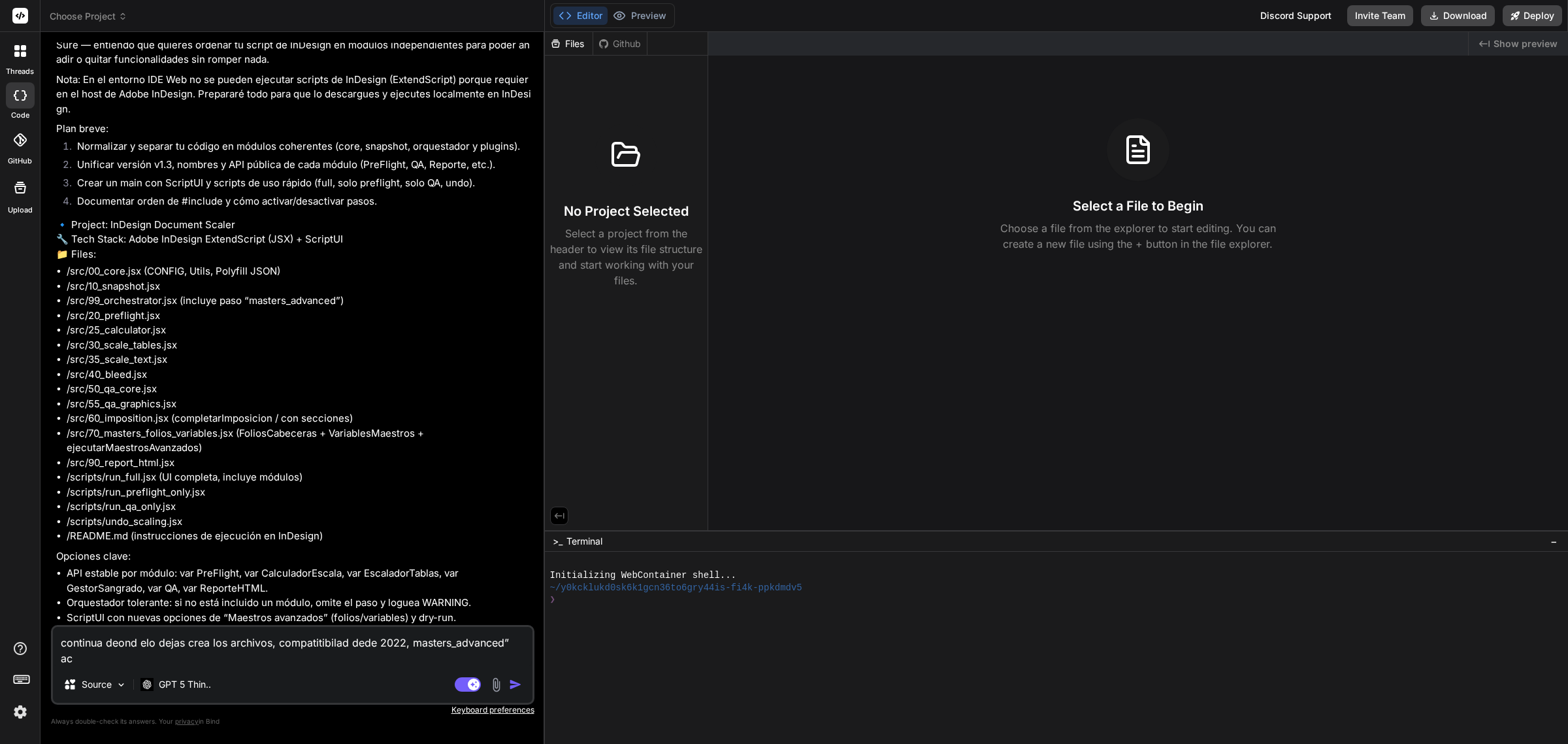
type textarea "continua deond elo dejas crea los archivos, compatitibilad dede 2022, masters_a…"
type textarea "x"
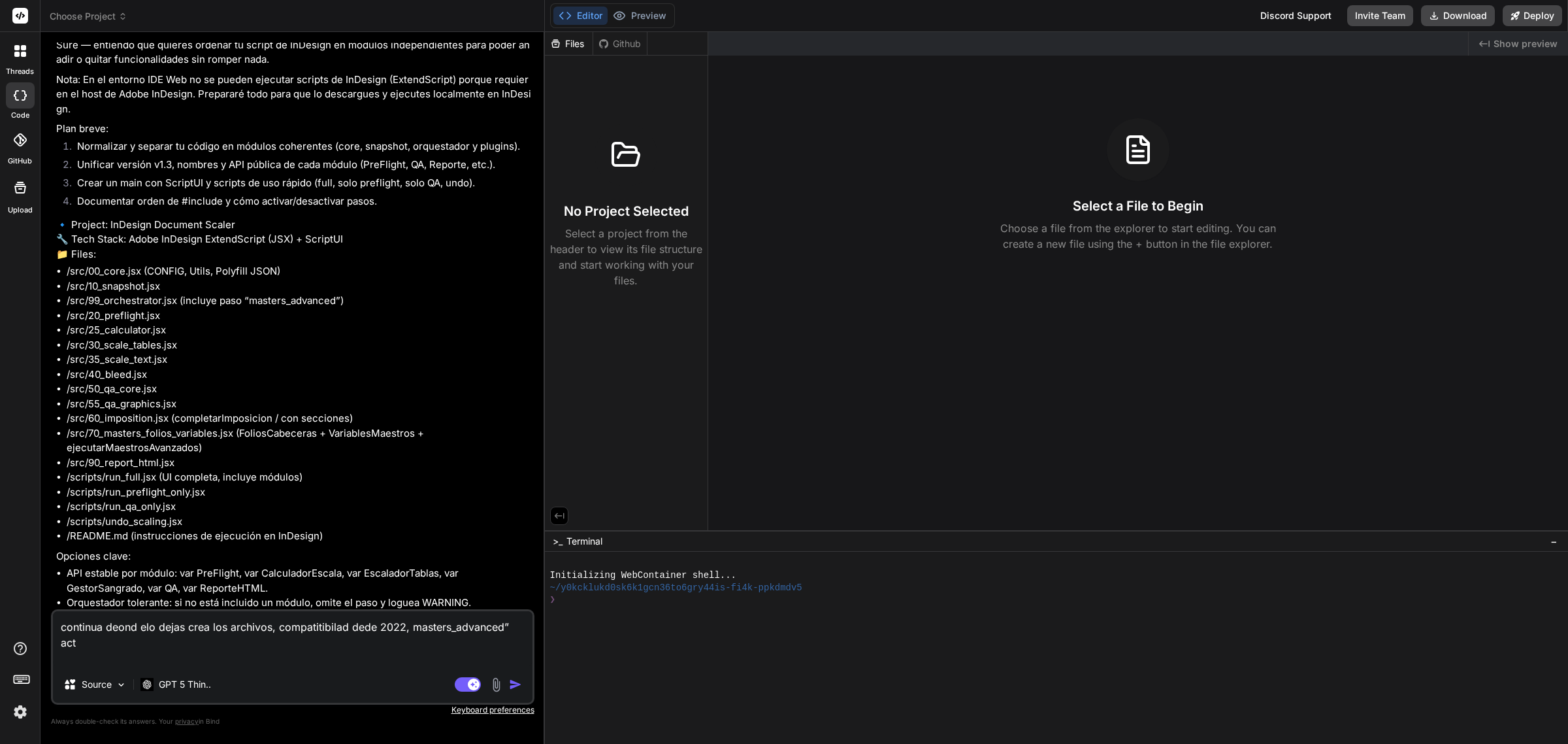
type textarea "continua deond elo dejas crea los archivos, compatitibilad dede 2022, masters_a…"
type textarea "x"
type textarea "continua deond elo dejas crea los archivos, compatitibilad dede 2022, masters_a…"
type textarea "x"
type textarea "continua deond elo dejas crea los archivos, compatitibilad dede 2022, masters_a…"
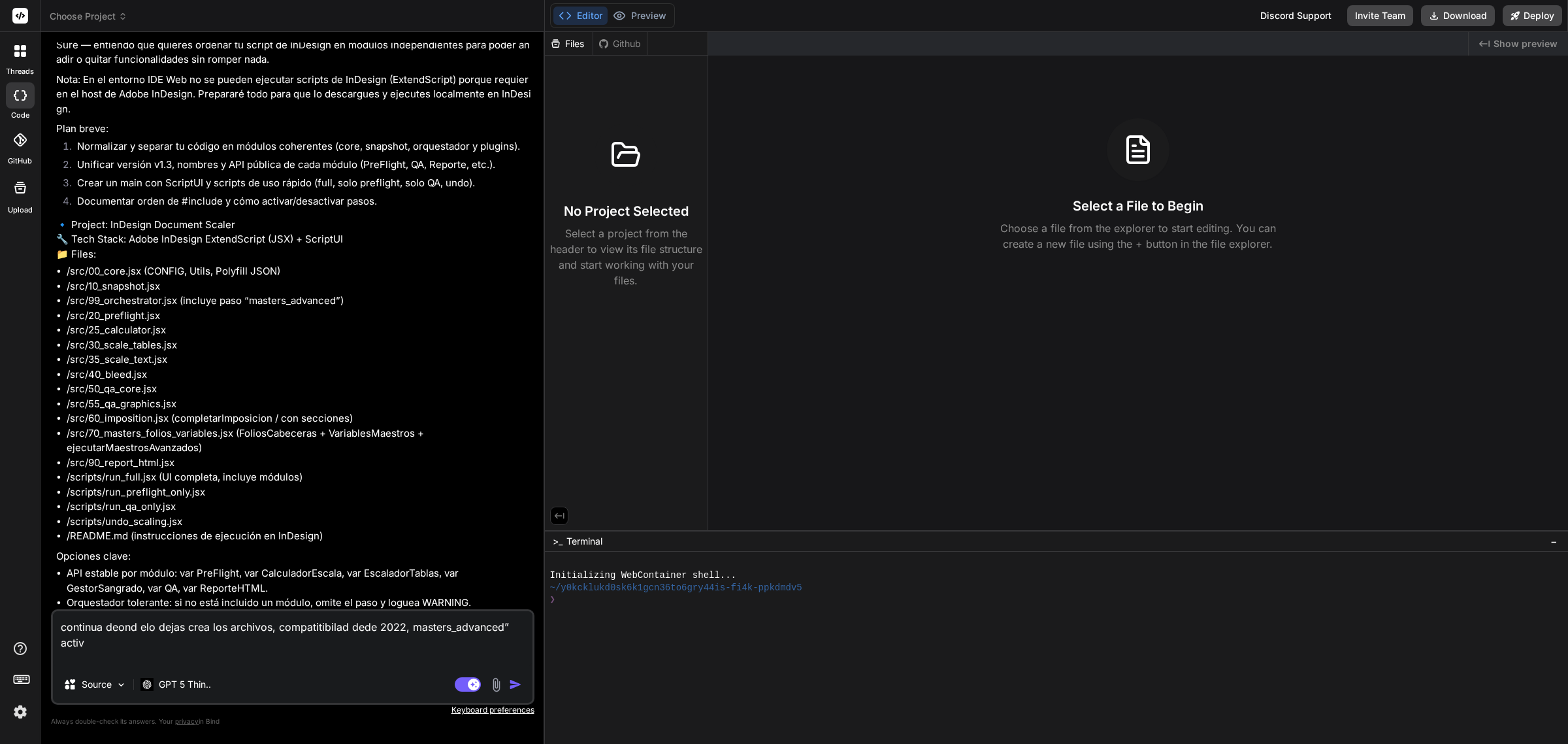
type textarea "x"
type textarea "continua deond elo dejas crea los archivos, compatitibilad dede 2022, masters_a…"
type textarea "x"
type textarea "continua deond elo dejas crea los archivos, compatitibilad dede 2022, masters_a…"
type textarea "x"
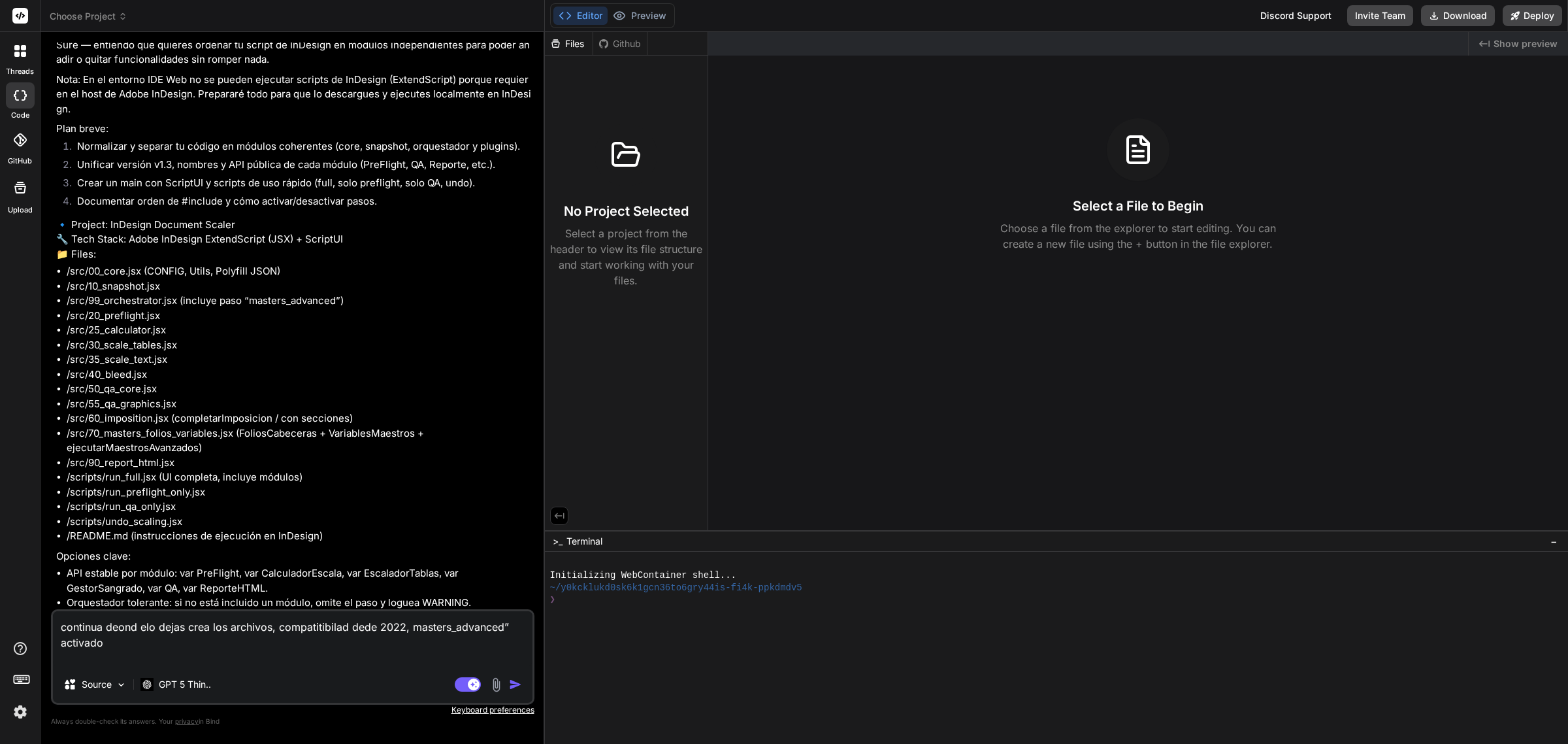
type textarea "continua deond elo dejas crea los archivos, compatitibilad dede 2022, masters_a…"
type textarea "x"
type textarea "continua deond elo dejas crea los archivos, compatitibilad dede 2022, masters_a…"
type textarea "x"
type textarea "continua deond elo dejas crea los archivos, compatitibilad dede 2022, masters_a…"
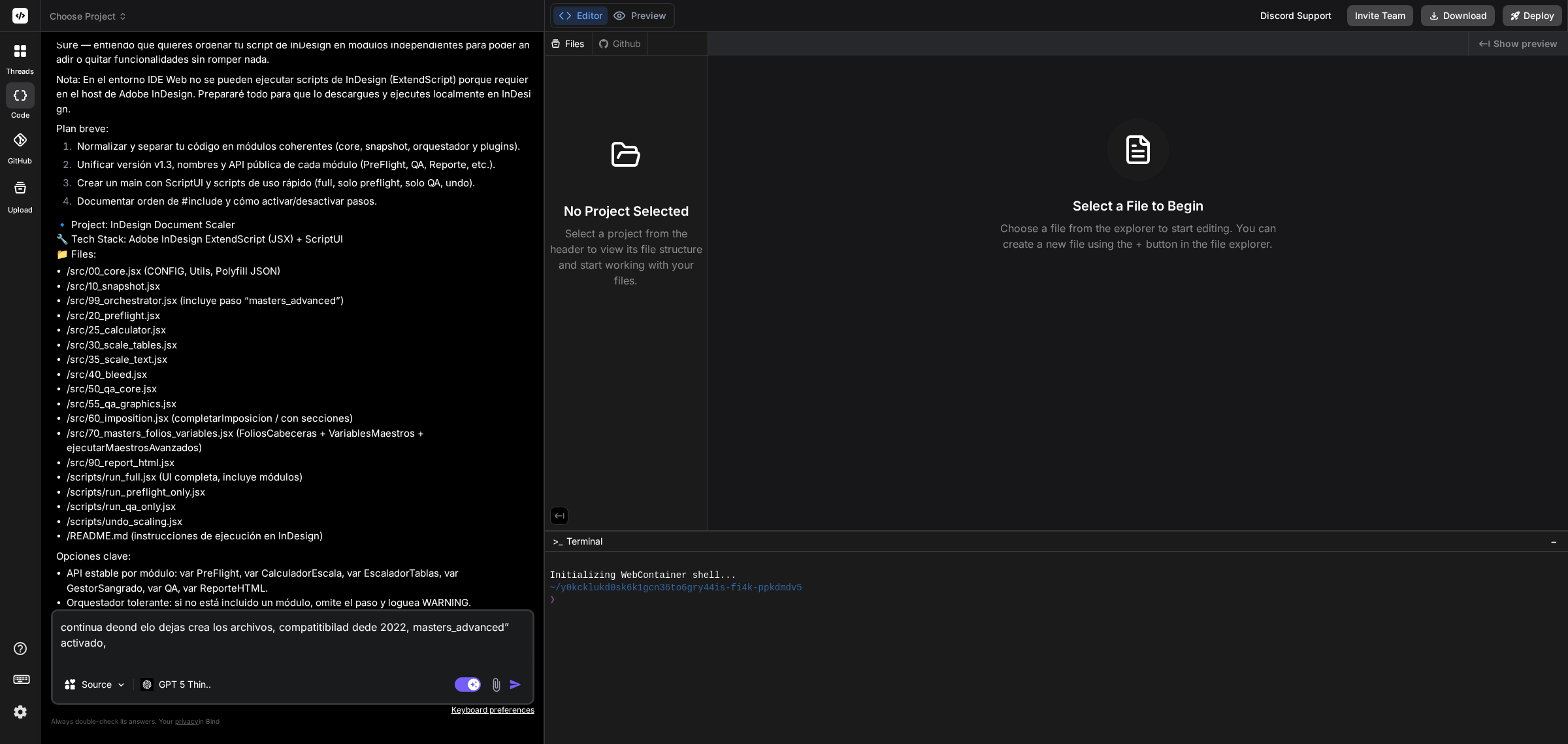
type textarea "x"
type textarea "continua deond elo dejas crea los archivos, compatitibilad dede 2022, masters_a…"
type textarea "x"
type textarea "continua deond elo dejas crea los archivos, compatitibilad dede 2022, masters_a…"
type textarea "x"
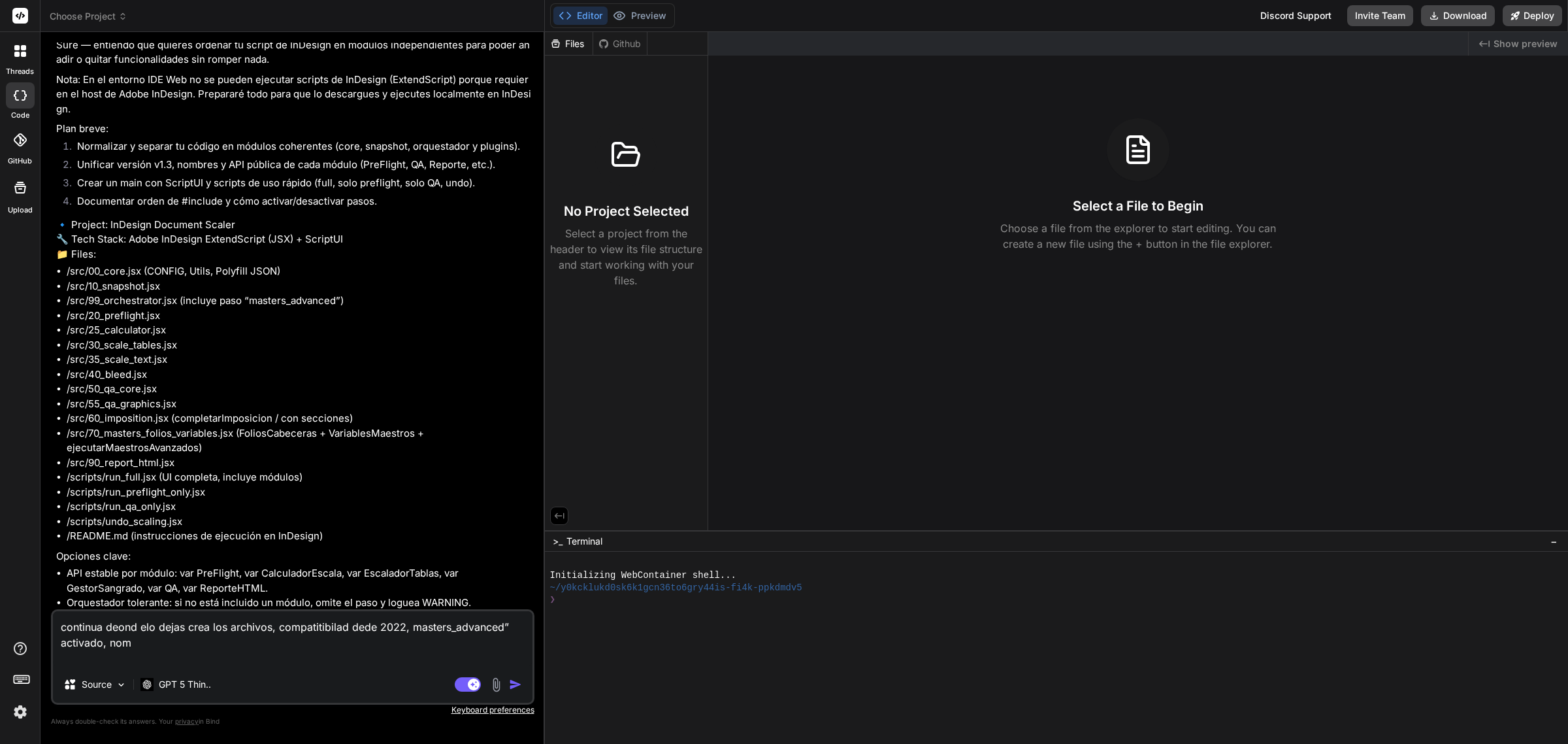
type textarea "continua deond elo dejas crea los archivos, compatitibilad dede 2022, masters_a…"
type textarea "x"
type textarea "continua deond elo dejas crea los archivos, compatitibilad dede 2022, masters_a…"
type textarea "x"
type textarea "continua deond elo dejas crea los archivos, compatitibilad dede 2022, masters_a…"
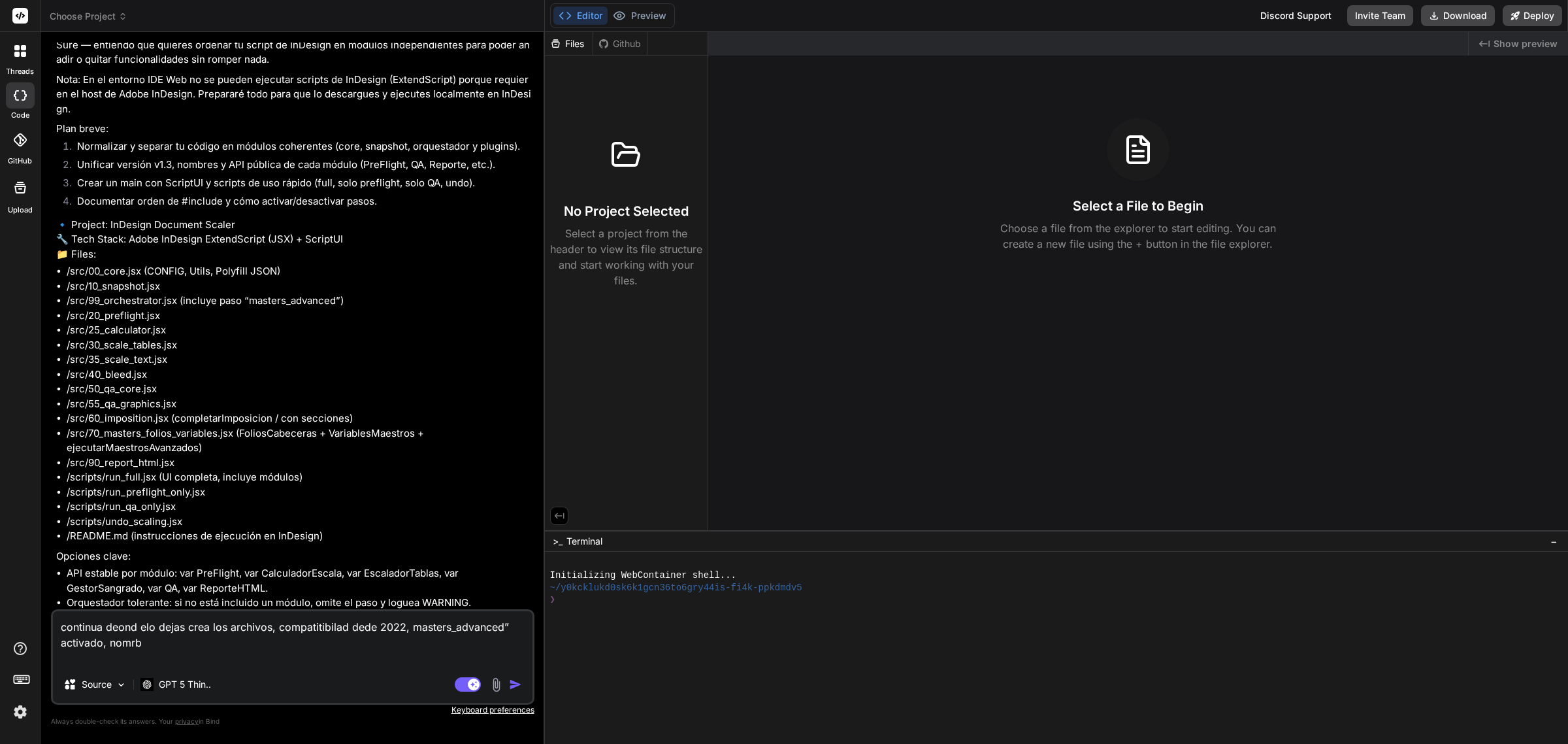
type textarea "x"
type textarea "continua deond elo dejas crea los archivos, compatitibilad dede 2022, masters_a…"
type textarea "x"
type textarea "continua deond elo dejas crea los archivos, compatitibilad dede 2022, masters_a…"
type textarea "x"
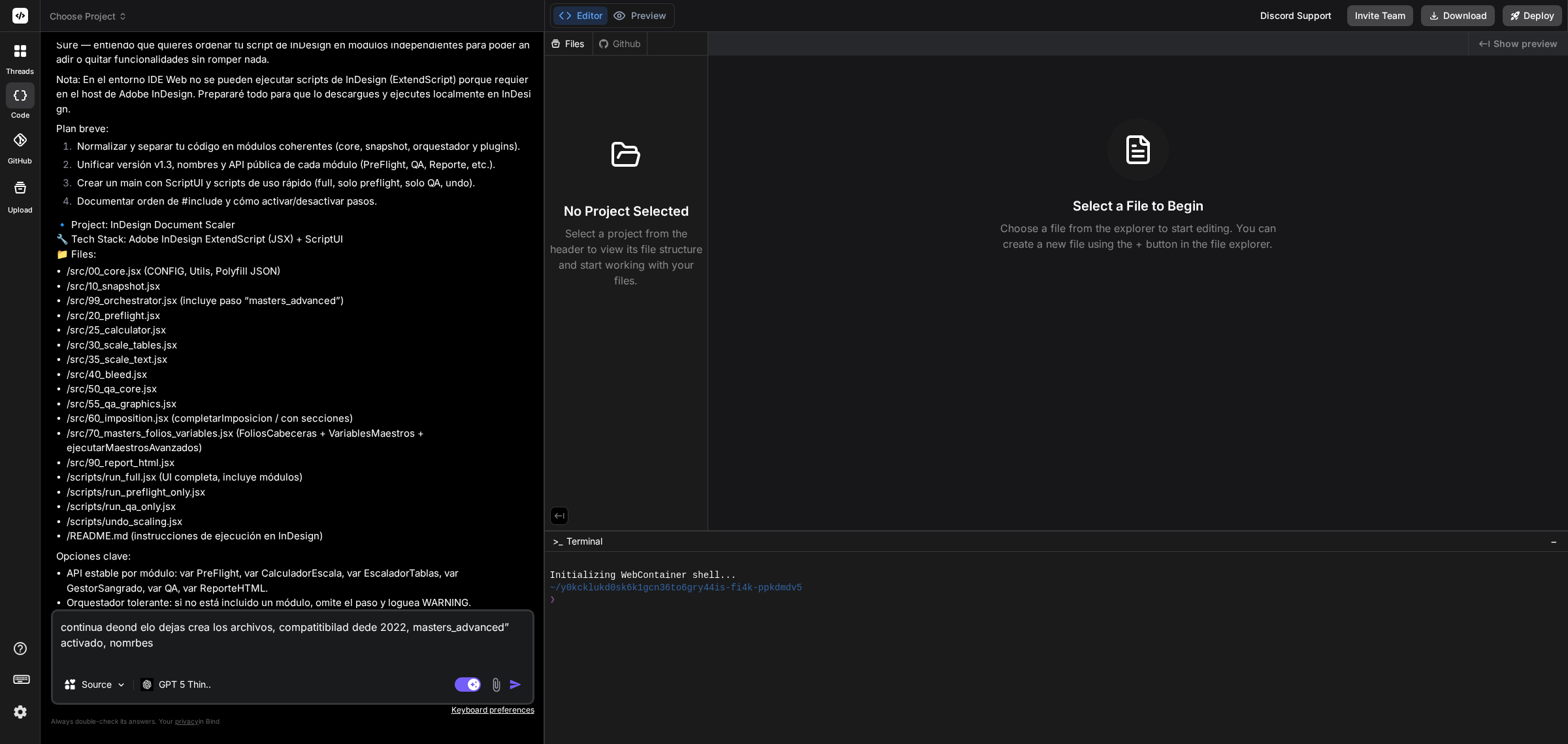
type textarea "continua deond elo dejas crea los archivos, compatitibilad dede 2022, masters_a…"
type textarea "x"
type textarea "continua deond elo dejas crea los archivos, compatitibilad dede 2022, masters_a…"
type textarea "x"
type textarea "continua deond elo dejas crea los archivos, compatitibilad dede 2022, masters_a…"
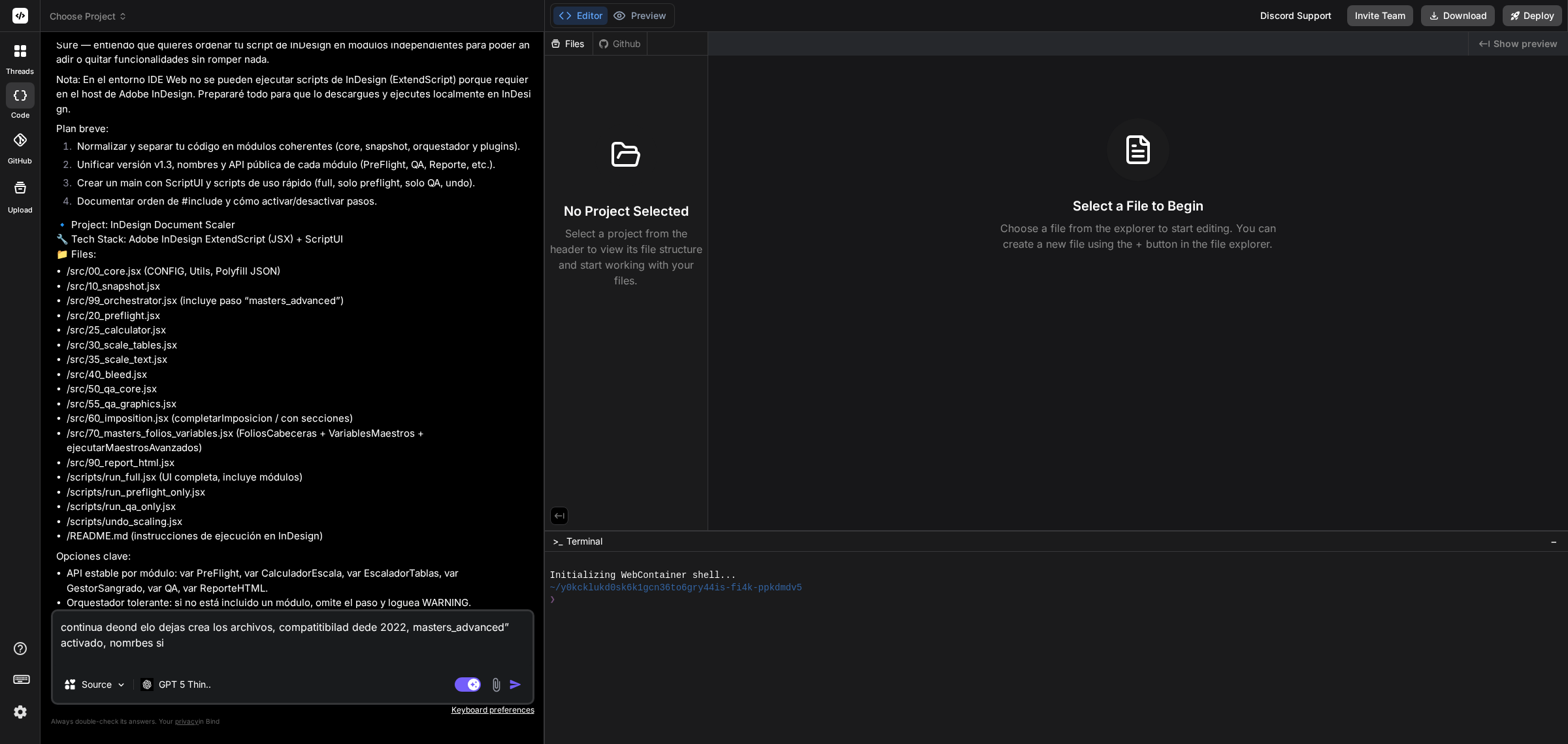
type textarea "x"
type textarea "continua deond elo dejas crea los archivos, compatitibilad dede 2022, masters_a…"
type textarea "x"
type textarea "continua deond elo dejas crea los archivos, compatitibilad dede 2022, masters_a…"
type textarea "x"
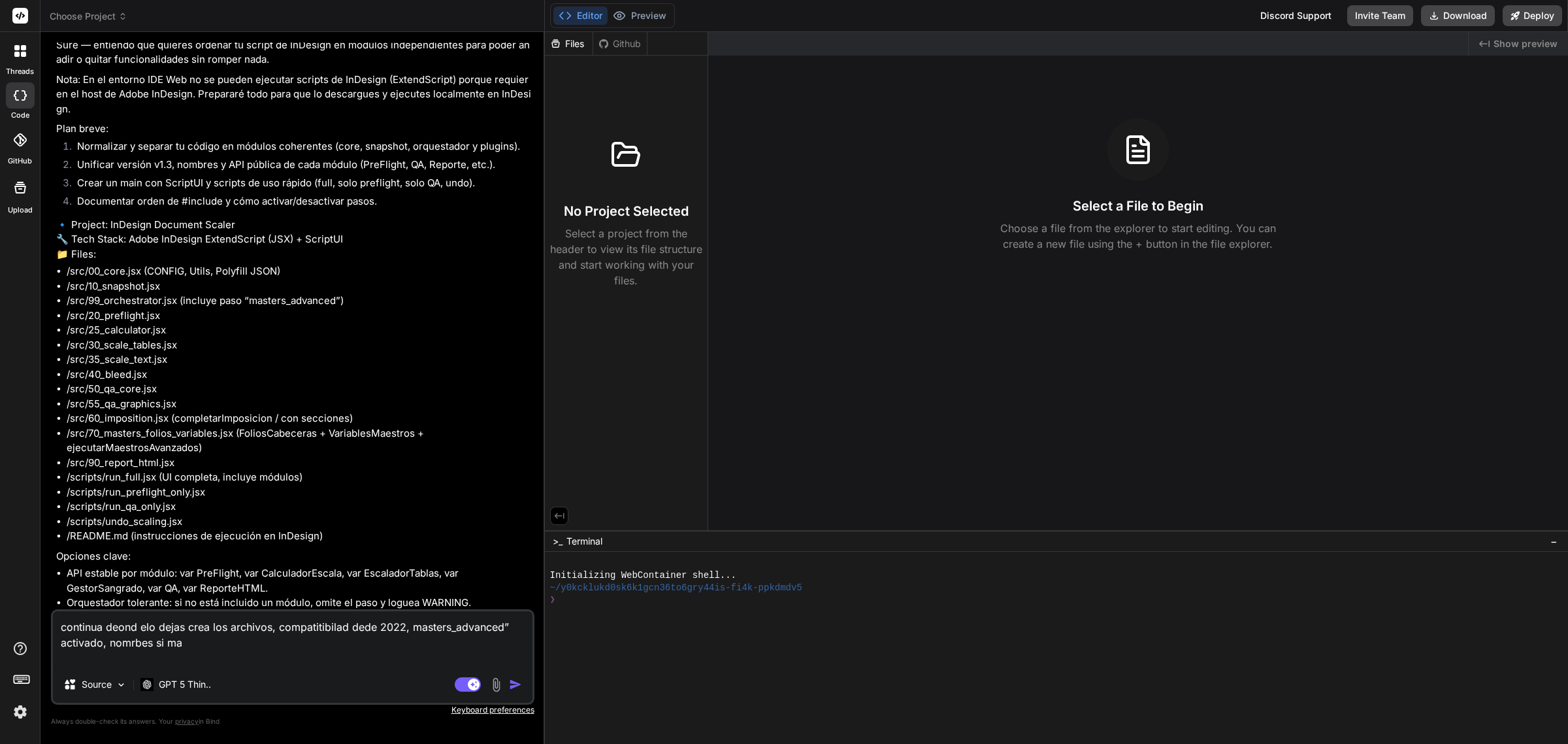
type textarea "continua deond elo dejas crea los archivos, compatitibilad dede 2022, masters_a…"
type textarea "x"
type textarea "continua deond elo dejas crea los archivos, compatitibilad dede 2022, masters_a…"
type textarea "x"
type textarea "continua deond elo dejas crea los archivos, compatitibilad dede 2022, masters_a…"
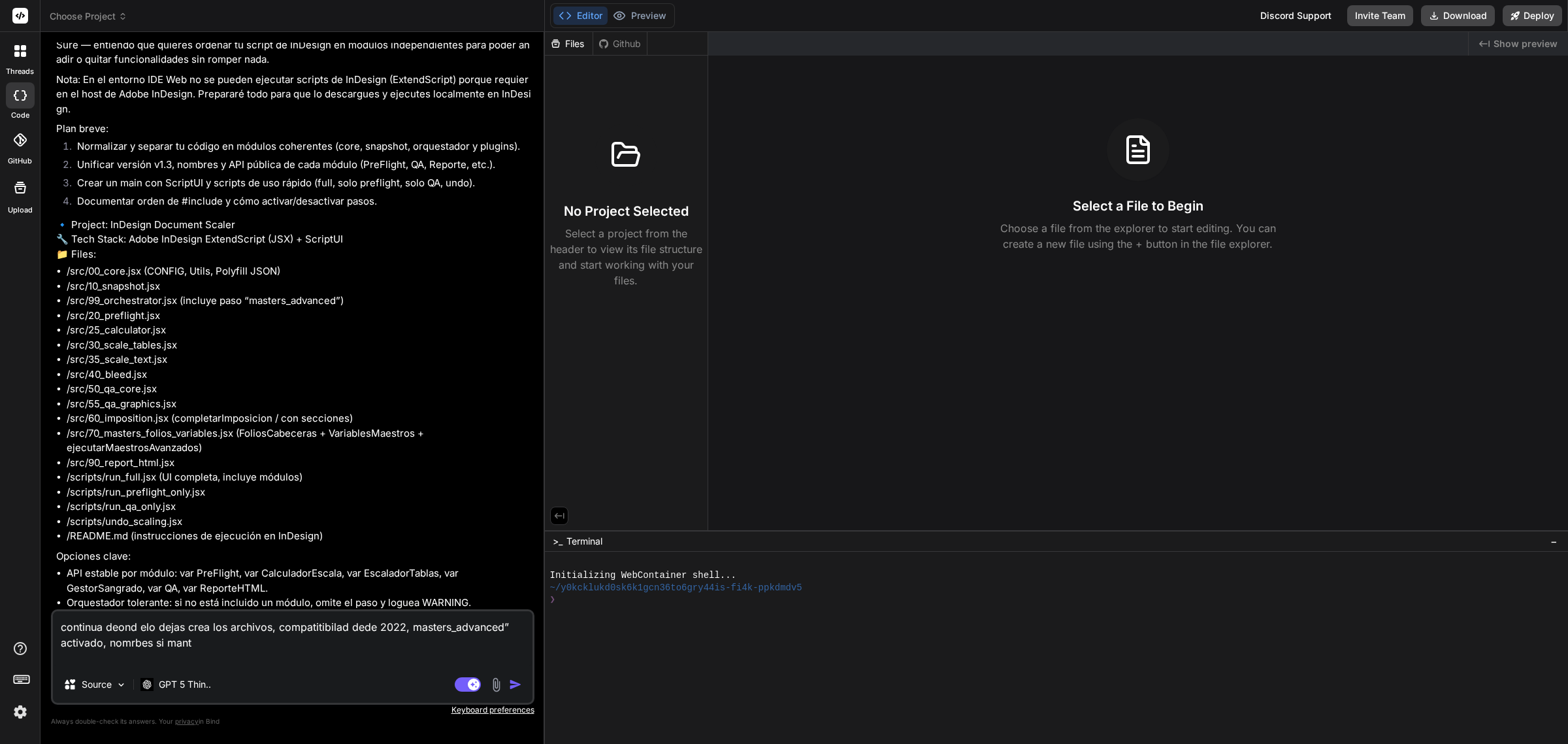
type textarea "x"
type textarea "continua deond elo dejas crea los archivos, compatitibilad dede 2022, masters_a…"
type textarea "x"
type textarea "continua deond elo dejas crea los archivos, compatitibilad dede 2022, masters_a…"
type textarea "x"
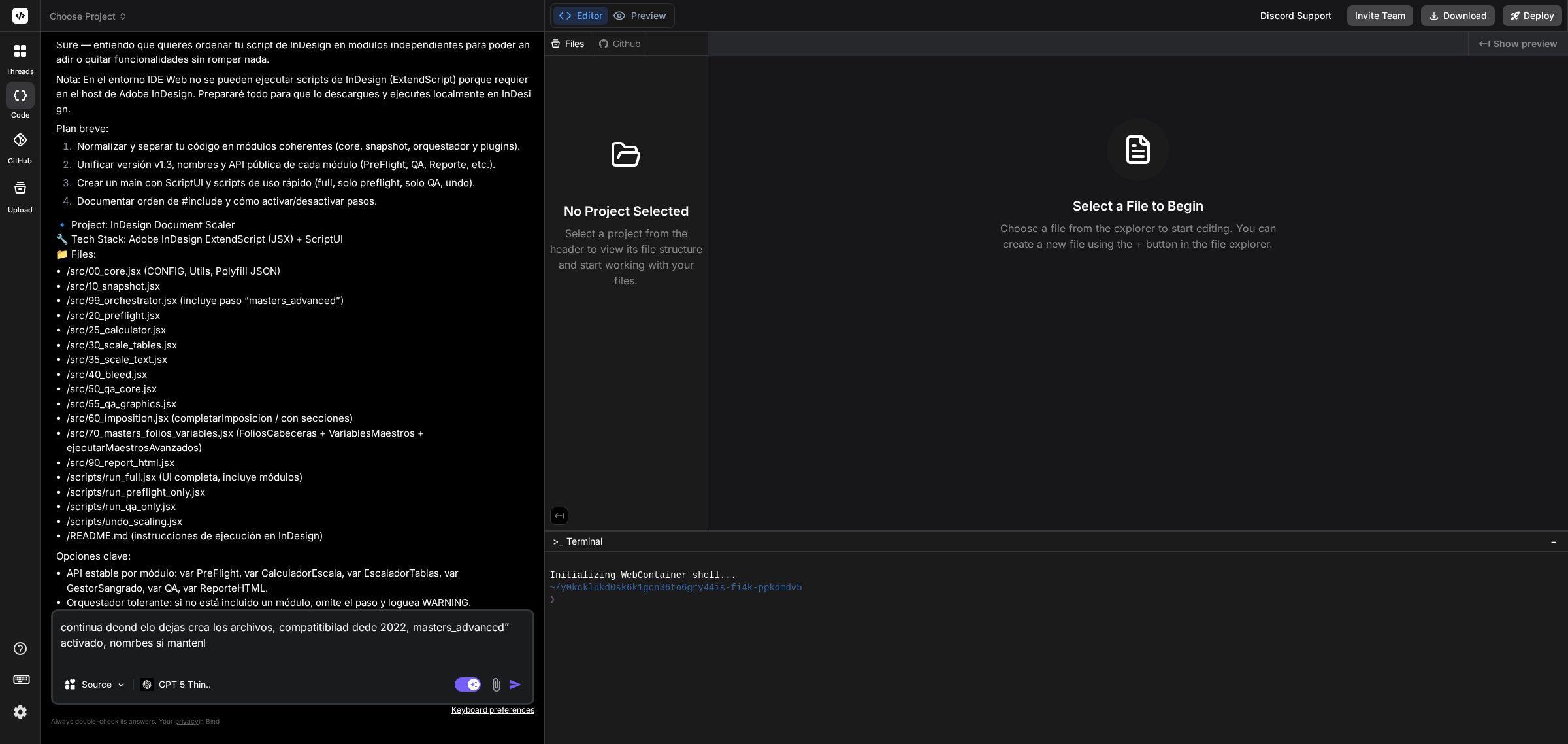
type textarea "continua deond elo dejas crea los archivos, compatitibilad dede 2022, masters_a…"
type textarea "x"
type textarea "continua deond elo dejas crea los archivos, compatitibilad dede 2022, masters_a…"
type textarea "x"
type textarea "continua deond elo dejas crea los archivos, compatitibilad dede 2022, masters_a…"
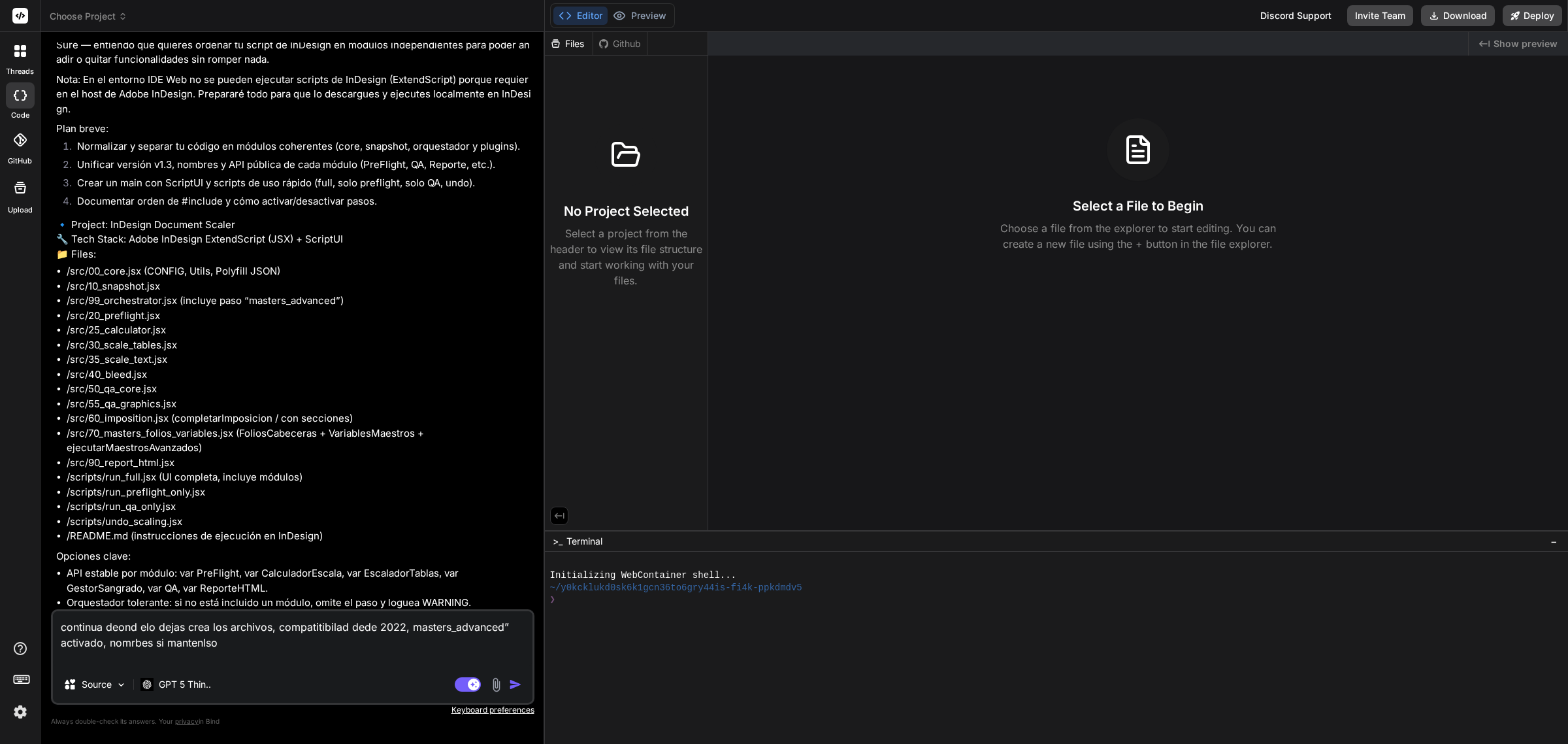
type textarea "x"
type textarea "continua deond elo dejas crea los archivos, compatitibilad dede 2022, masters_a…"
type textarea "x"
type textarea "continua deond elo dejas crea los archivos, compatitibilad dede 2022, masters_a…"
type textarea "x"
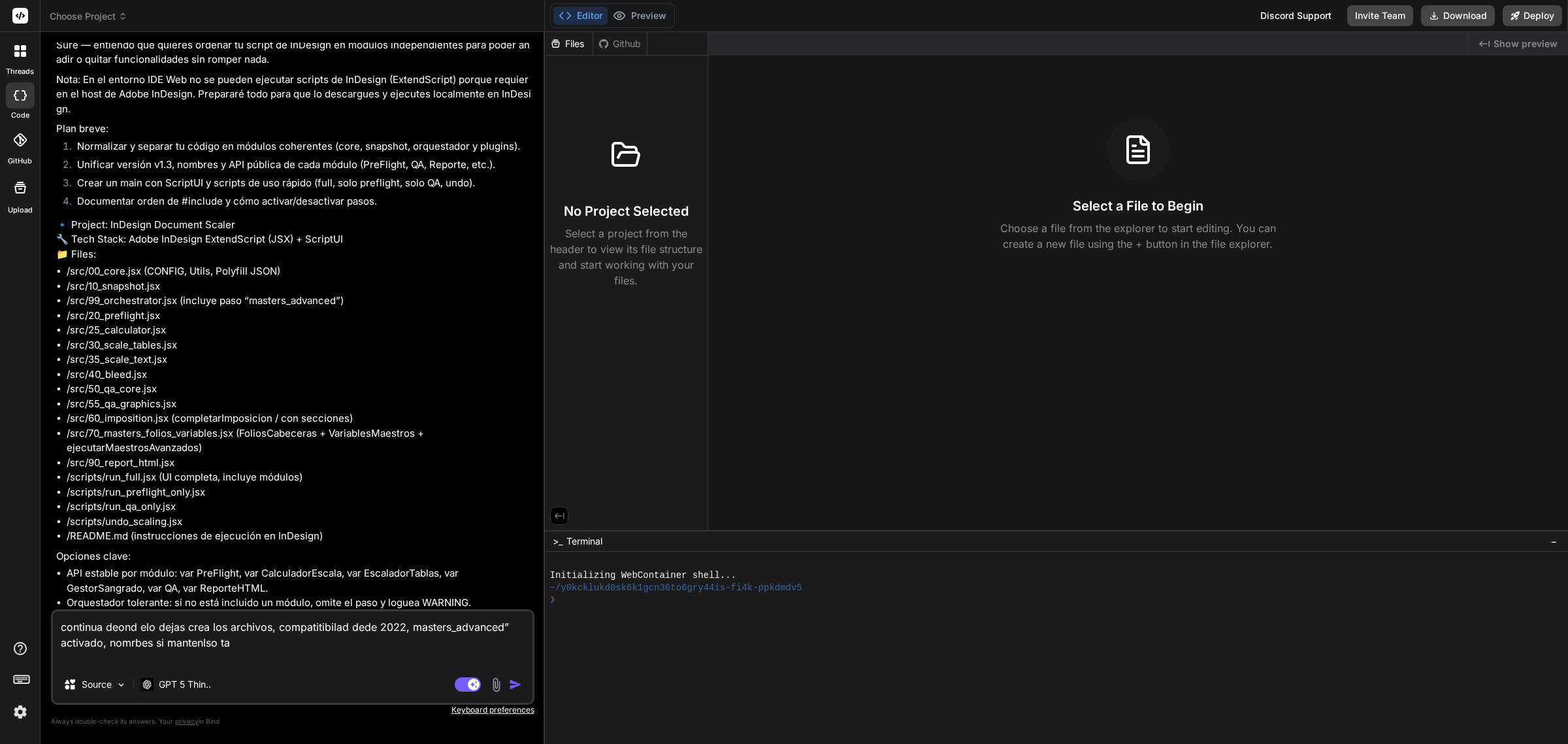
type textarea "continua deond elo dejas crea los archivos, compatitibilad dede 2022, masters_a…"
type textarea "x"
type textarea "continua deond elo dejas crea los archivos, compatitibilad dede 2022, masters_a…"
type textarea "x"
type textarea "continua deond elo dejas crea los archivos, compatitibilad dede 2022, masters_a…"
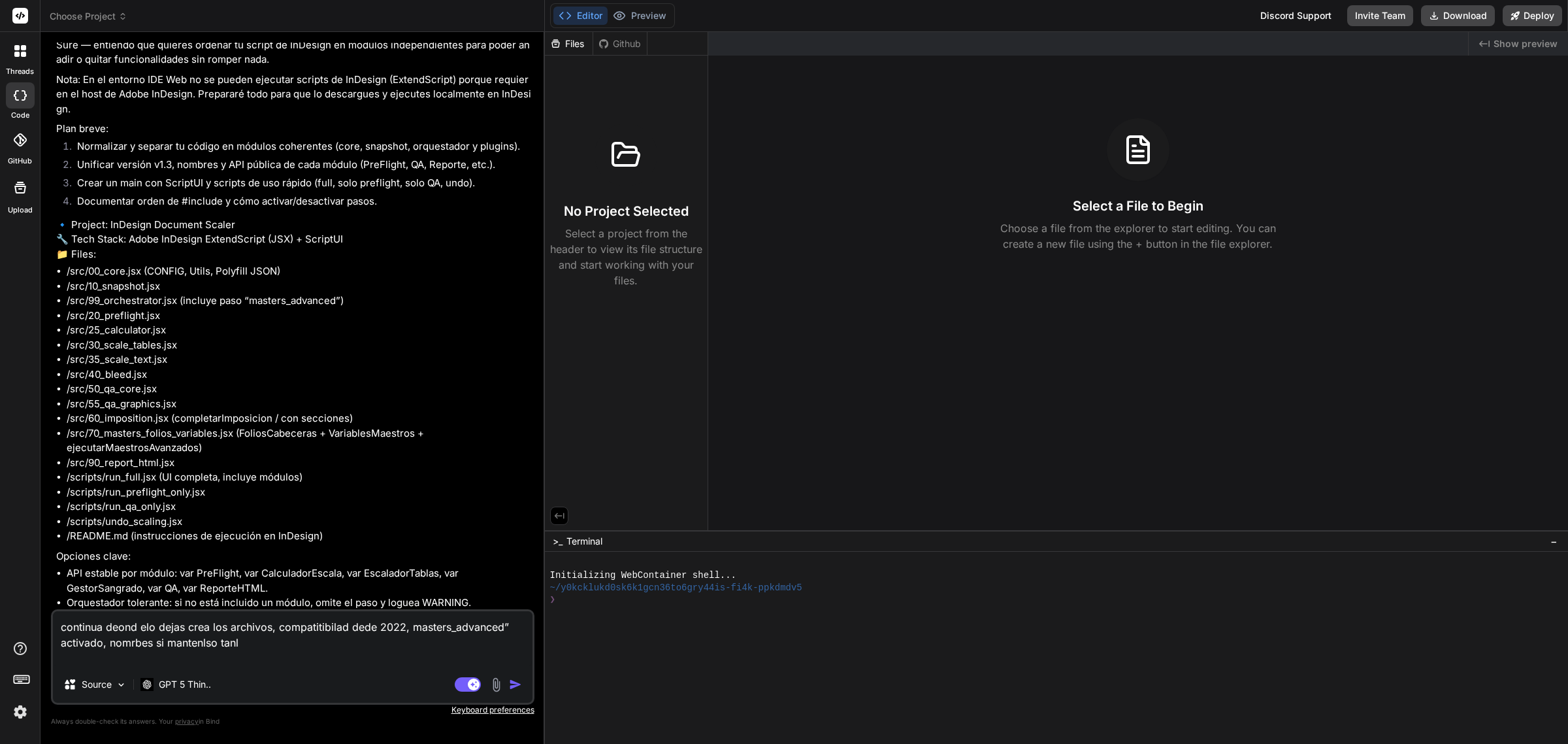
type textarea "x"
type textarea "continua deond elo dejas crea los archivos, compatitibilad dede 2022, masters_a…"
type textarea "x"
type textarea "continua deond elo dejas crea los archivos, compatitibilad dede 2022, masters_a…"
type textarea "x"
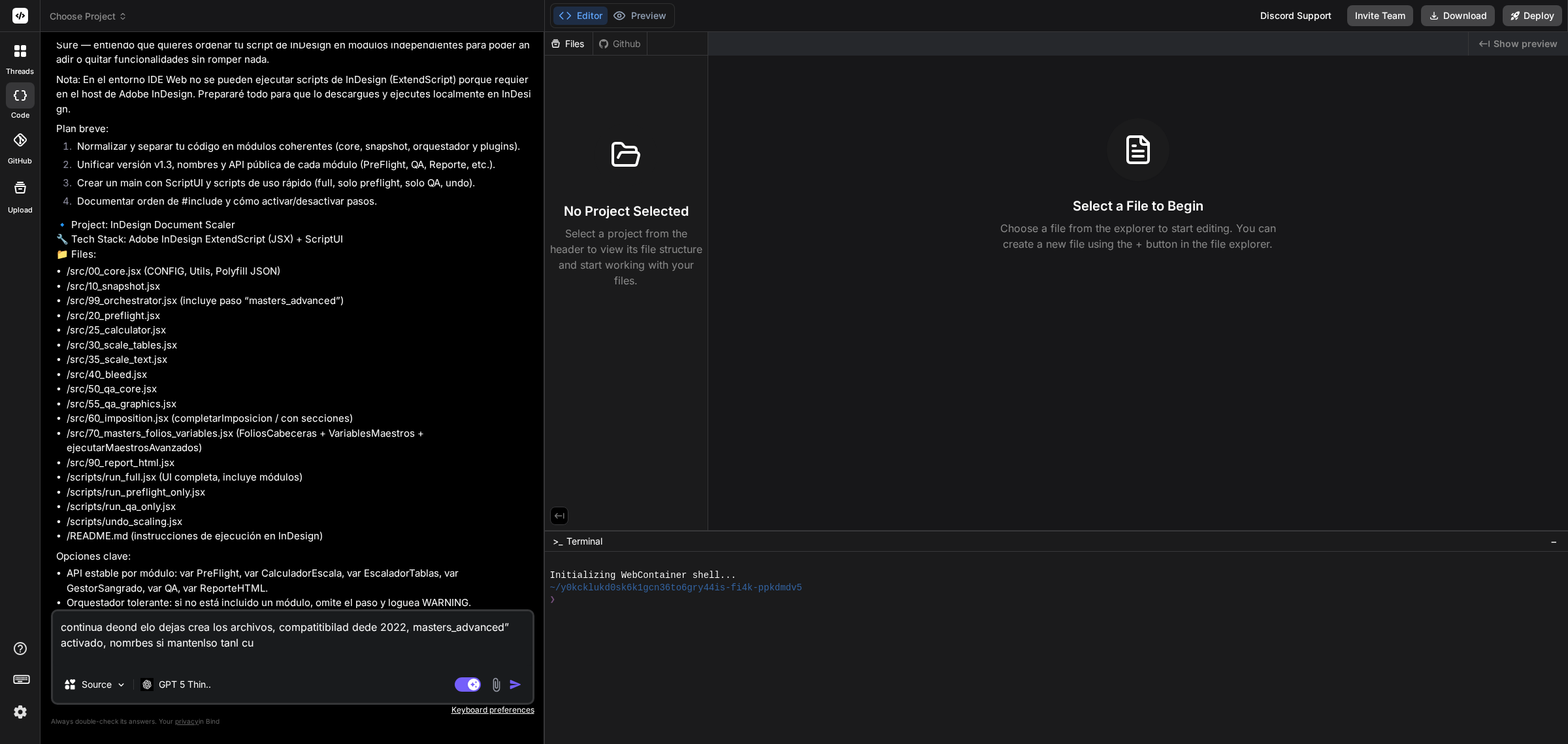
type textarea "continua deond elo dejas crea los archivos, compatitibilad dede 2022, masters_a…"
type textarea "x"
type textarea "continua deond elo dejas crea los archivos, compatitibilad dede 2022, masters_a…"
type textarea "x"
type textarea "continua deond elo dejas crea los archivos, compatitibilad dede 2022, masters_a…"
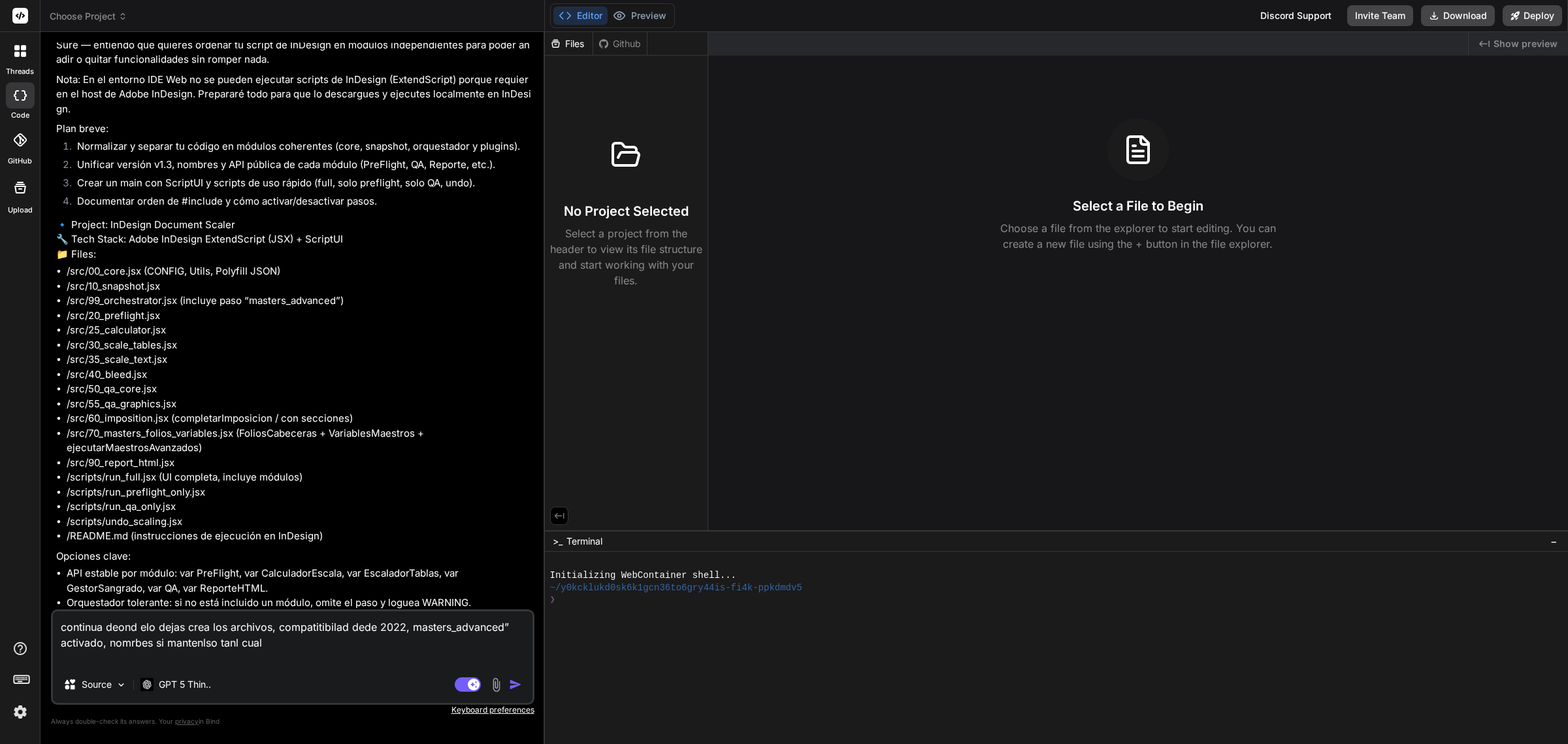
type textarea "x"
type textarea "continua deond elo dejas crea los archivos, compatitibilad dede 2022, masters_a…"
click at [514, 686] on img "button" at bounding box center [516, 684] width 13 height 13
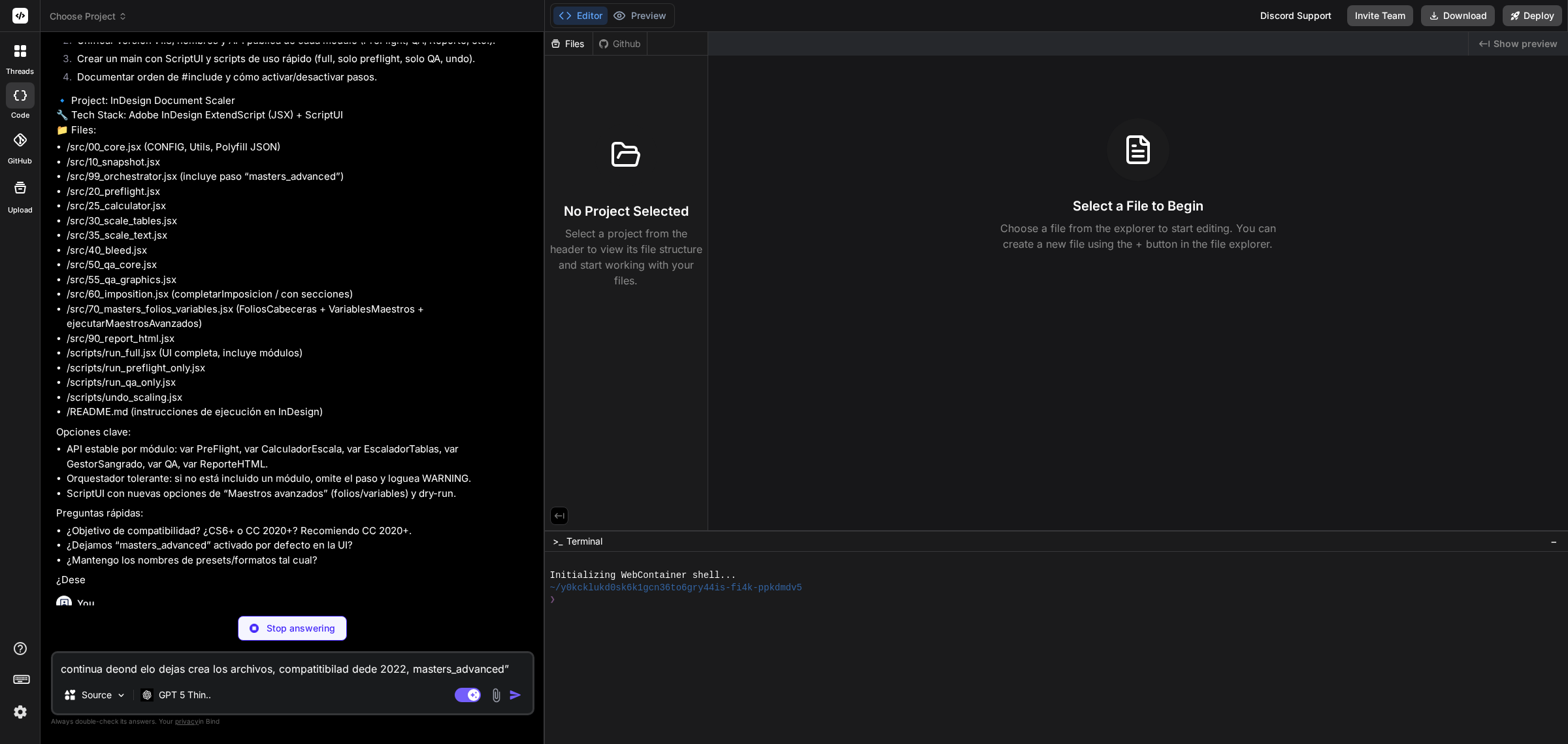
scroll to position [13379, 0]
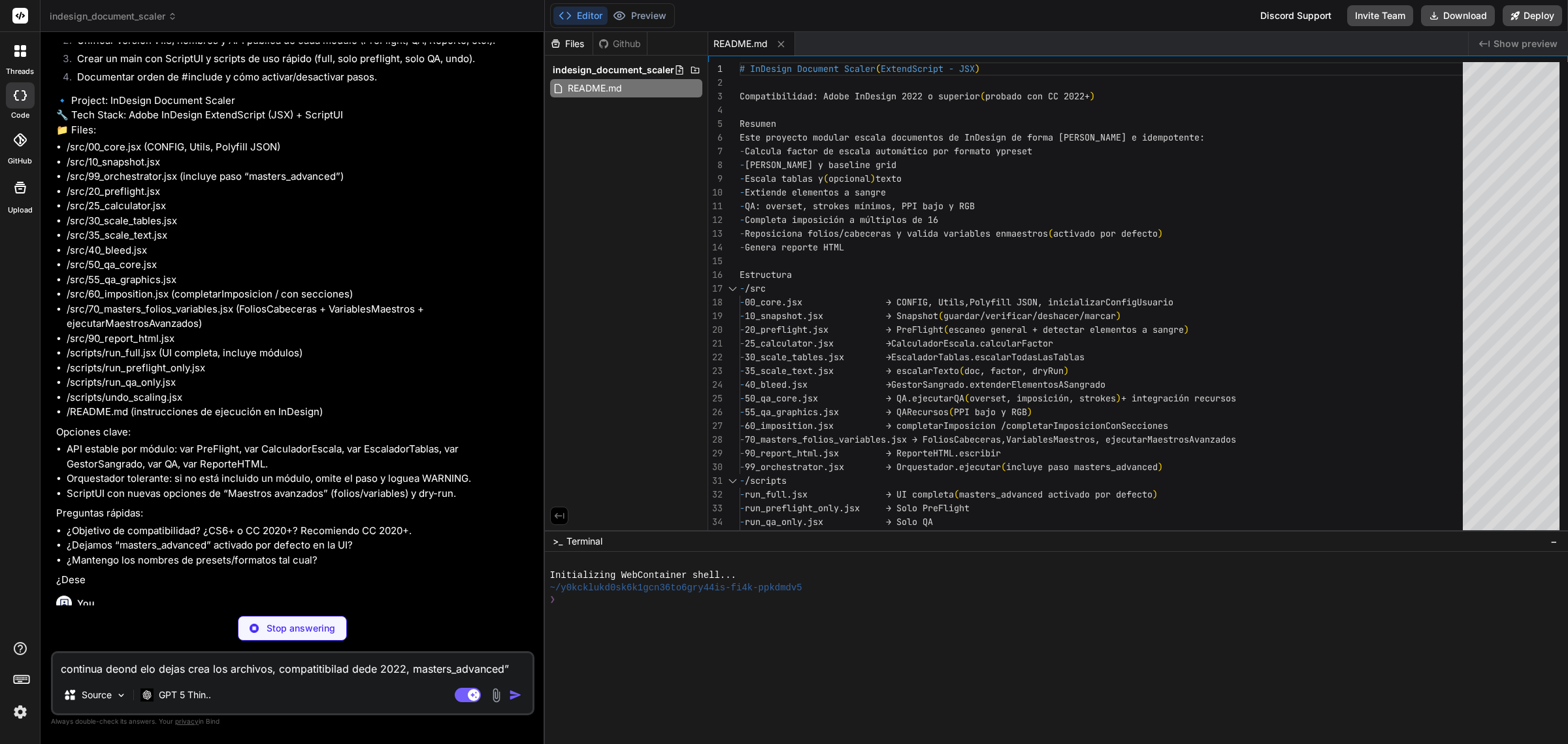
type textarea "x"
type textarea "if (typeof uc.reducir_fuente_variables === 'undefined') uc.reducir_fuente_varia…"
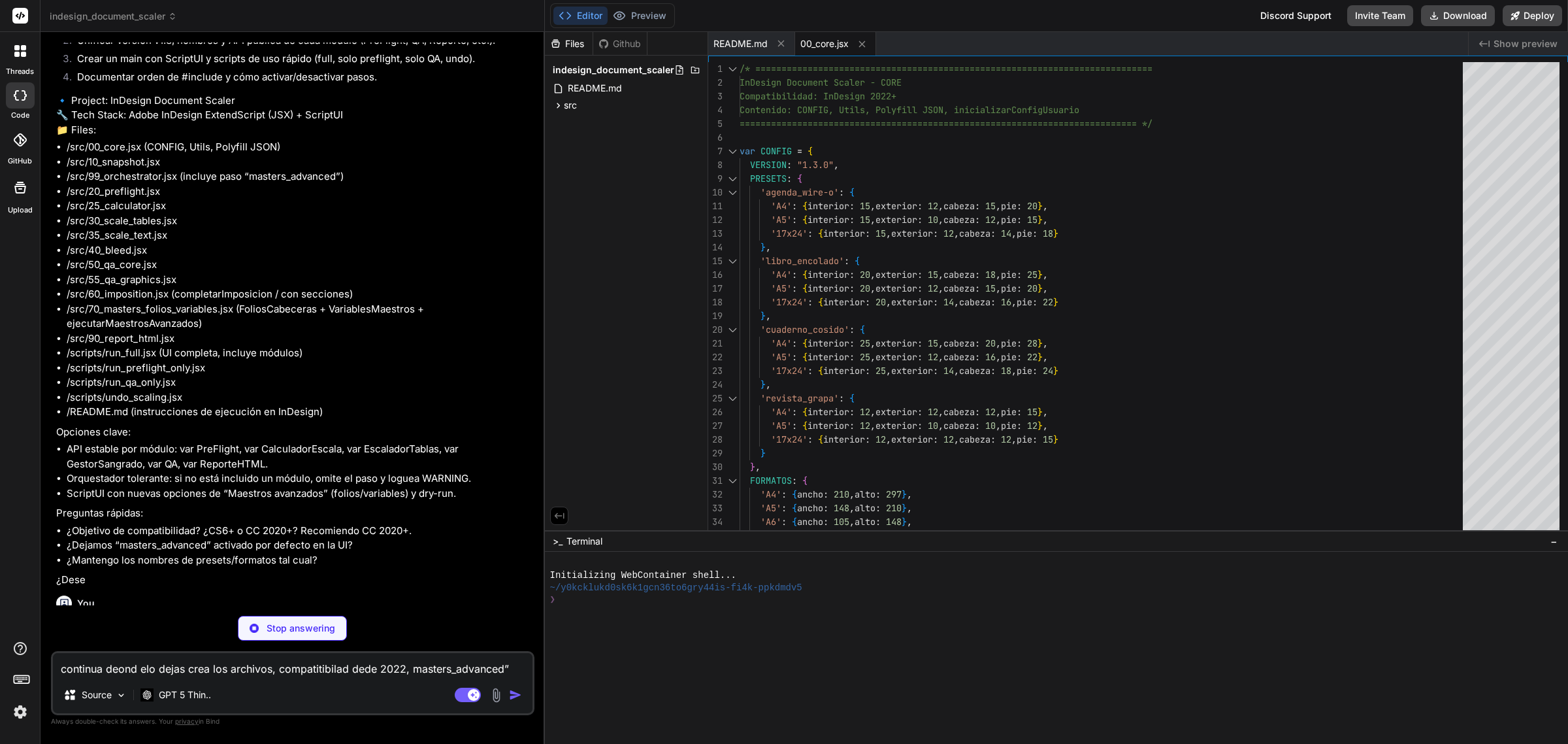
type textarea "x"
type textarea "};"
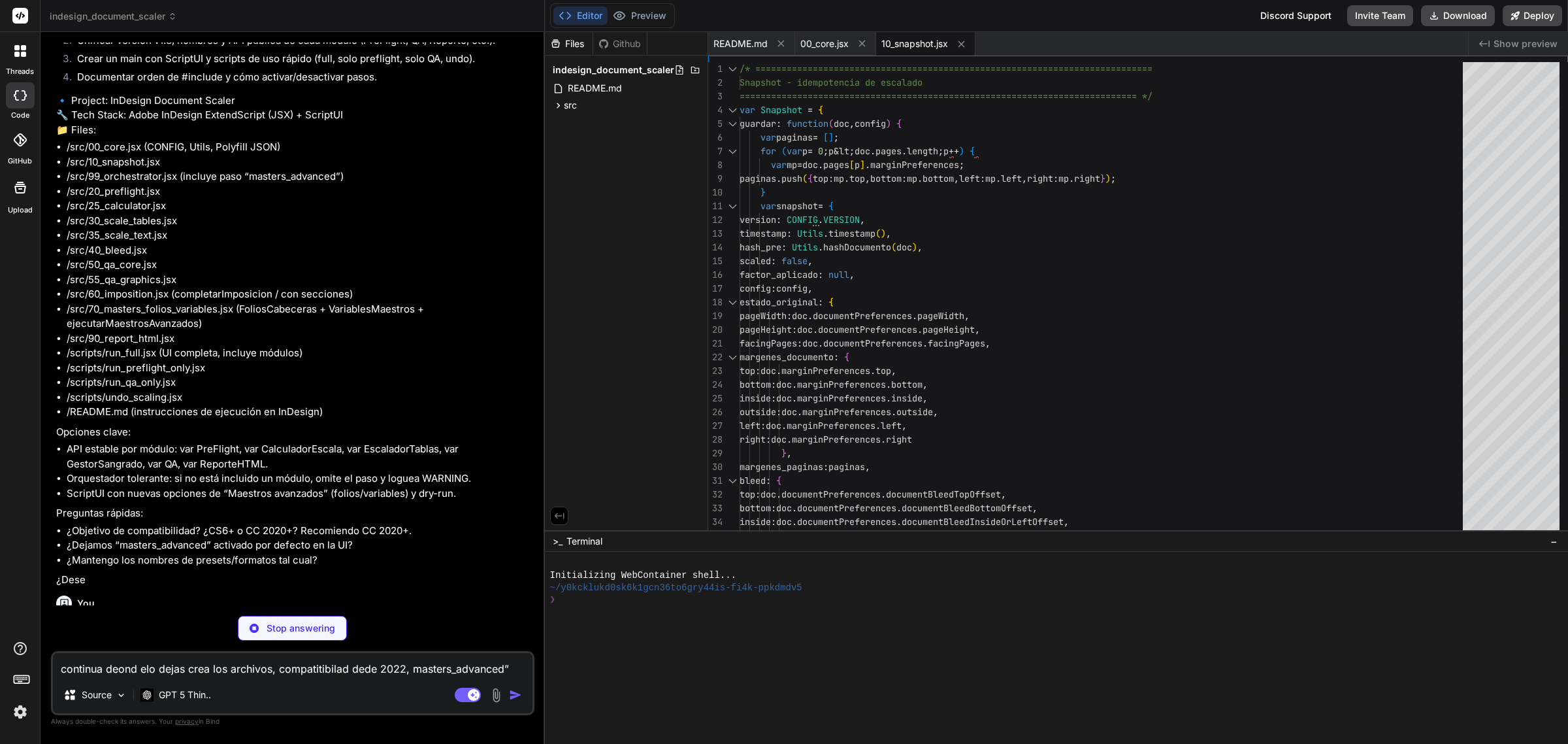
type textarea "x"
type textarea "elementos_a_sangre: elemsSangre }; } return { escanear: escanear, detectarEleme…"
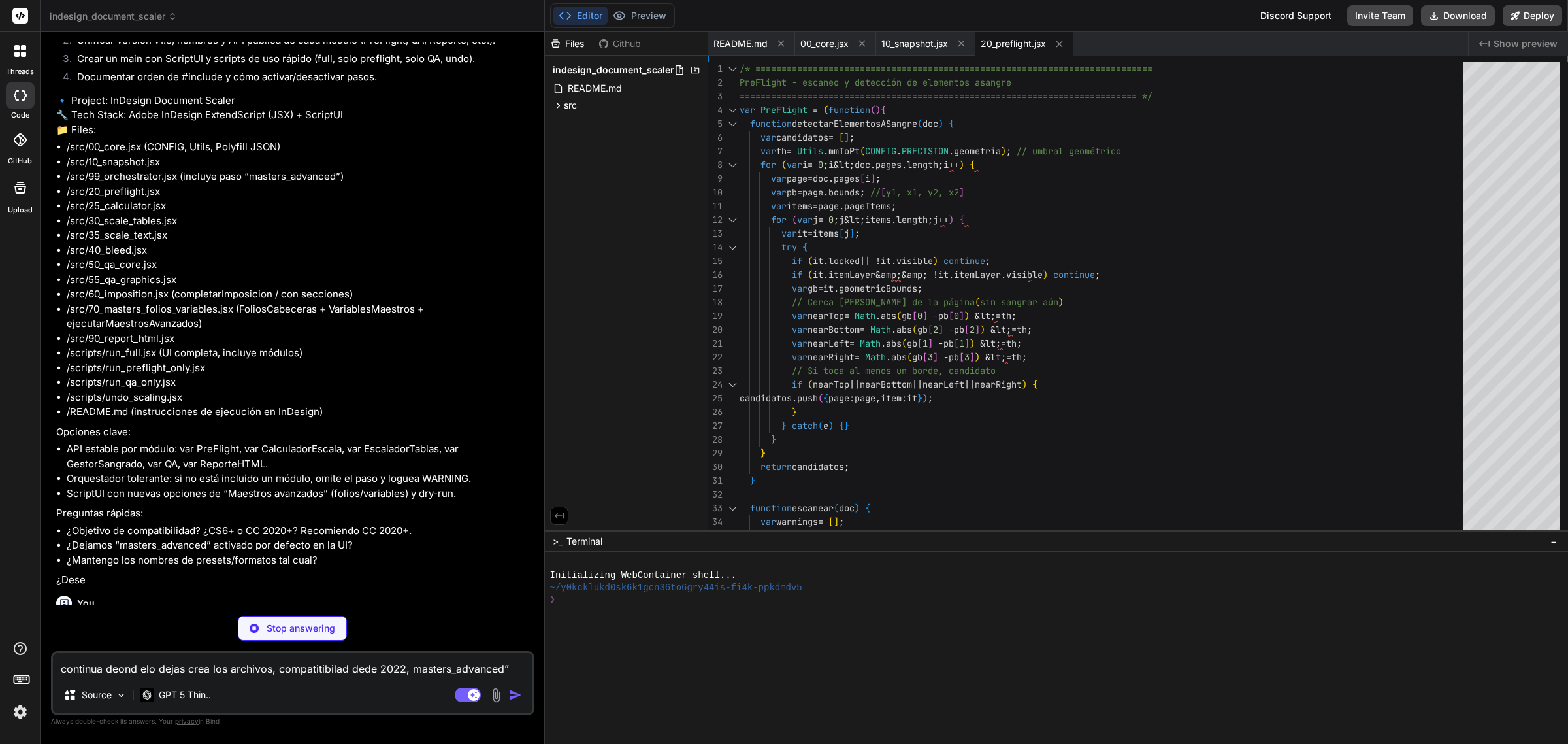
type textarea "x"
type textarea "var fy = tch / ch; var f = Math.min(fx, fy); if (!isFinite(f) || f &lt;= 0) f =…"
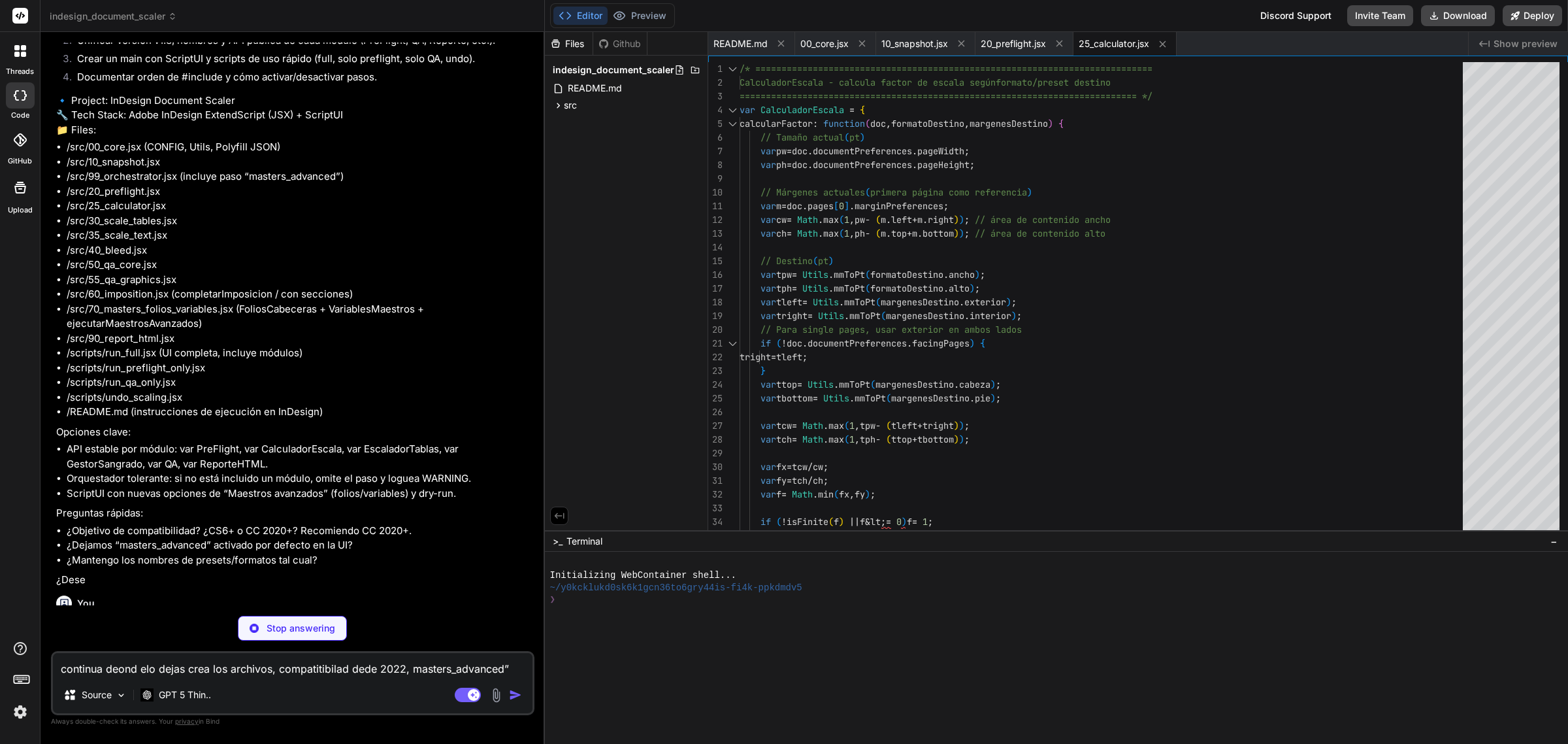
type textarea "x"
type textarea "return { total: total, procesadas: procesadas, errores: errores }; } };"
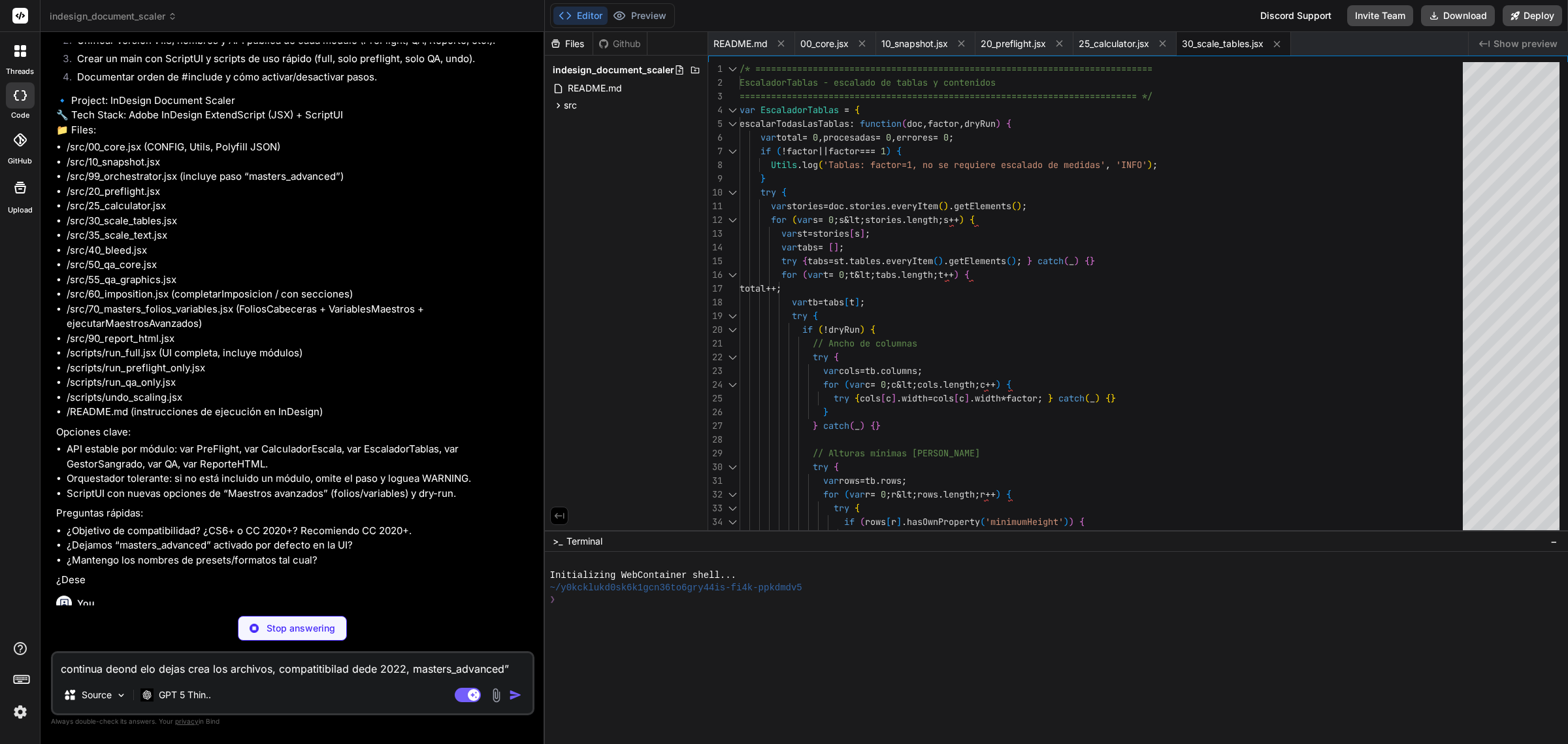
type textarea "x"
type textarea "} catch(e) { errores++; Utils.log('Error escalando texto: ' + e.message, 'ERROR…"
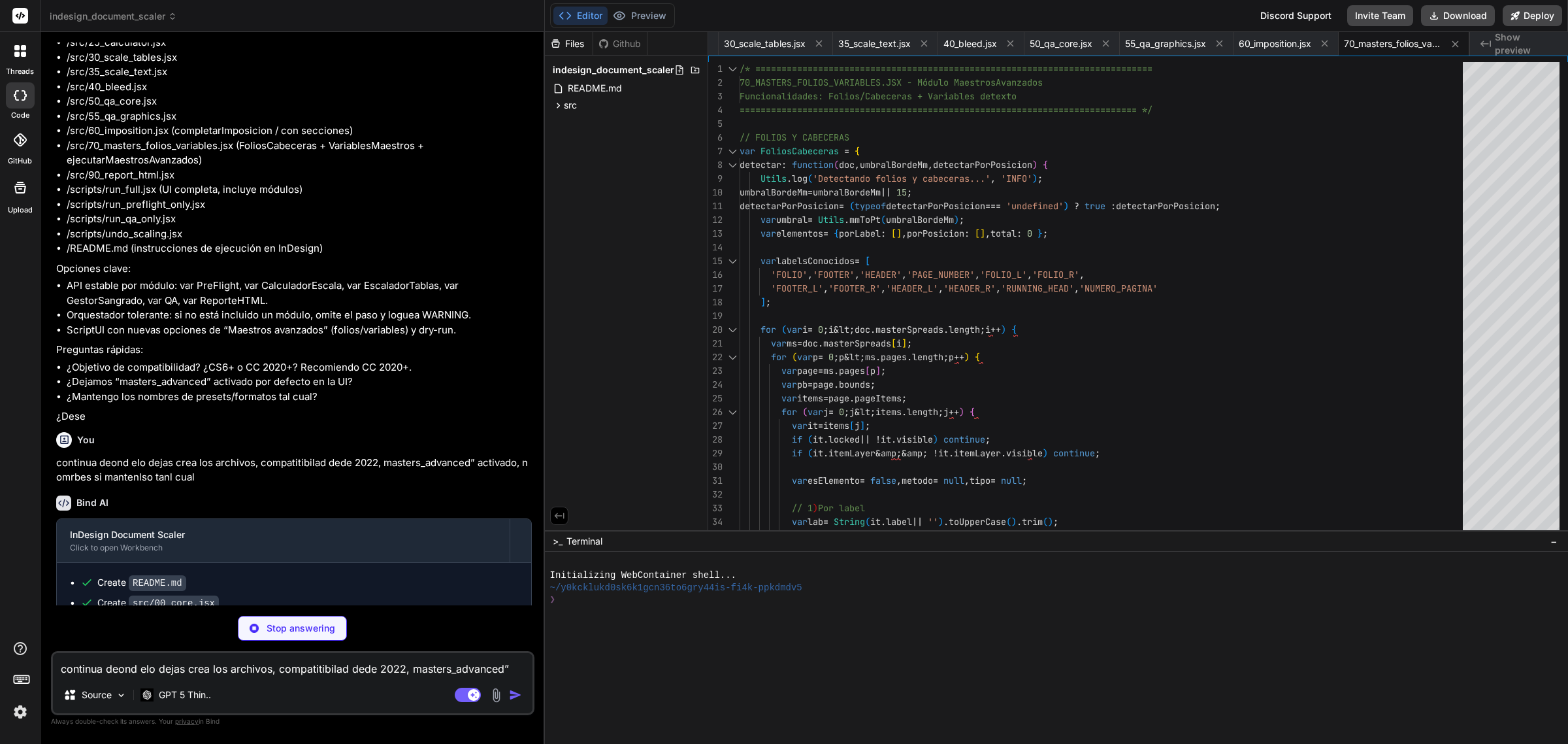
scroll to position [13697, 0]
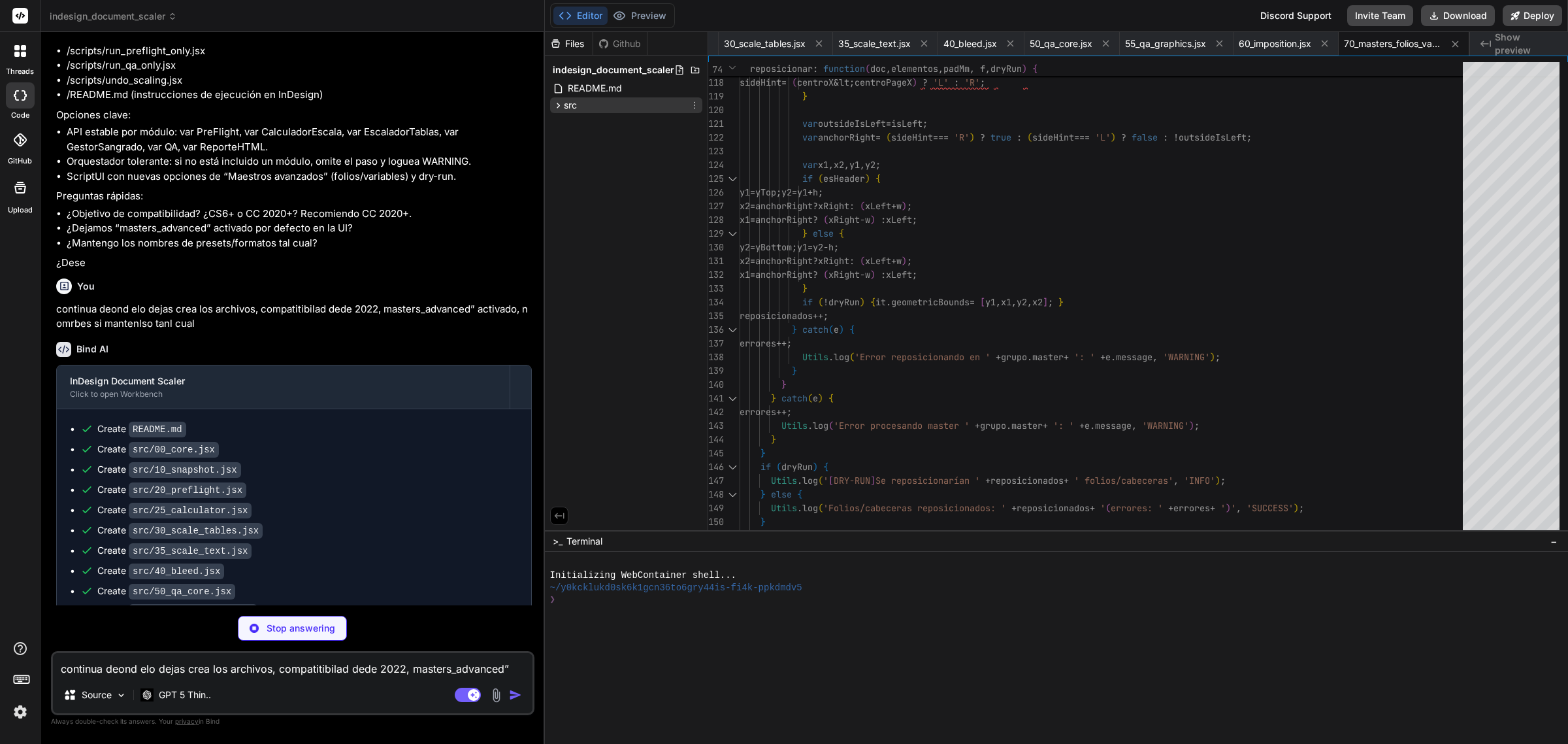
click at [555, 106] on icon at bounding box center [558, 105] width 11 height 11
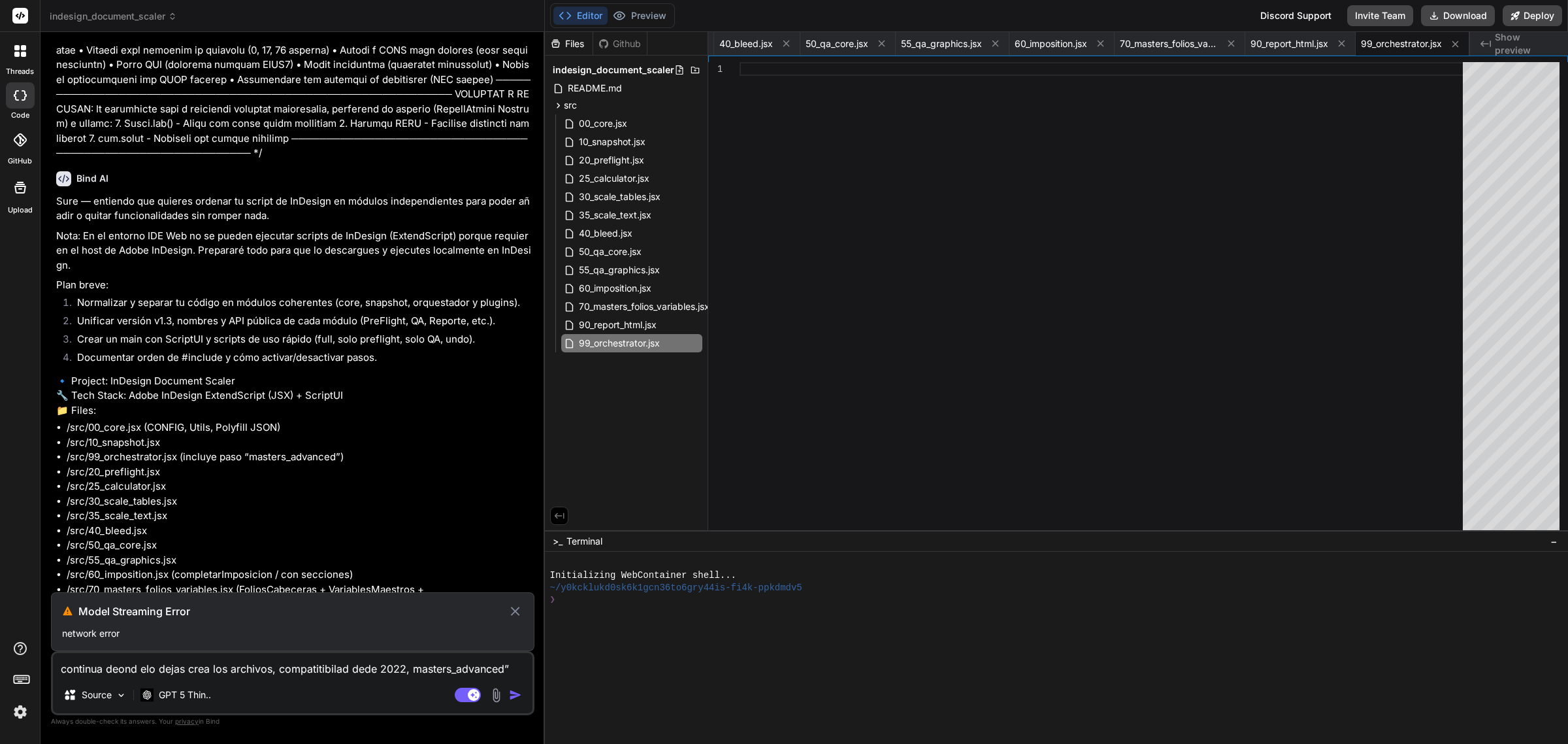
scroll to position [13345, 0]
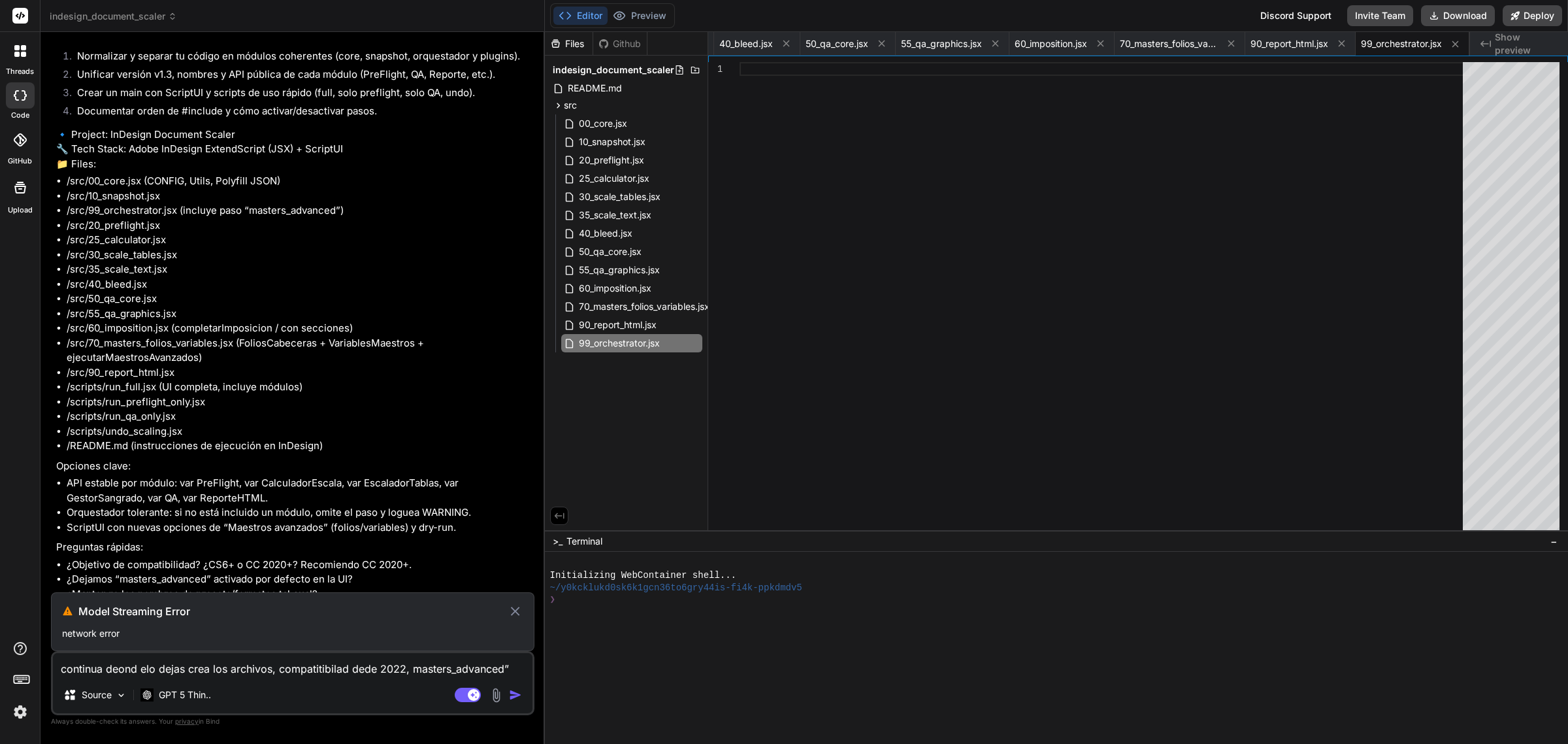
click at [286, 667] on textarea "continua deond elo dejas crea los archivos, compatitibilad dede 2022, masters_a…" at bounding box center [292, 664] width 480 height 24
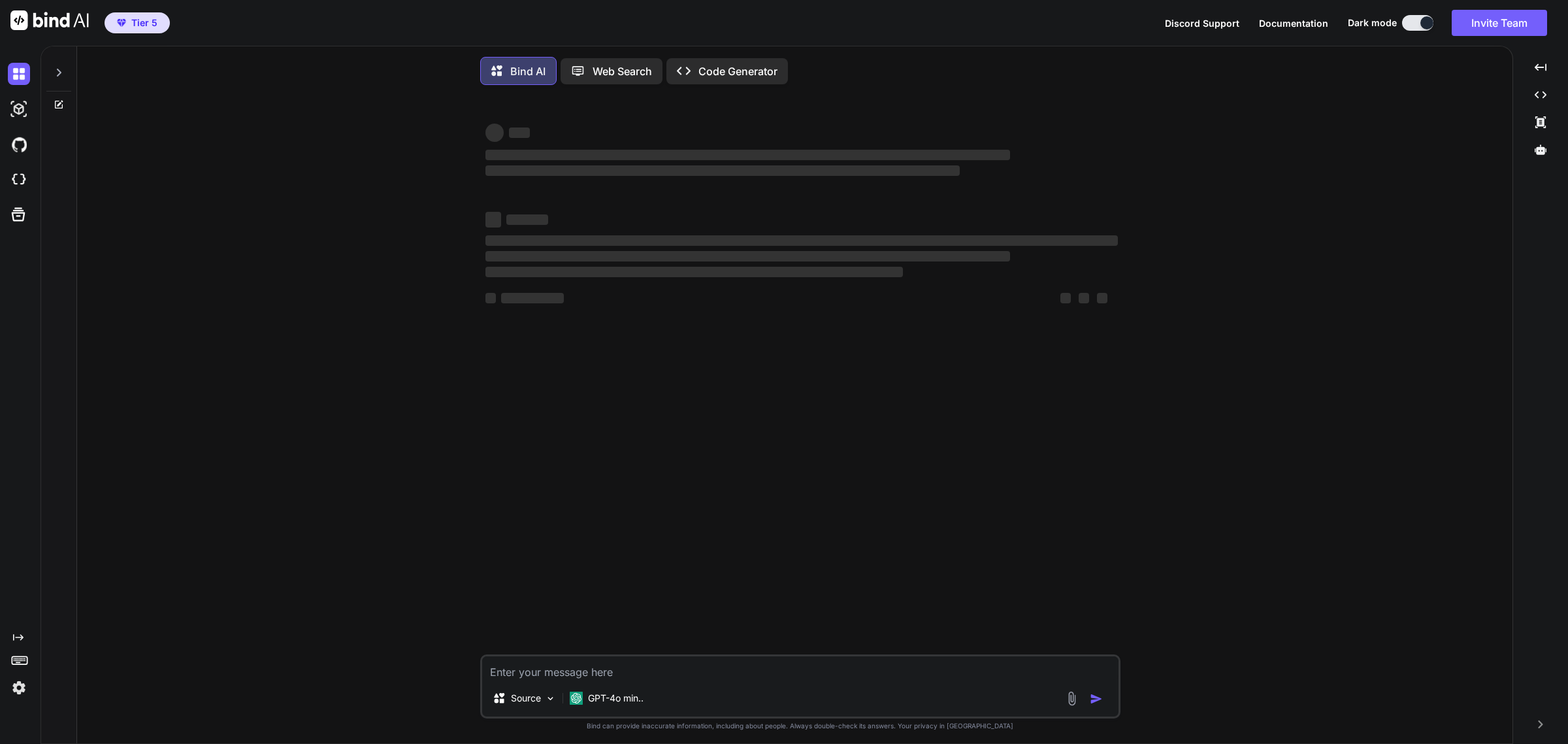
type textarea "x"
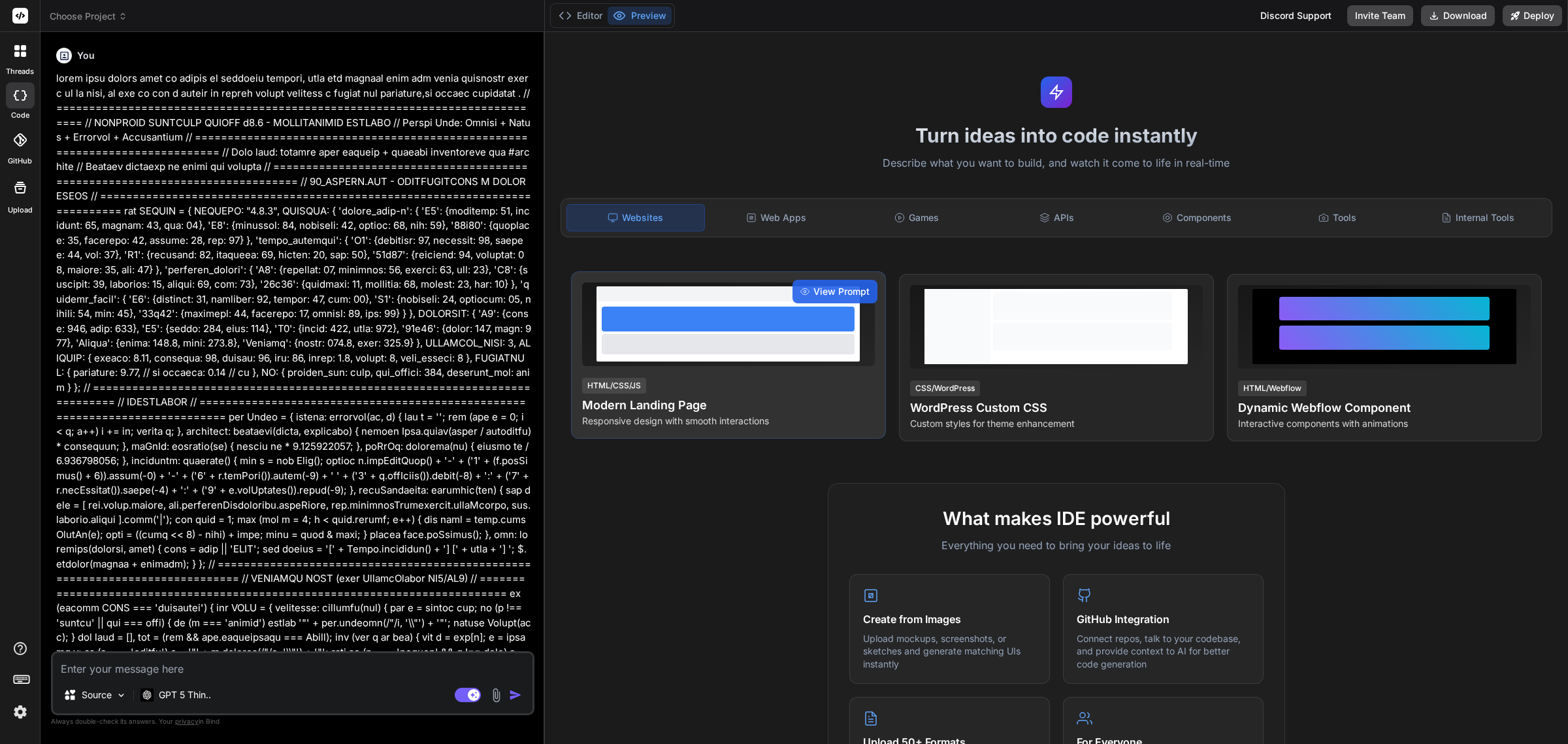
type textarea "x"
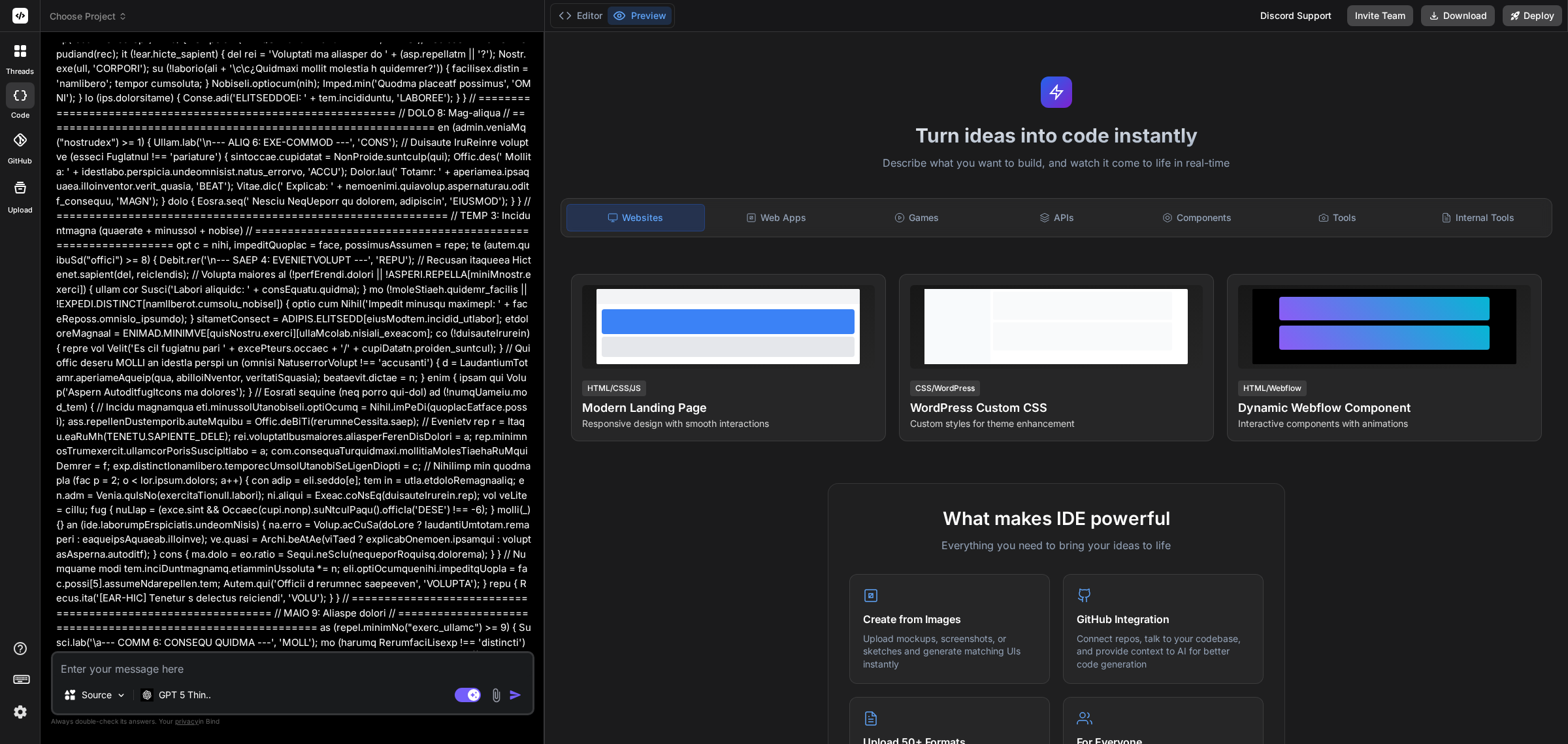
scroll to position [1797, 0]
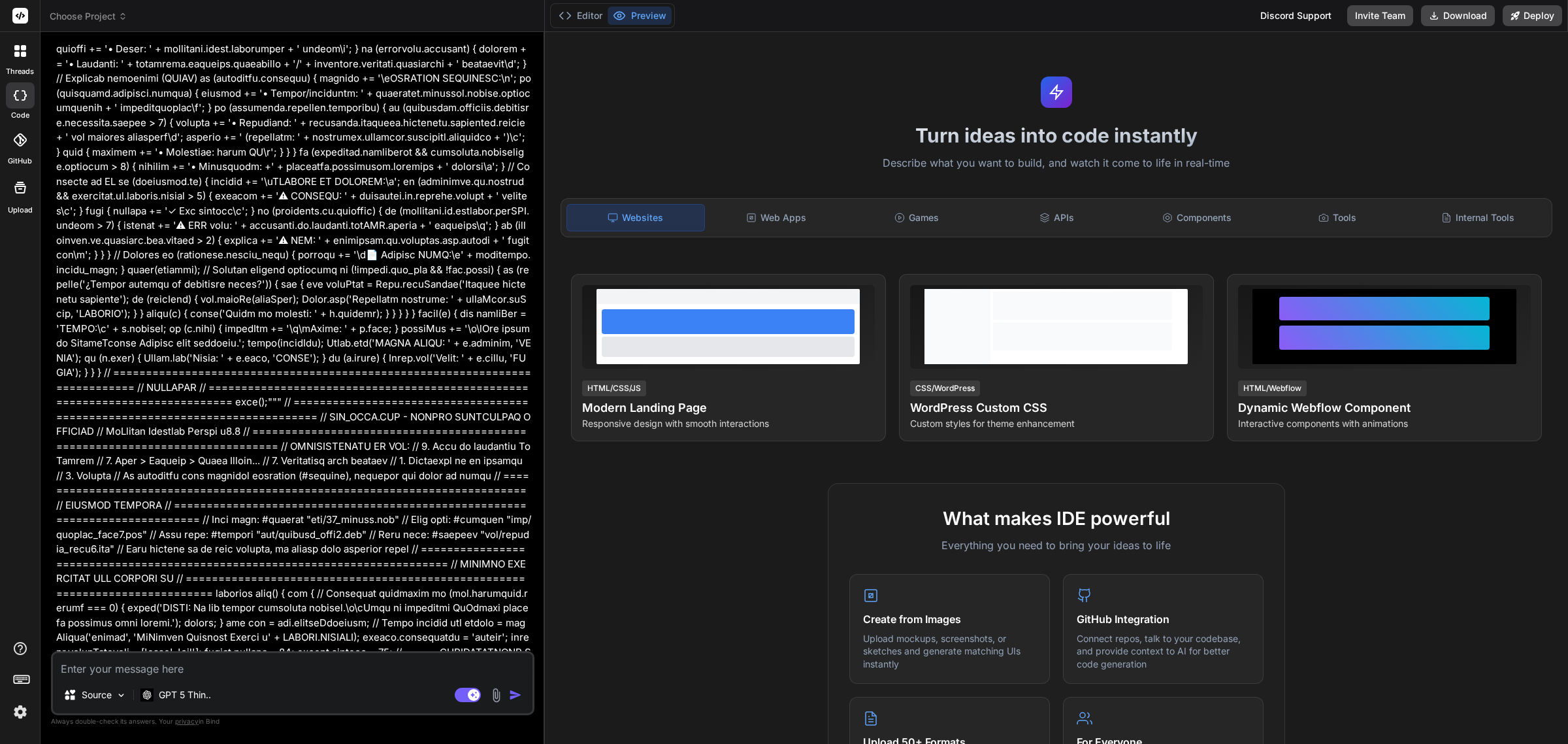
scroll to position [12907, 0]
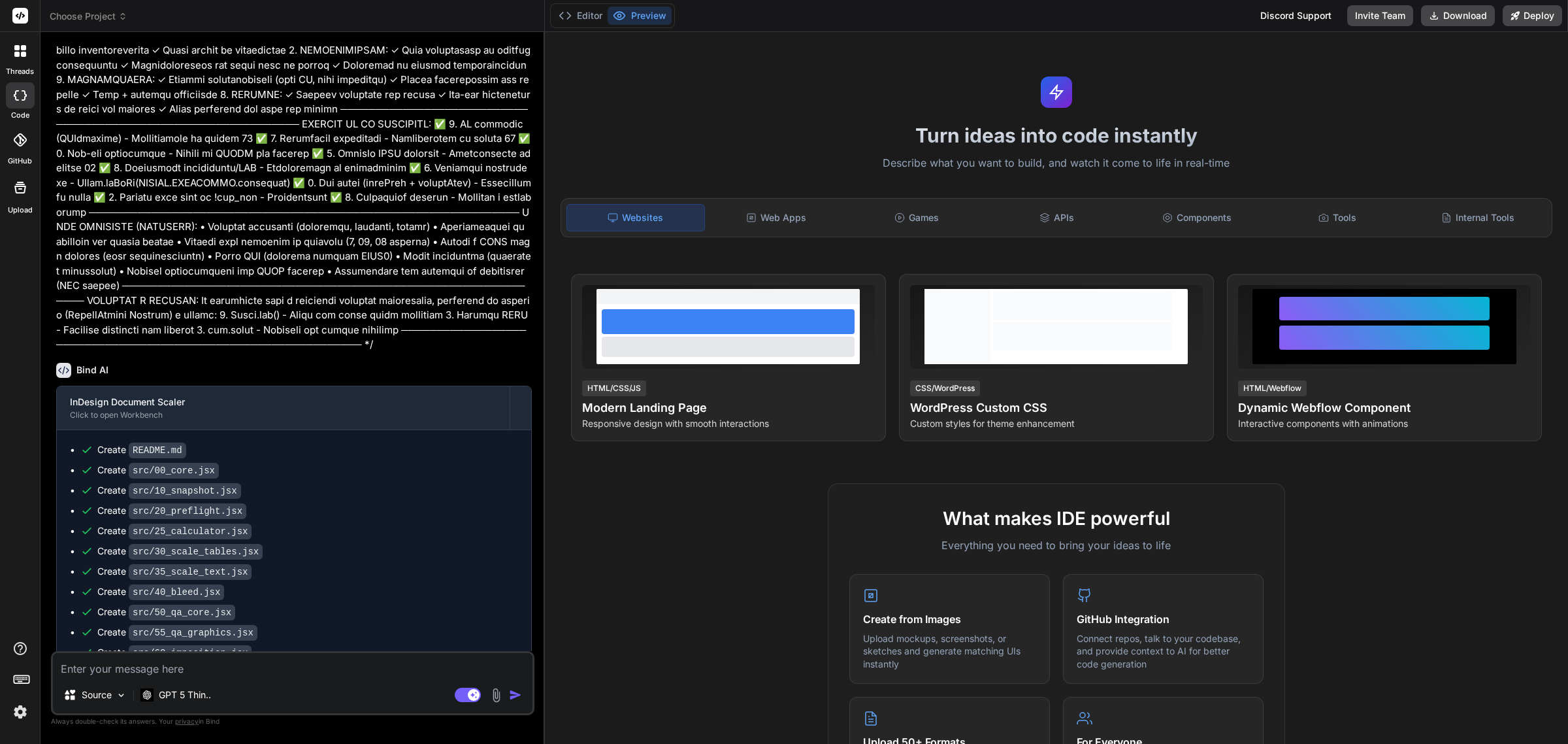
click at [304, 661] on textarea at bounding box center [292, 664] width 480 height 24
type textarea "c"
type textarea "x"
type textarea "co"
type textarea "x"
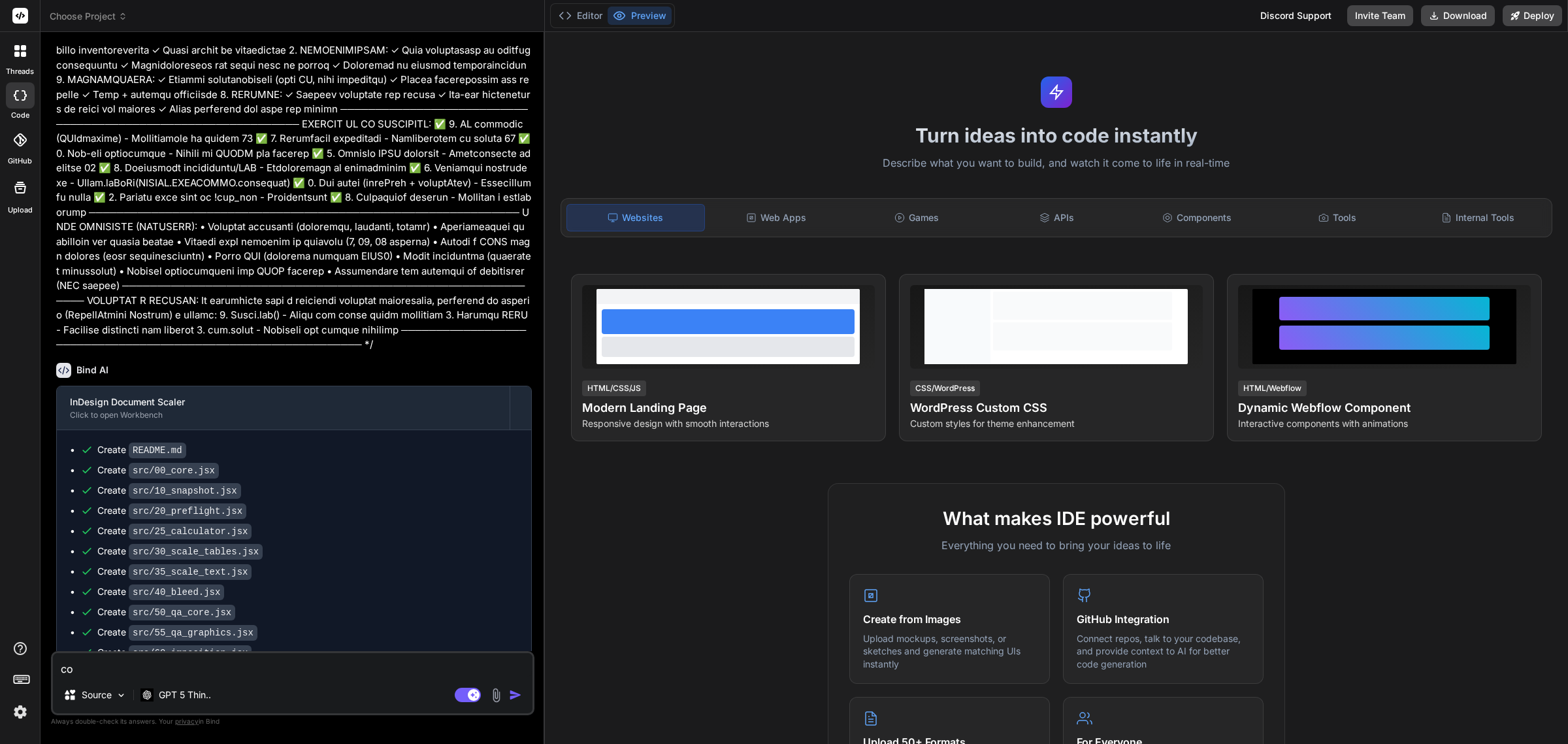
type textarea "con"
type textarea "x"
type textarea "cont"
type textarea "x"
type textarea "conti"
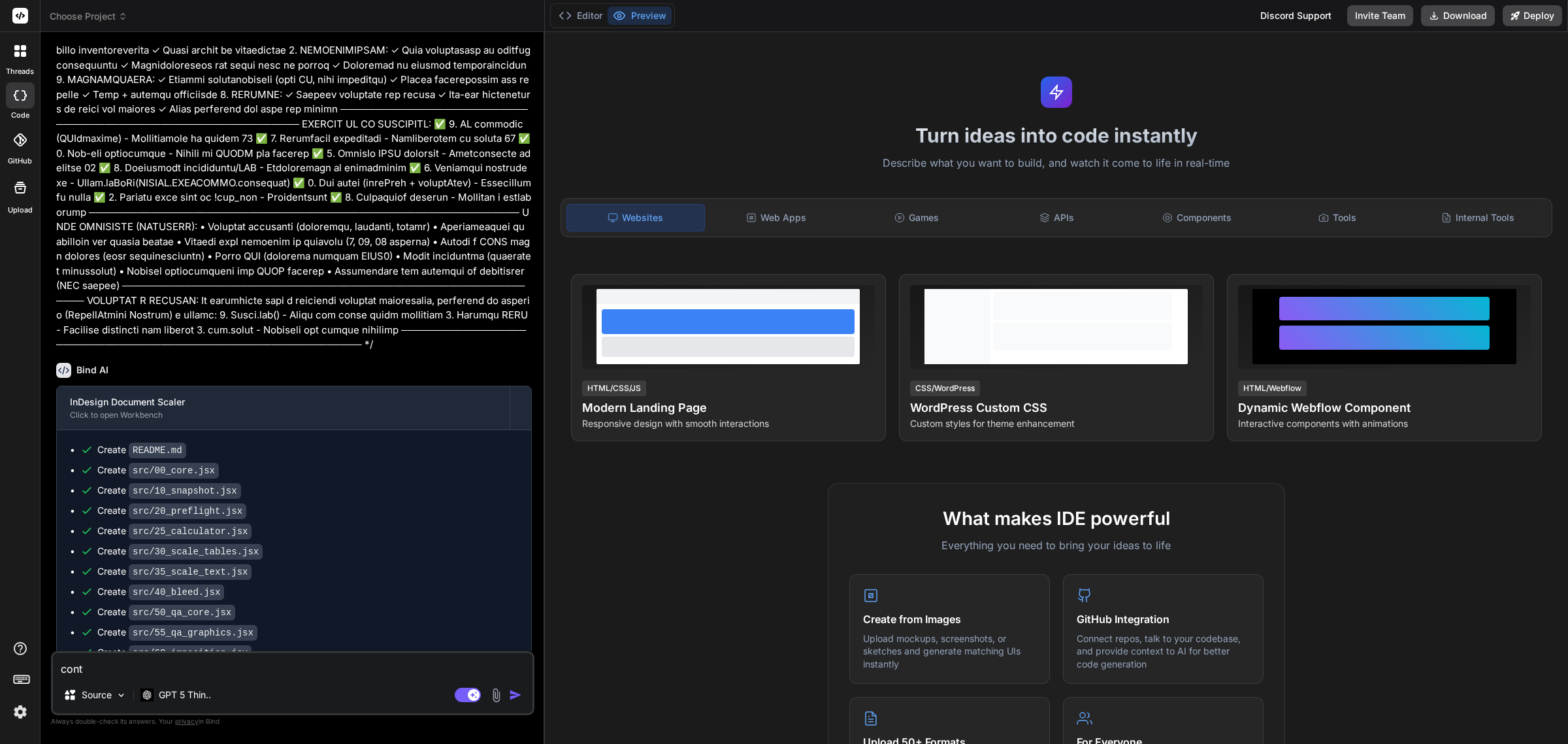
type textarea "x"
type textarea "contin"
type textarea "x"
type textarea "continu"
type textarea "x"
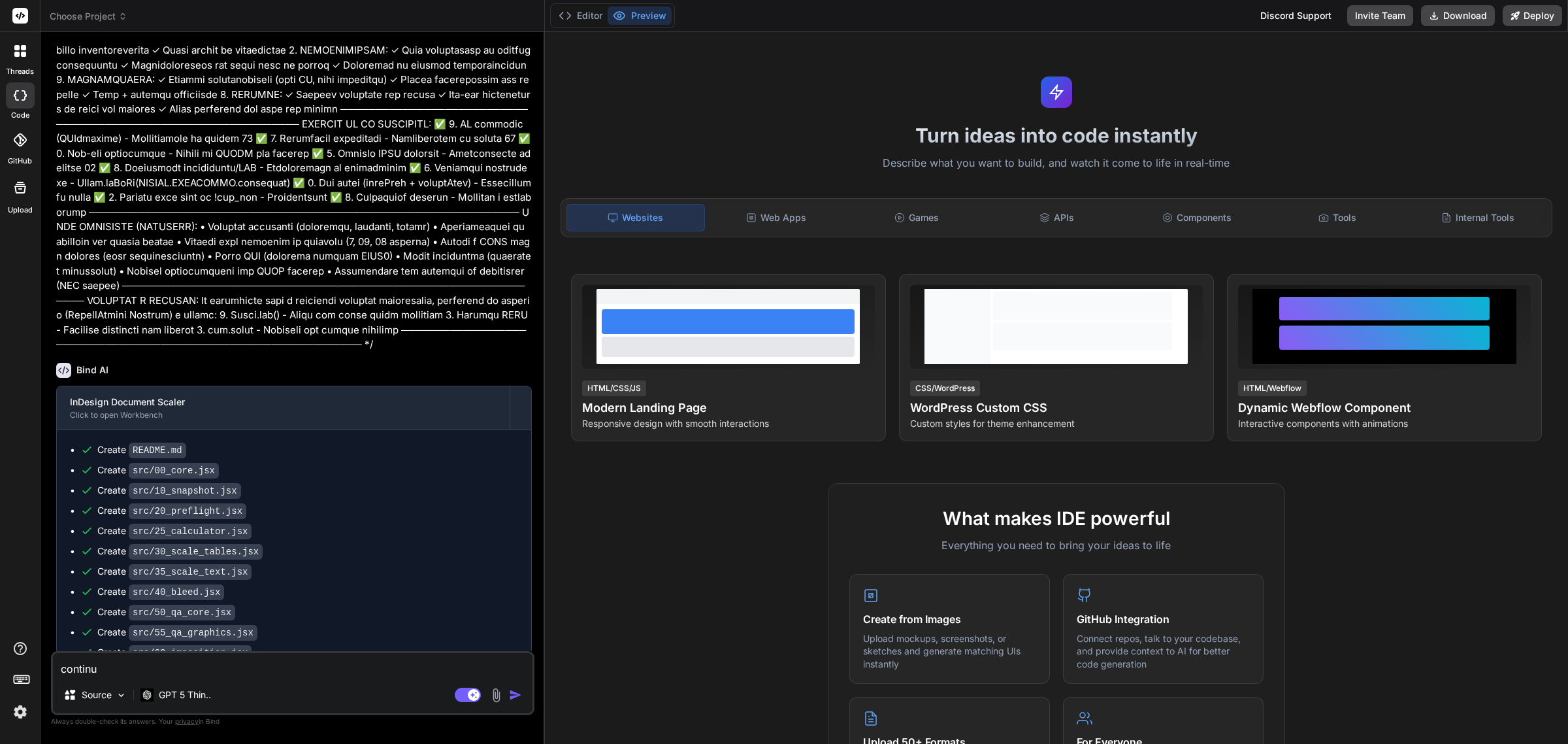
type textarea "continua"
type textarea "x"
type textarea "continua"
type textarea "x"
type textarea "continua d"
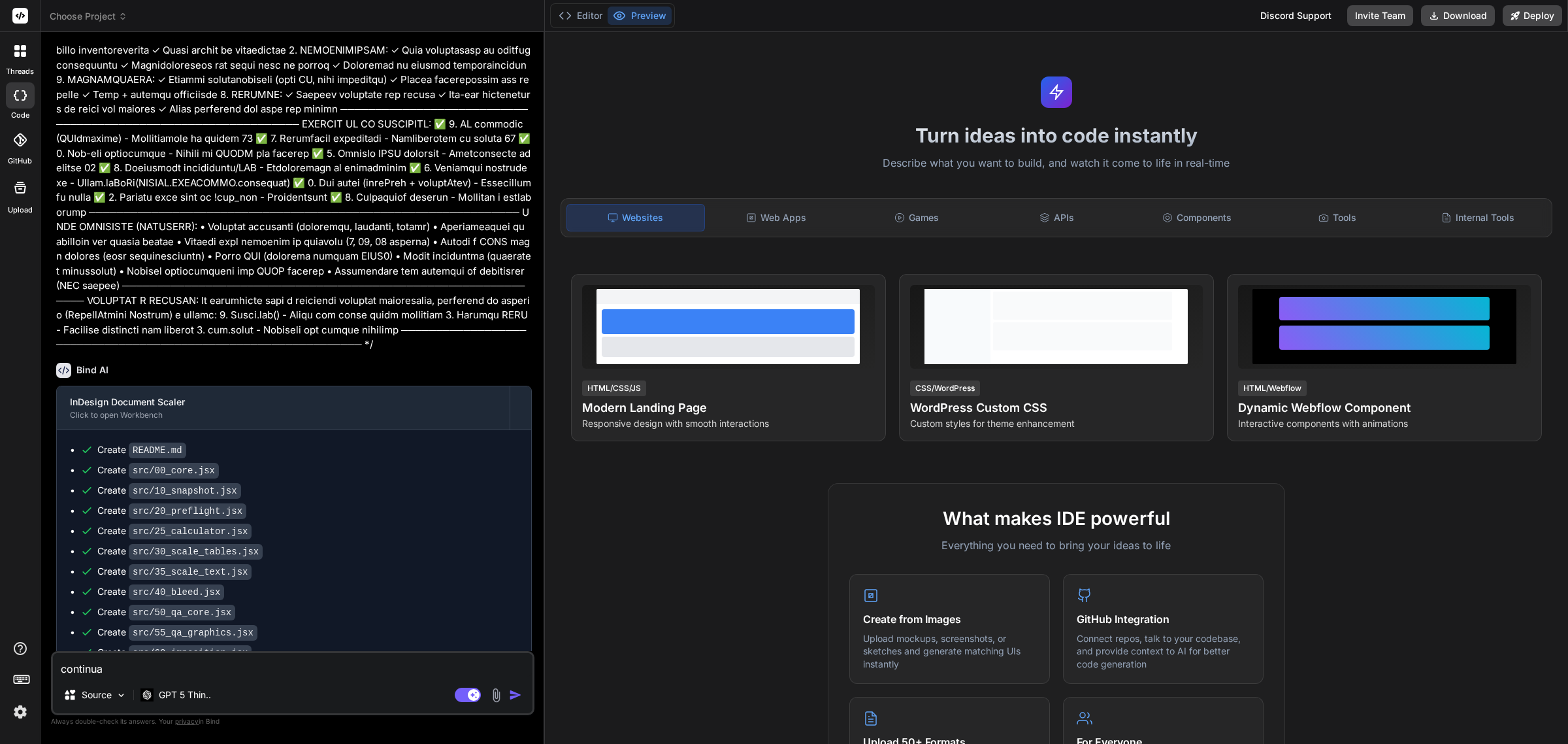
type textarea "x"
type textarea "continua de"
type textarea "x"
type textarea "continua d"
type textarea "x"
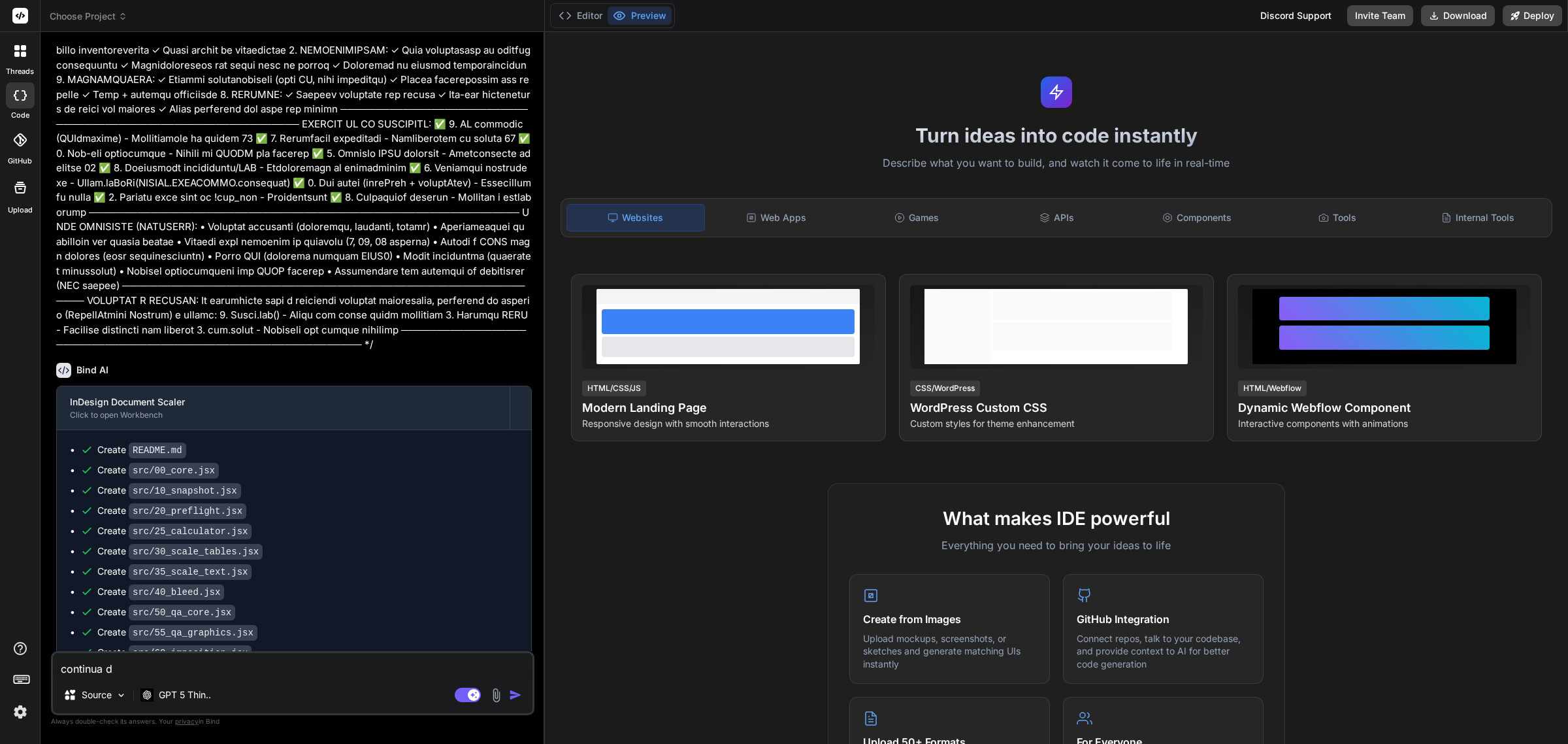
type textarea "continua do"
type textarea "x"
type textarea "continua don"
type textarea "x"
type textarea "continua dond"
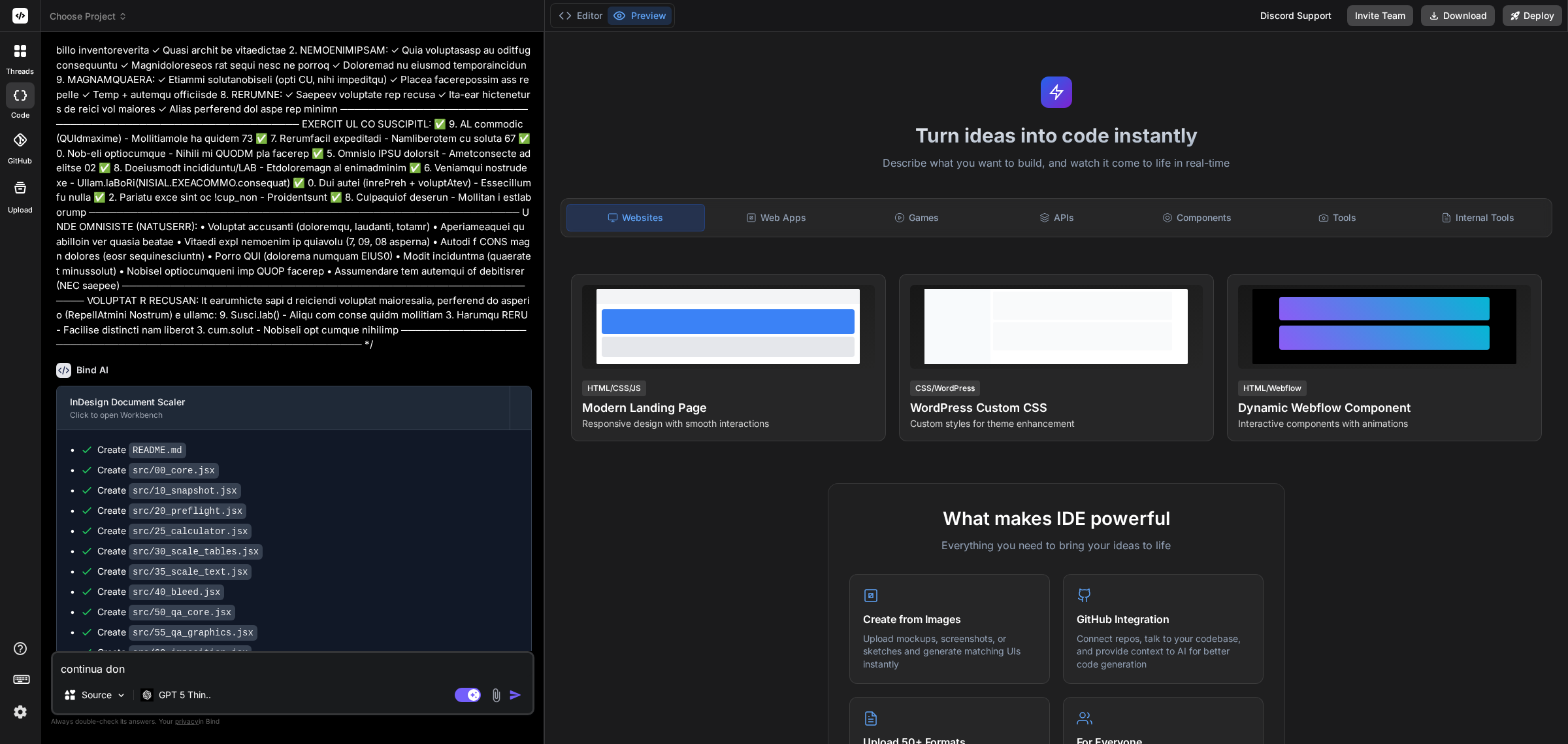
type textarea "x"
type textarea "continua donde"
type textarea "x"
type textarea "continua donde"
type textarea "x"
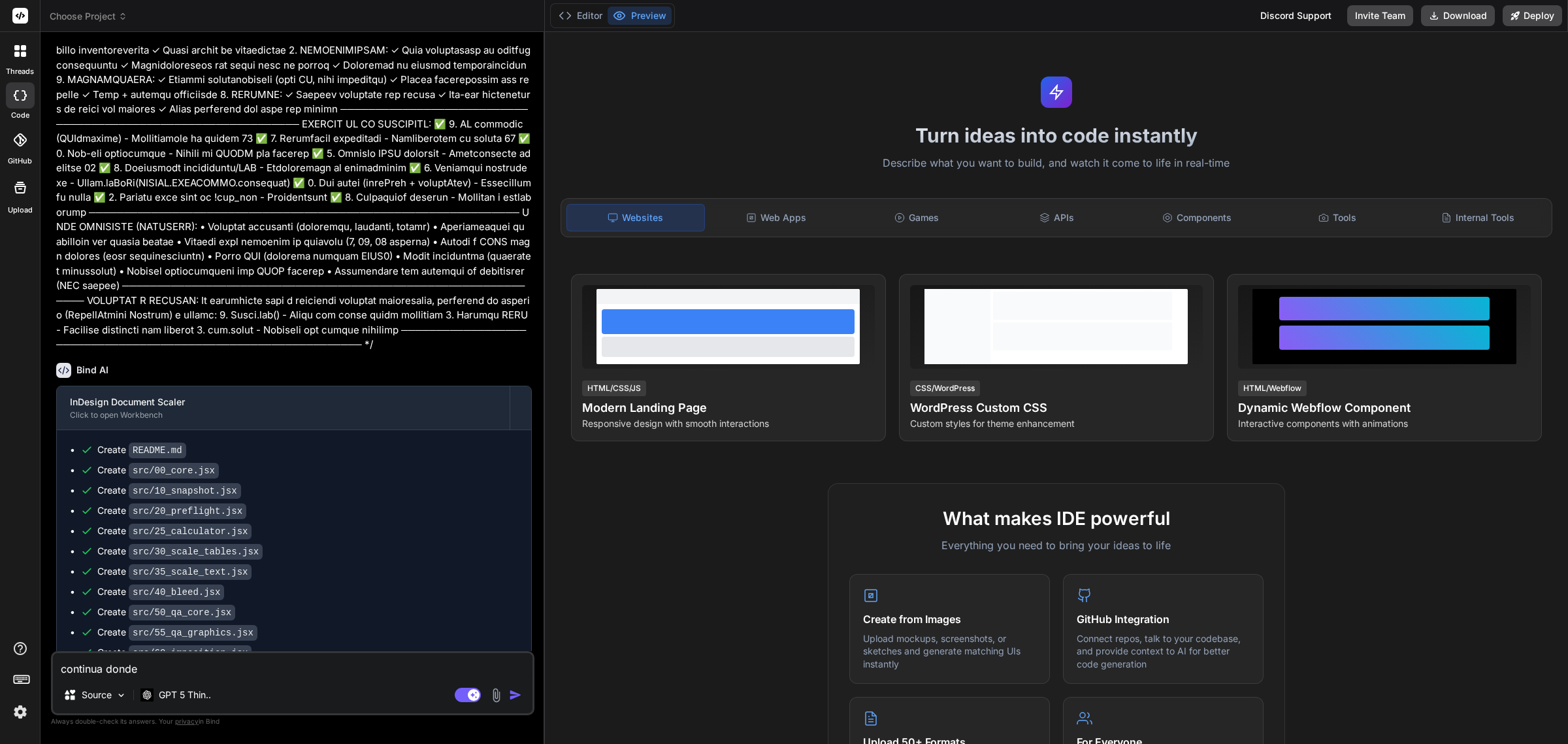
type textarea "continua donde l"
type textarea "x"
type textarea "continua donde lo"
type textarea "x"
type textarea "continua donde lo"
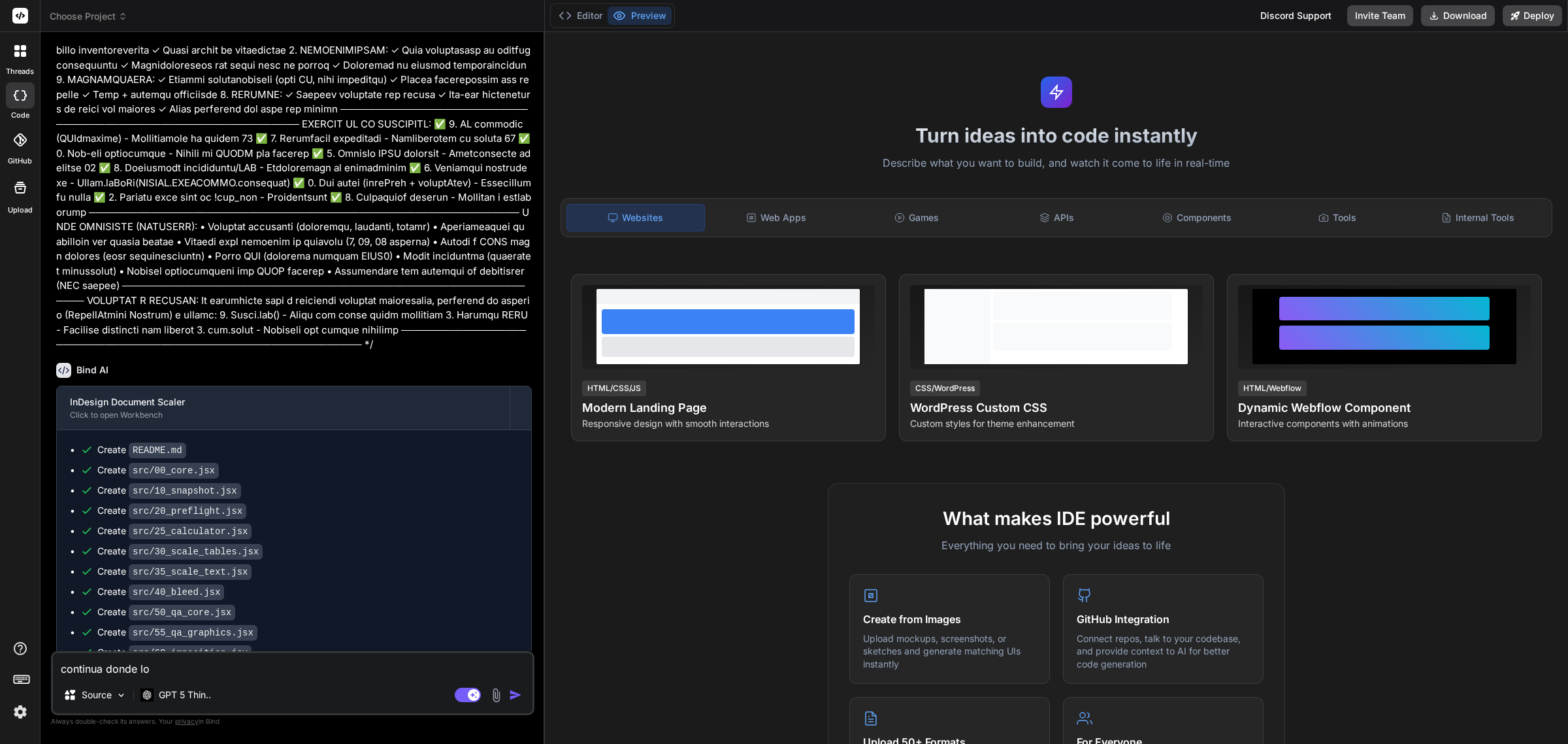
type textarea "x"
type textarea "continua donde lo d"
type textarea "x"
type textarea "continua donde lo de"
type textarea "x"
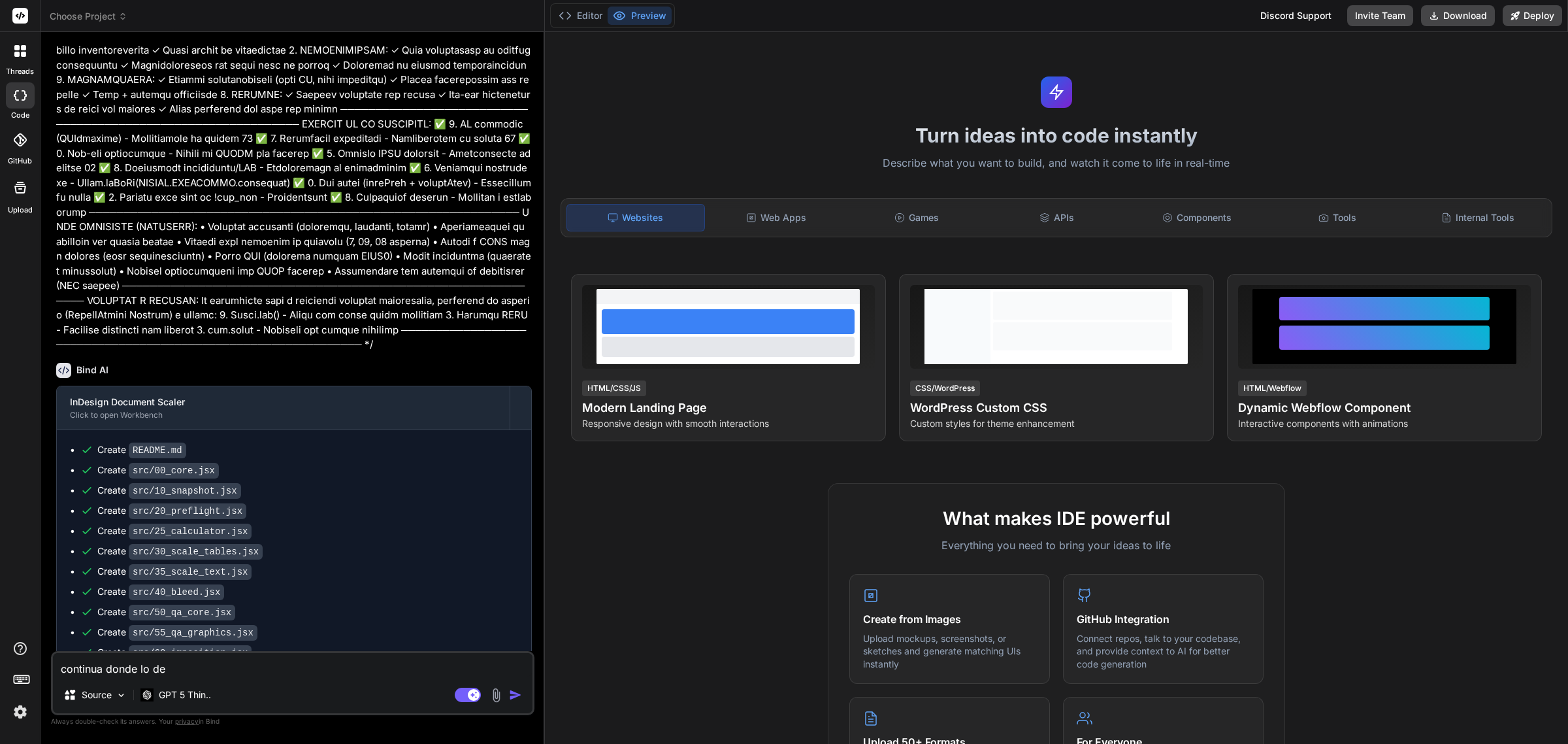
type textarea "continua donde lo dej"
type textarea "x"
type textarea "continua donde lo deja"
type textarea "x"
type textarea "continua donde lo dejas"
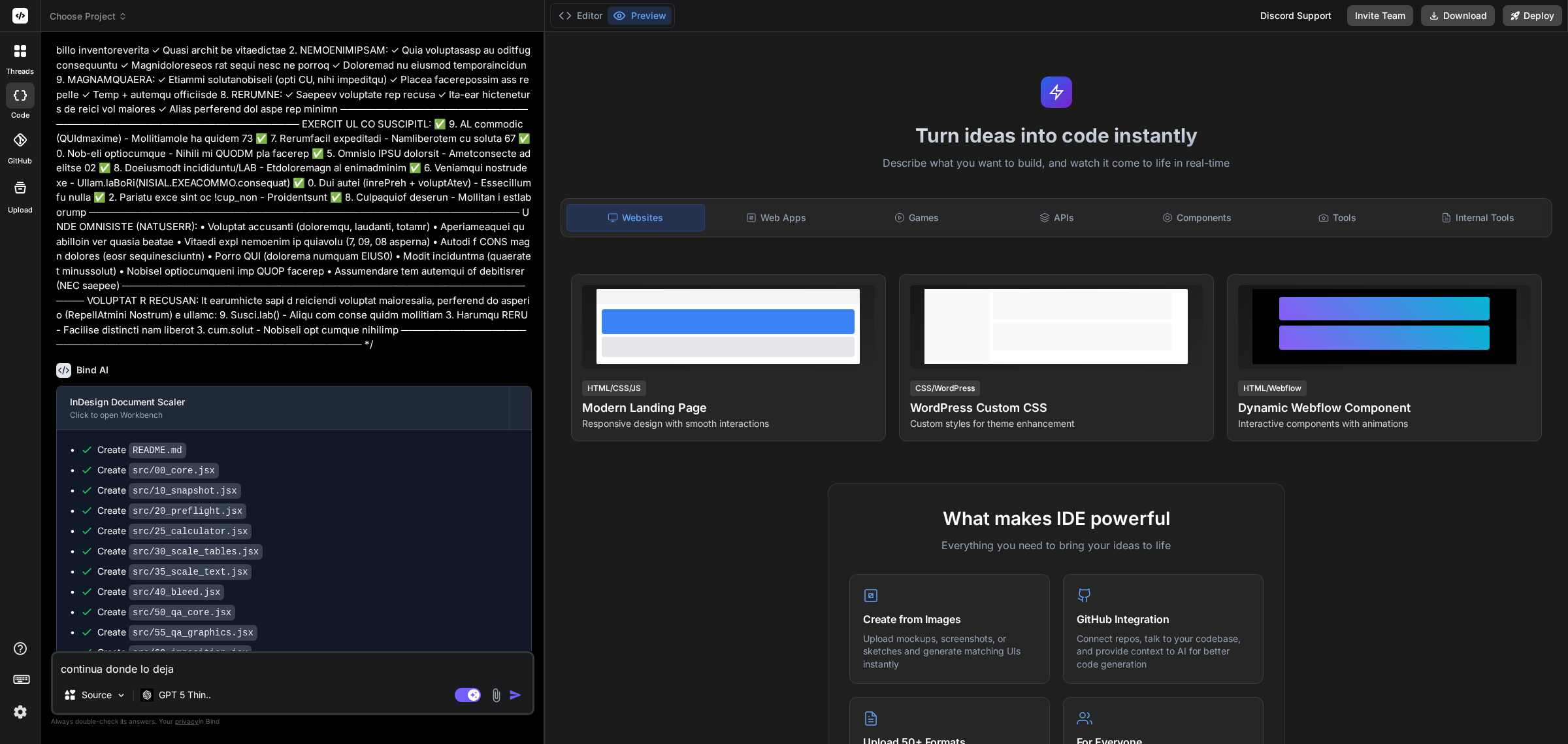
type textarea "x"
type textarea "continua donde lo dejast"
type textarea "x"
type textarea "continua donde lo dejaste"
type textarea "x"
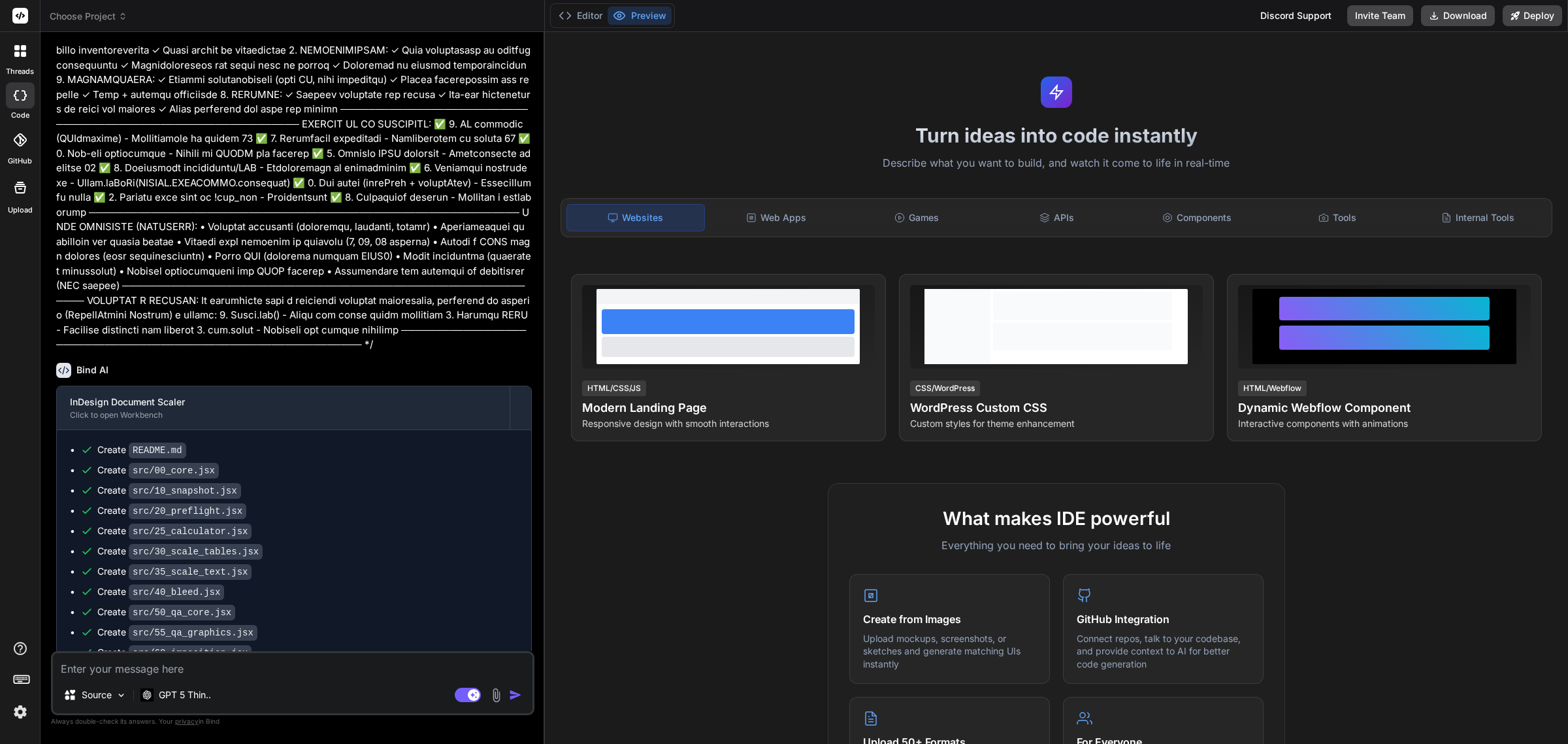
scroll to position [13043, 0]
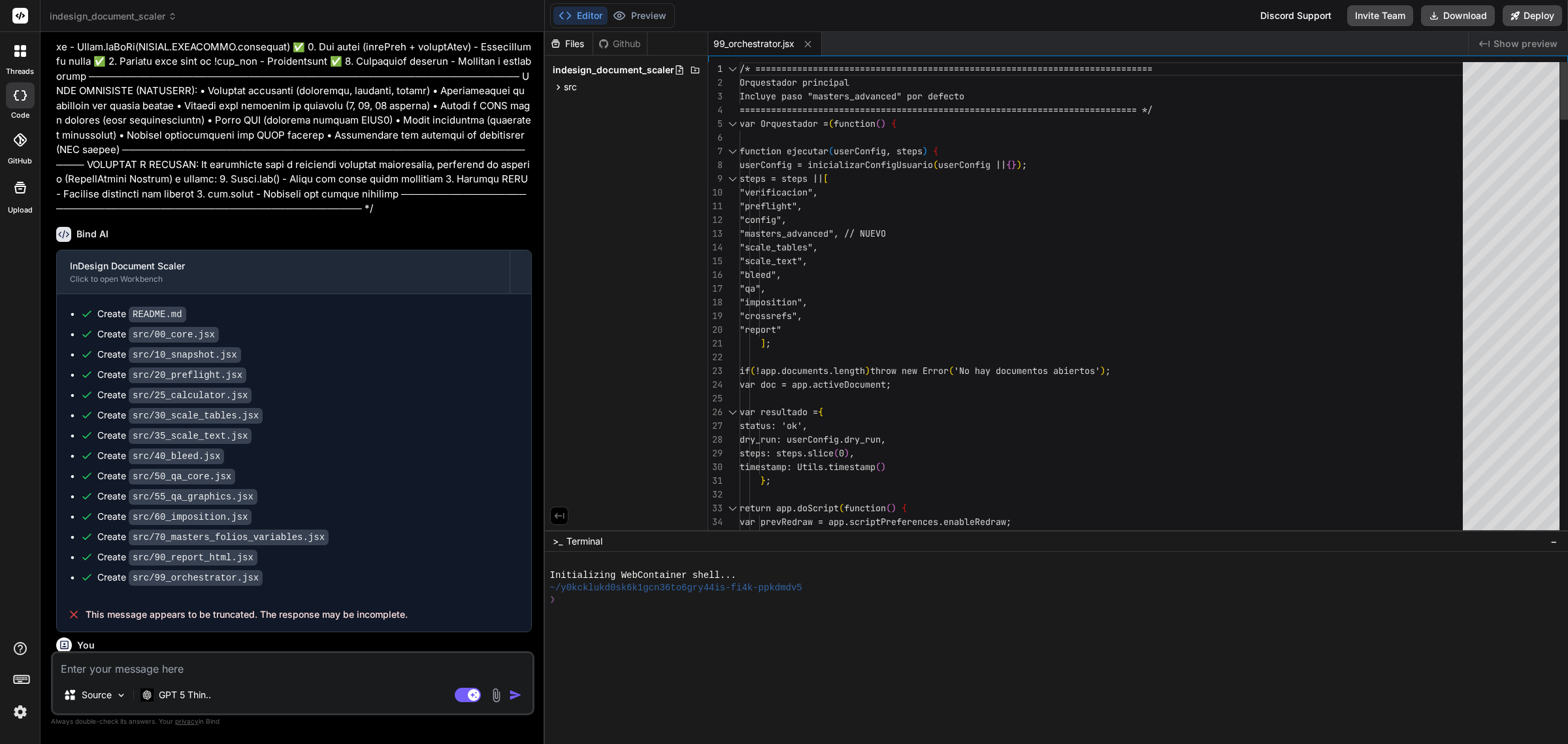
type textarea "x"
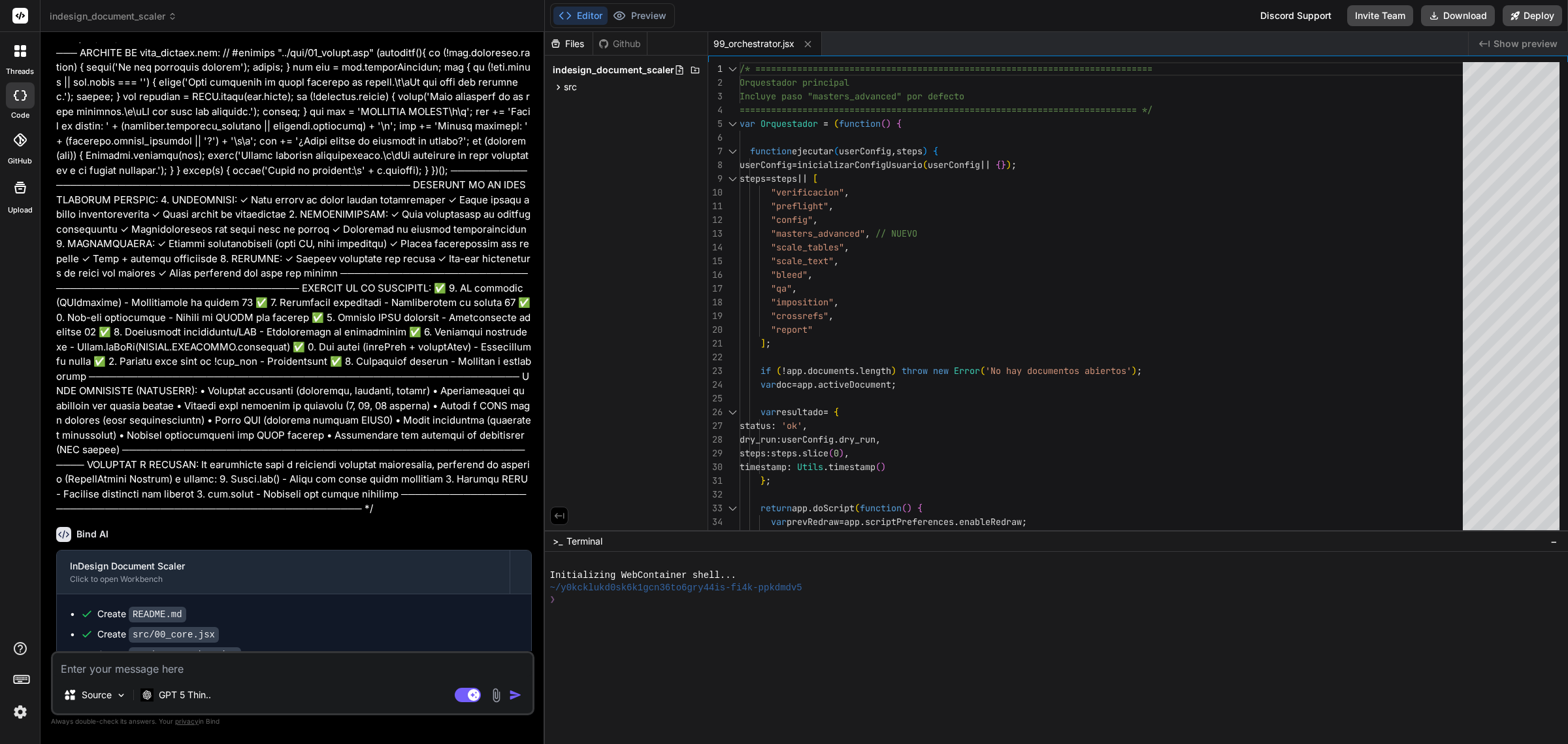
scroll to position [13070, 0]
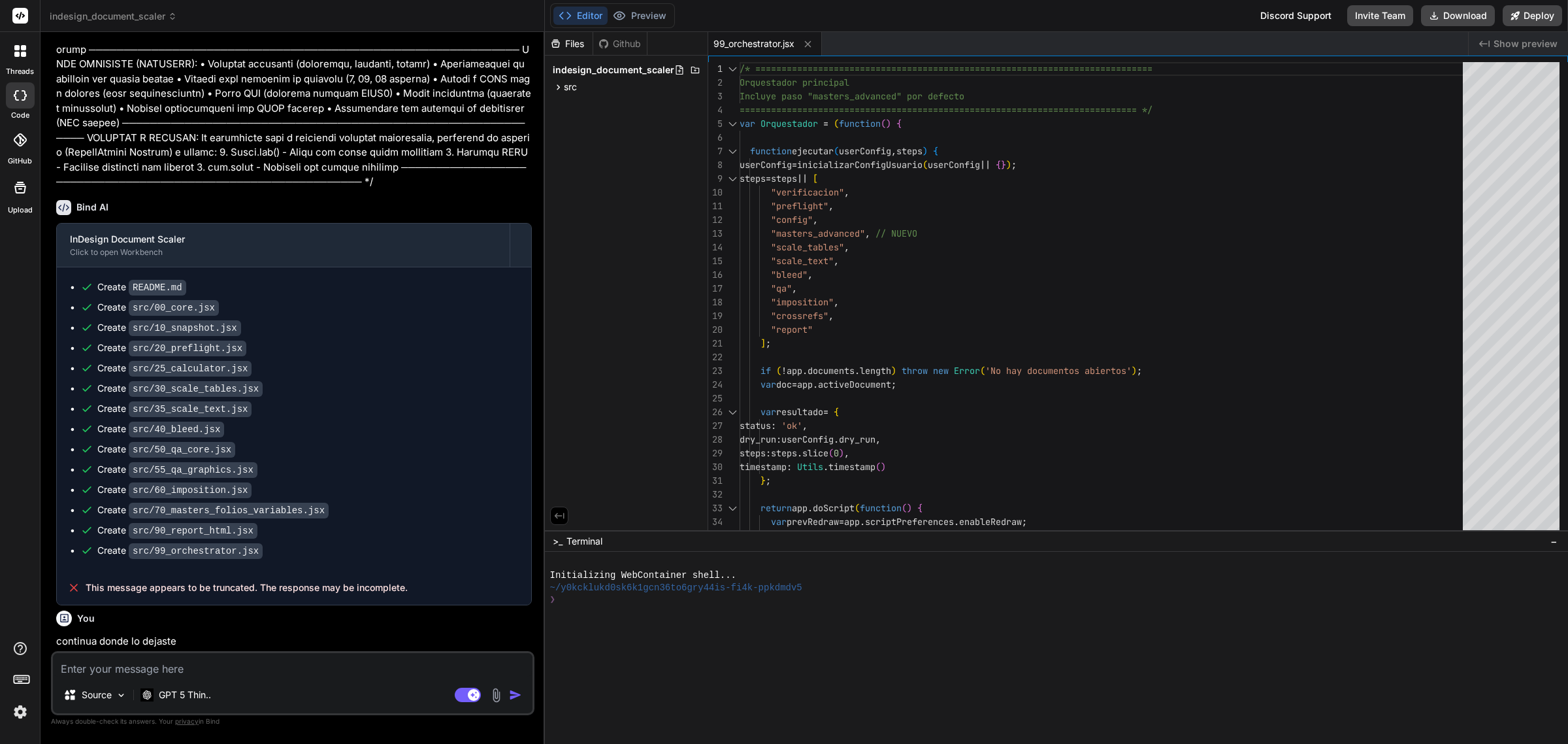
click at [301, 670] on textarea at bounding box center [292, 664] width 480 height 24
click at [268, 665] on textarea at bounding box center [292, 664] width 480 height 24
type textarea "R"
type textarea "x"
type textarea "RE"
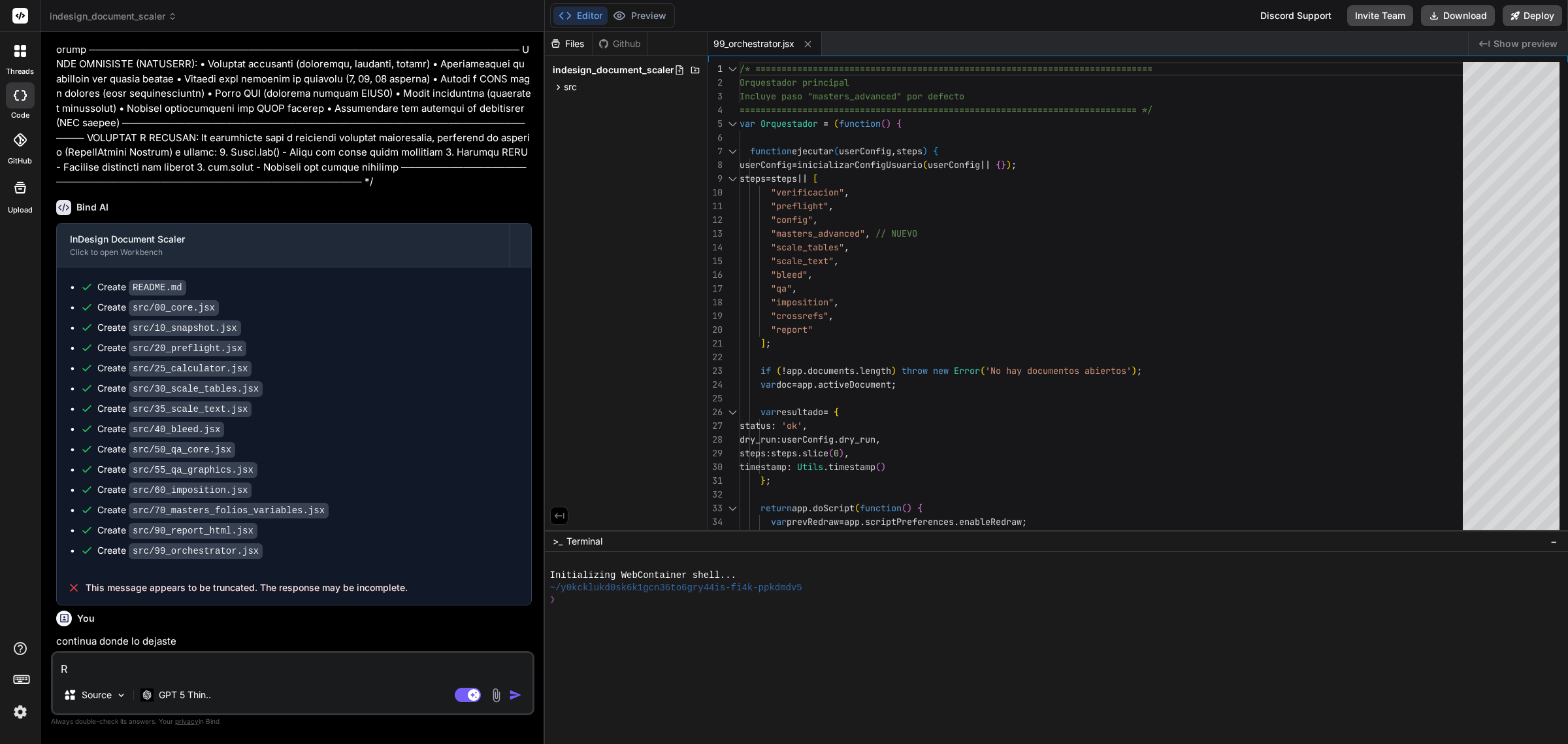
type textarea "x"
type textarea "REV"
type textarea "x"
type textarea "REVI"
type textarea "x"
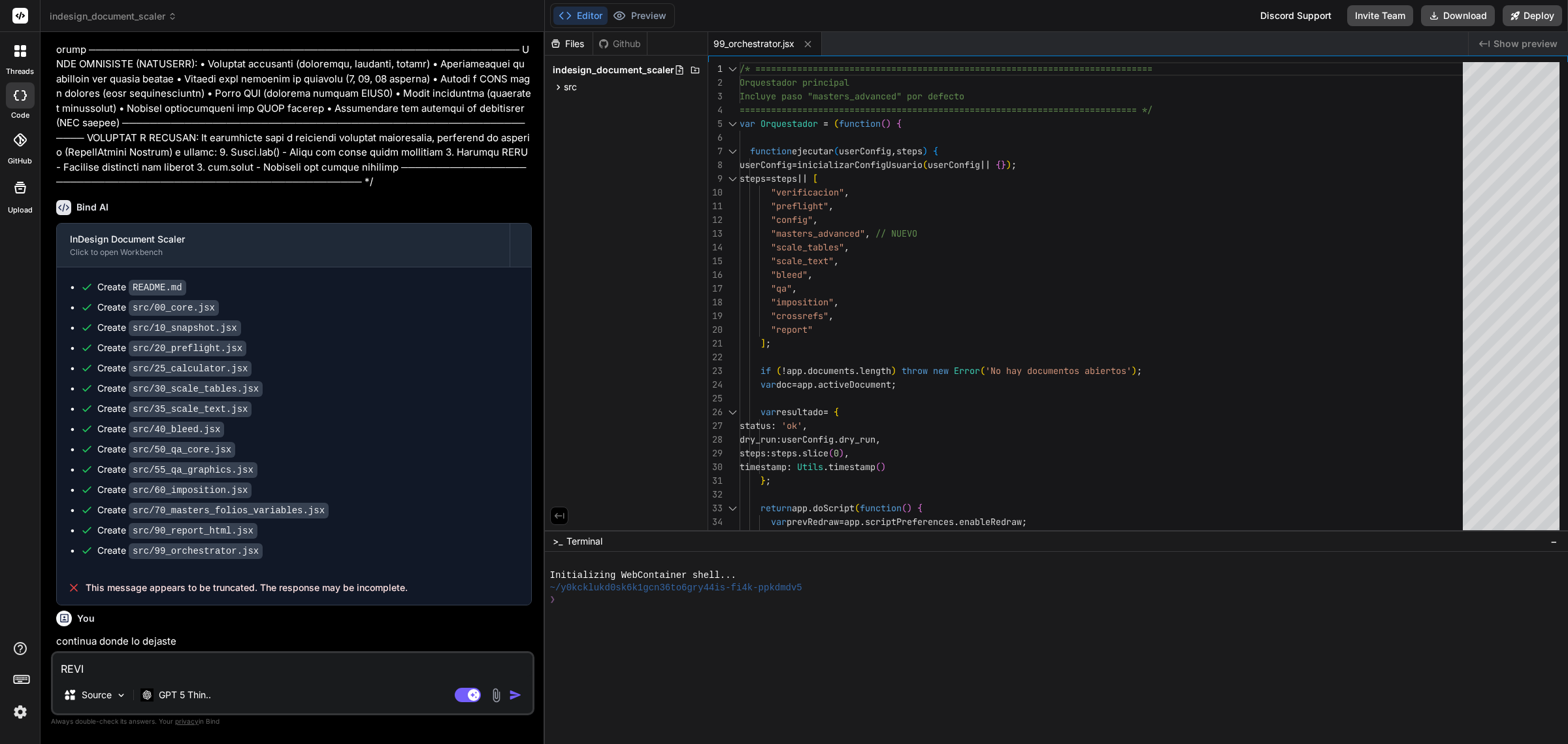
type textarea "REVIS"
type textarea "x"
type textarea "REVISA"
type textarea "x"
type textarea "REVISA Y"
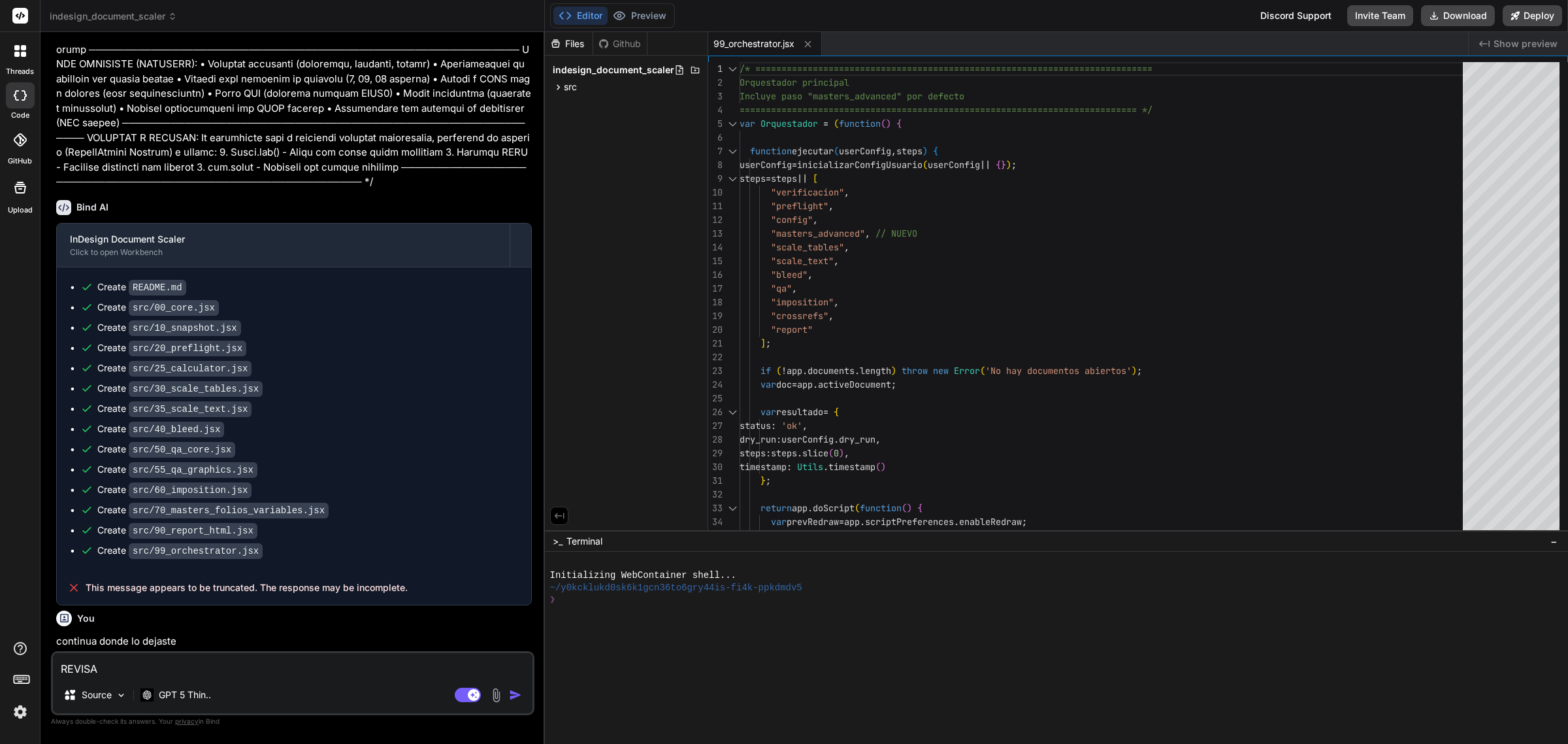
type textarea "x"
type textarea "REVISA Y"
type textarea "x"
type textarea "REVISA Y D"
type textarea "x"
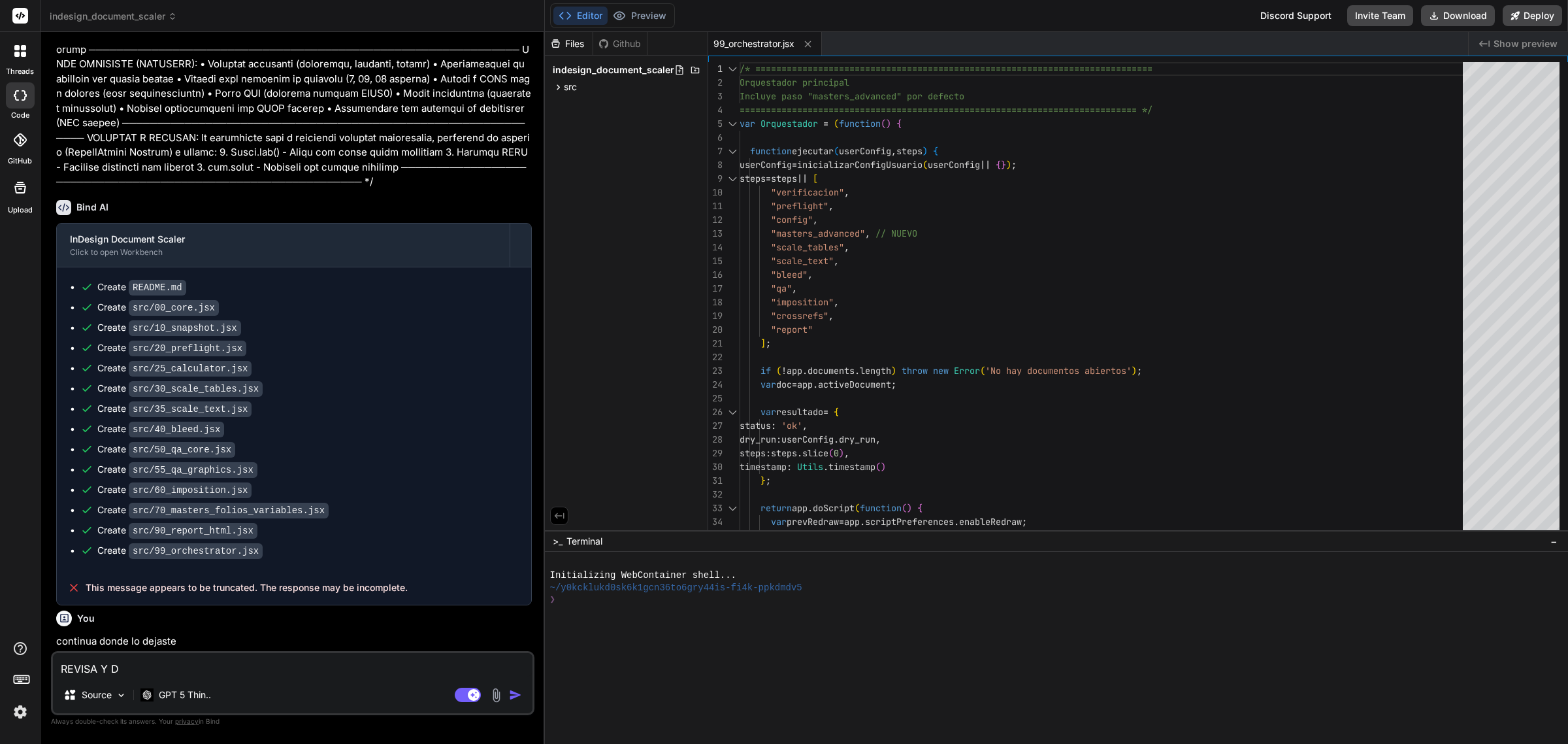
type textarea "REVISA Y DI"
type textarea "x"
type textarea "REVISA Y DIE"
type textarea "x"
type textarea "REVISA Y DIEM"
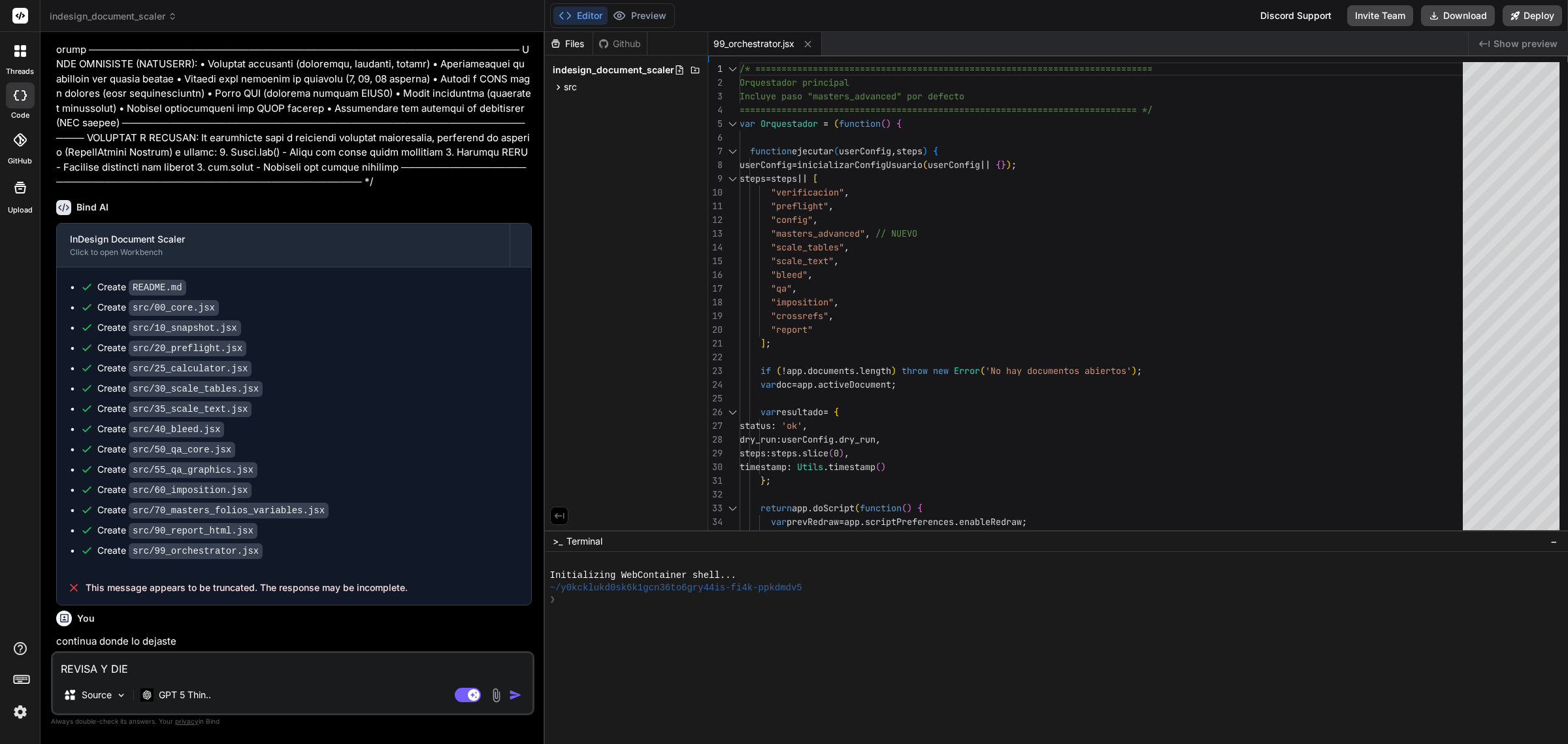
type textarea "x"
type textarea "REVISA Y DIEM"
type textarea "x"
type textarea "REVISA Y DIEM Q"
type textarea "x"
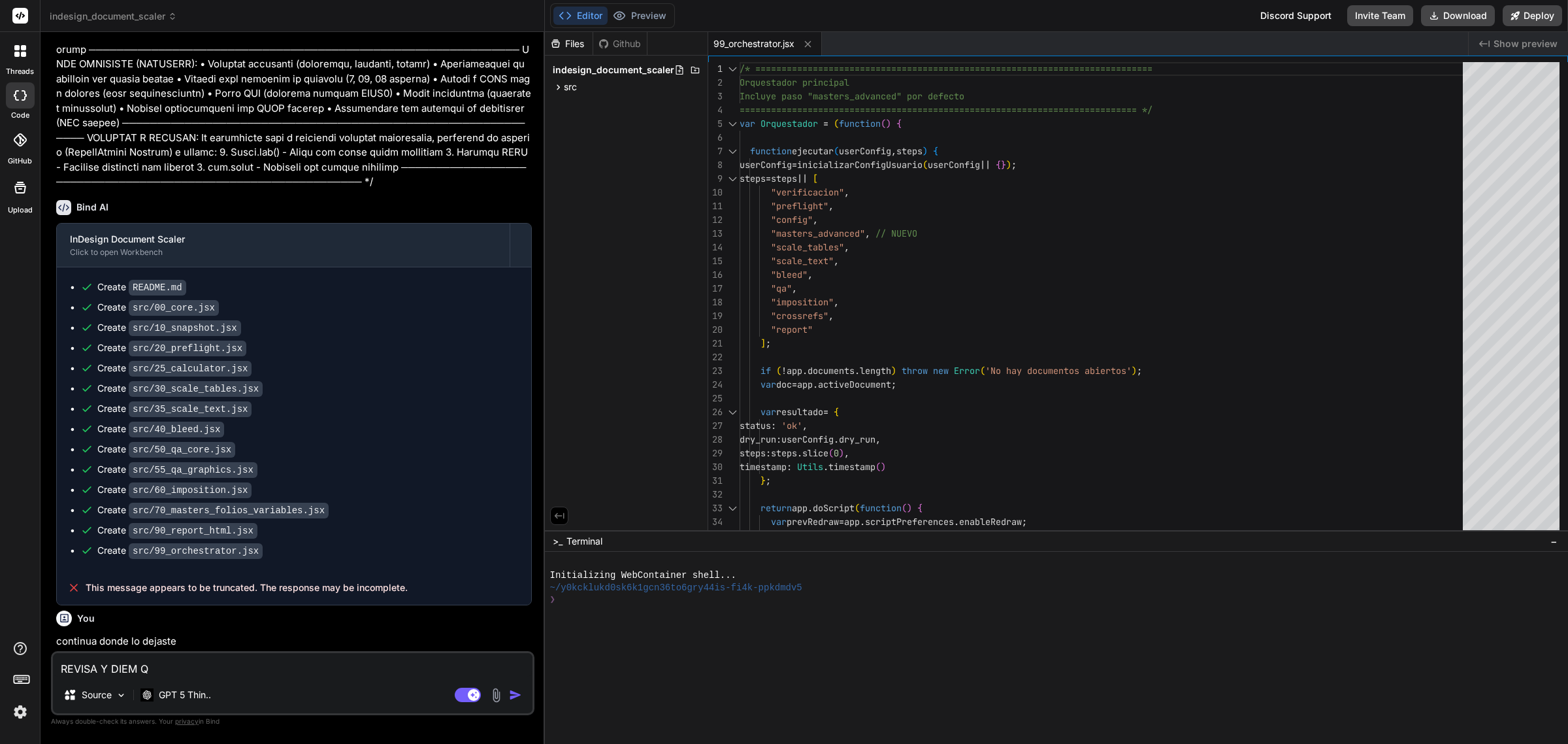
type textarea "REVISA Y DIEM QU"
type textarea "x"
type textarea "REVISA Y DIEM QUE"
type textarea "x"
type textarea "REVISA Y DIEM QUE"
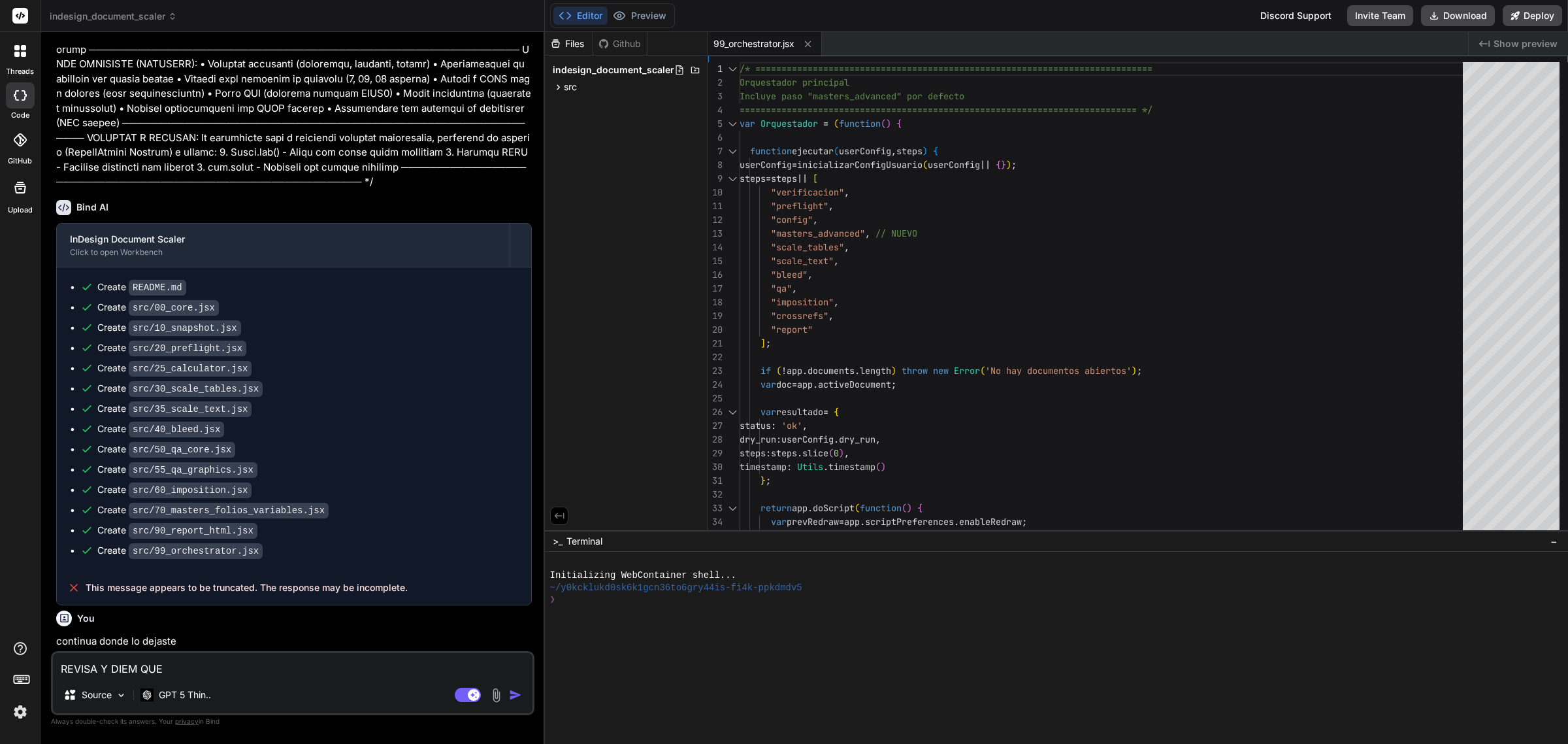
type textarea "x"
type textarea "REVISA Y DIEM QUE FU"
type textarea "x"
type textarea "REVISA Y DIEM QUE FUC"
type textarea "x"
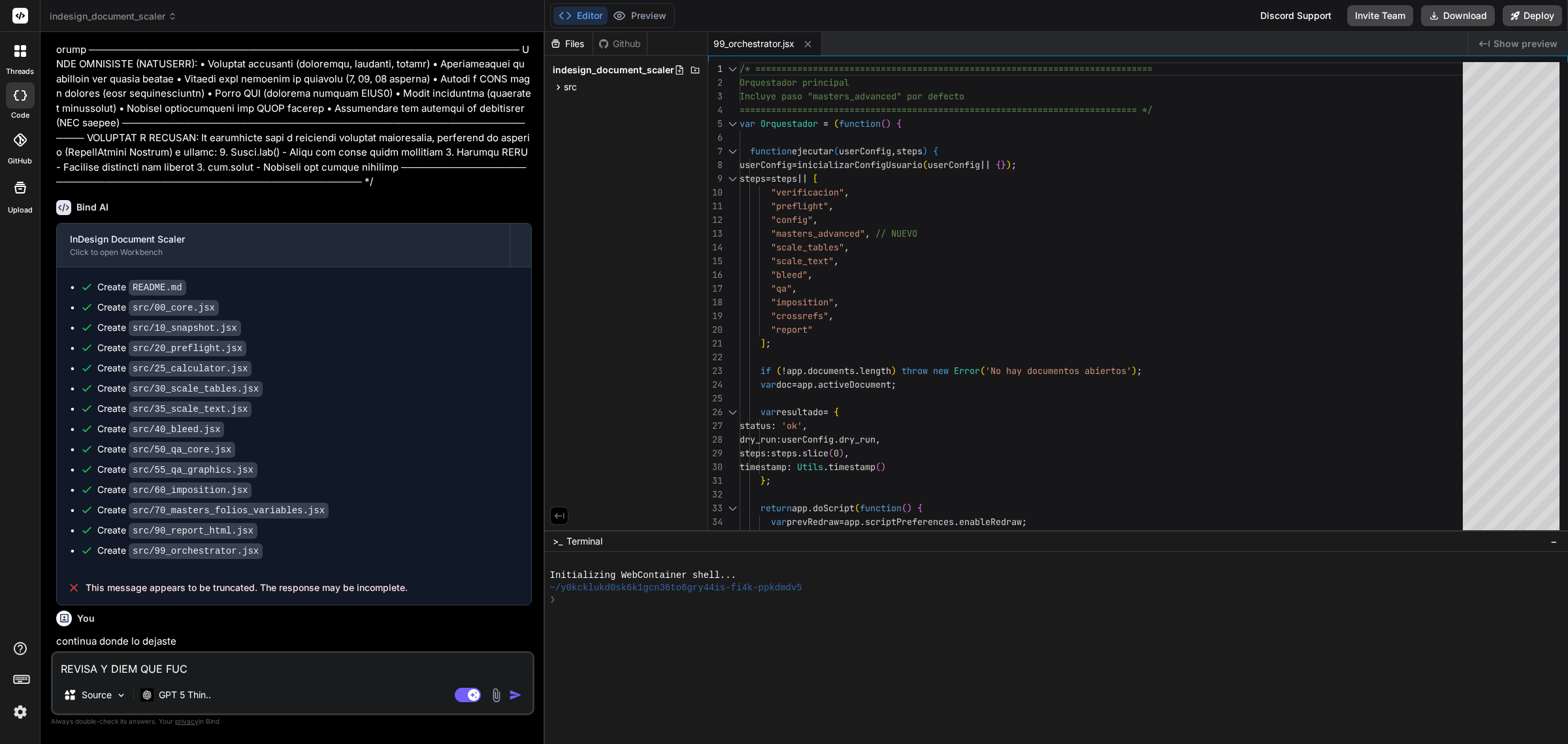
type textarea "REVISA Y DIEM QUE FUCN"
type textarea "x"
type textarea "REVISA Y DIEM QUE FUCNI"
type textarea "x"
type textarea "REVISA Y DIEM QUE FUCNIO"
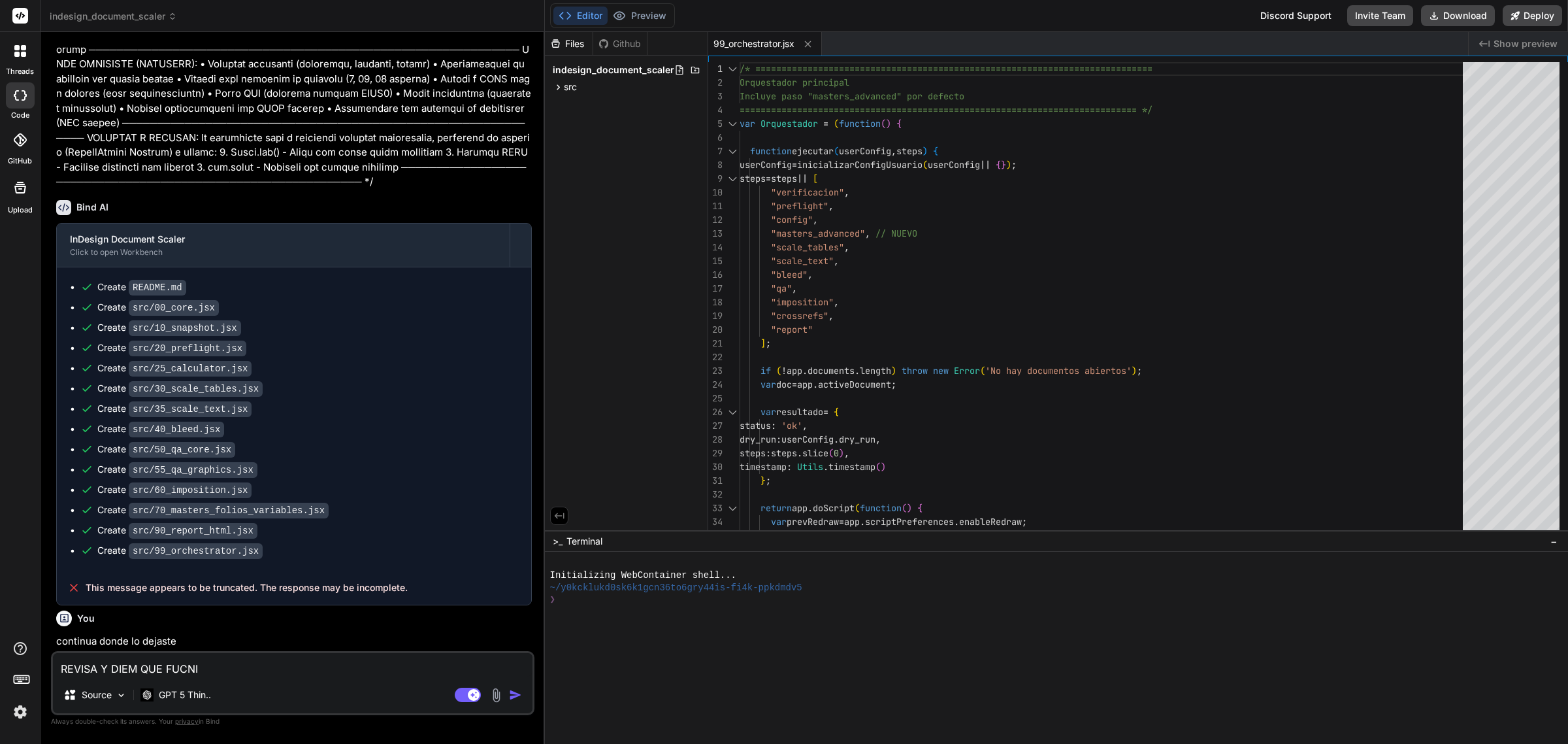
type textarea "x"
type textarea "REVISA Y DIEM QUE FUCNION"
type textarea "x"
type textarea "REVISA Y DIEM QUE FUCNIONE"
type textarea "x"
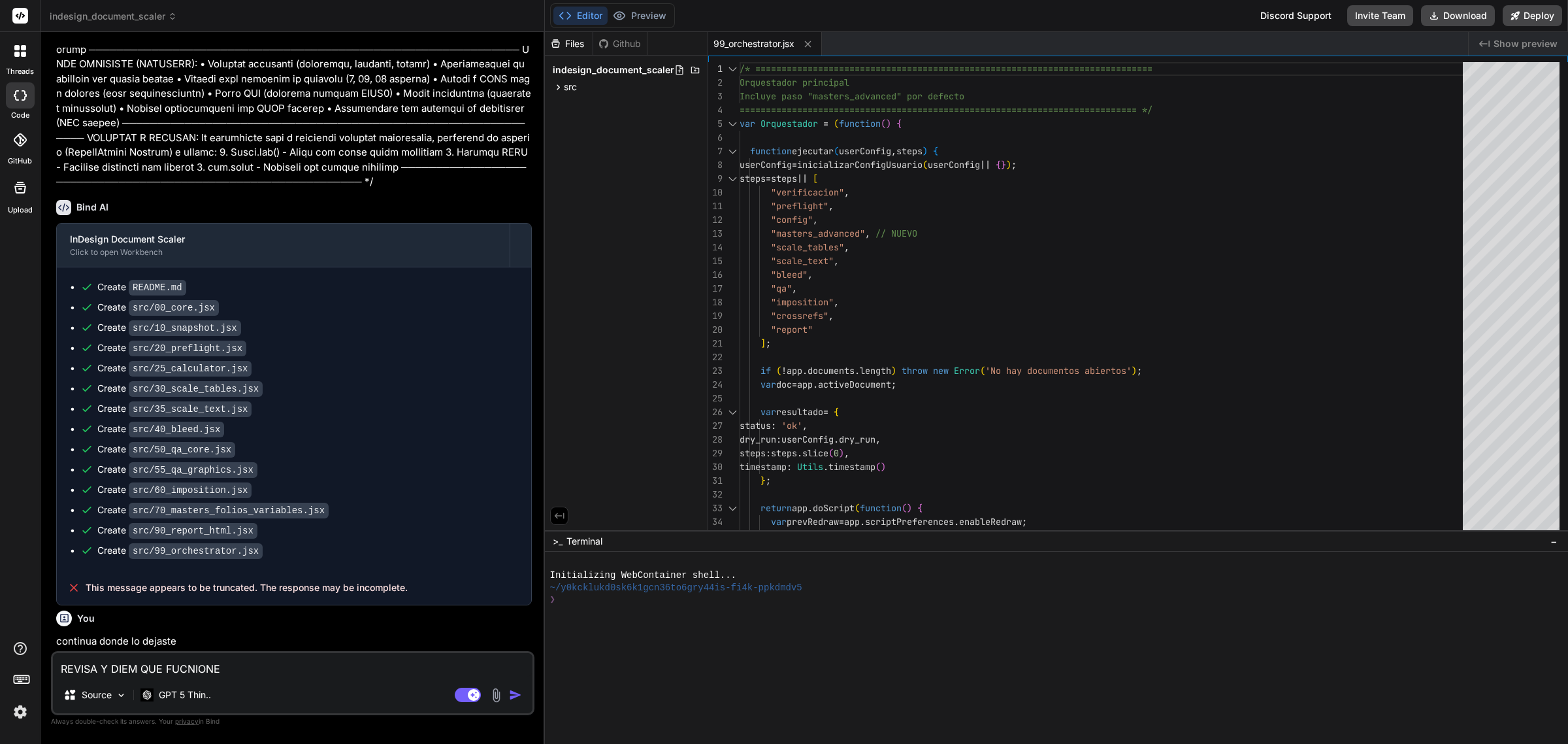
type textarea "REVISA Y DIEM QUE FUCNIONES"
type textarea "x"
type textarea "REVISA Y DIEM QUE FUCNIONES"
type textarea "x"
type textarea "REVISA Y DIEM QUE FUCNIONES T"
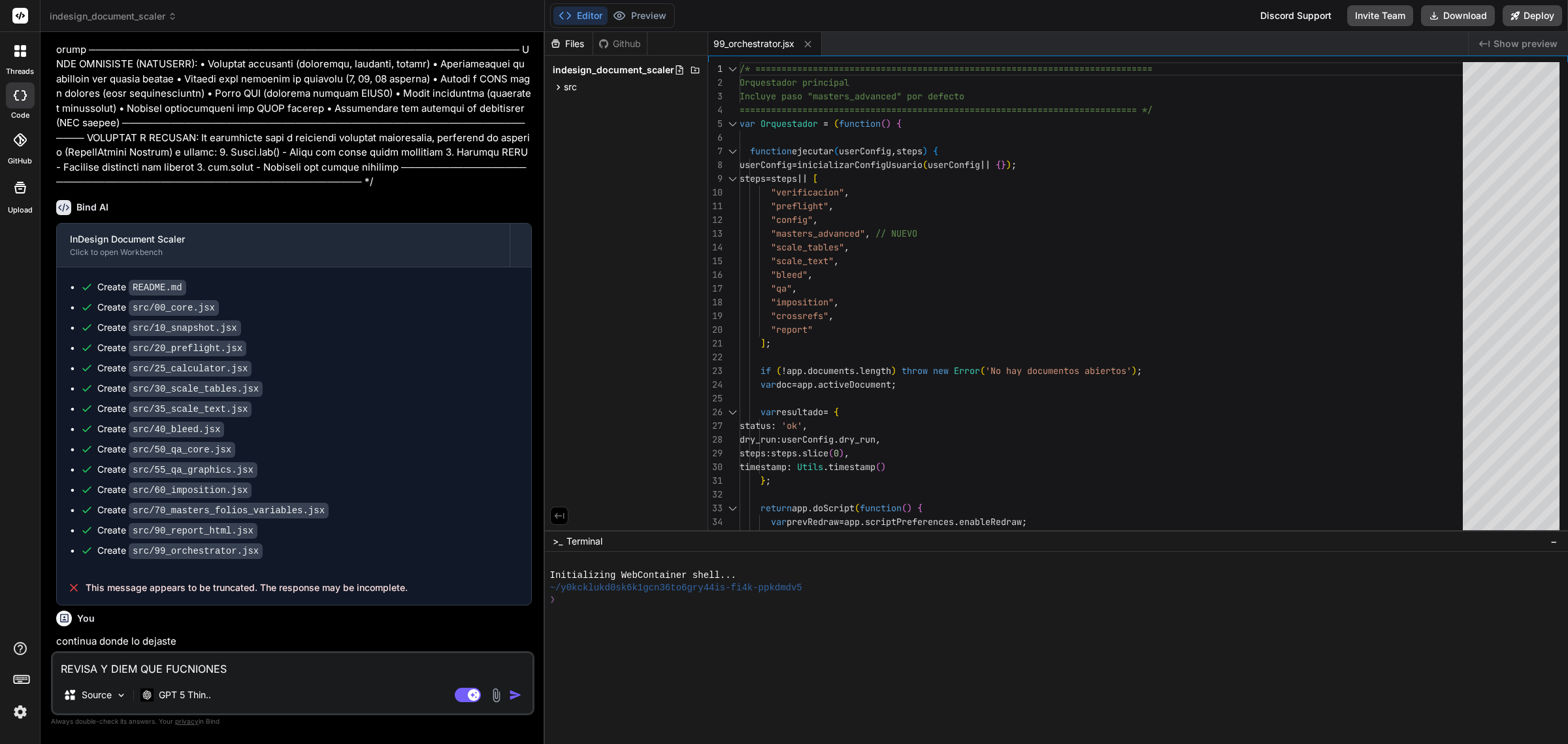
type textarea "x"
type textarea "REVISA Y DIEM QUE FUCNIONES TE"
type textarea "x"
type textarea "REVISA Y DIEM QUE FUCNIONES TEN"
type textarea "x"
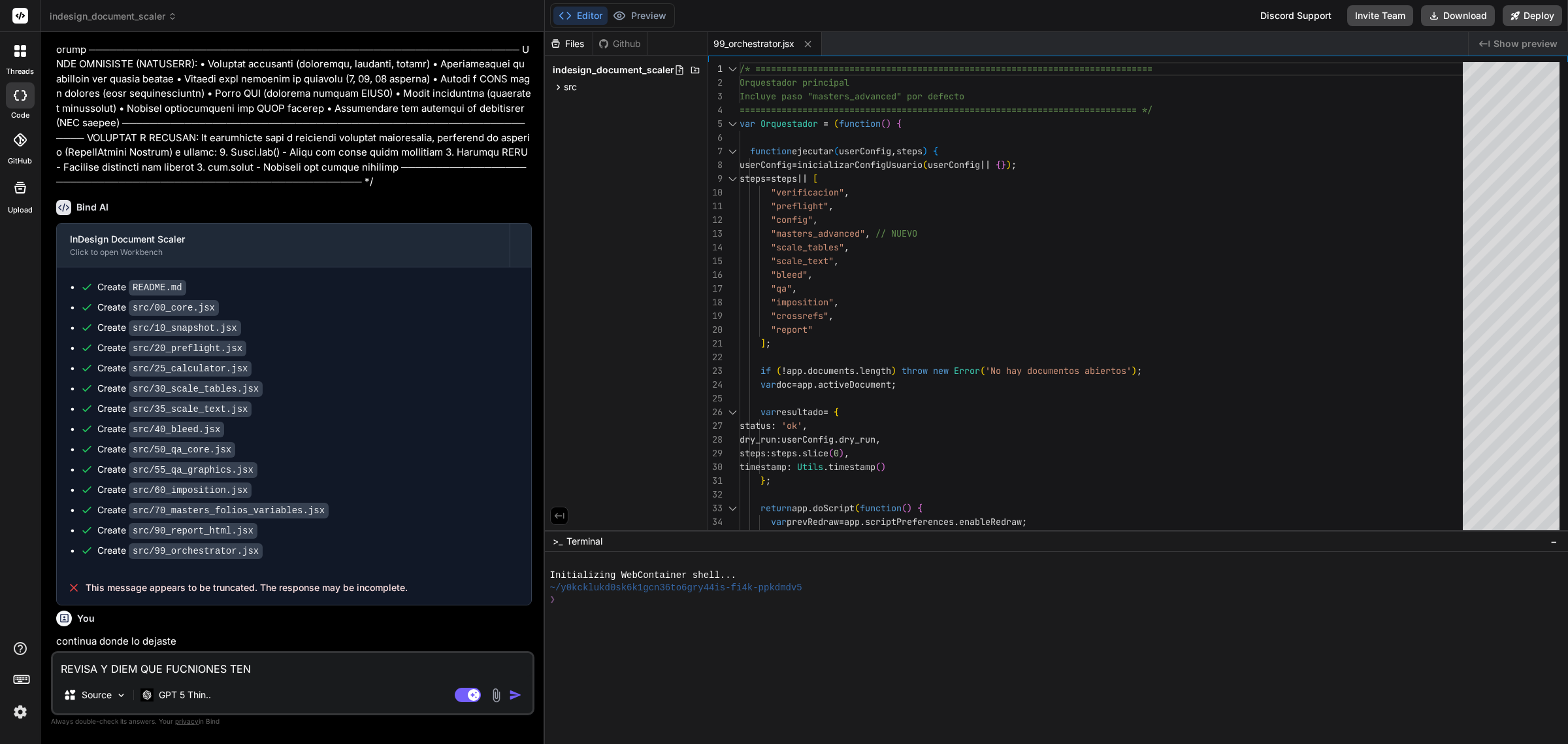
type textarea "REVISA Y DIEM QUE FUCNIONES TENE"
type textarea "x"
type textarea "REVISA Y DIEM QUE FUCNIONES TENEM"
type textarea "x"
type textarea "REVISA Y DIEM QUE FUCNIONES TENEMO"
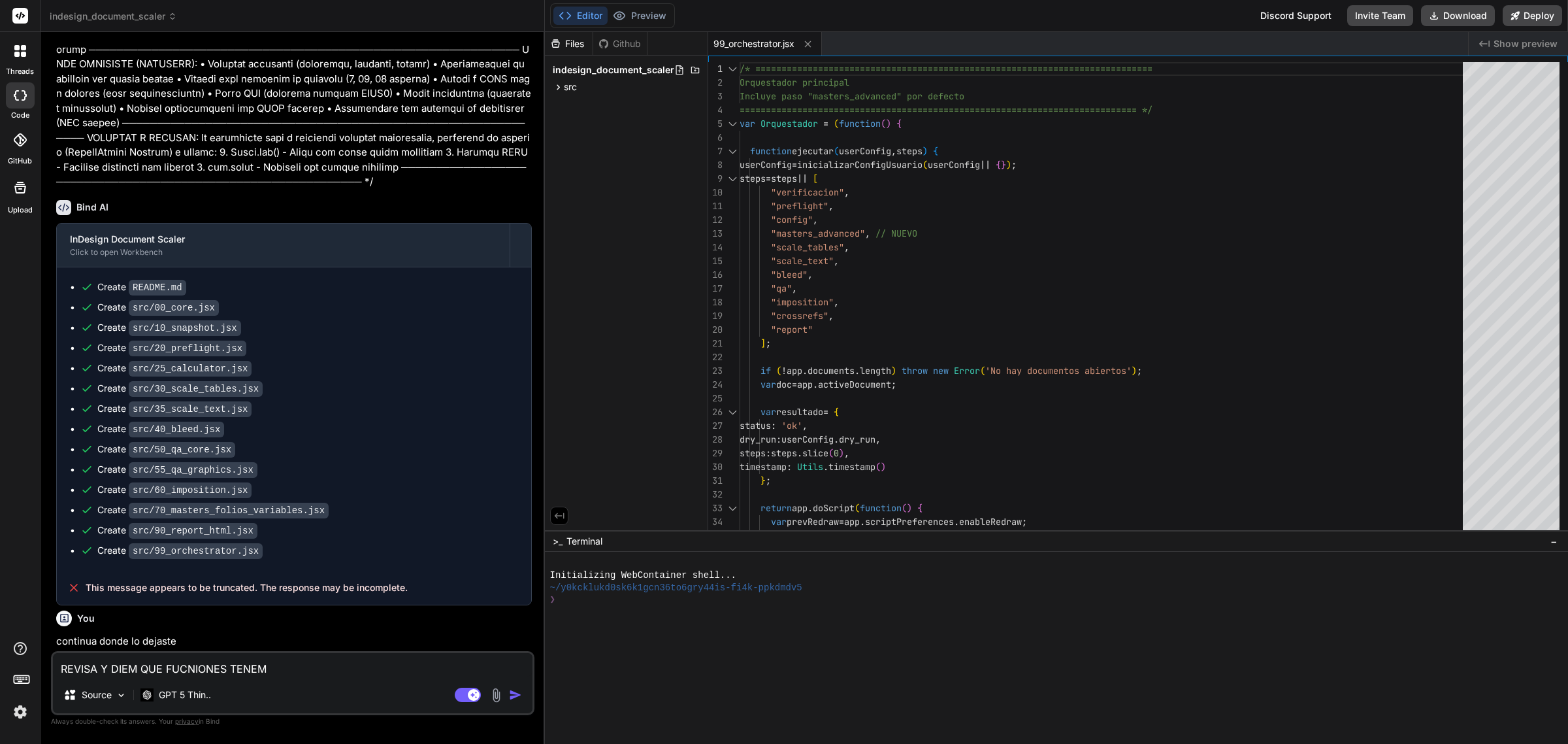
type textarea "x"
type textarea "REVISA Y DIEM QUE FUCNIONES TENEMOS"
type textarea "x"
type textarea "REVISA Y DIEM QUE FUCNIONES TENEMOS"
type textarea "x"
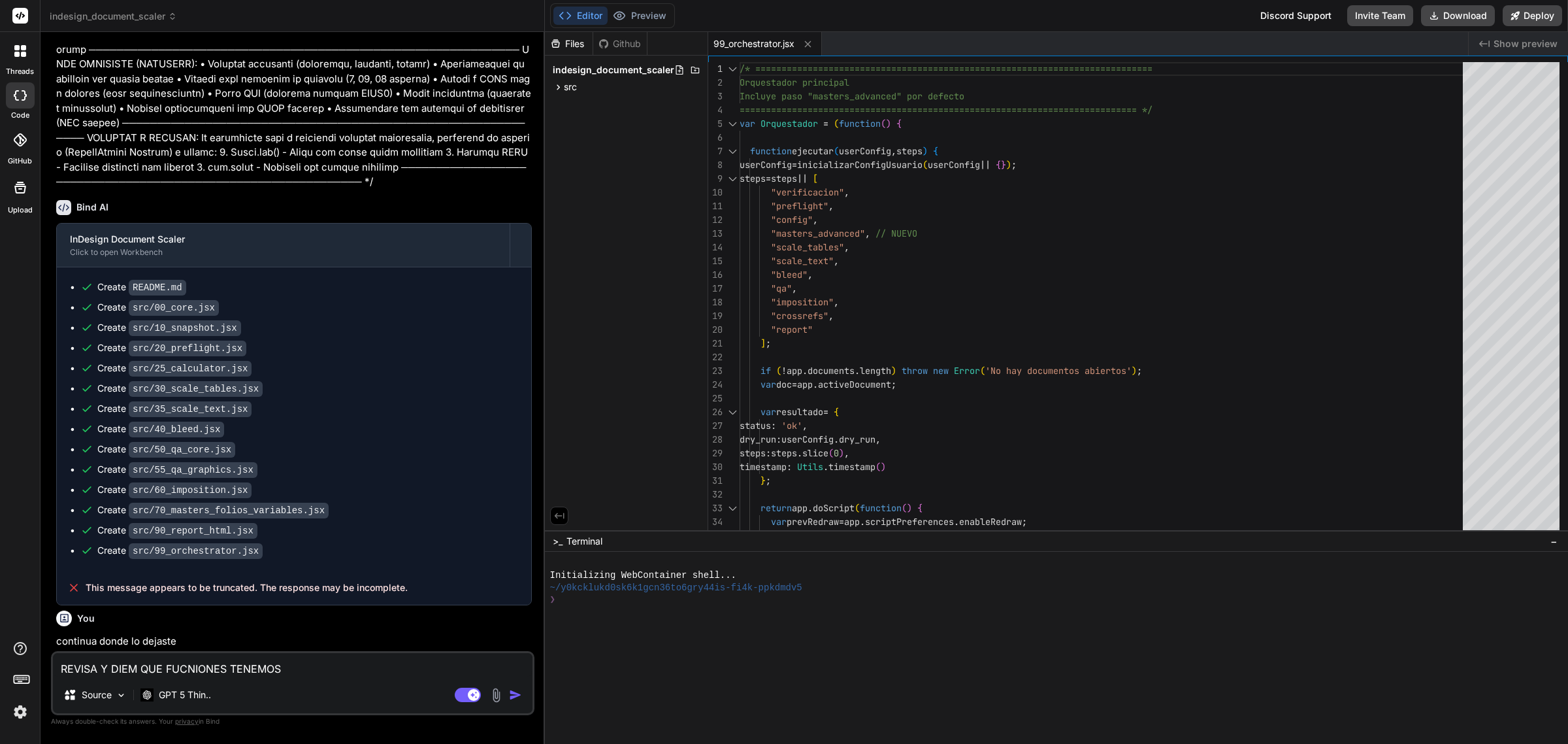
type textarea "REVISA Y DIEM QUE FUCNIONES TENEMOS A"
type textarea "x"
type textarea "REVISA Y DIEM QUE FUCNIONES TENEMOS AC"
type textarea "x"
type textarea "REVISA Y DIEM QUE FUCNIONES TENEMOS ACT"
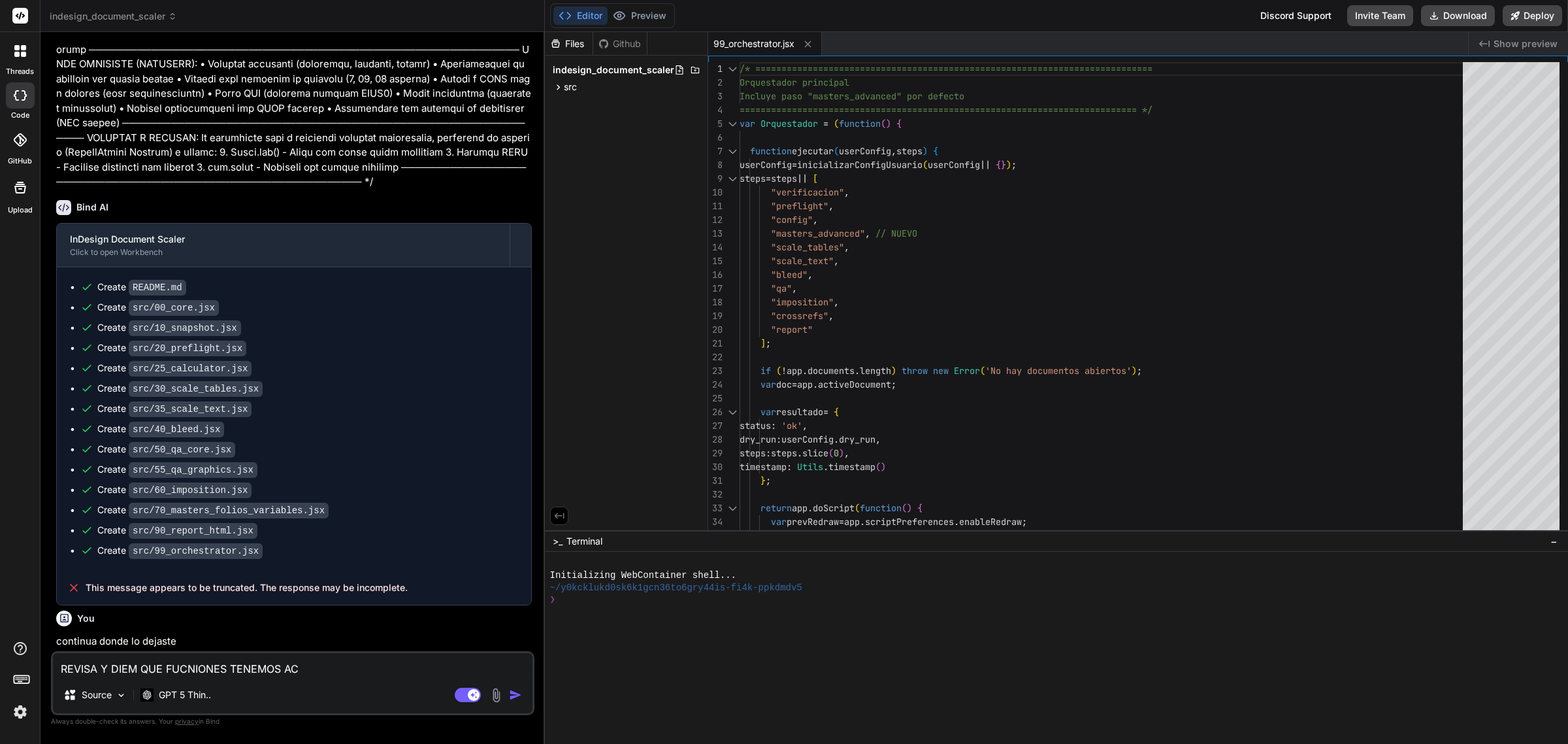
type textarea "x"
type textarea "REVISA Y DIEM QUE FUCNIONES TENEMOS ACTU"
type textarea "x"
type textarea "REVISA Y DIEM QUE FUCNIONES TENEMOS ACTUA"
type textarea "x"
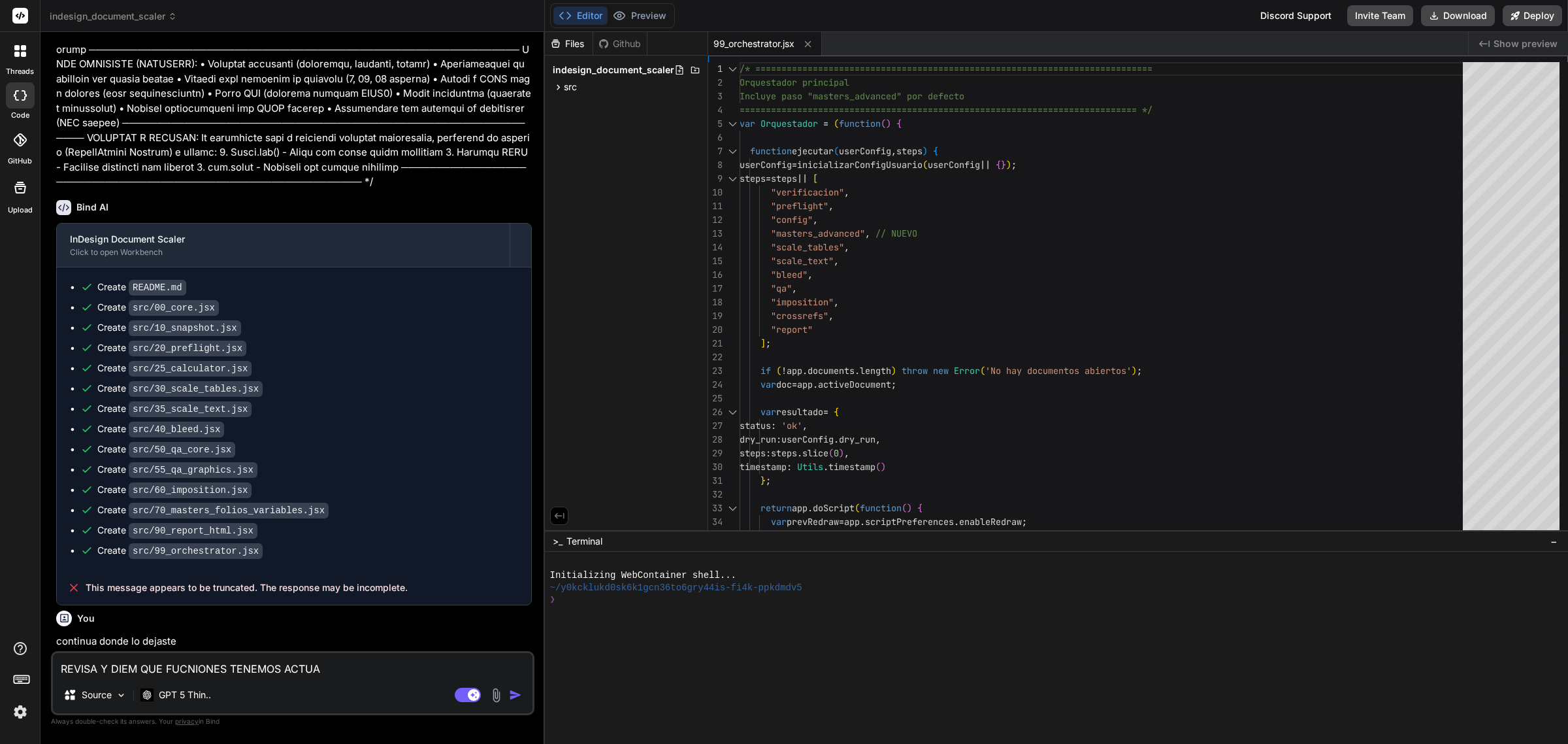
type textarea "REVISA Y DIEM QUE FUCNIONES TENEMOS ACTUAL"
type textarea "x"
type textarea "REVISA Y DIEM QUE FUCNIONES TENEMOS ACTUALE"
type textarea "x"
type textarea "REVISA Y DIEM QUE FUCNIONES TENEMOS ACTUALEM"
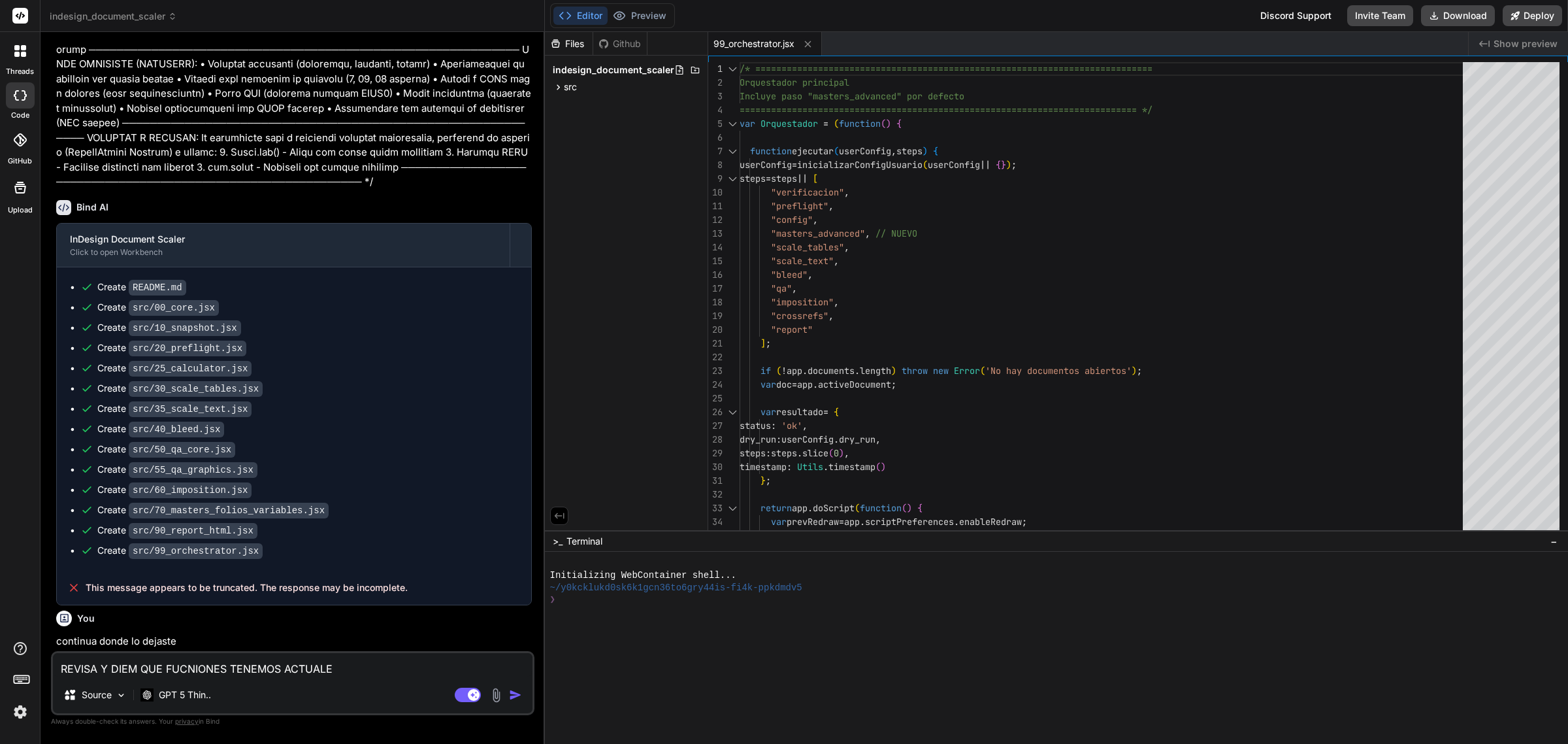
type textarea "x"
type textarea "REVISA Y DIEM QUE FUCNIONES TENEMOS ACTUALEMT"
type textarea "x"
type textarea "REVISA Y DIEM QUE FUCNIONES TENEMOS ACTUALEMTN"
type textarea "x"
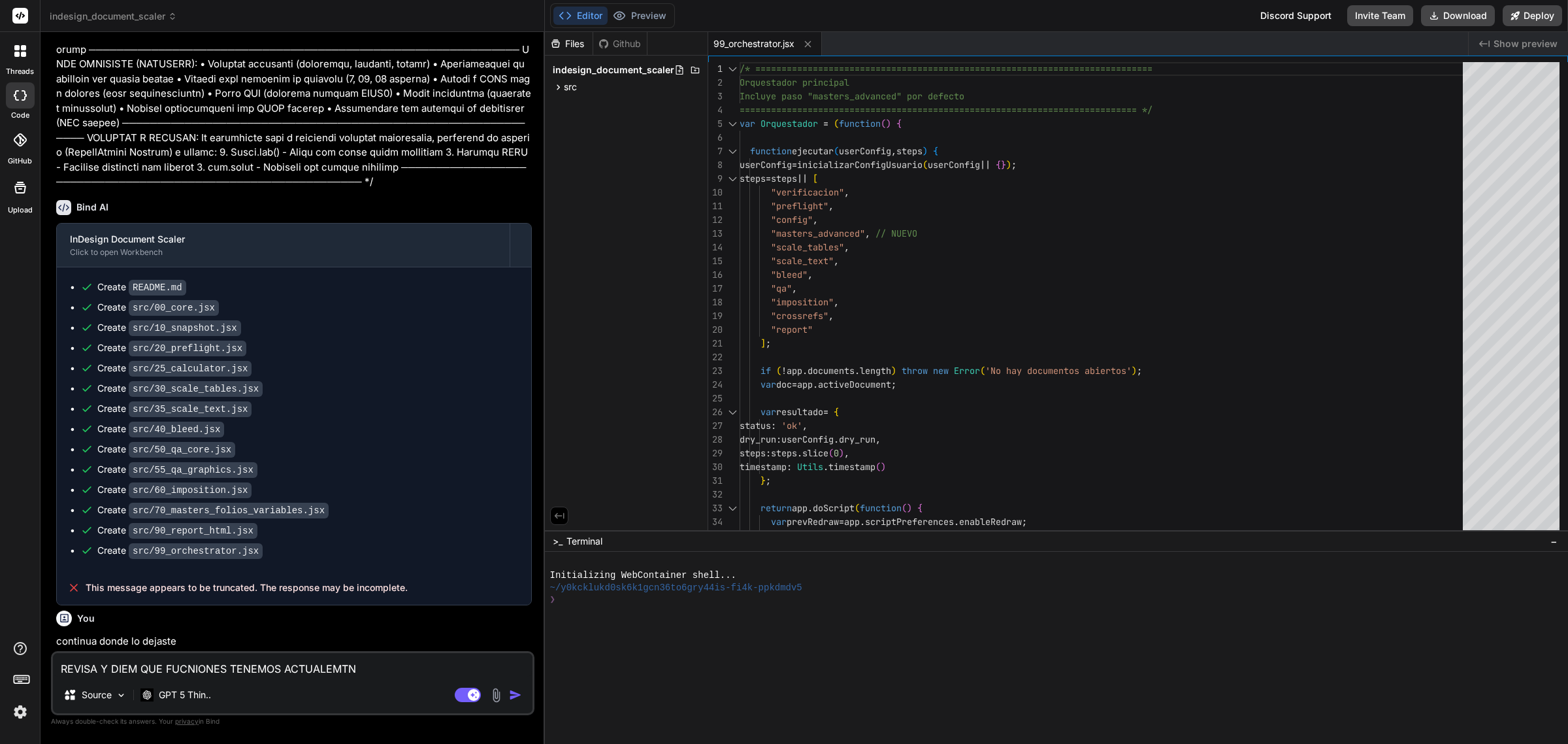
type textarea "REVISA Y DIEM QUE FUCNIONES TENEMOS ACTUALEMTNE"
type textarea "x"
type textarea "REVISA Y DIEM QUE FUCNIONES TENEMOS ACTUALEMTNE"
type textarea "x"
drag, startPoint x: 327, startPoint y: 670, endPoint x: 371, endPoint y: 680, distance: 45.1
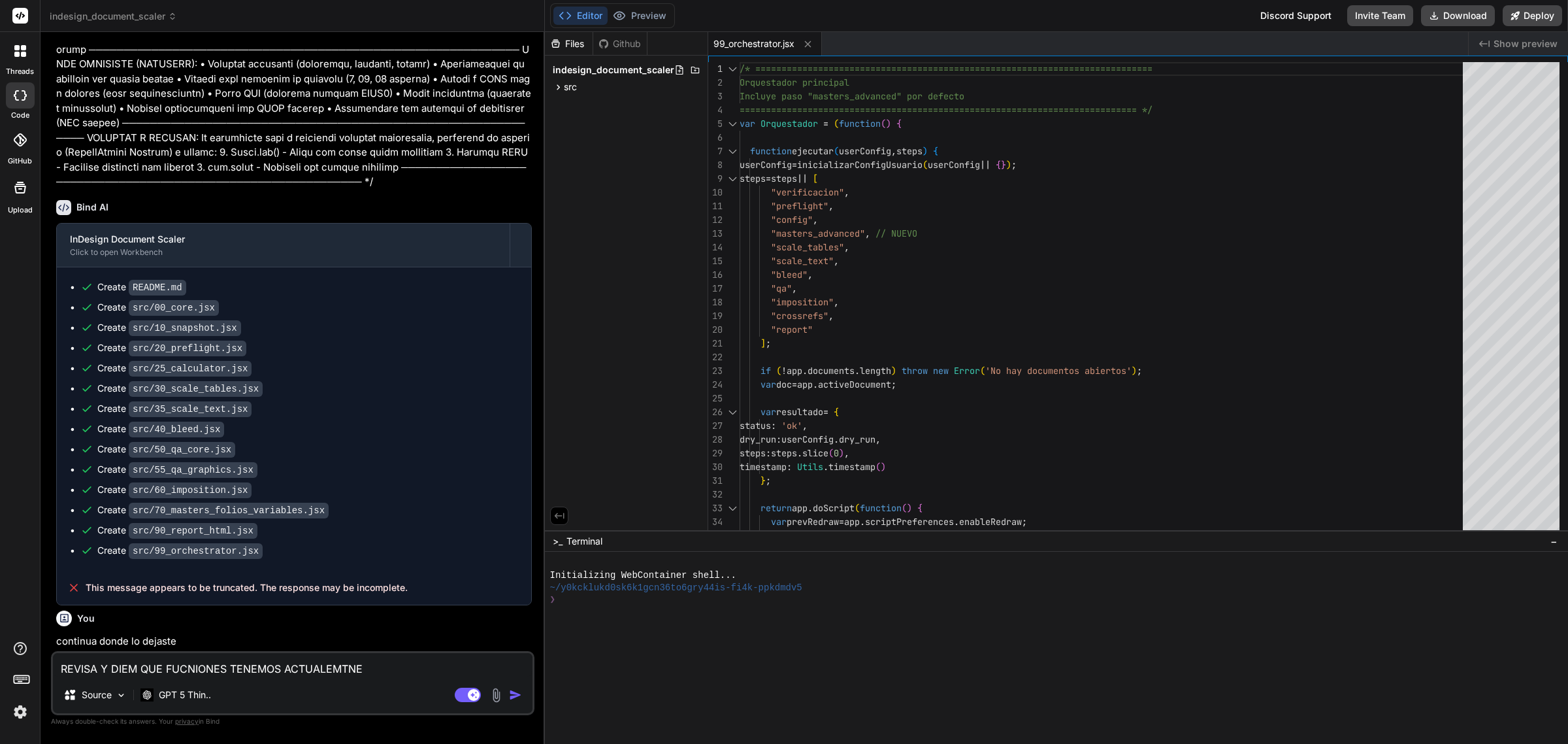
click at [371, 680] on div "REVISA Y DIEM QUE FUCNIONES TENEMOS ACTUALEMTNE Source GPT 5 Thin.. Agent Mode.…" at bounding box center [293, 683] width 484 height 64
type textarea "REVISA Y DIEM QUE FUCNIONES TENEMOS ACTUALEMTNE"
type textarea "x"
type textarea "REVISA Y DIEM QUE FUCNIONES TENEMOS ACTUALEMTN"
type textarea "x"
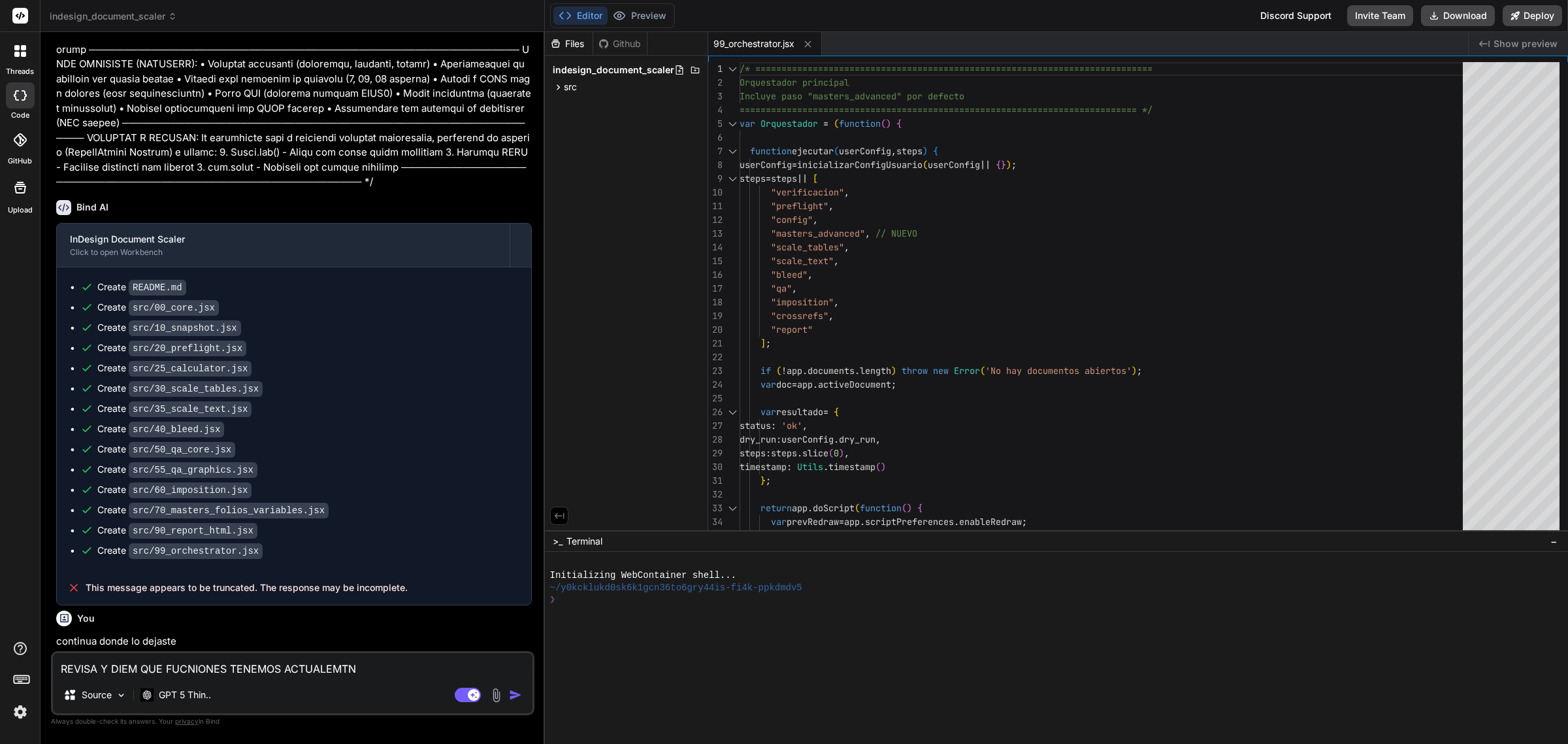
type textarea "REVISA Y DIEM QUE FUCNIONES TENEMOS ACTUALEMT"
type textarea "x"
drag, startPoint x: 327, startPoint y: 667, endPoint x: 355, endPoint y: 668, distance: 28.0
click at [355, 668] on textarea "REVISA Y DIEM QUE FUCNIONES TENEMOS ACTUALEMT" at bounding box center [292, 664] width 480 height 24
type textarea "REVISA Y DIEM QUE FUCNIONES TENEMOS ACTUALM"
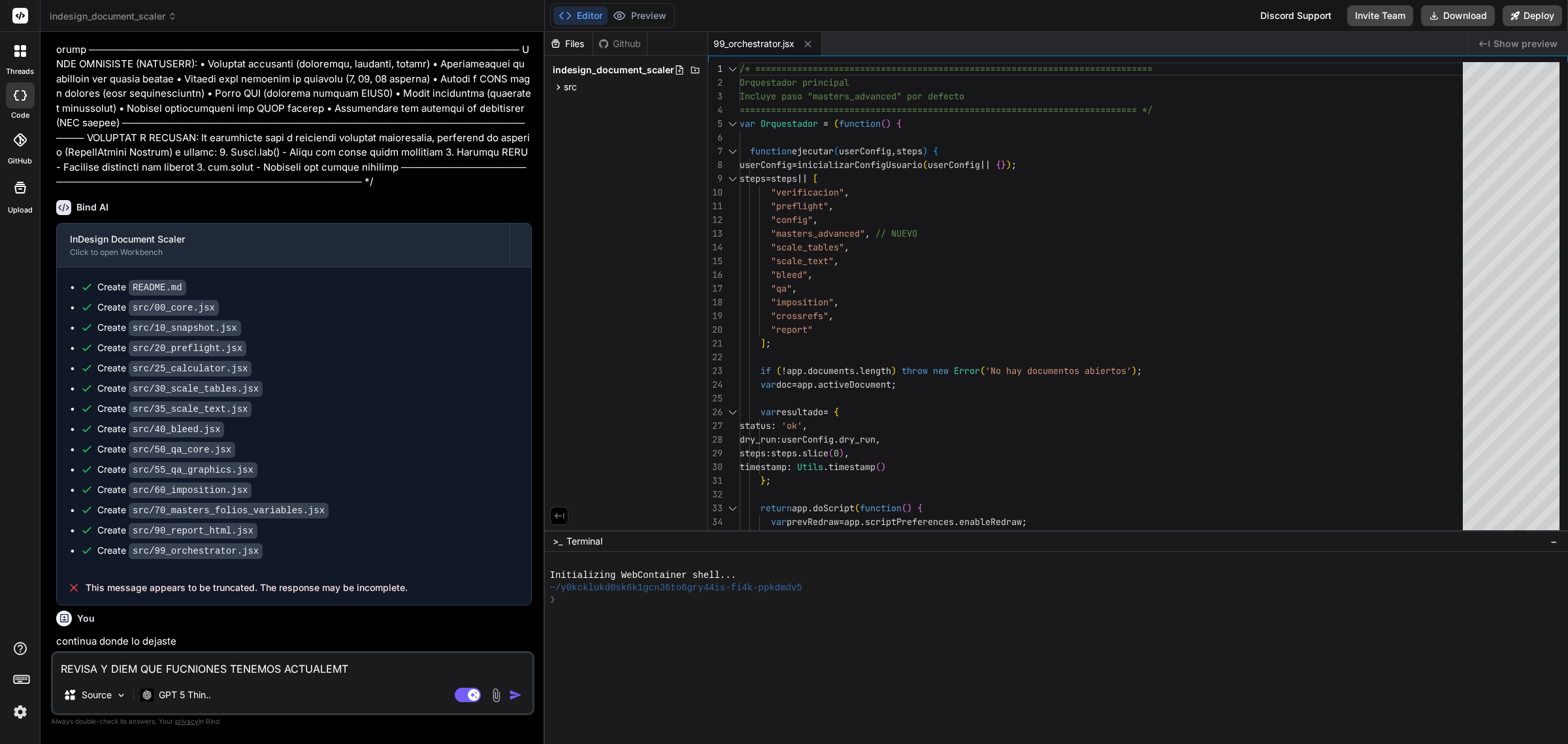
type textarea "x"
type textarea "REVISA Y DIEM QUE FUCNIONES TENEMOS ACTUALME"
type textarea "x"
type textarea "REVISA Y DIEM QUE FUCNIONES TENEMOS ACTUALMEN"
type textarea "x"
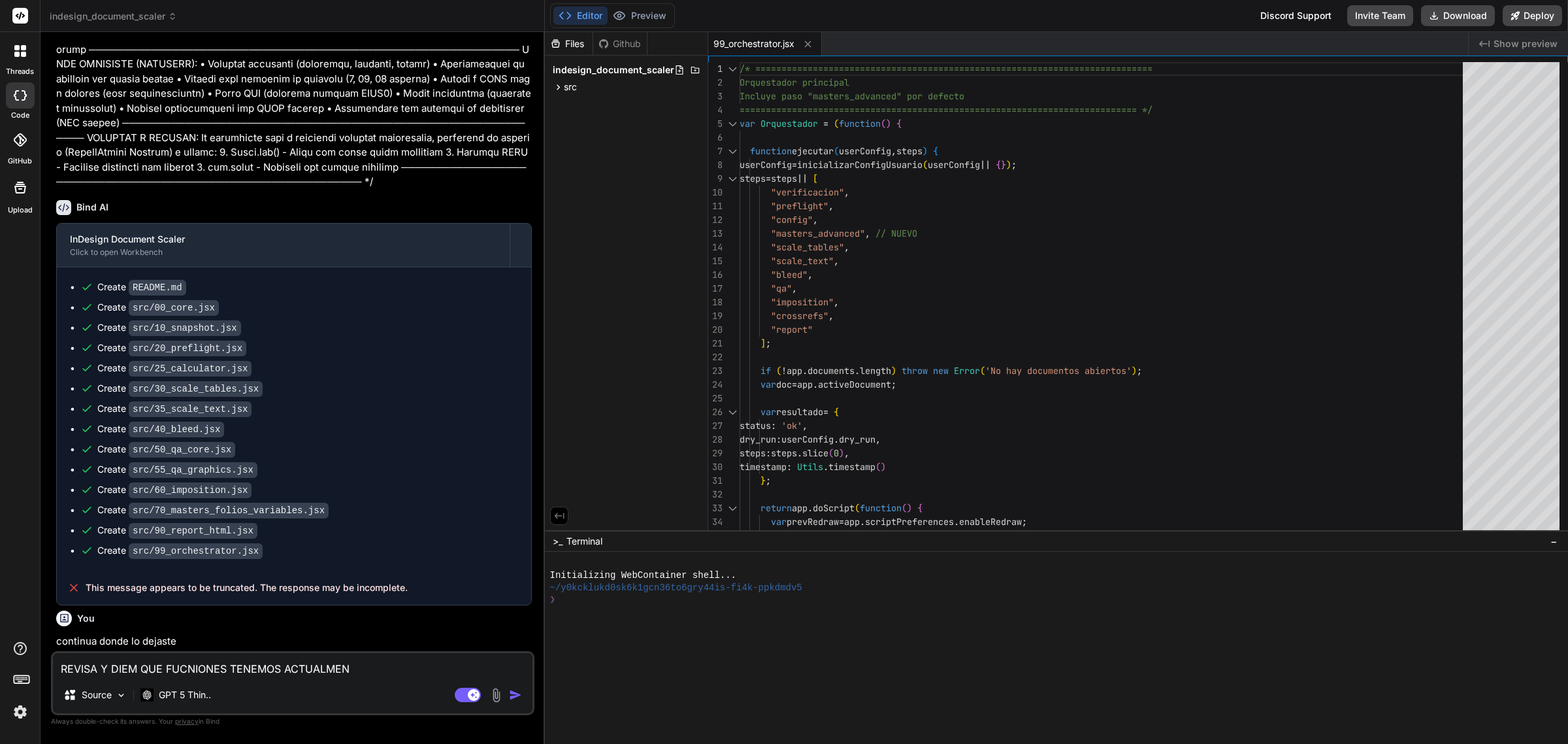
type textarea "REVISA Y DIEM QUE FUCNIONES TENEMOS ACTUALMENT"
type textarea "x"
type textarea "REVISA Y DIEM QUE FUCNIONES TENEMOS ACTUALMENTE"
type textarea "x"
type textarea "REVISA Y DIEM QUE FUCNIONES TENEMOS ACTUALMENTE"
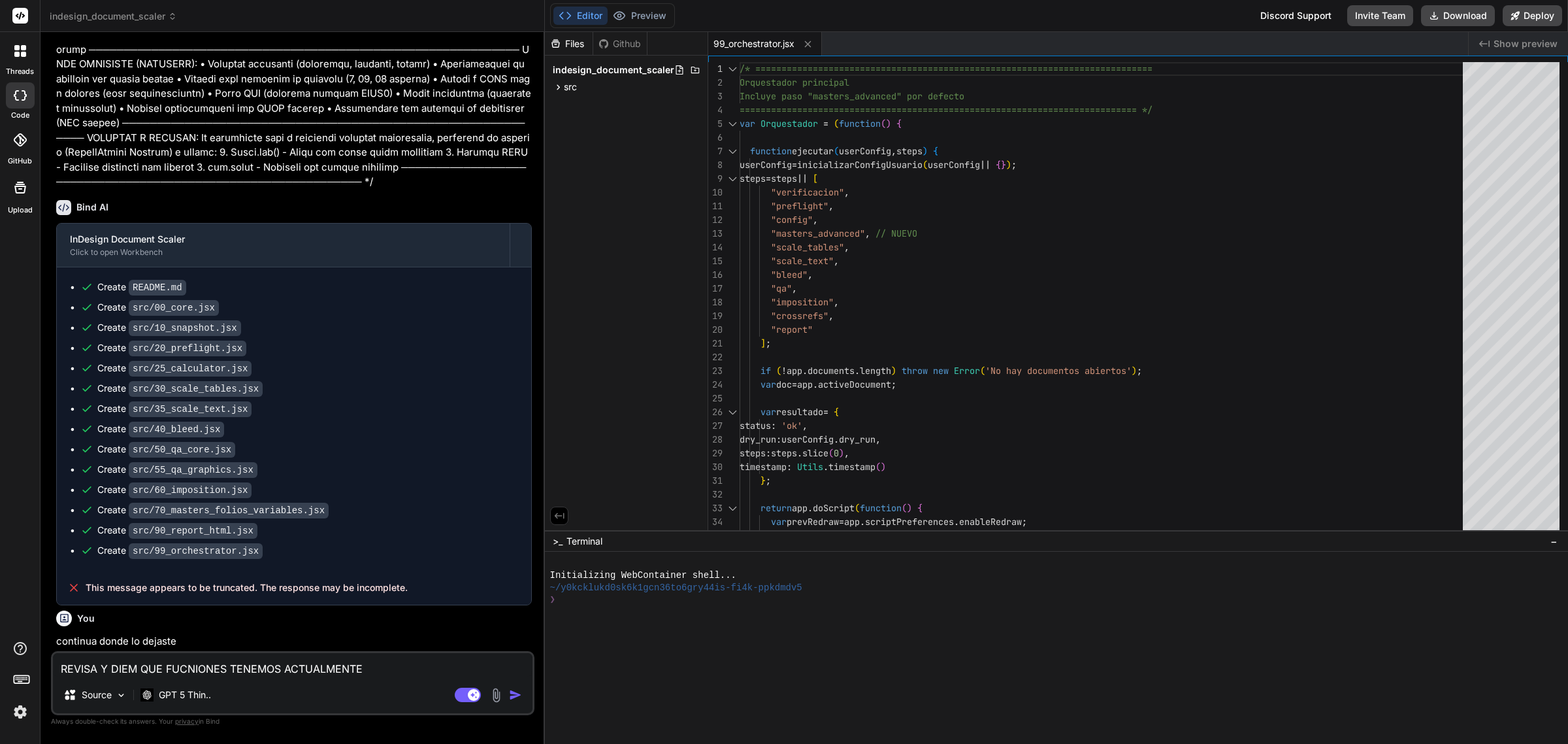
type textarea "x"
type textarea "REVISA Y DIEM QUE FUCNIONES TENEMOS ACTUALMENTE C"
type textarea "x"
type textarea "REVISA Y DIEM QUE FUCNIONES TENEMOS ACTUALMENTE CU"
type textarea "x"
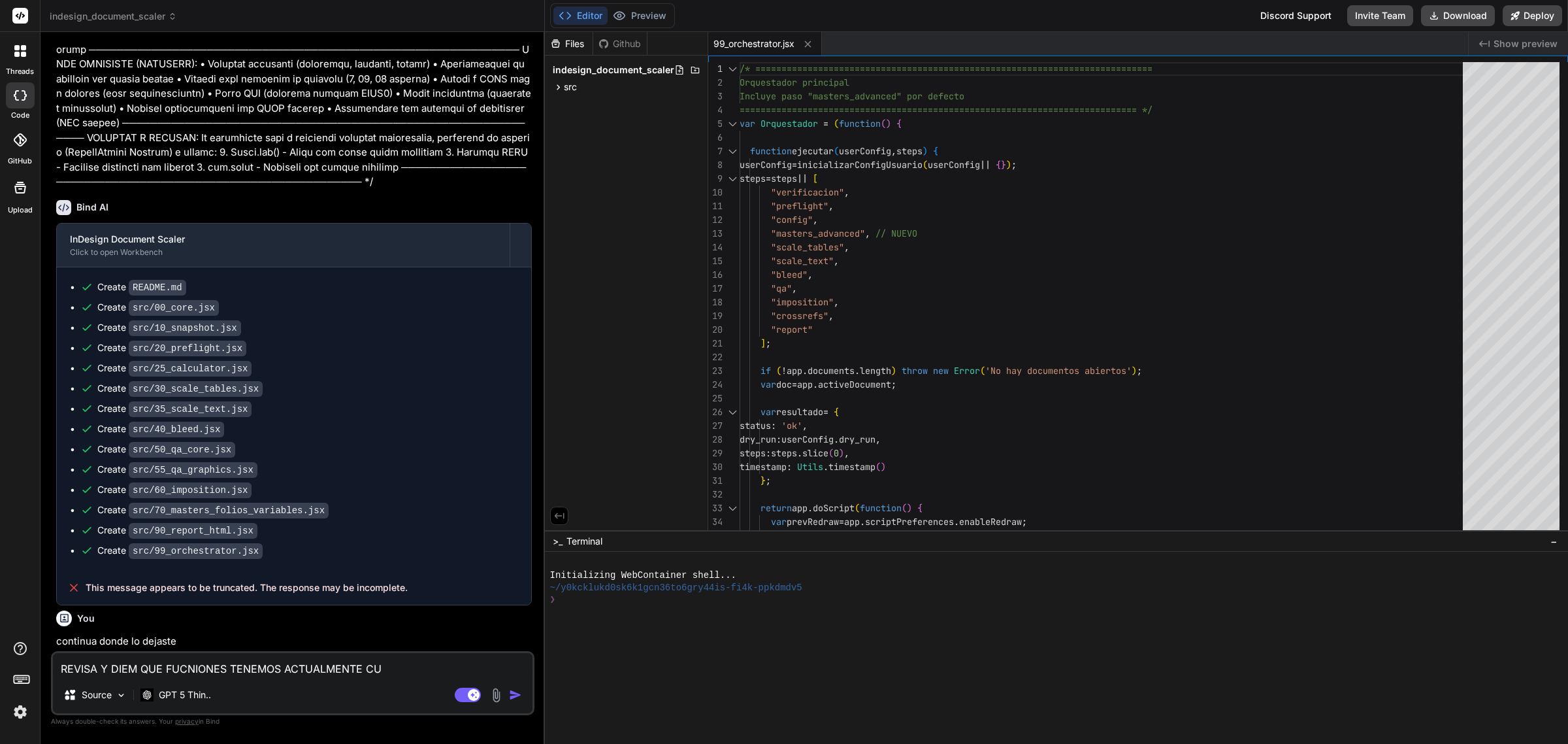
type textarea "REVISA Y DIEM QUE FUCNIONES TENEMOS ACTUALMENTE CUA"
type textarea "x"
type textarea "REVISA Y DIEM QUE FUCNIONES TENEMOS ACTUALMENTE CUAL"
type textarea "x"
type textarea "REVISA Y DIEM QUE FUCNIONES TENEMOS ACTUALMENTE CUALE"
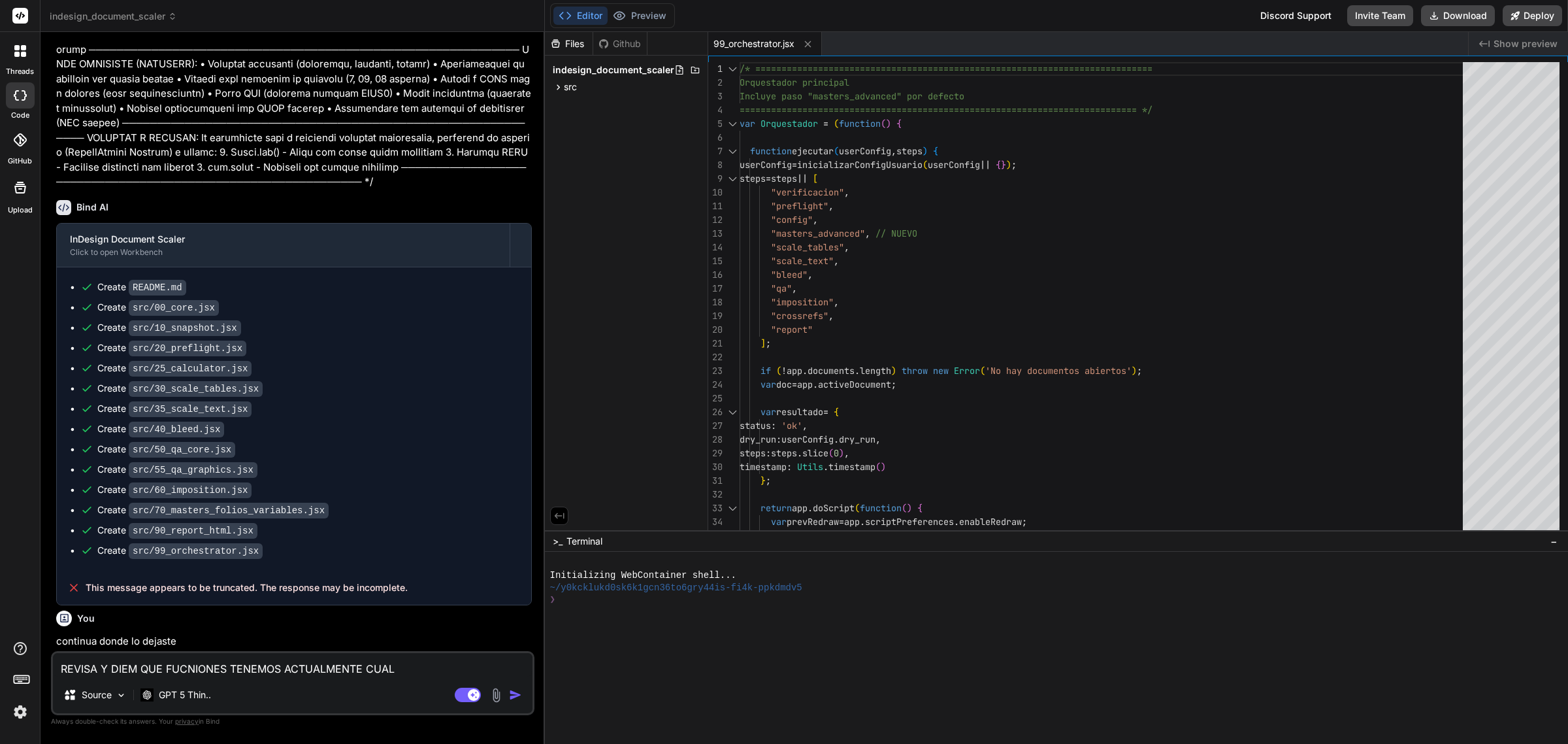
type textarea "x"
type textarea "REVISA Y DIEM QUE FUCNIONES TENEMOS ACTUALMENTE CUALES"
type textarea "x"
type textarea "REVISA Y DIEM QUE FUCNIONES TENEMOS ACTUALMENTE CUALES"
type textarea "x"
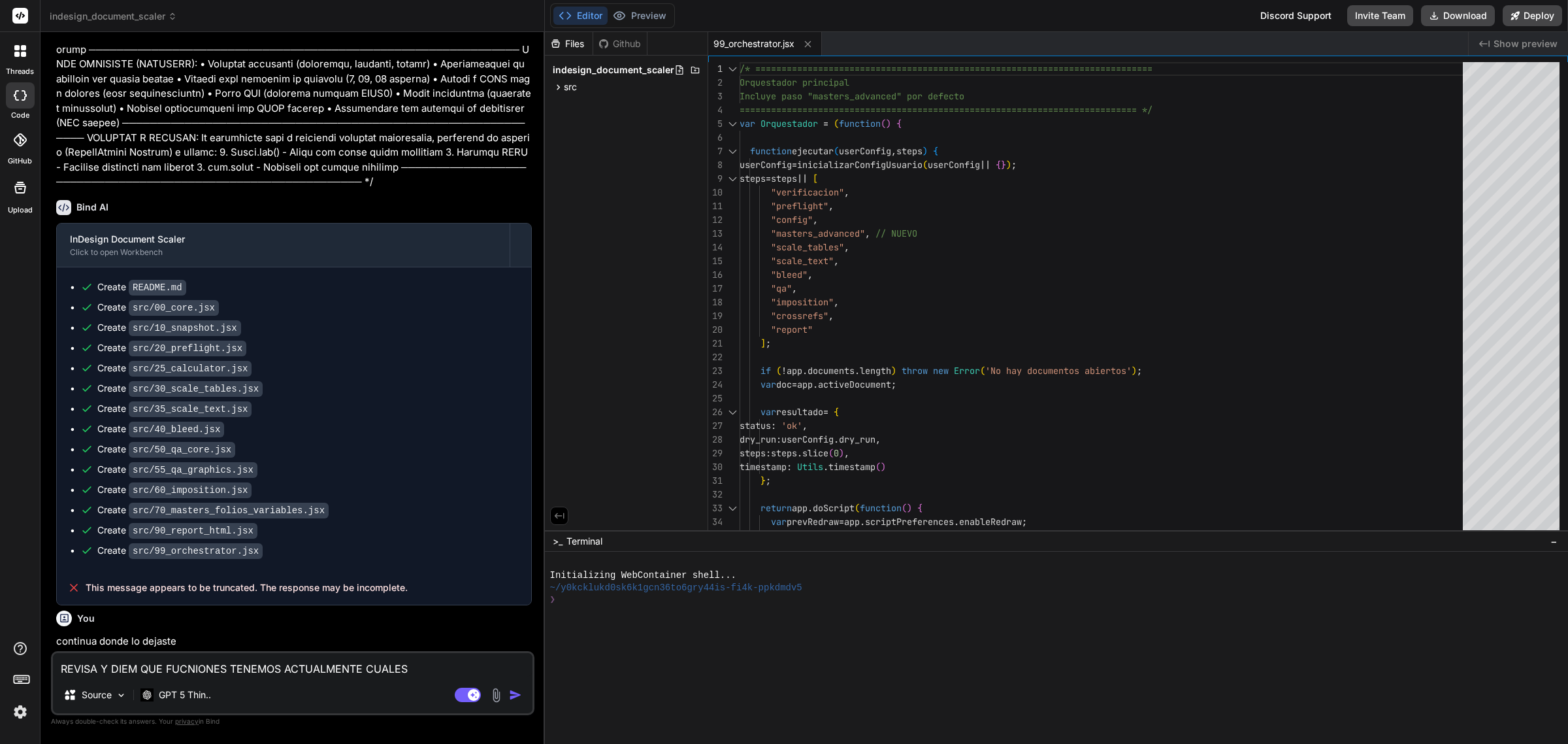
type textarea "REVISA Y DIEM QUE FUCNIONES TENEMOS ACTUALMENTE CUALES Q"
type textarea "x"
type textarea "REVISA Y DIEM QUE FUCNIONES TENEMOS ACTUALMENTE CUALES QU"
type textarea "x"
type textarea "REVISA Y DIEM QUE FUCNIONES TENEMOS ACTUALMENTE CUALES QUE"
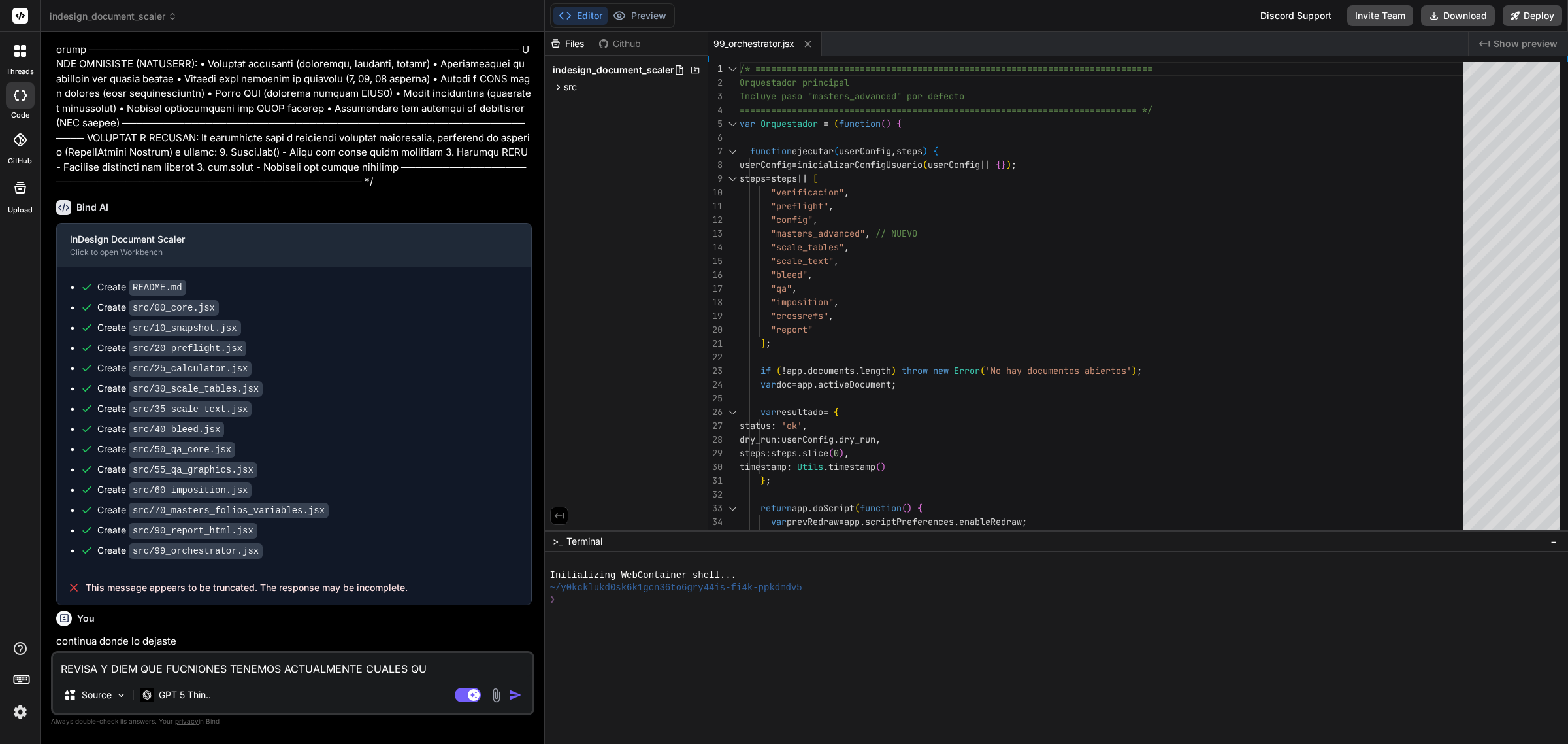
type textarea "x"
type textarea "REVISA Y DIEM QUE FUCNIONES TENEMOS ACTUALMENTE CUALES QUED"
type textarea "x"
type textarea "REVISA Y DIEM QUE FUCNIONES TENEMOS ACTUALMENTE CUALES QUEDA"
type textarea "x"
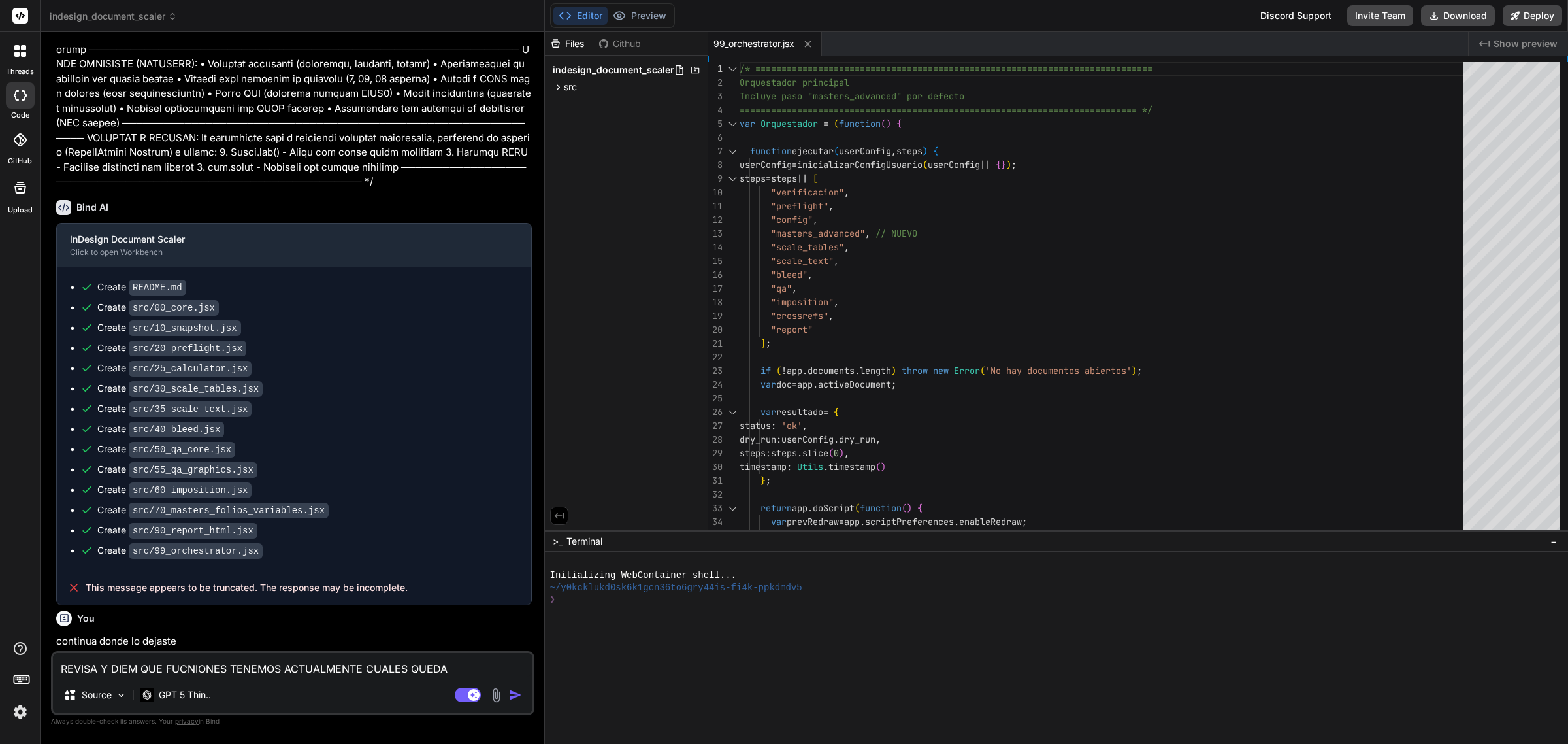
type textarea "REVISA Y DIEM QUE FUCNIONES TENEMOS ACTUALMENTE CUALES QUEDAN"
type textarea "x"
type textarea "REVISA Y DIEM QUE FUCNIONES TENEMOS ACTUALMENTE CUALES QUEDAN"
type textarea "x"
type textarea "REVISA Y DIEM QUE FUCNIONES TENEMOS ACTUALMENTE CUALES QUEDAN P"
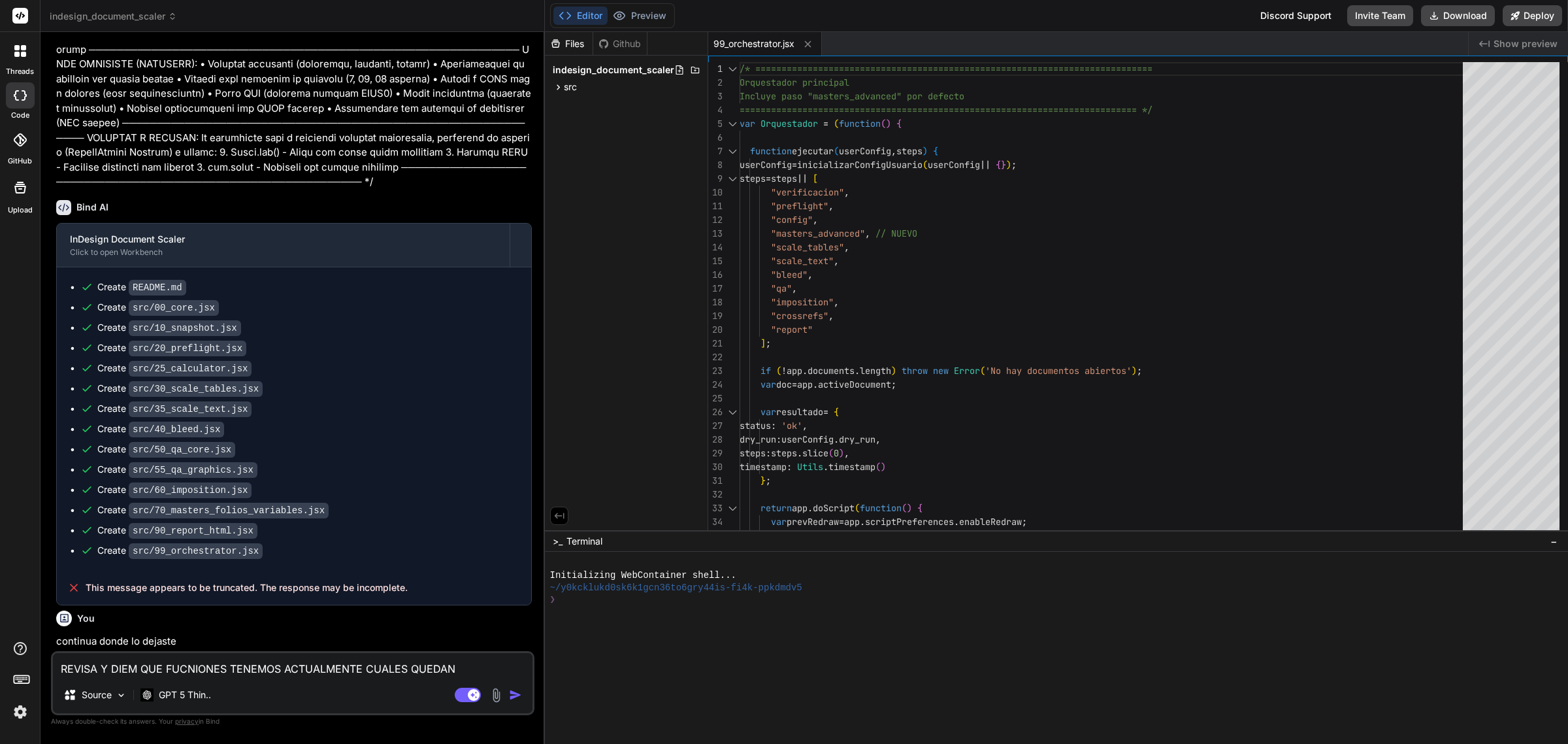
type textarea "x"
type textarea "REVISA Y DIEM QUE FUCNIONES TENEMOS ACTUALMENTE CUALES QUEDAN PE"
type textarea "x"
type textarea "REVISA Y DIEM QUE FUCNIONES TENEMOS ACTUALMENTE CUALES QUEDAN PEN"
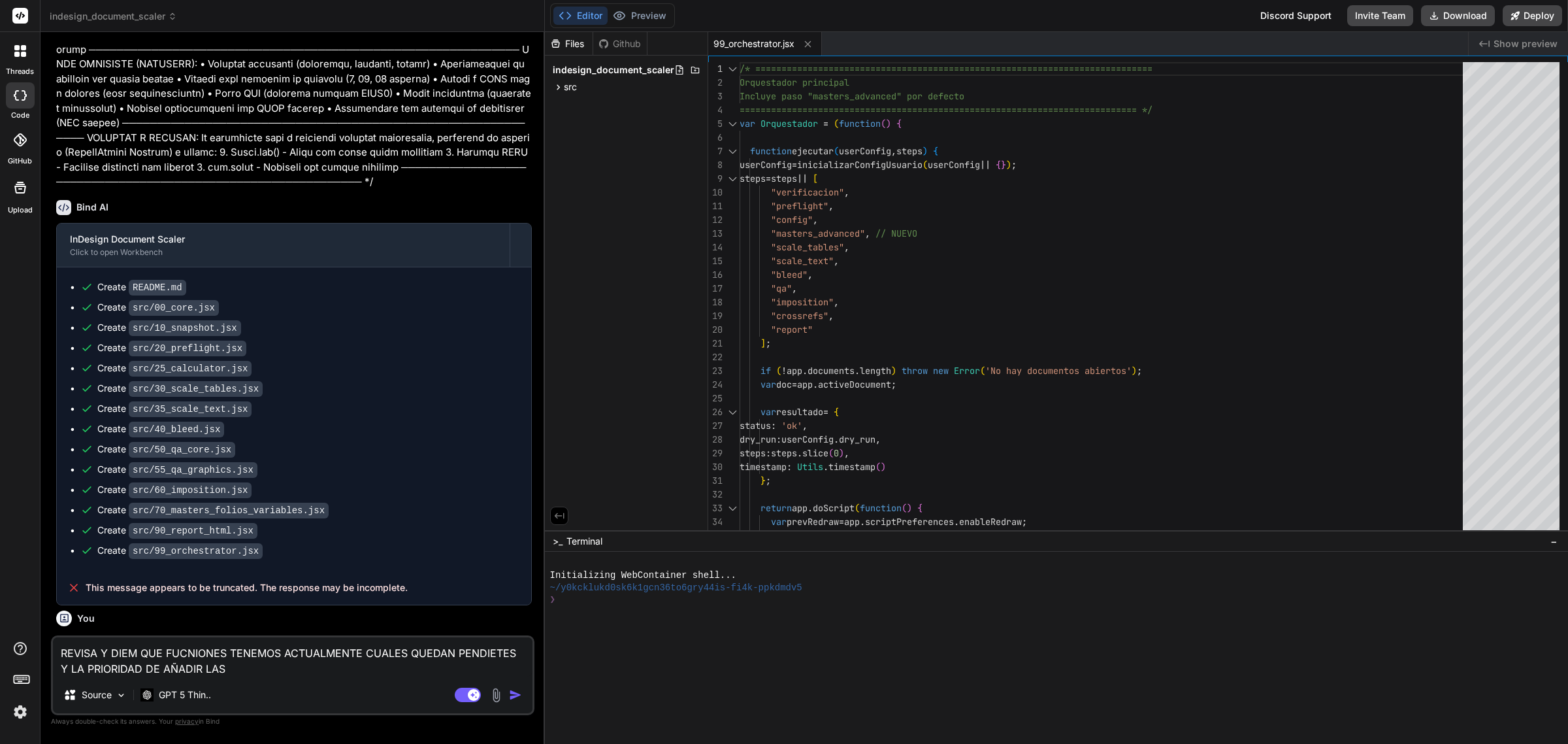
click at [234, 671] on textarea "REVISA Y DIEM QUE FUCNIONES TENEMOS ACTUALMENTE CUALES QUEDAN PENDIETES Y LA PR…" at bounding box center [292, 657] width 480 height 40
drag, startPoint x: 138, startPoint y: 674, endPoint x: 216, endPoint y: 663, distance: 78.8
click at [214, 665] on textarea "REVISA Y DIEM QUE FUCNIONES TENEMOS ACTUALMENTE CUALES QUEDAN PENDIETES Y LA PR…" at bounding box center [292, 657] width 480 height 40
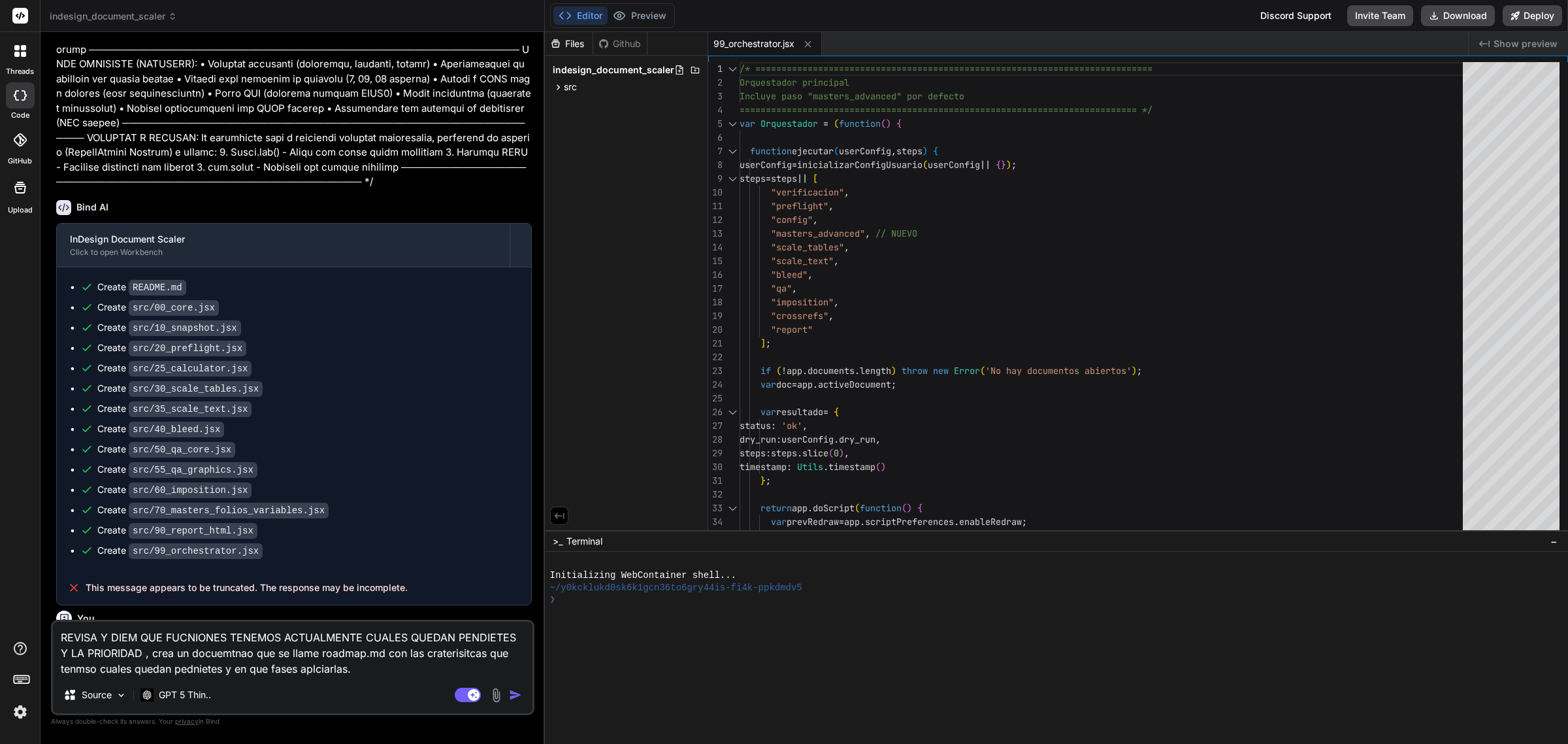
click at [416, 671] on textarea "REVISA Y DIEM QUE FUCNIONES TENEMOS ACTUALMENTE CUALES QUEDAN PENDIETES Y LA PR…" at bounding box center [292, 649] width 480 height 55
paste textarea "ESENCIALES (Núcleo) Módulo / Función Qué hace Categoría Impacto real 1 PreFligh…"
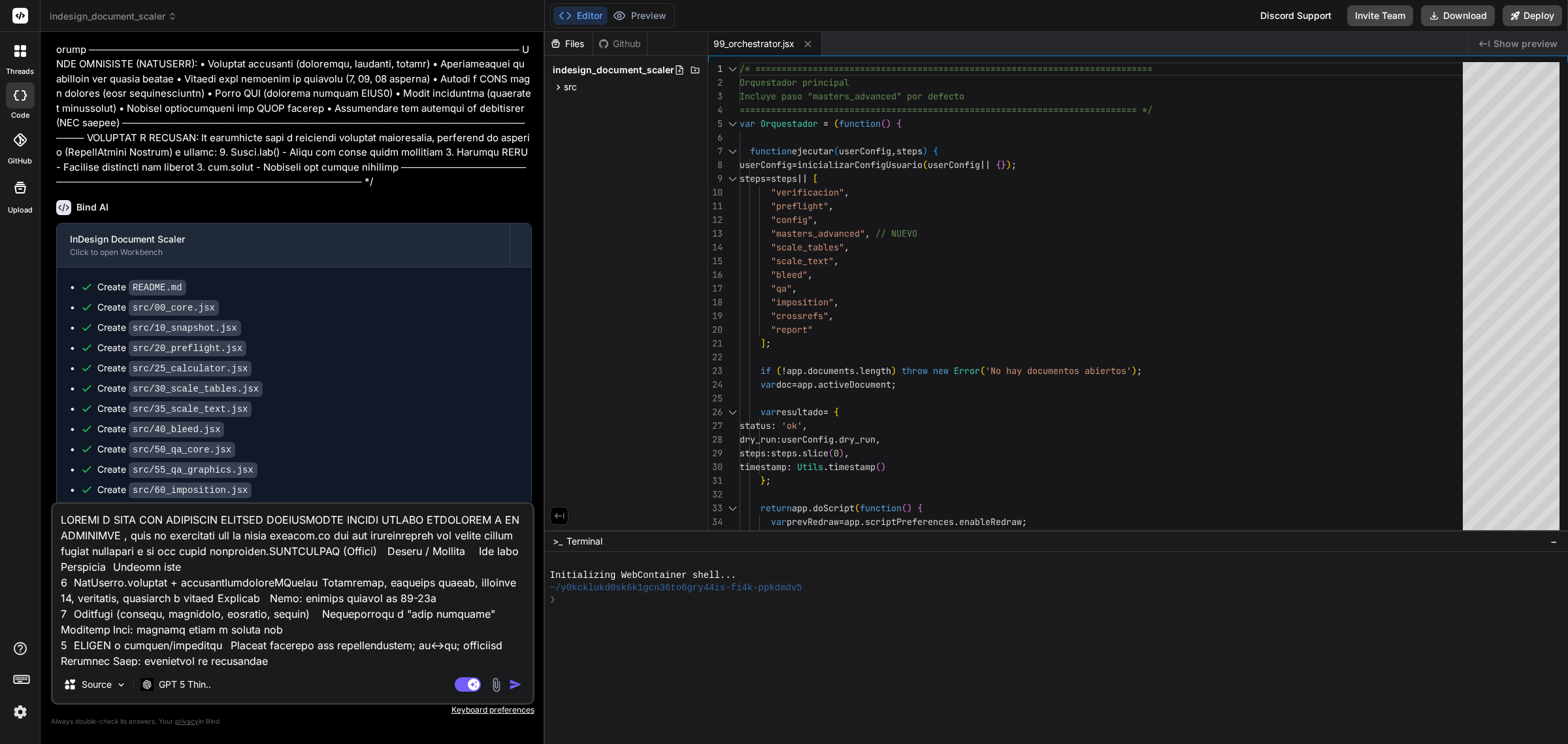
scroll to position [832, 0]
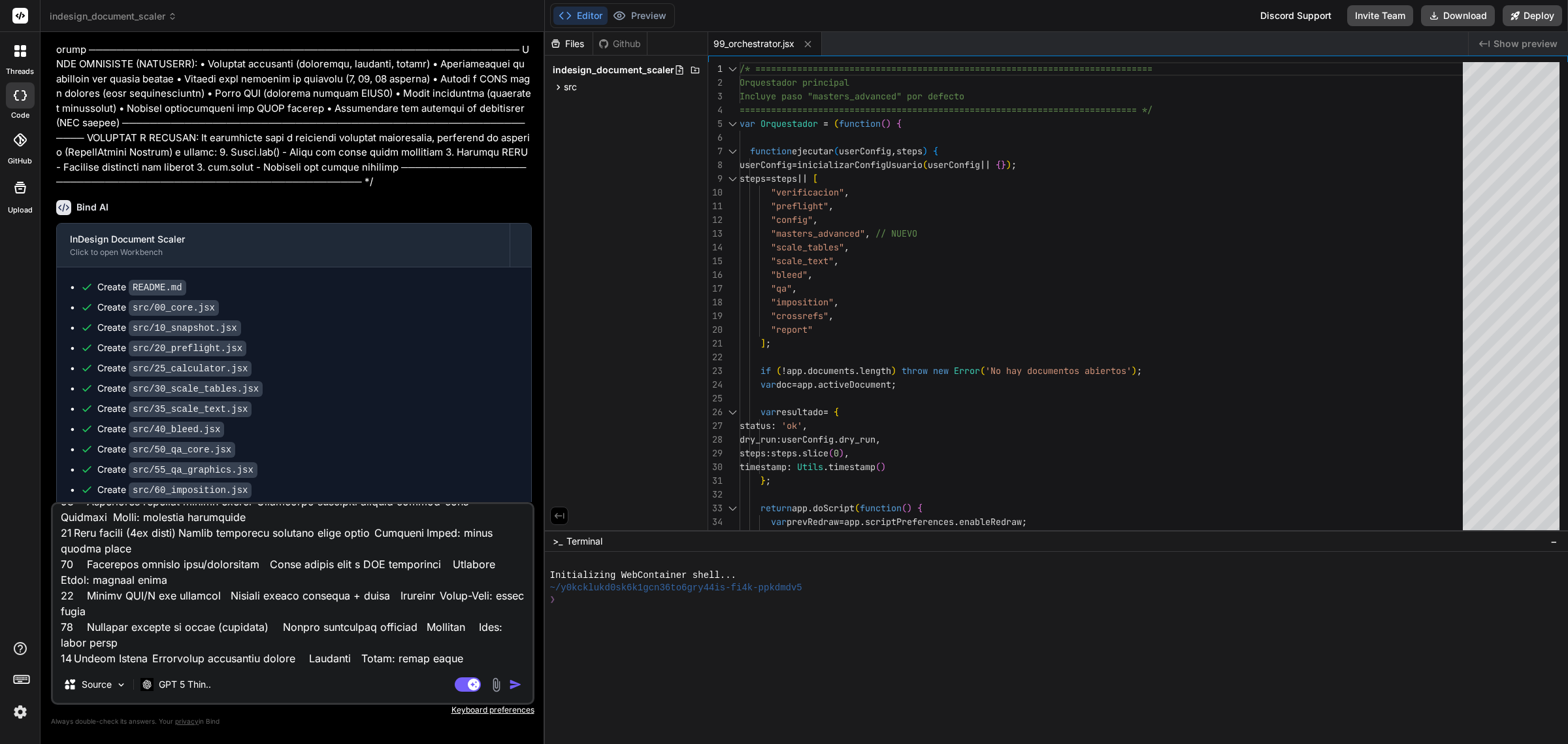
click at [511, 681] on img "button" at bounding box center [516, 684] width 13 height 13
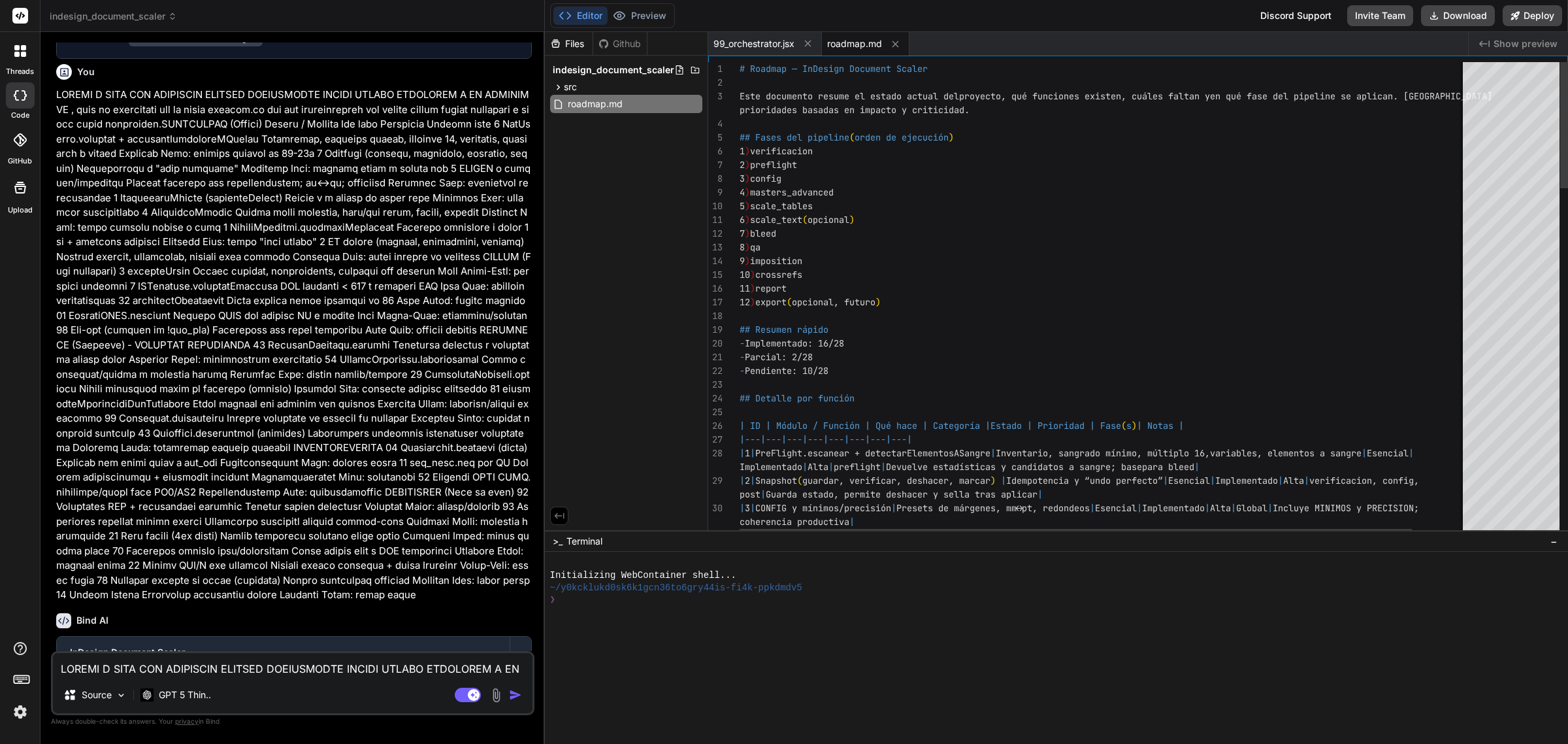
scroll to position [13732, 0]
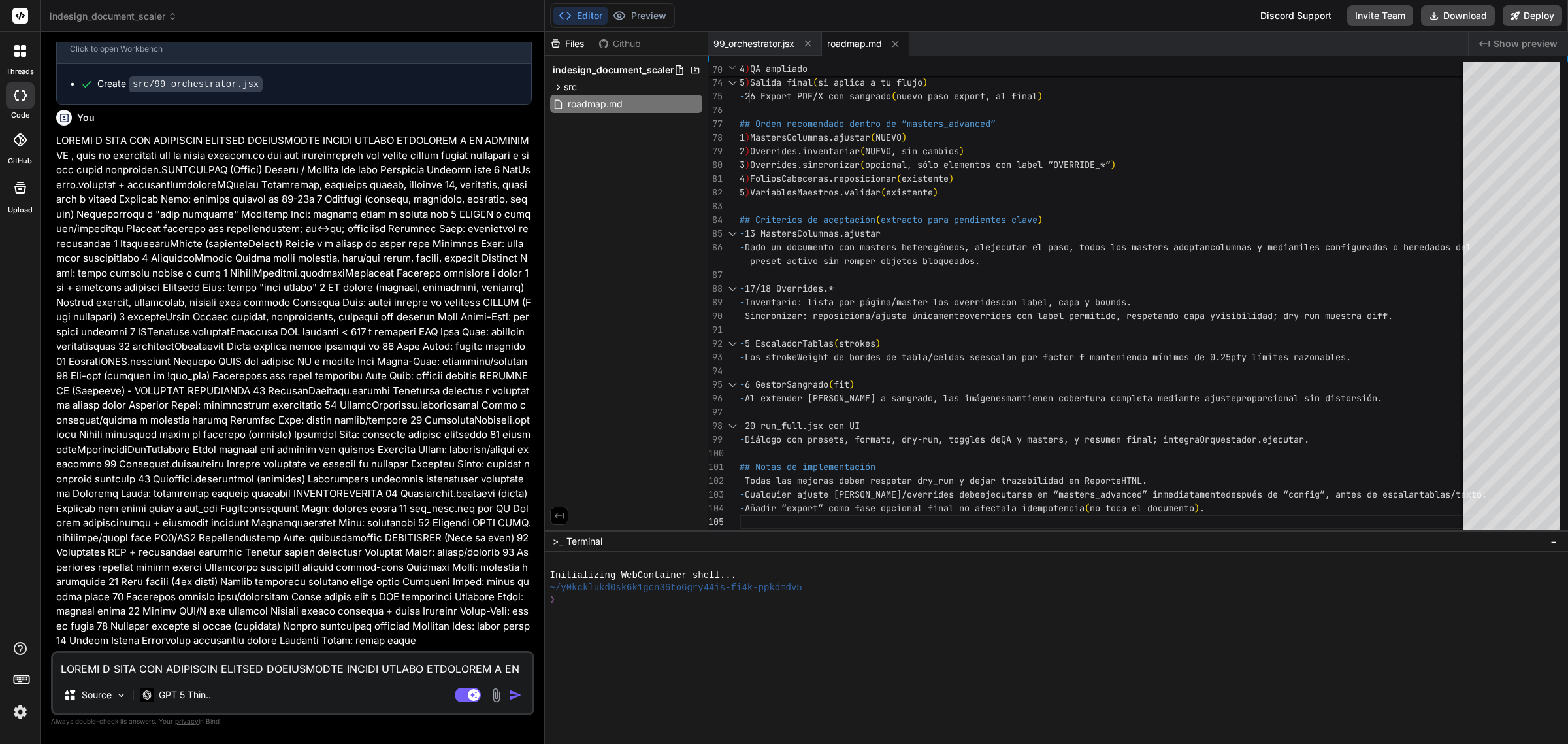
click at [353, 664] on textarea at bounding box center [292, 664] width 480 height 24
click at [183, 700] on p "GPT 5 Thin.." at bounding box center [185, 695] width 53 height 13
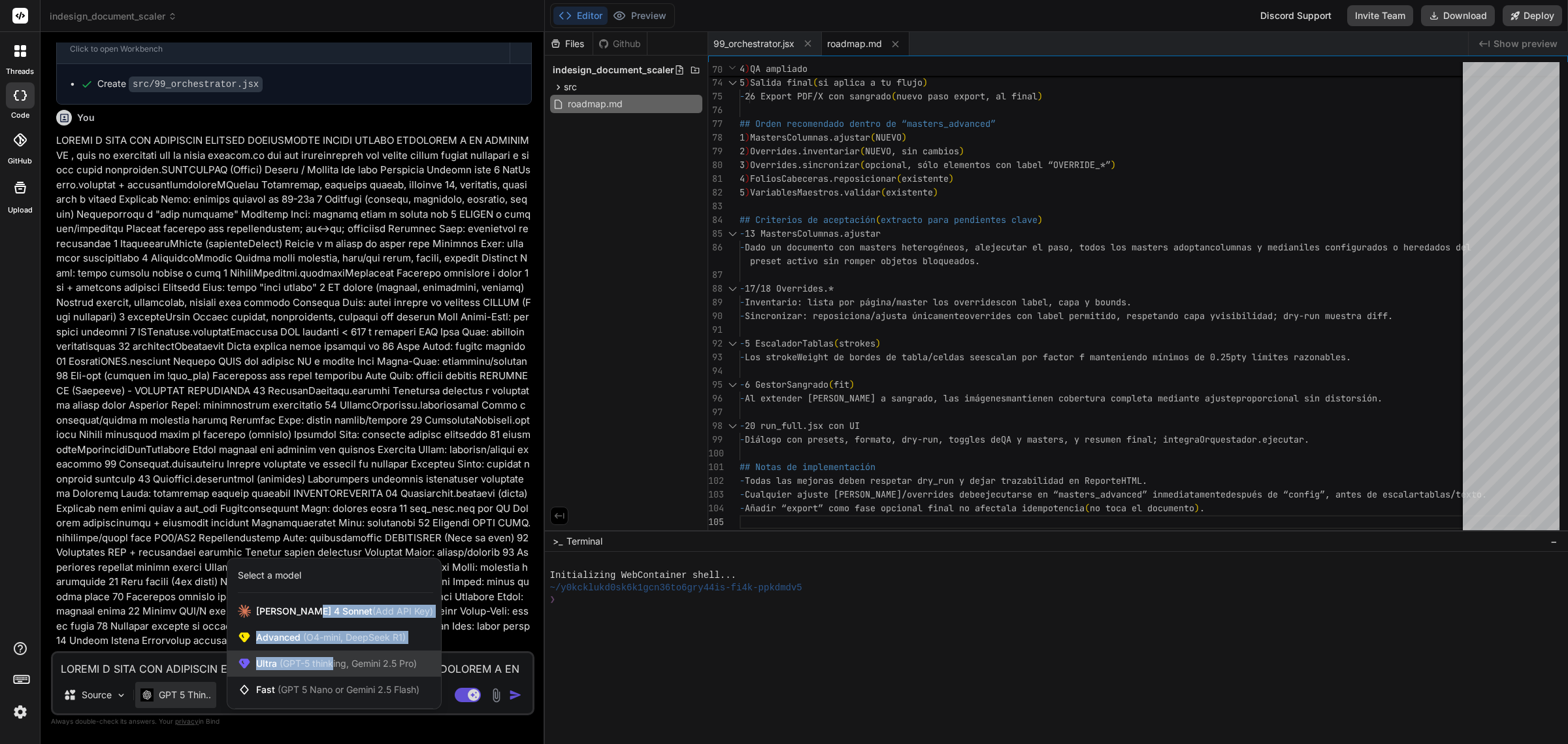
drag, startPoint x: 308, startPoint y: 618, endPoint x: 335, endPoint y: 658, distance: 48.3
click at [335, 658] on div "Claude 4 Sonnet (Add API Key) Advanced (O4-mini, DeepSeek R1) Ultra (GPT-5 thin…" at bounding box center [334, 649] width 214 height 105
click at [335, 658] on span "(GPT-5 thinking, Gemini 2.5 Pro)" at bounding box center [347, 663] width 140 height 11
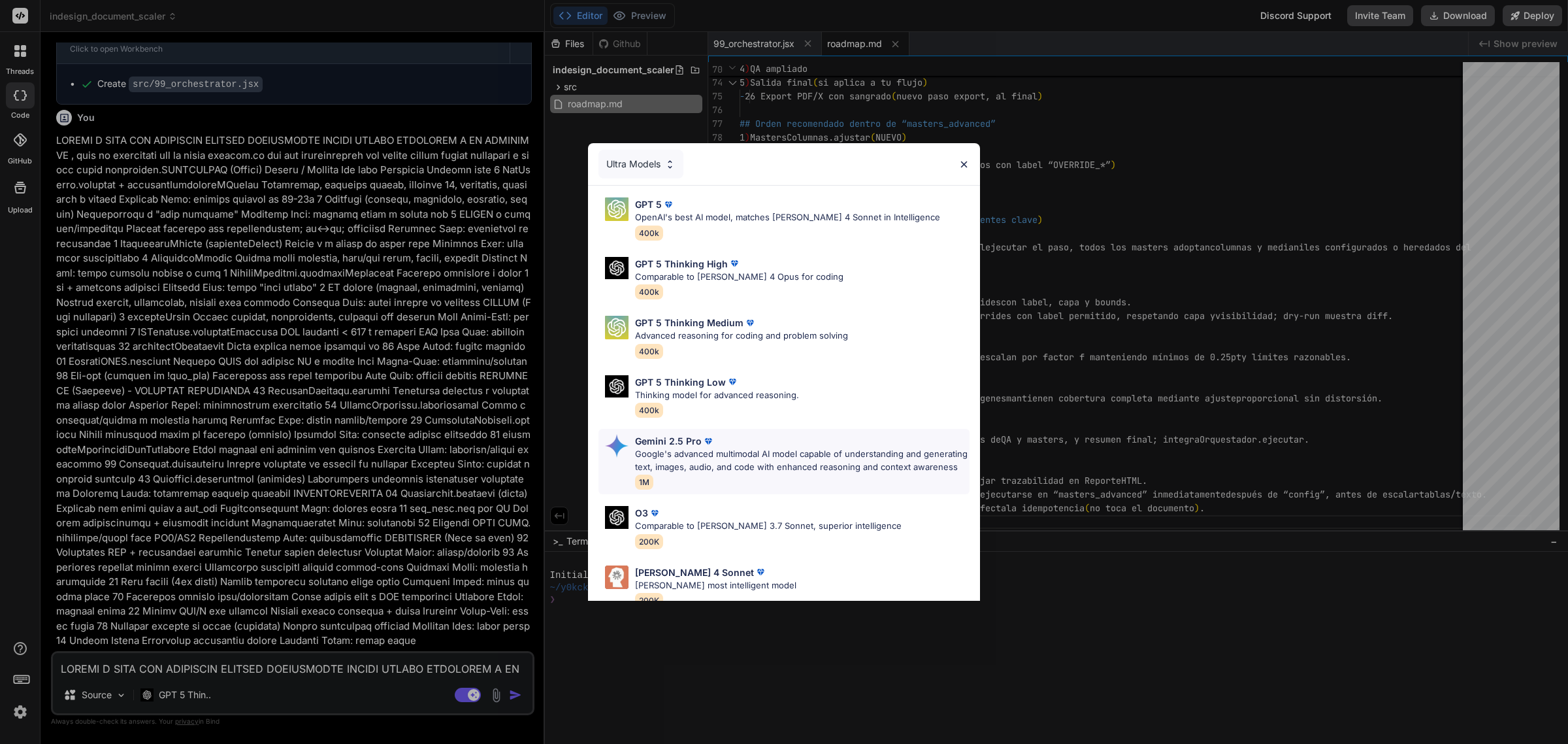
scroll to position [95, 0]
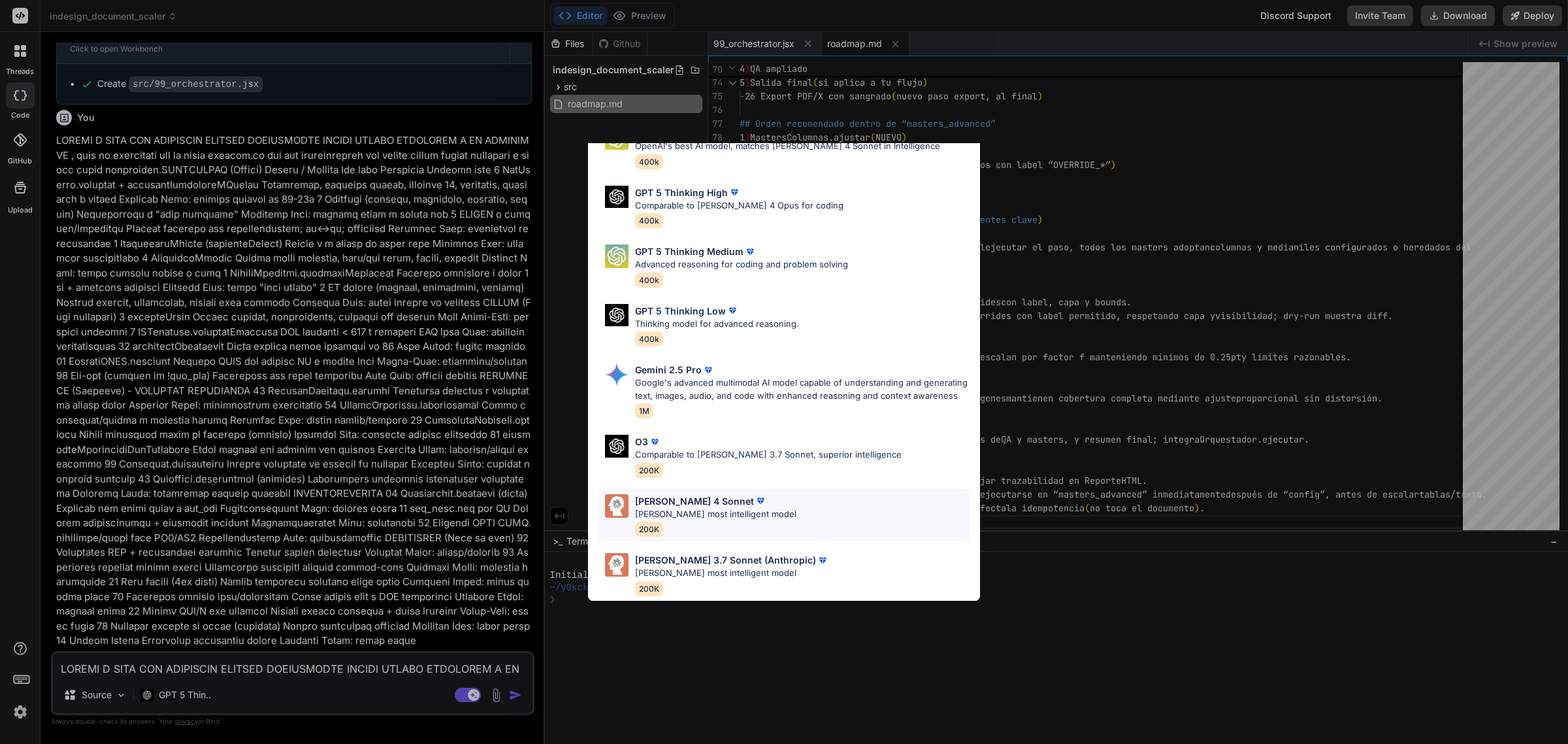
click at [762, 503] on div "Claude 4 Sonnet Claude's most intelligent model 200K" at bounding box center [783, 515] width 371 height 53
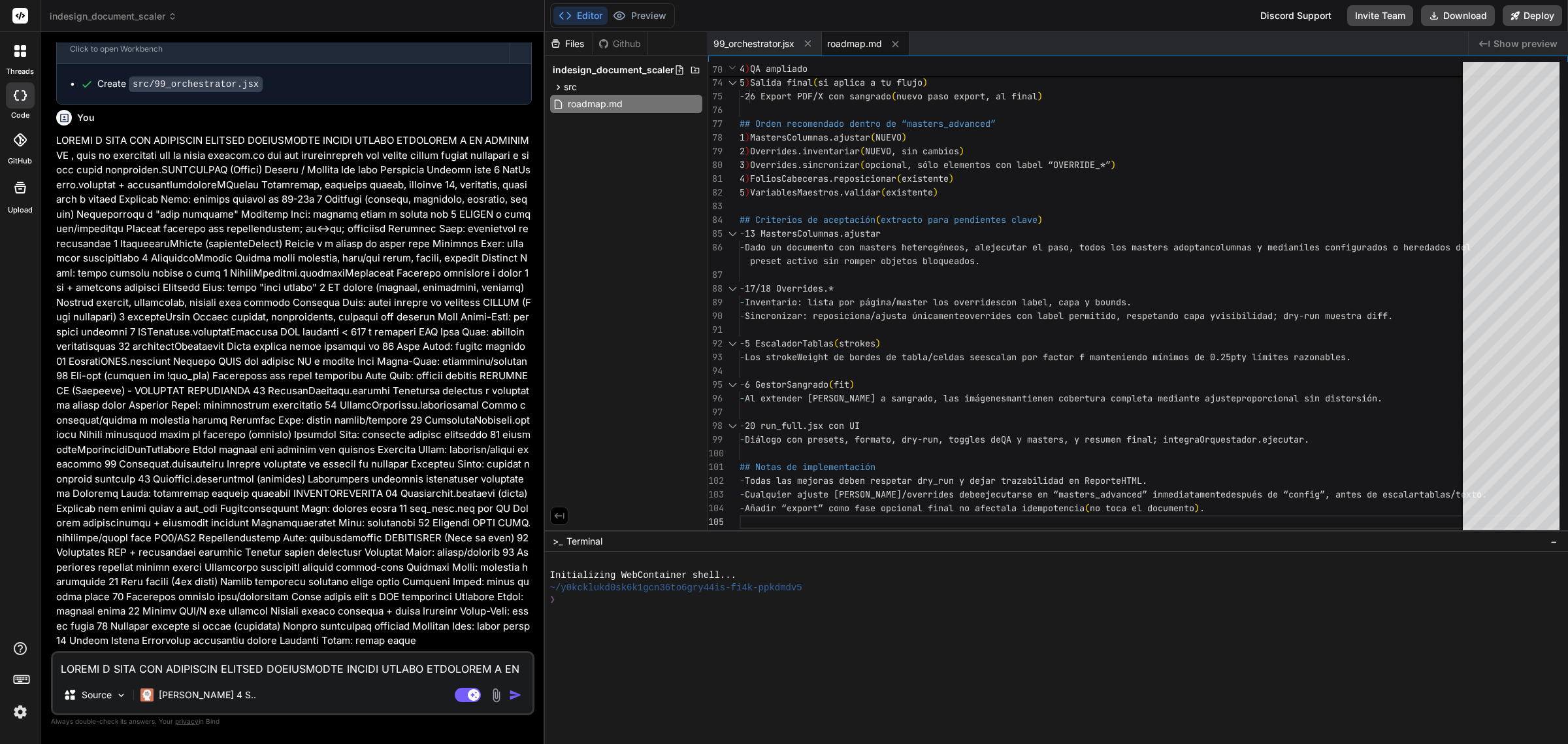
click at [330, 667] on textarea at bounding box center [292, 664] width 480 height 24
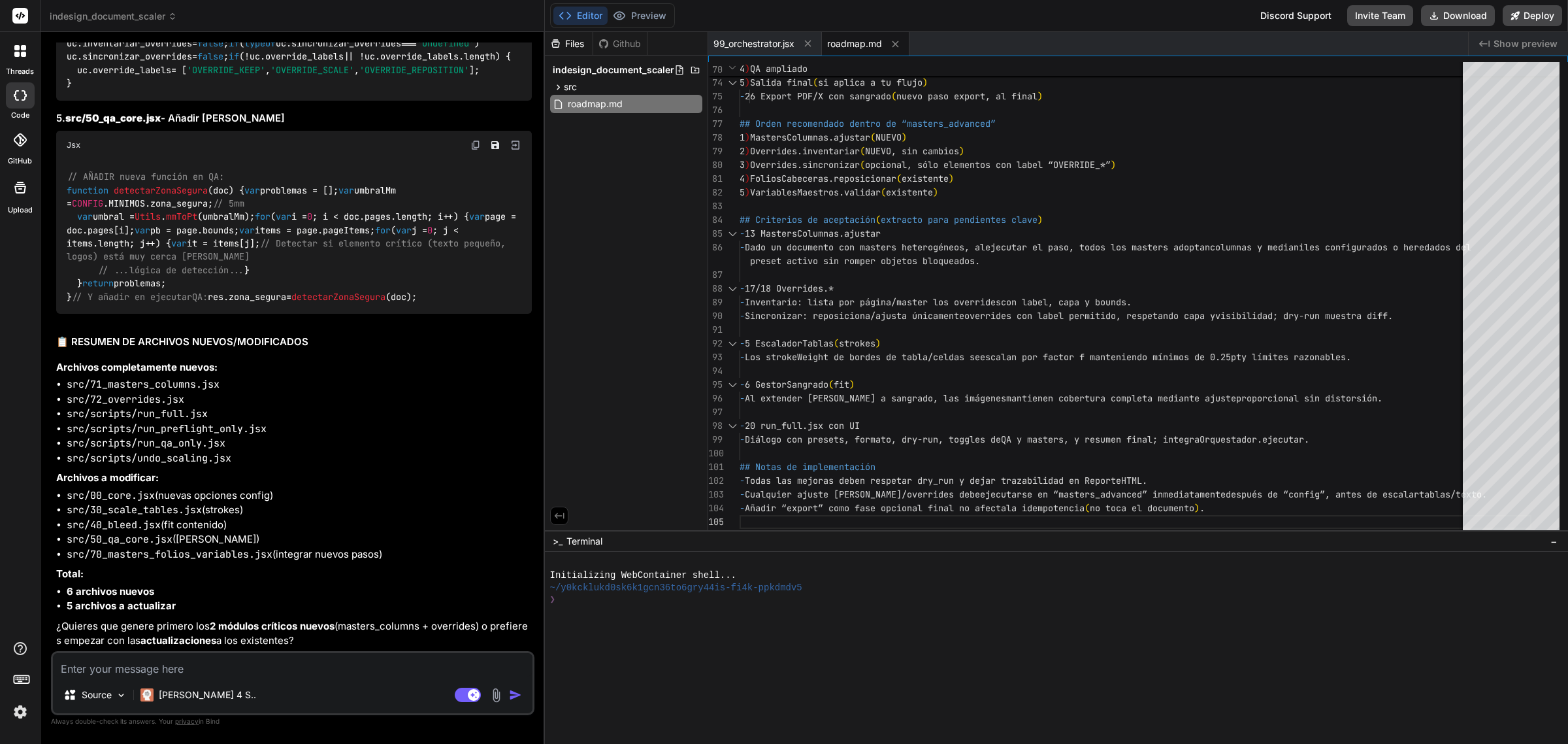
scroll to position [16328, 0]
click at [422, 668] on textarea at bounding box center [292, 664] width 480 height 24
click at [1439, 14] on button "Download" at bounding box center [1458, 15] width 74 height 21
click at [335, 667] on textarea at bounding box center [292, 664] width 480 height 24
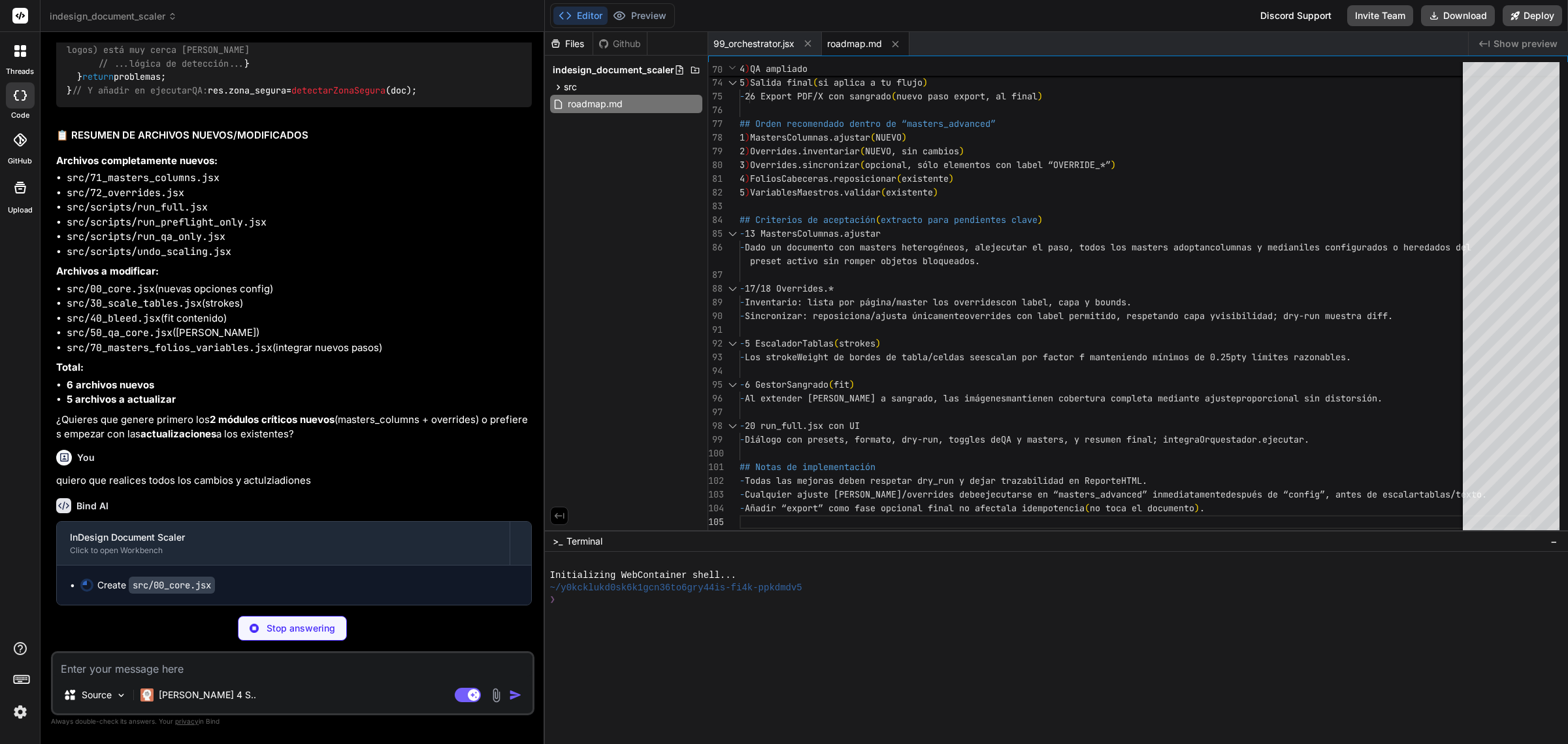
scroll to position [16536, 0]
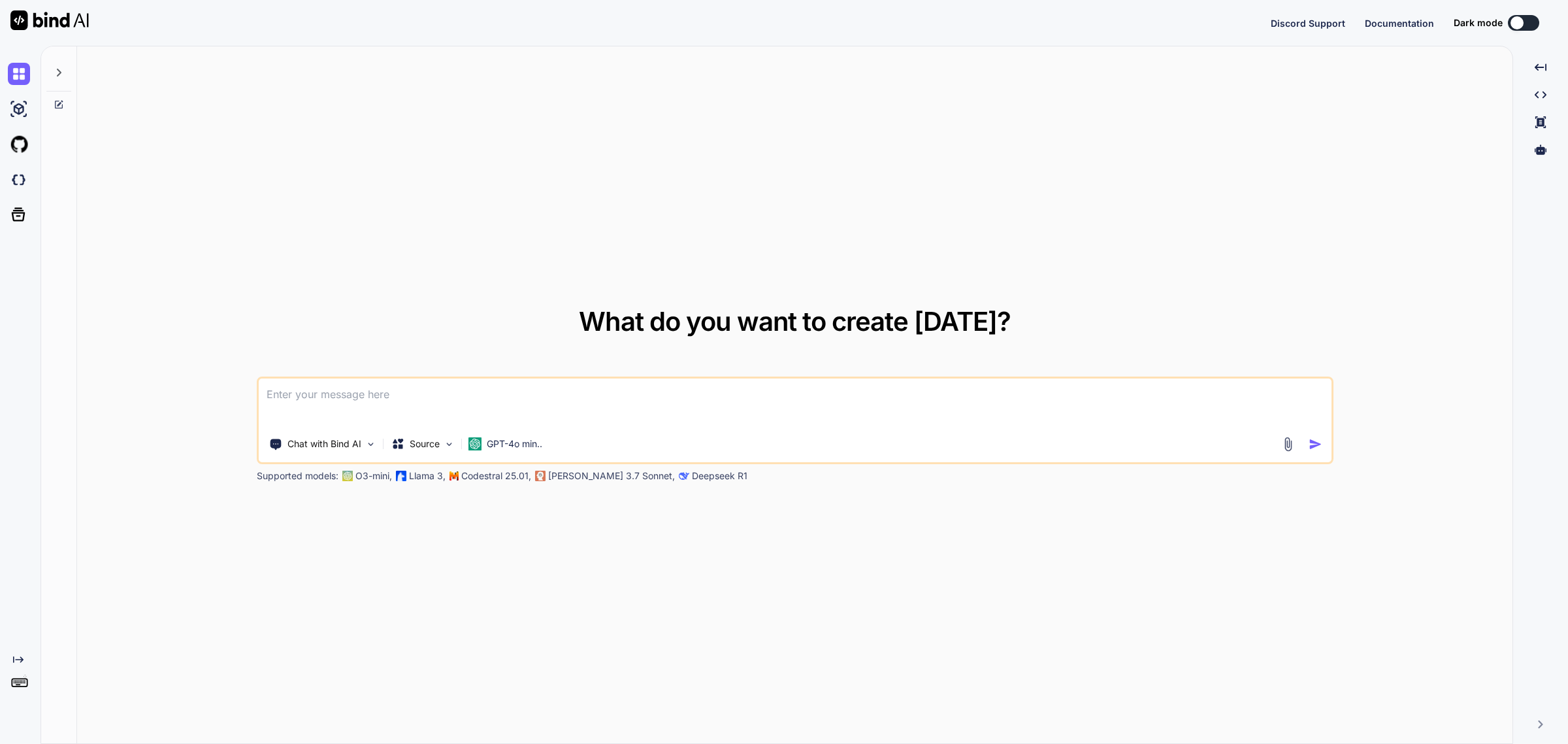
type textarea "x"
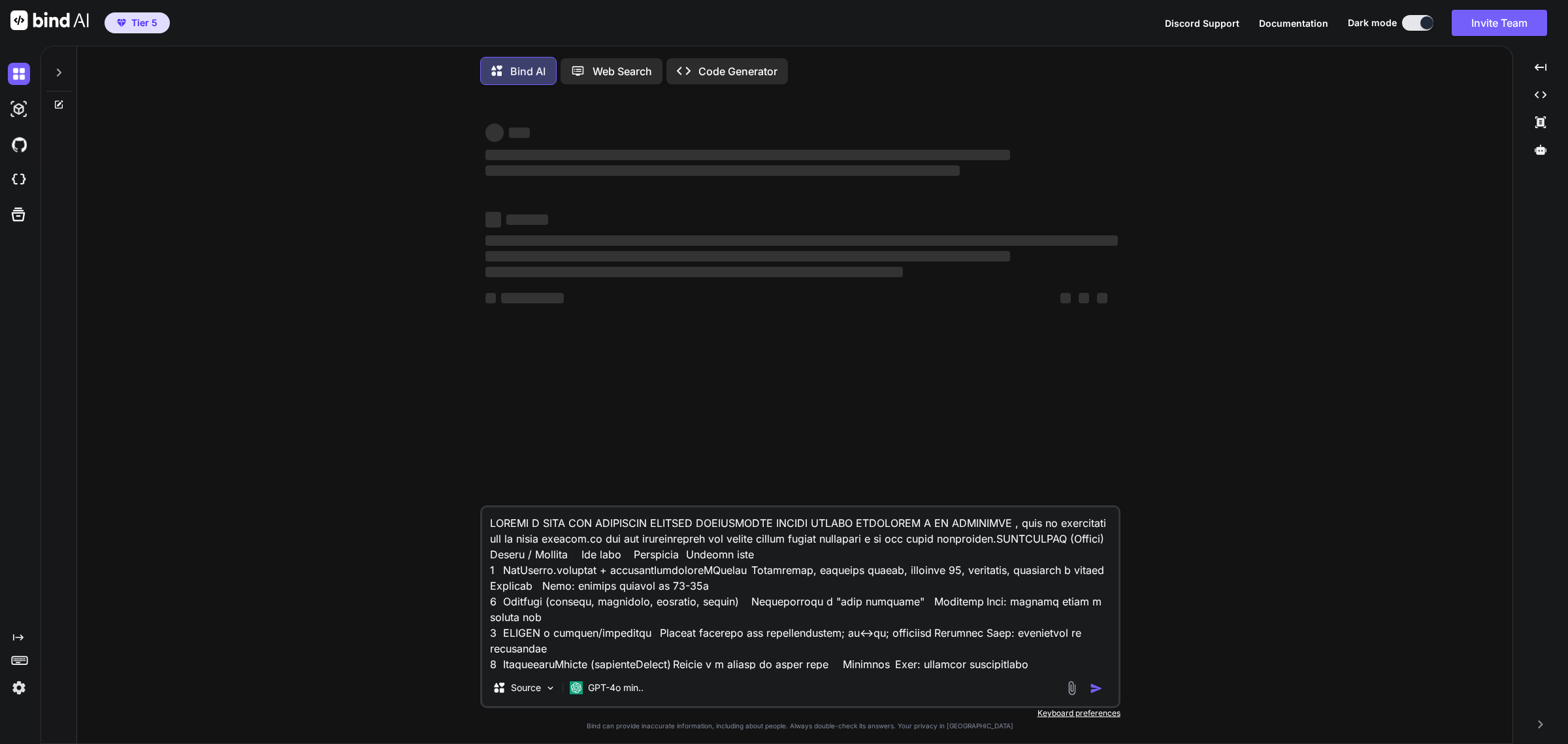
type textarea "x"
